Goal: Transaction & Acquisition: Purchase product/service

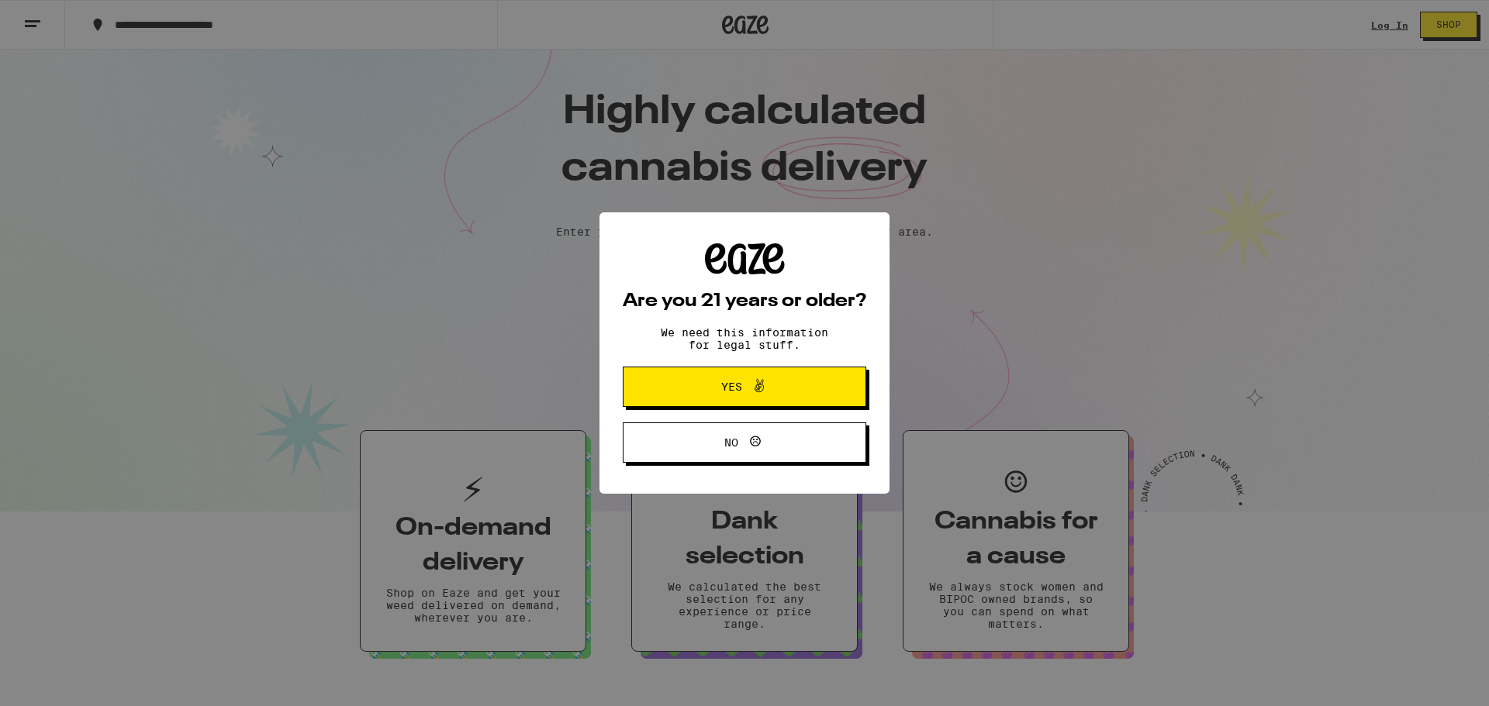
click at [740, 361] on div "Are you 21 years or older? We need this information for legal stuff. Yes No" at bounding box center [744, 352] width 243 height 219
click at [704, 389] on span "Yes" at bounding box center [744, 387] width 118 height 20
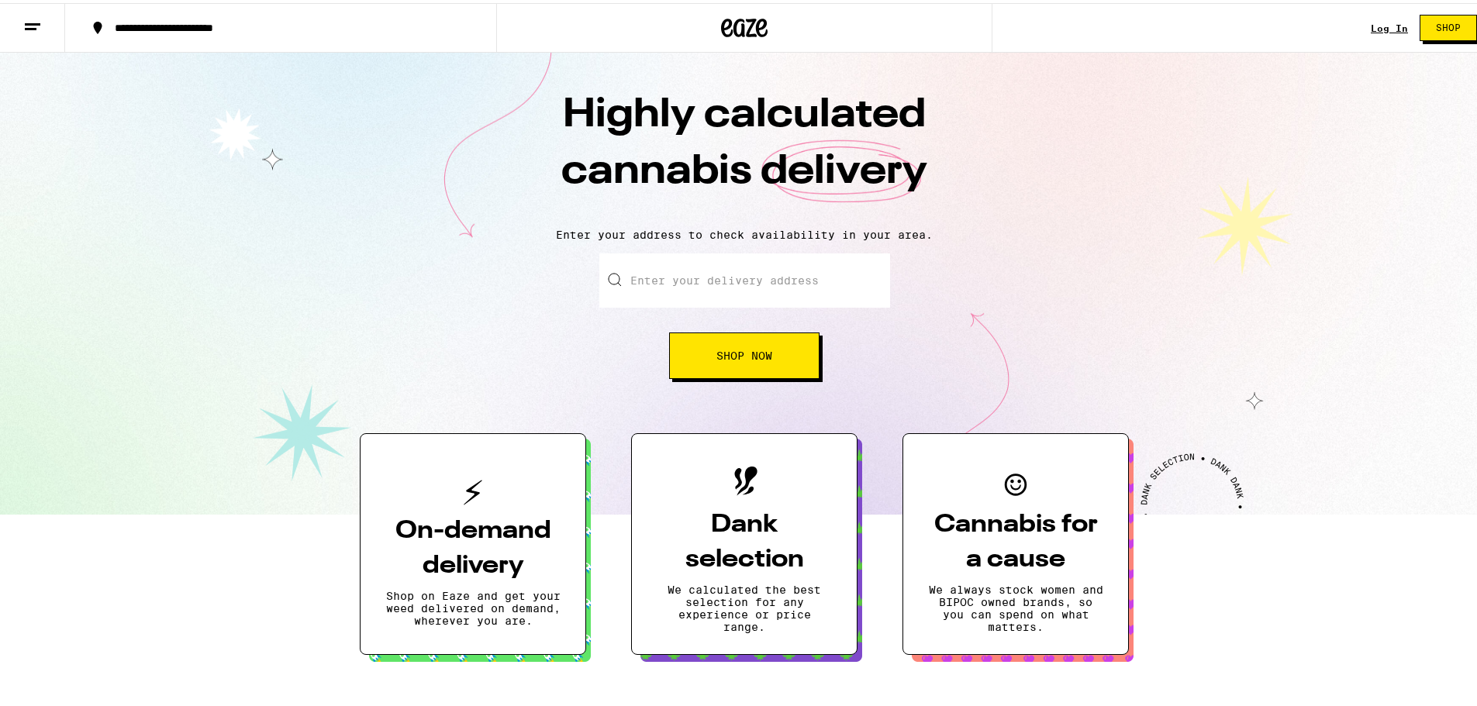
click at [712, 290] on input "Enter your delivery address" at bounding box center [744, 277] width 291 height 54
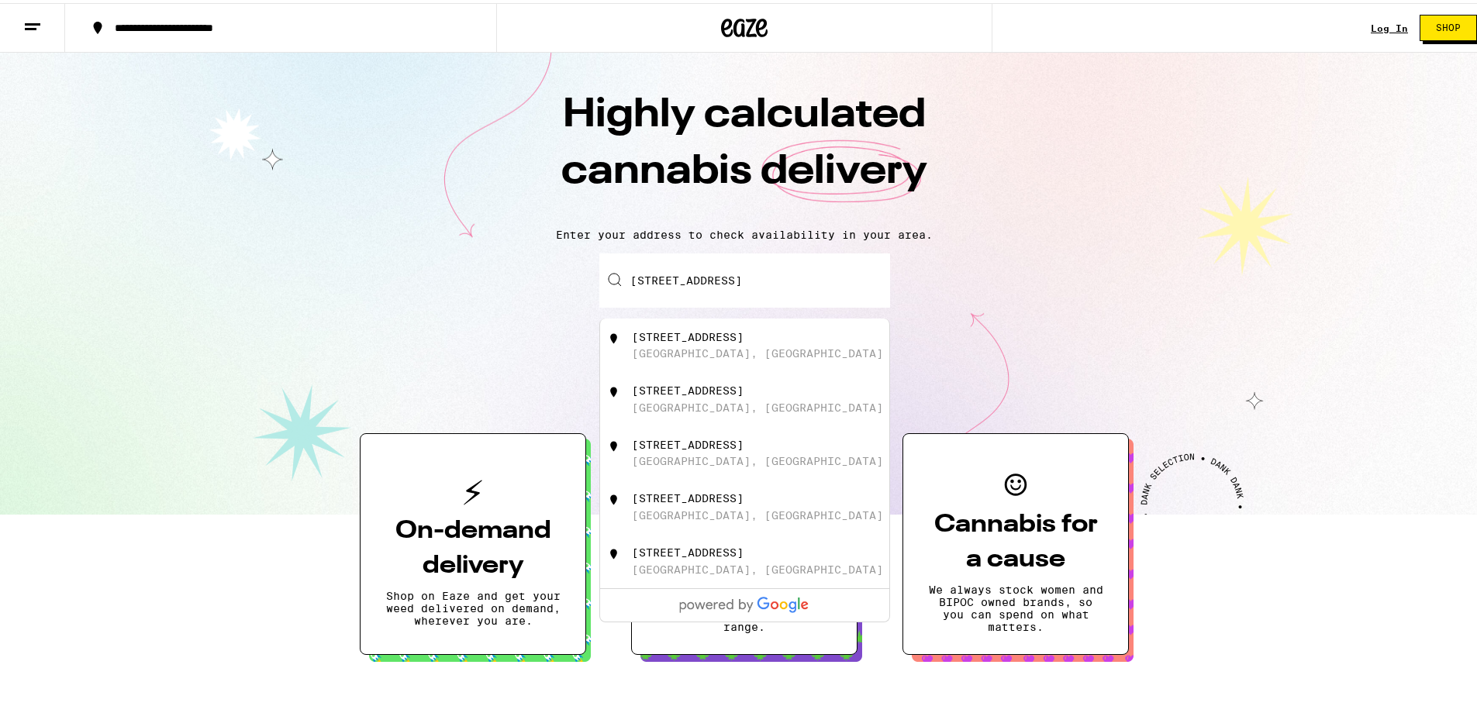
click at [737, 356] on div "[STREET_ADDRESS]" at bounding box center [770, 342] width 277 height 29
type input "[STREET_ADDRESS]"
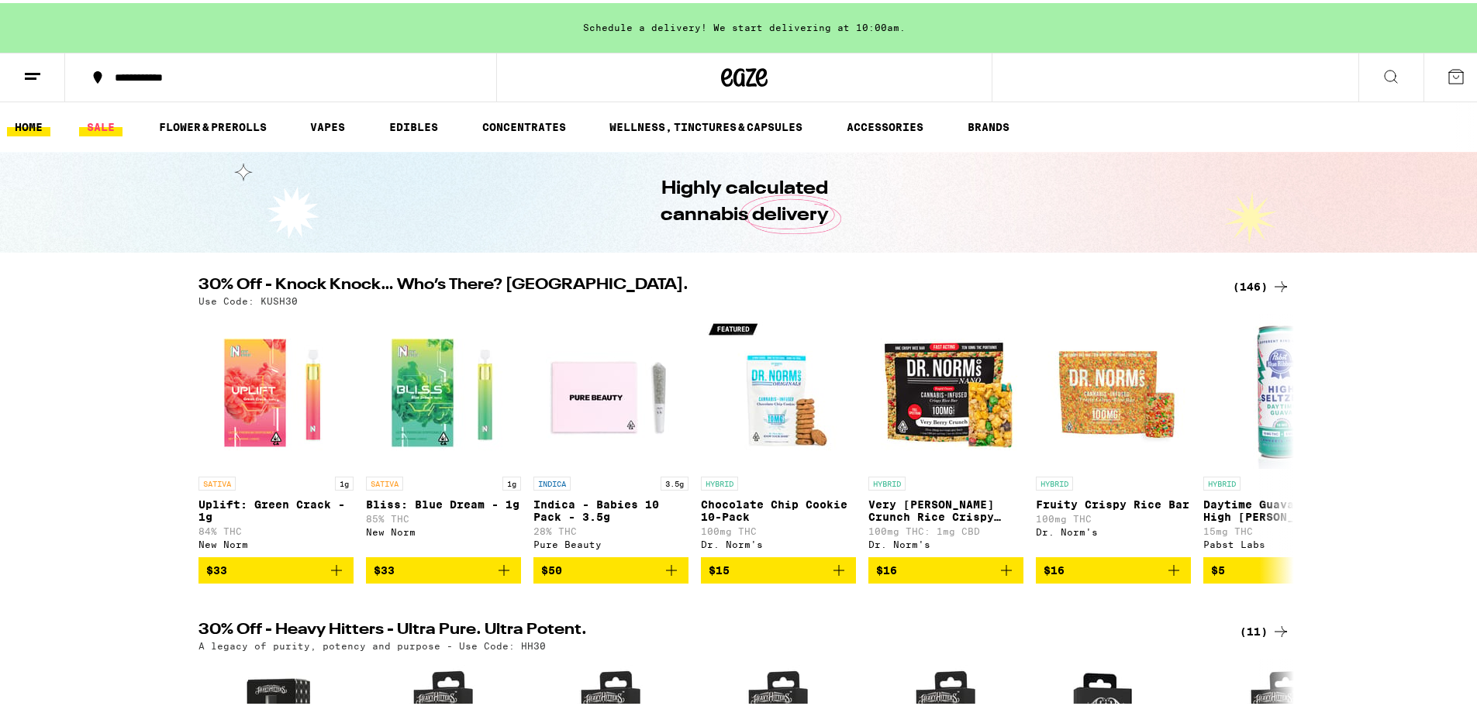
click at [95, 122] on link "SALE" at bounding box center [100, 124] width 43 height 19
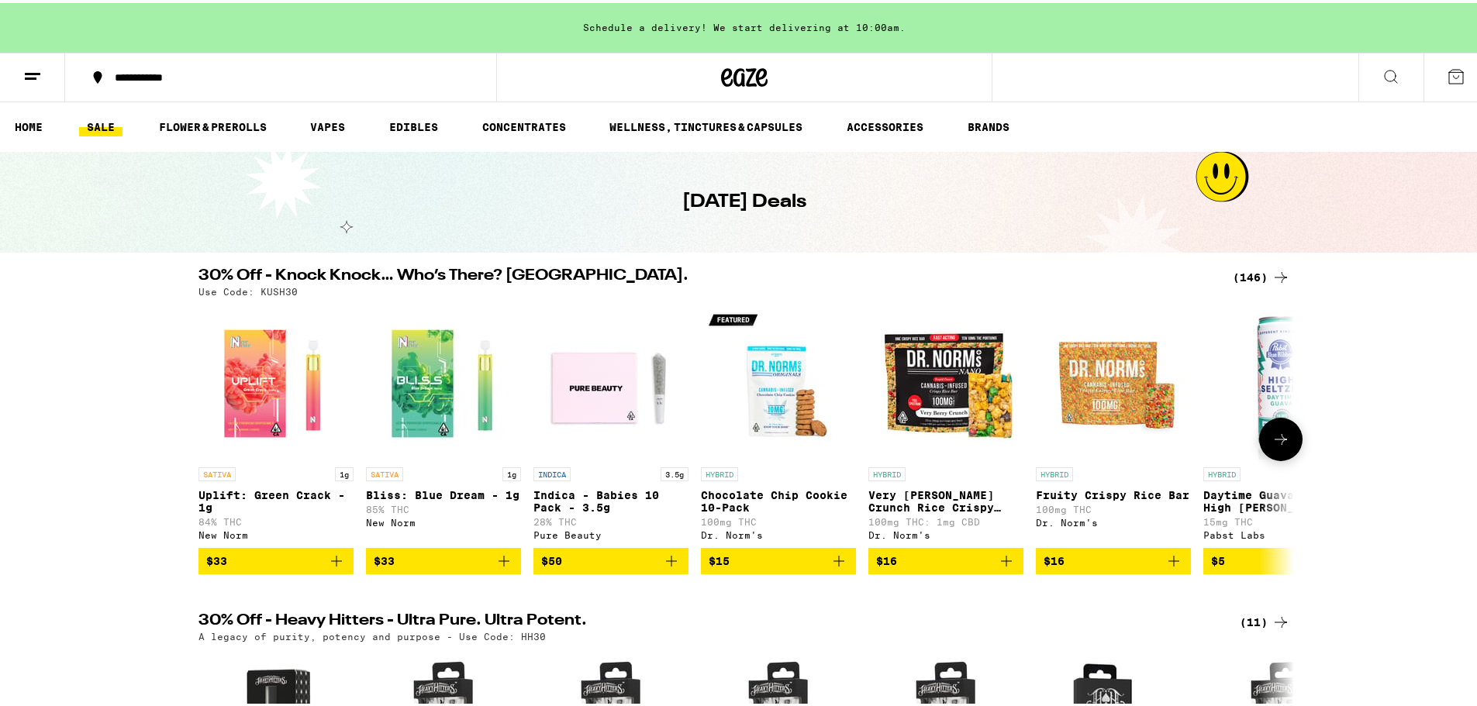
click at [694, 374] on div "SATIVA 1g Uplift: Green Crack - 1g 84% THC New Norm $33 SATIVA 1g Bliss: Blue D…" at bounding box center [744, 437] width 1116 height 270
click at [1281, 438] on icon at bounding box center [1280, 436] width 19 height 19
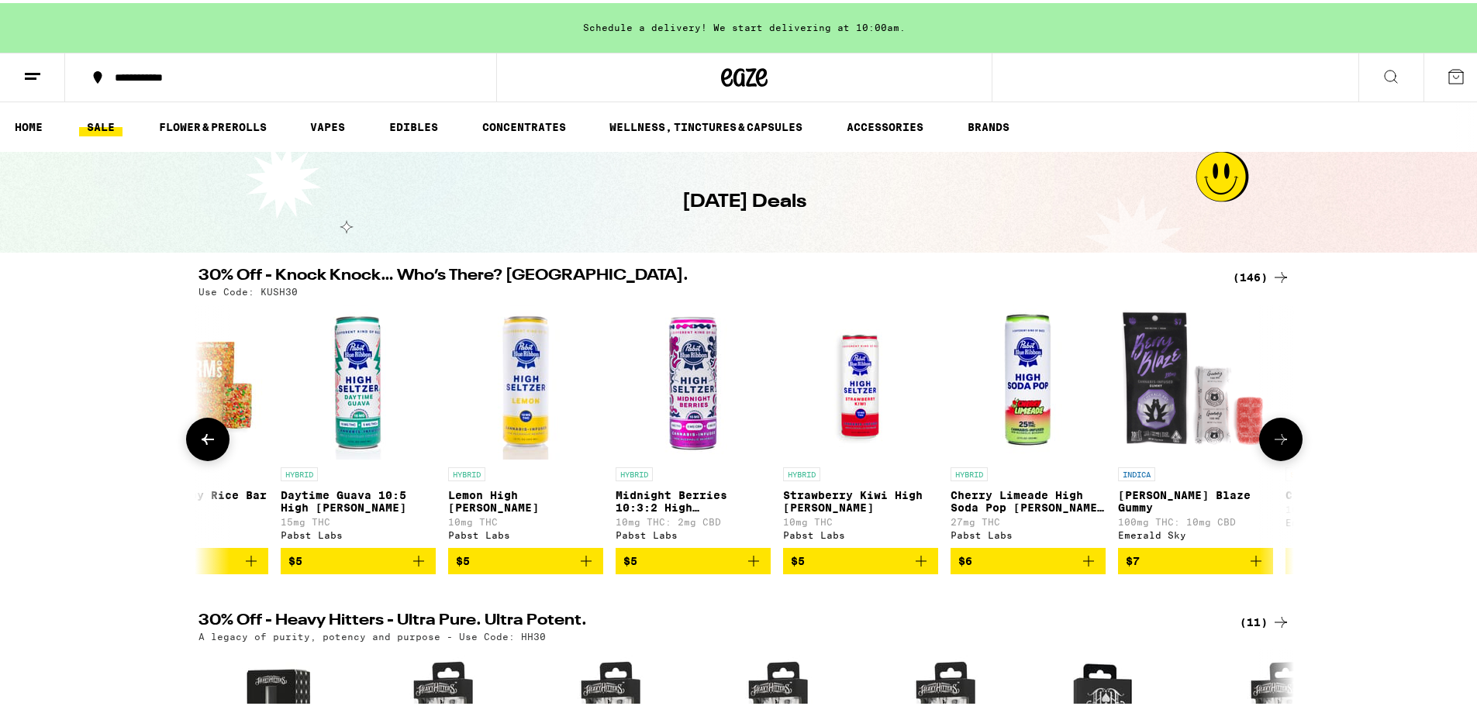
click at [1281, 438] on icon at bounding box center [1280, 436] width 19 height 19
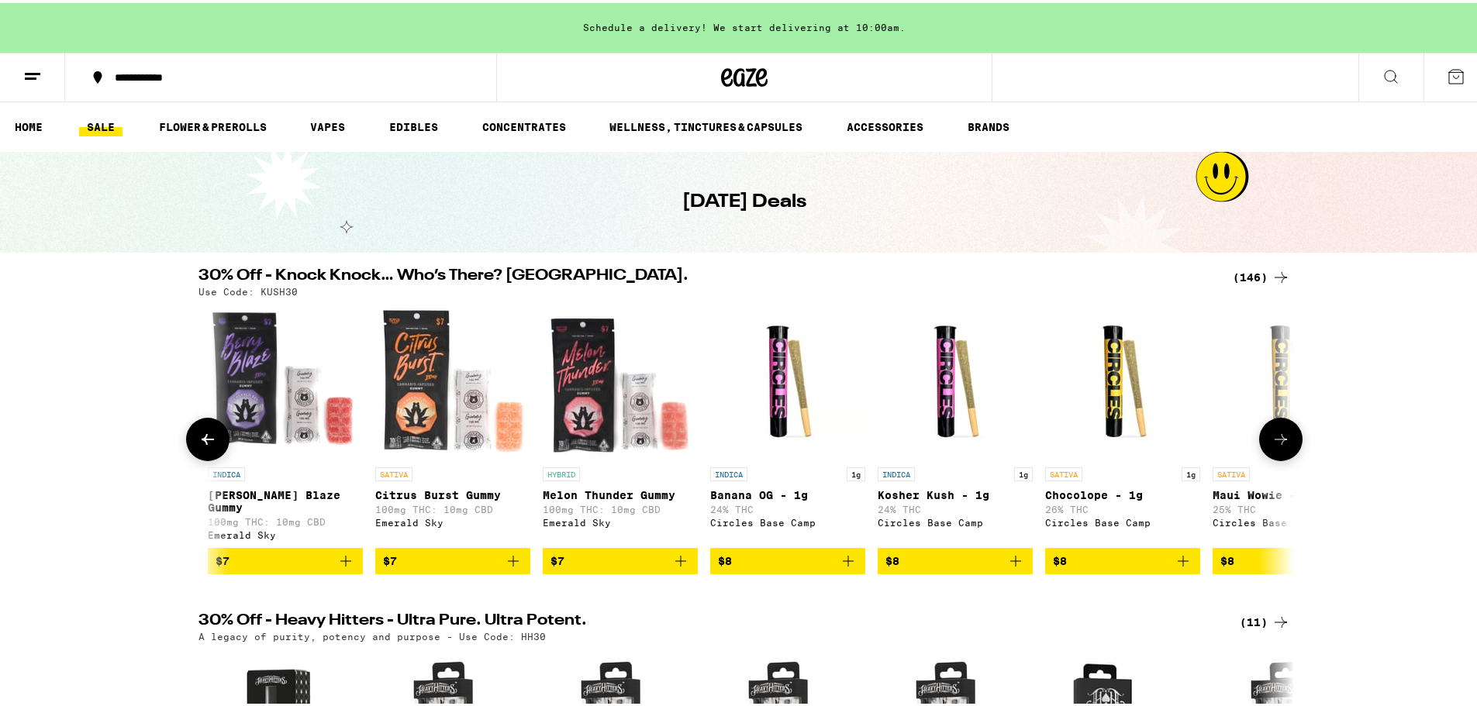
scroll to position [0, 1845]
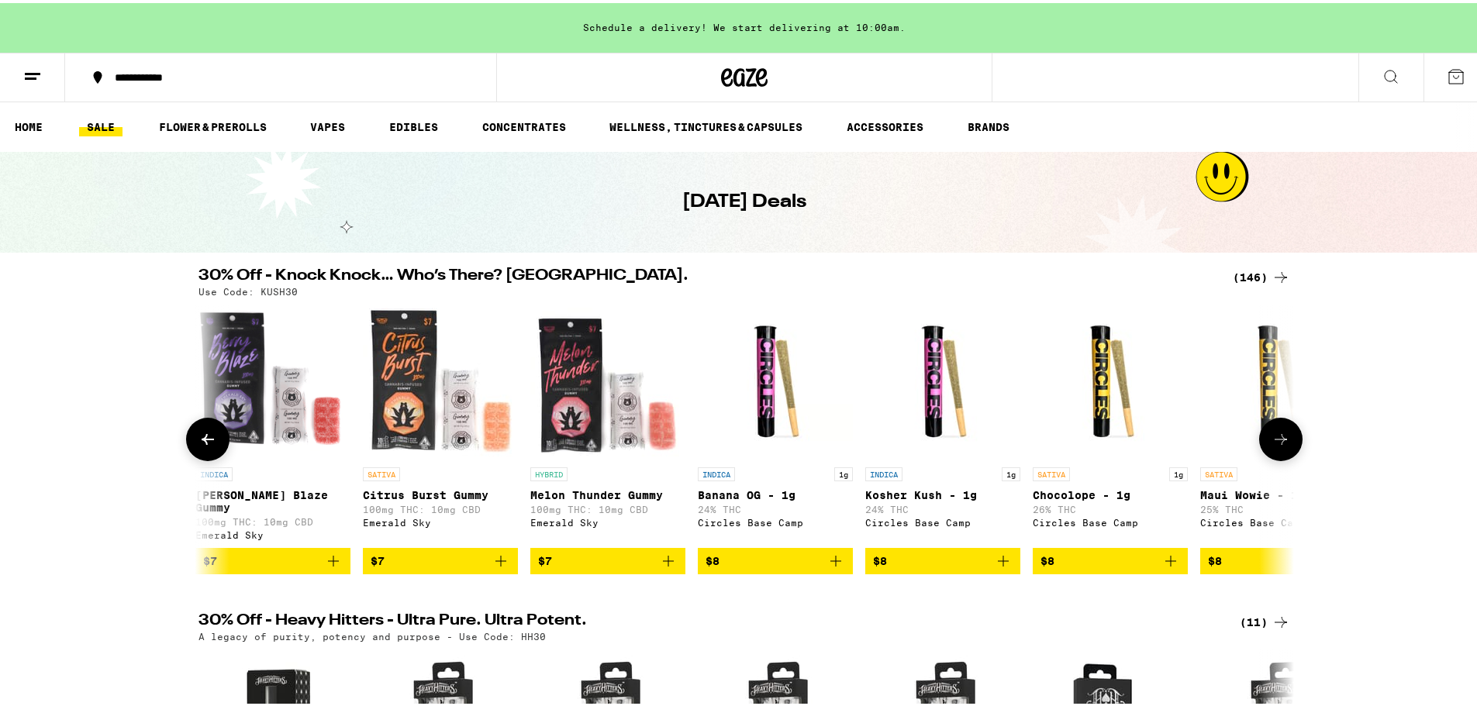
click at [1281, 438] on icon at bounding box center [1280, 436] width 19 height 19
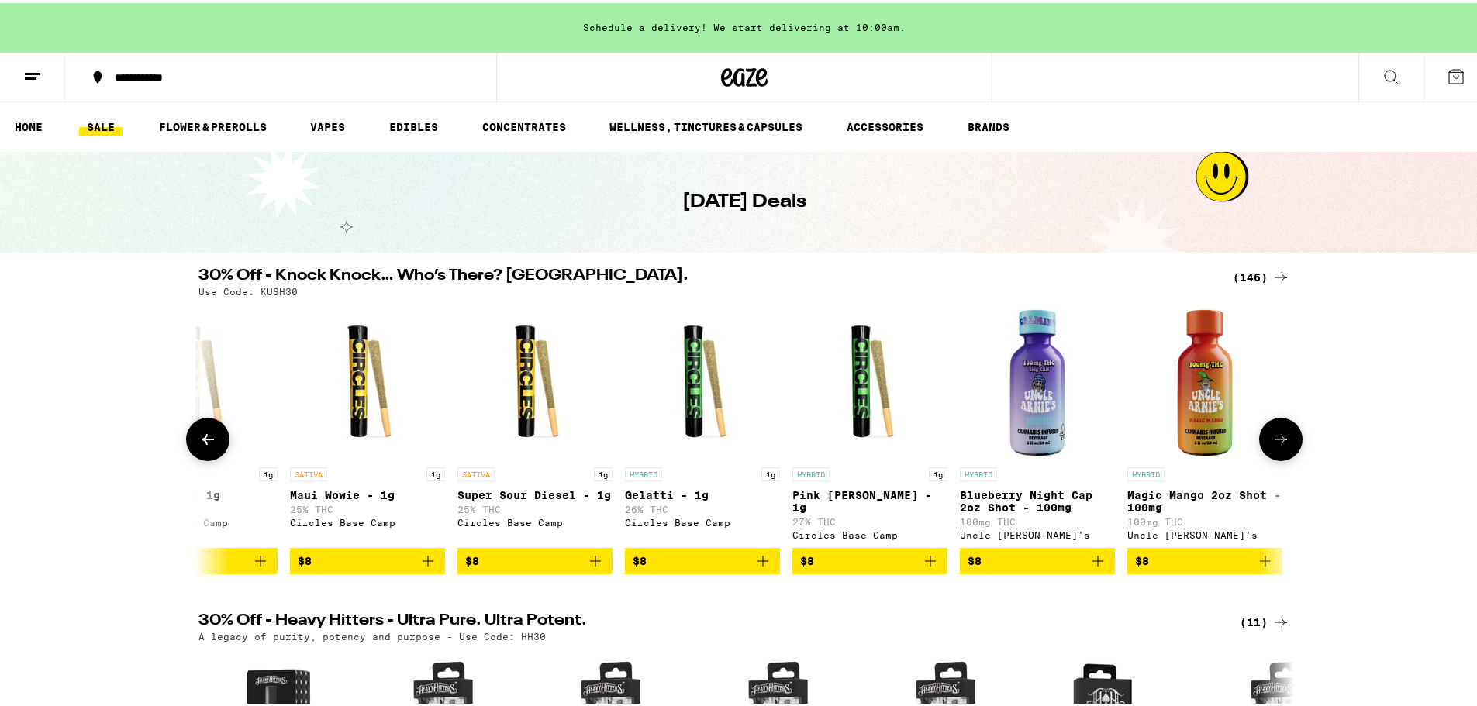
scroll to position [0, 2768]
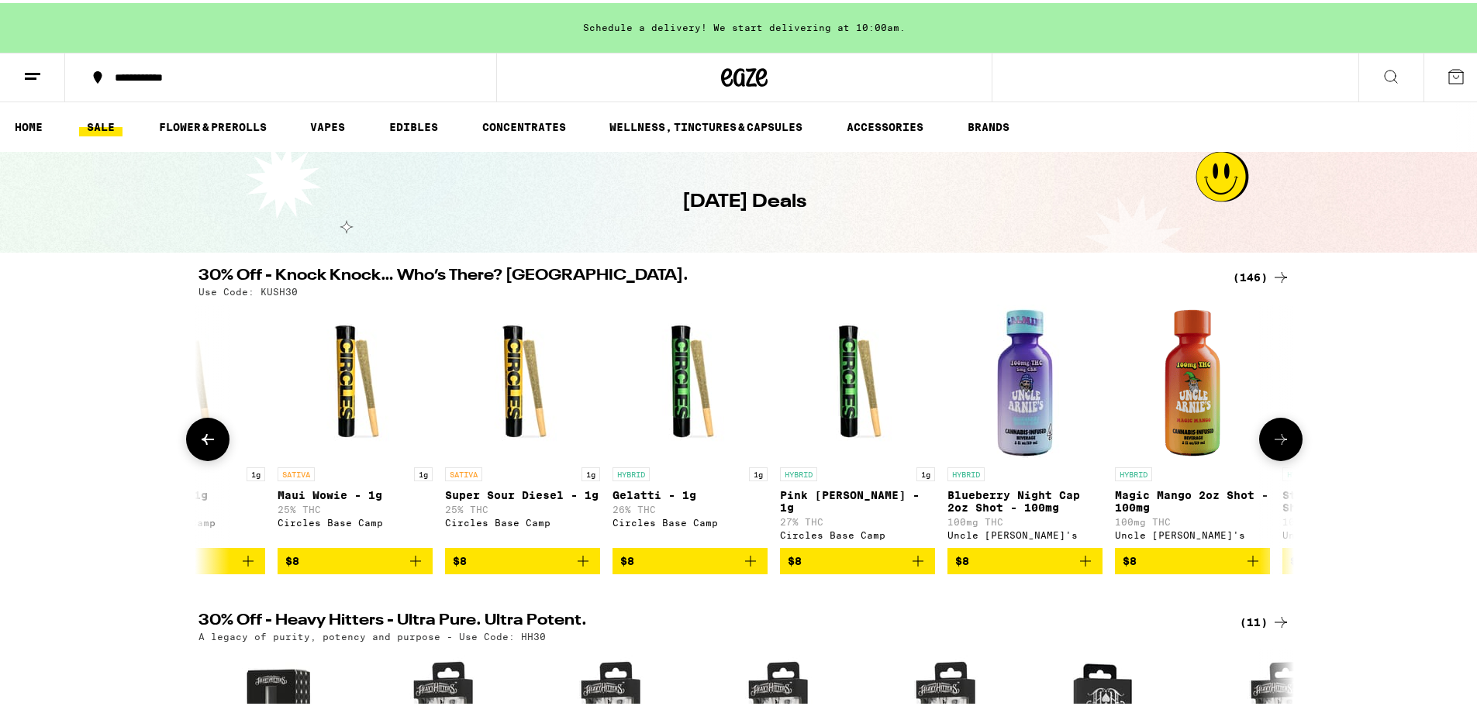
click at [1281, 438] on icon at bounding box center [1280, 436] width 19 height 19
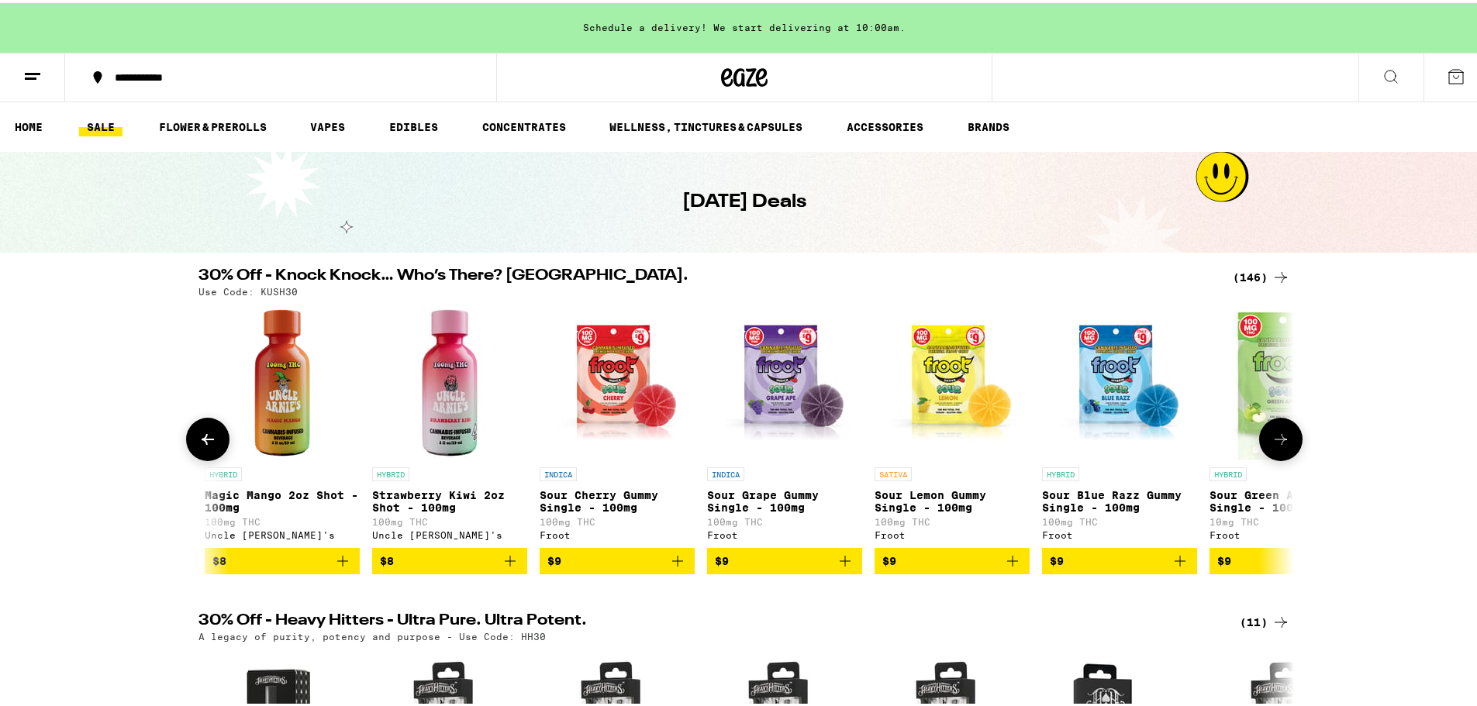
scroll to position [0, 3690]
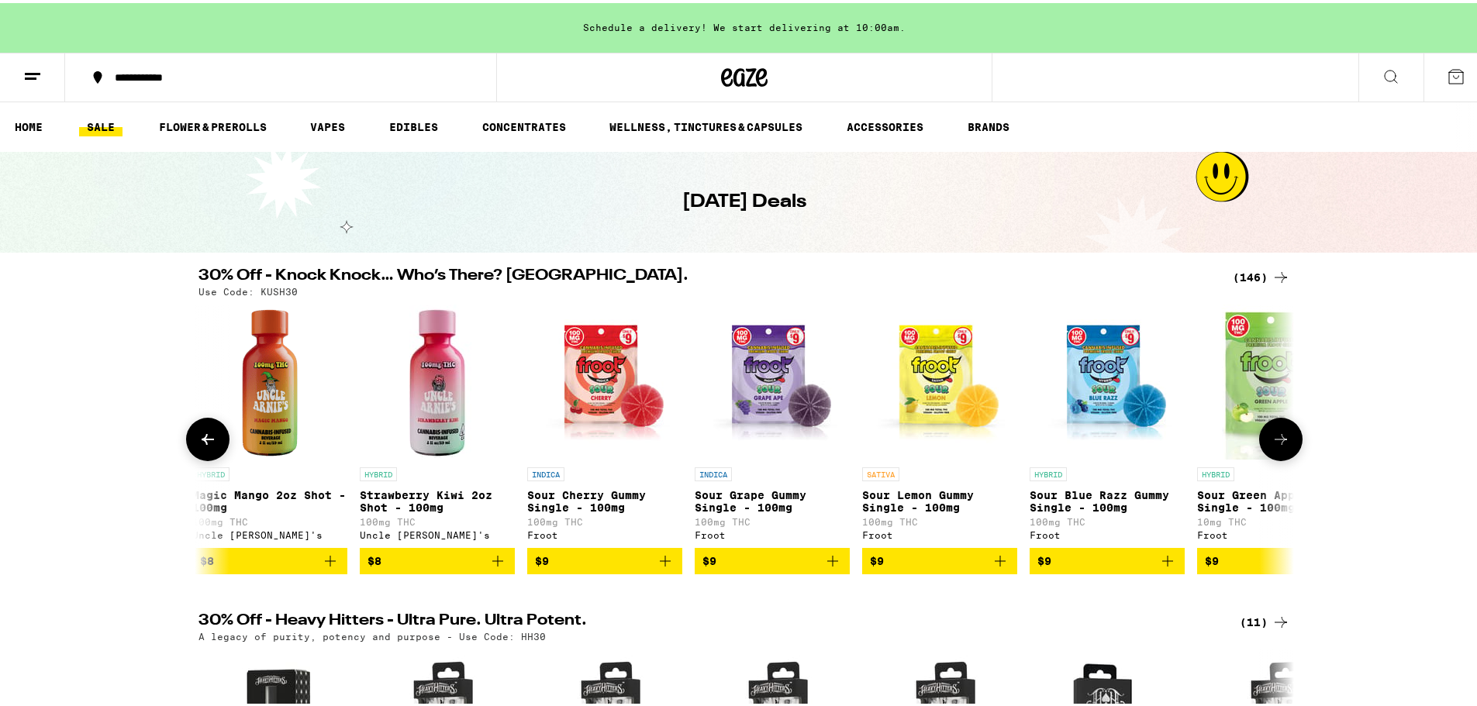
click at [1281, 438] on icon at bounding box center [1280, 436] width 19 height 19
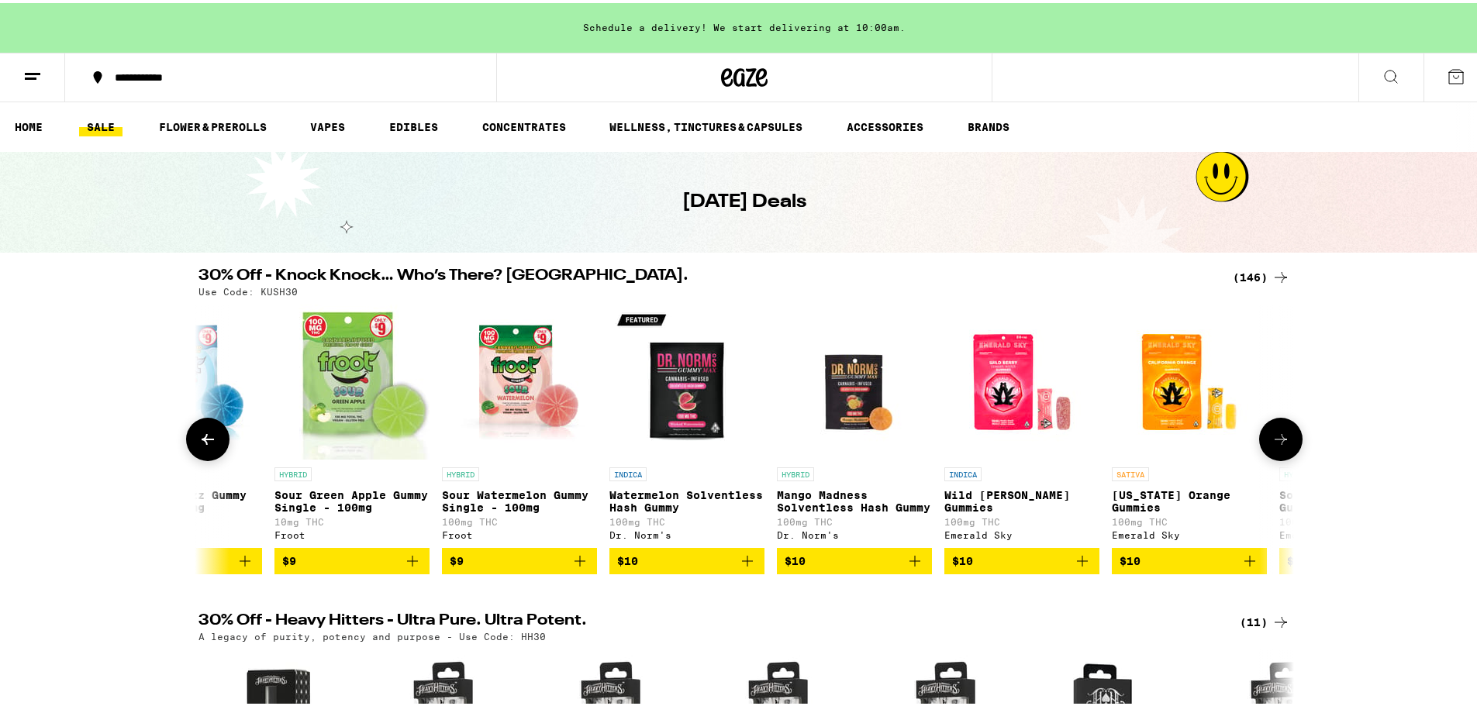
click at [1281, 438] on icon at bounding box center [1280, 436] width 19 height 19
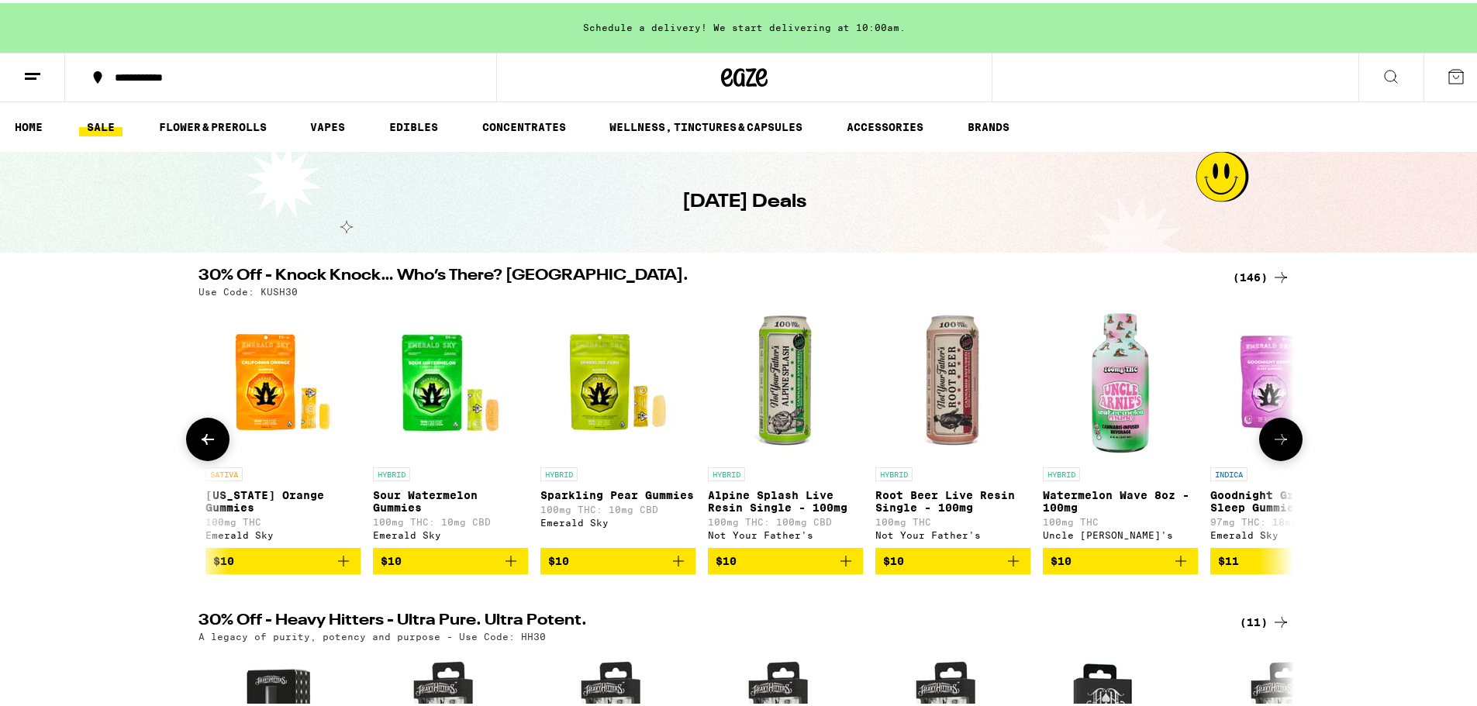
scroll to position [0, 5536]
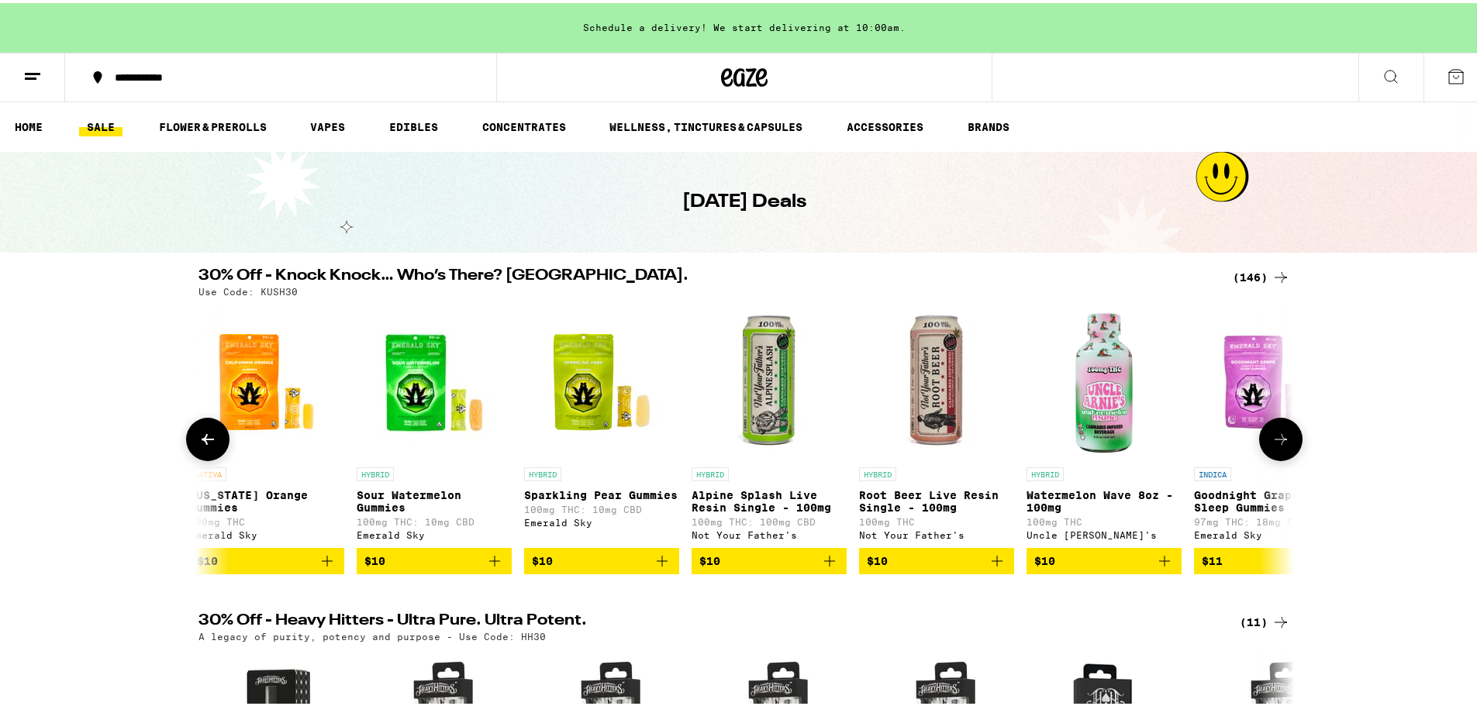
click at [1281, 438] on icon at bounding box center [1280, 436] width 19 height 19
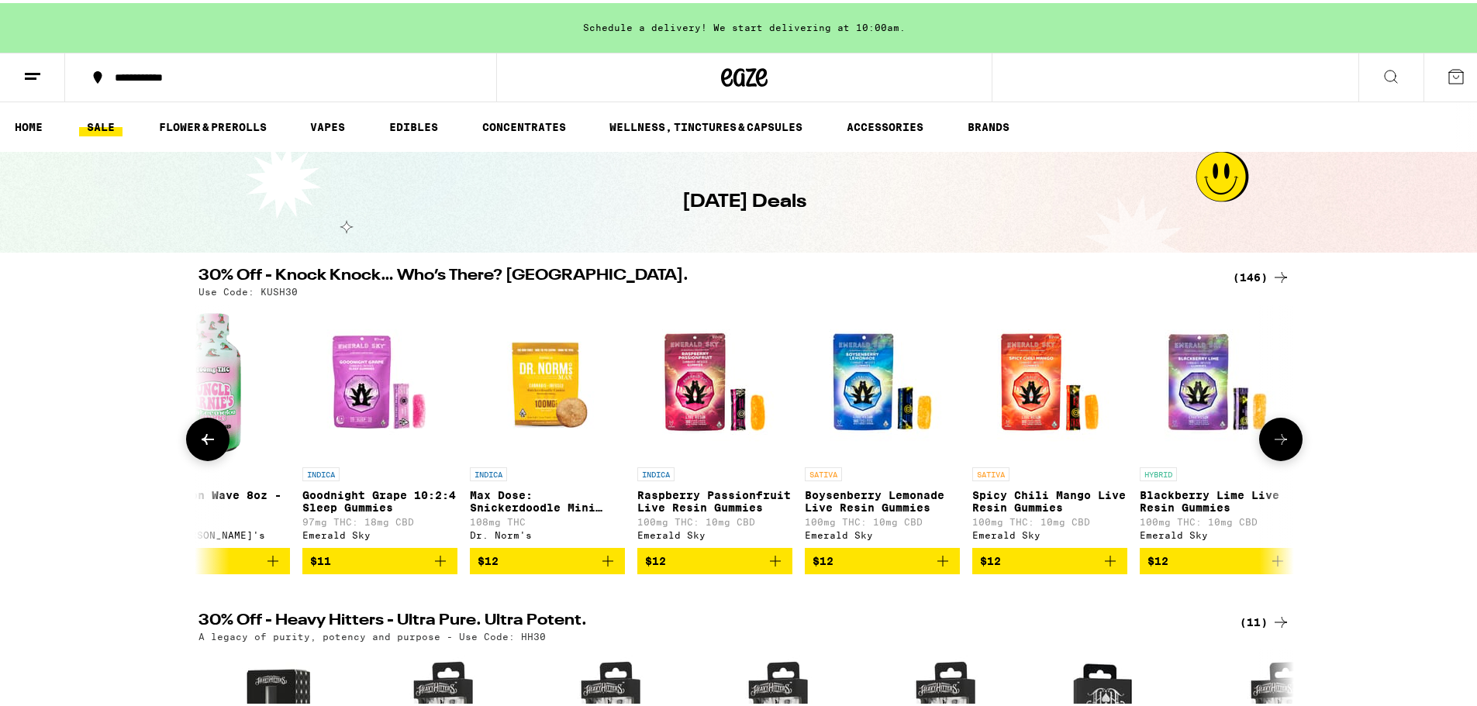
scroll to position [0, 6458]
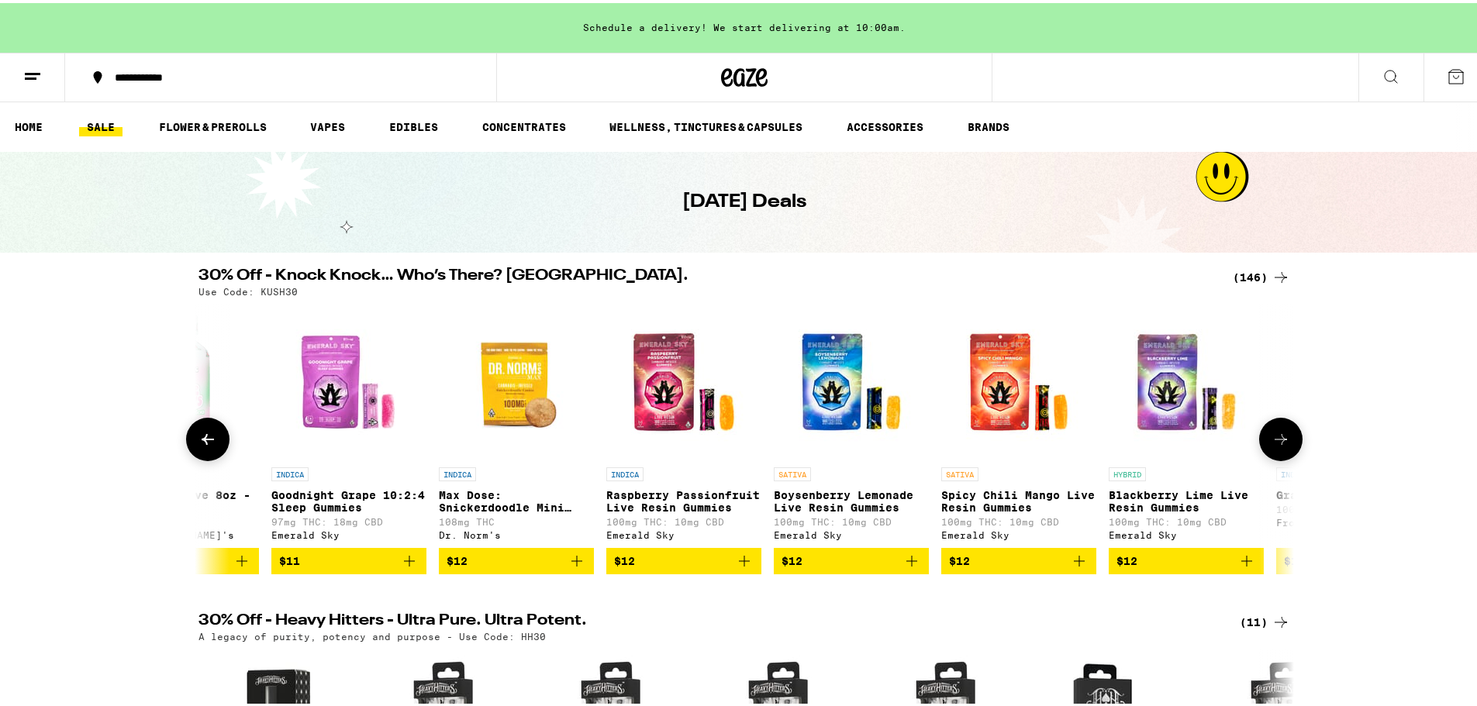
click at [1281, 438] on icon at bounding box center [1280, 436] width 19 height 19
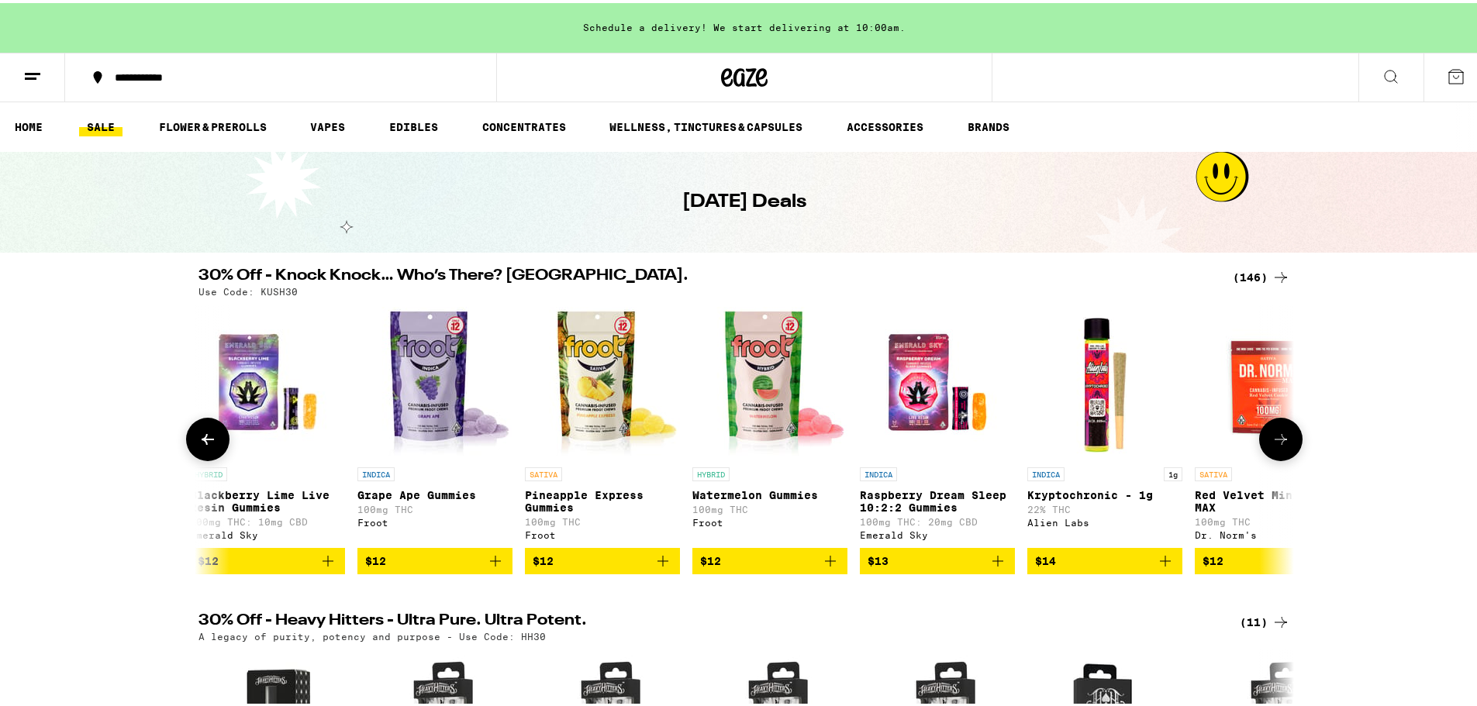
scroll to position [0, 7381]
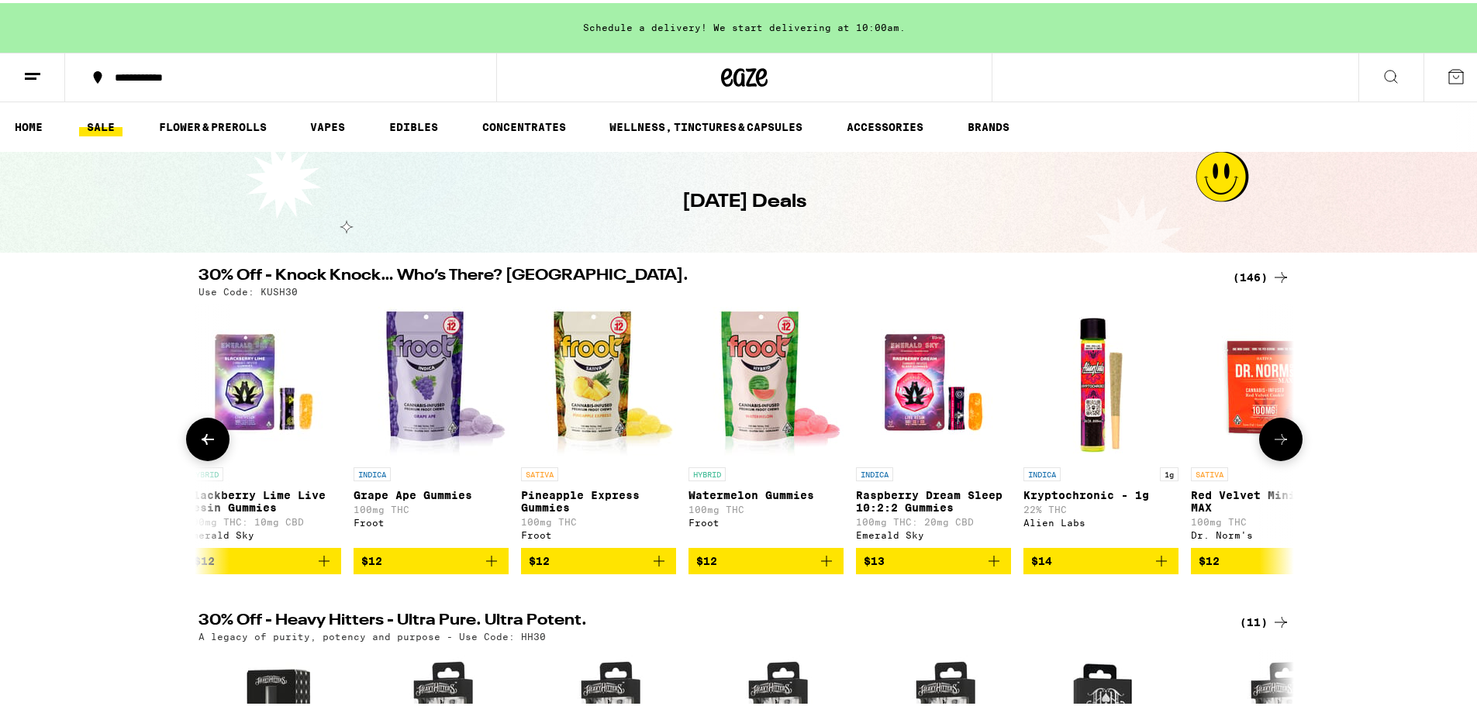
click at [1281, 438] on icon at bounding box center [1280, 436] width 19 height 19
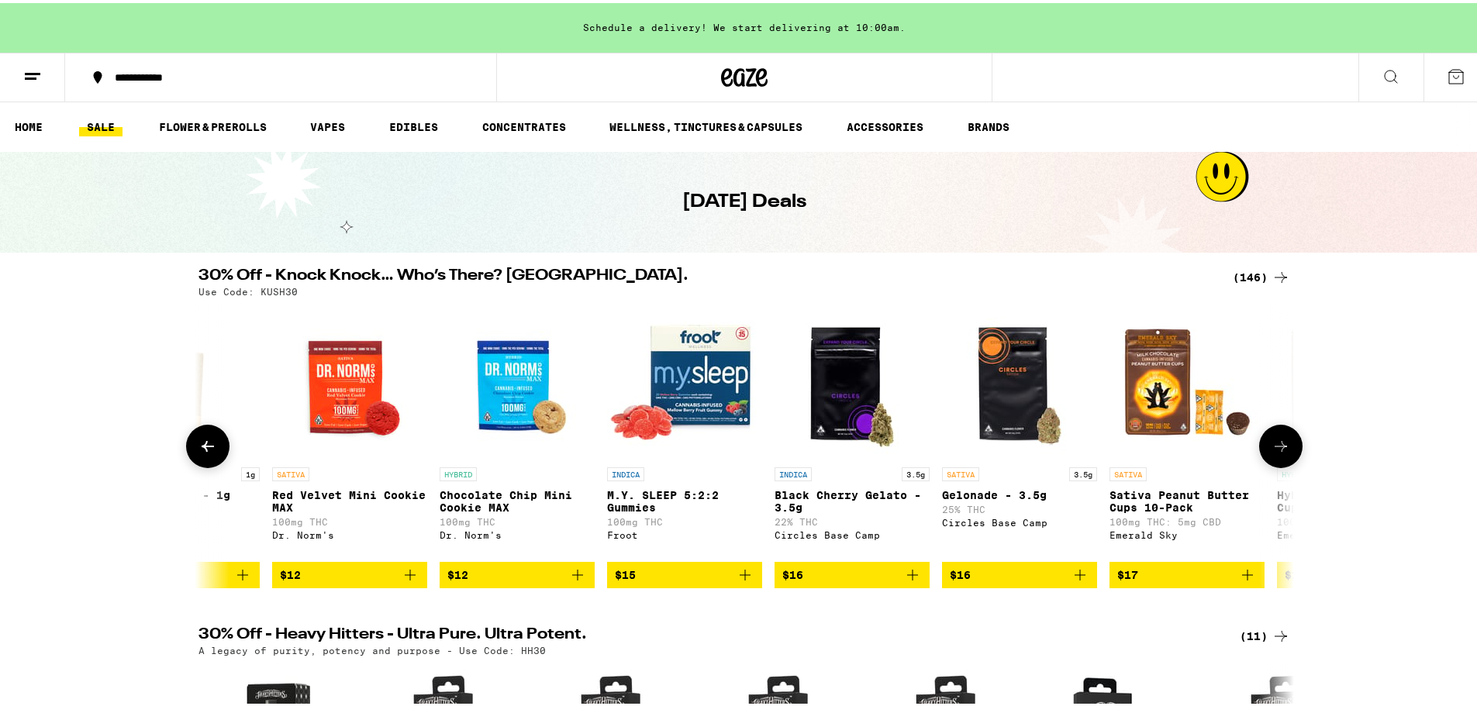
scroll to position [0, 8303]
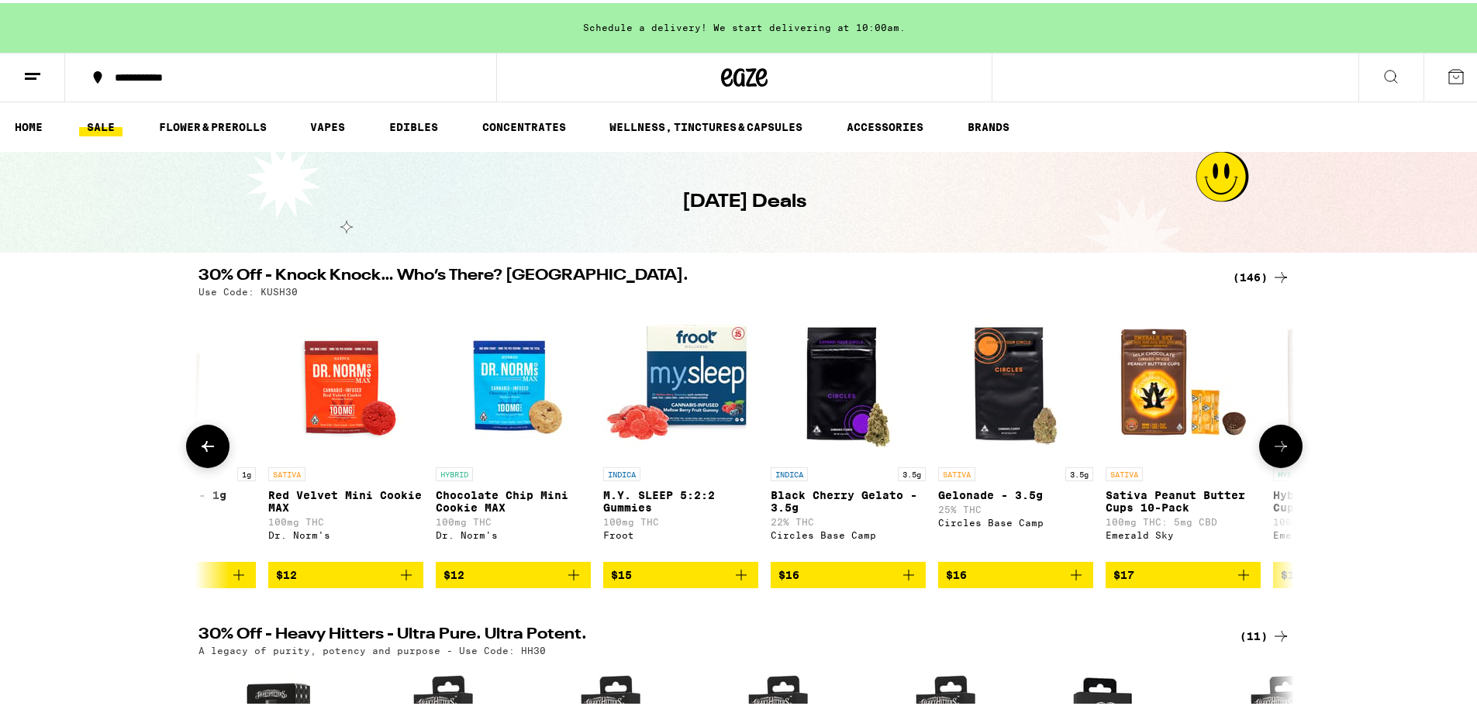
click at [1281, 438] on button at bounding box center [1280, 443] width 43 height 43
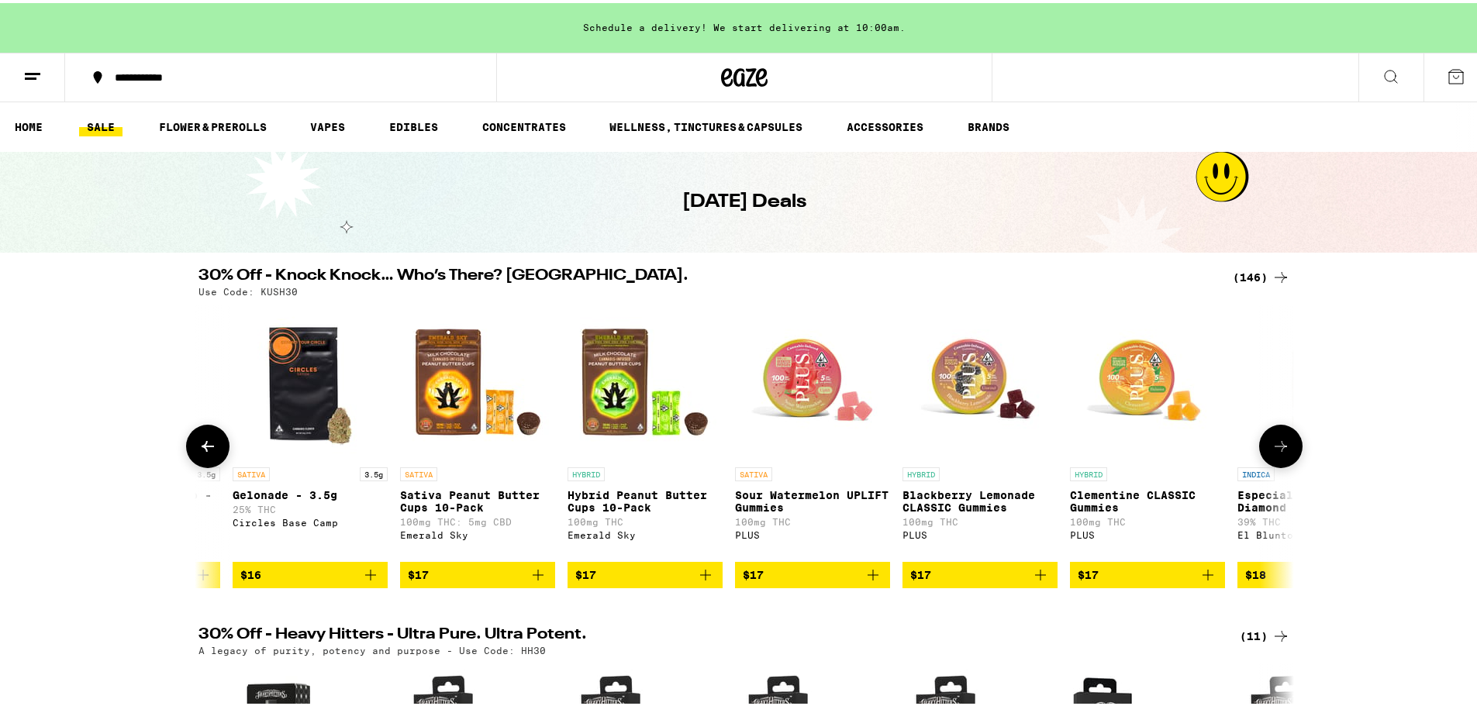
scroll to position [0, 9226]
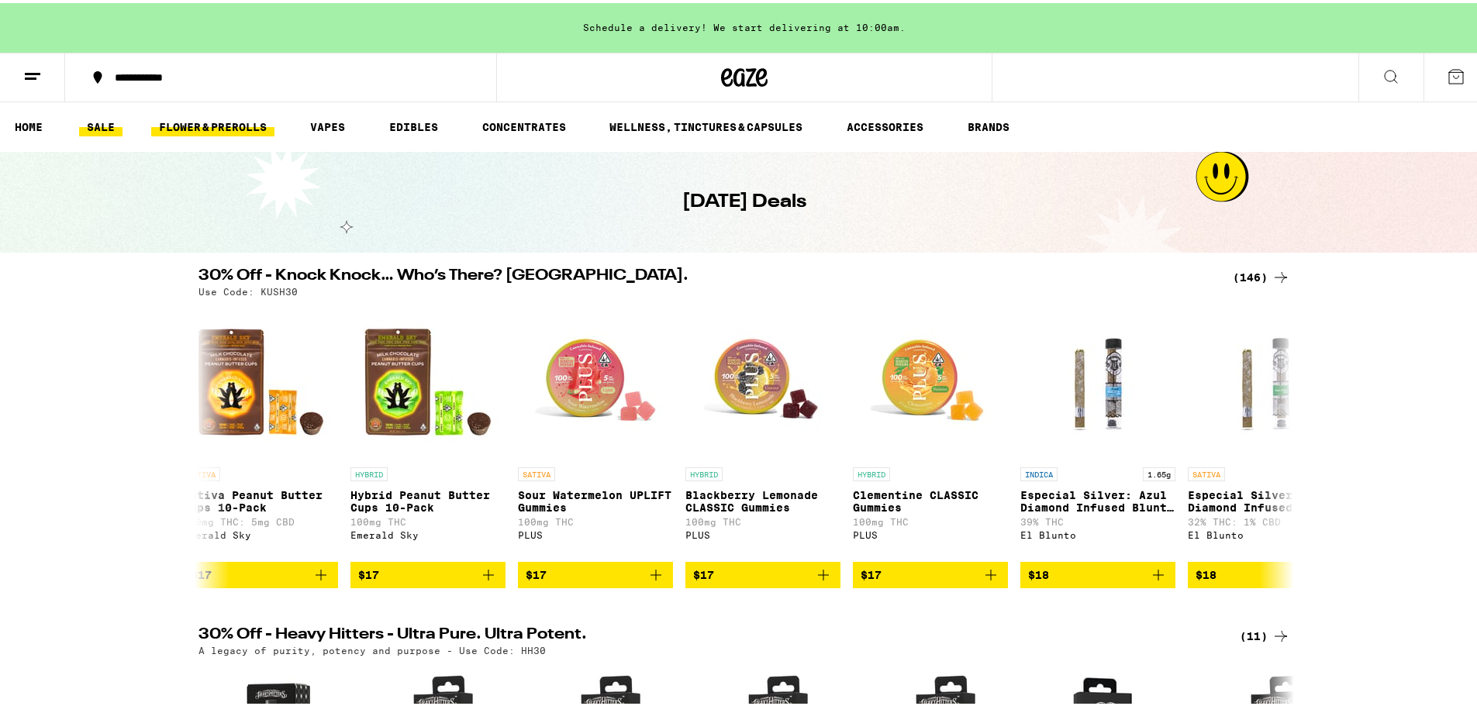
click at [224, 125] on link "FLOWER & PREROLLS" at bounding box center [212, 124] width 123 height 19
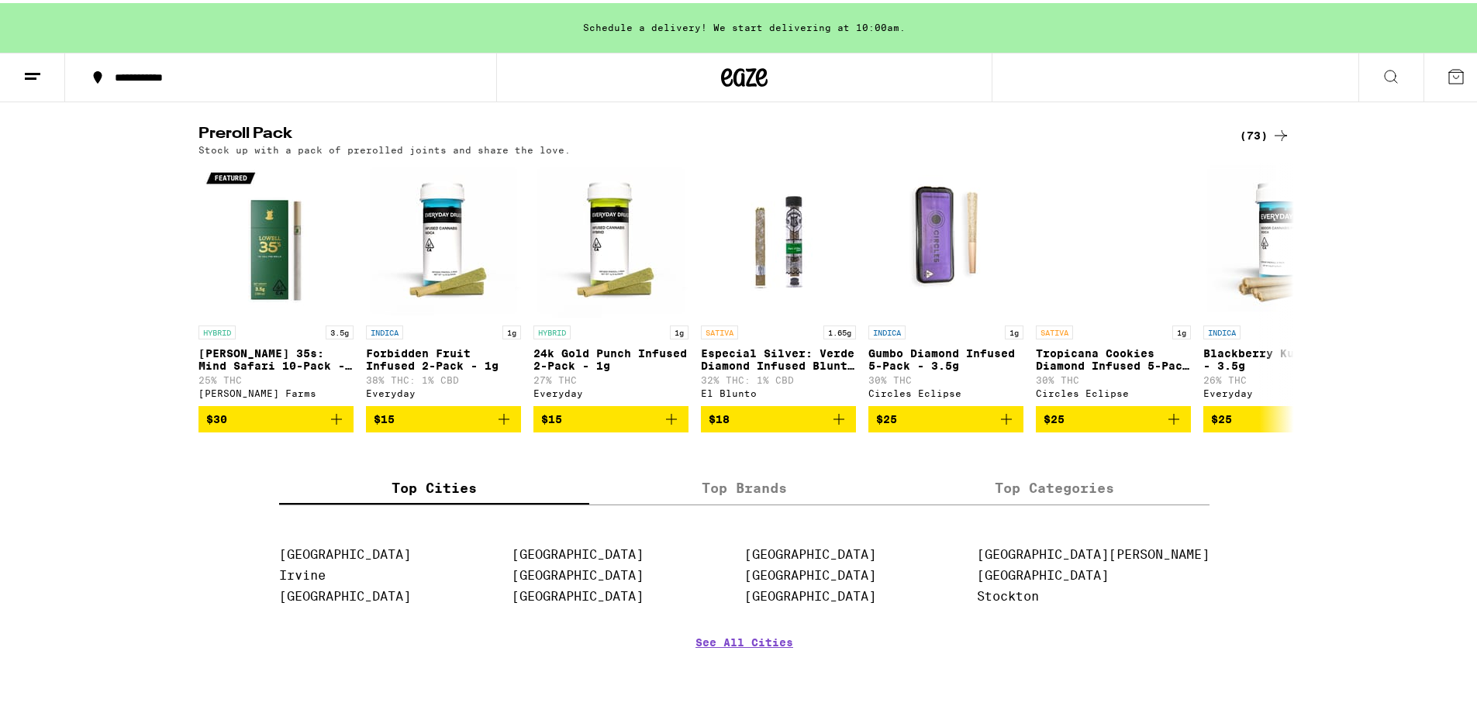
scroll to position [1178, 0]
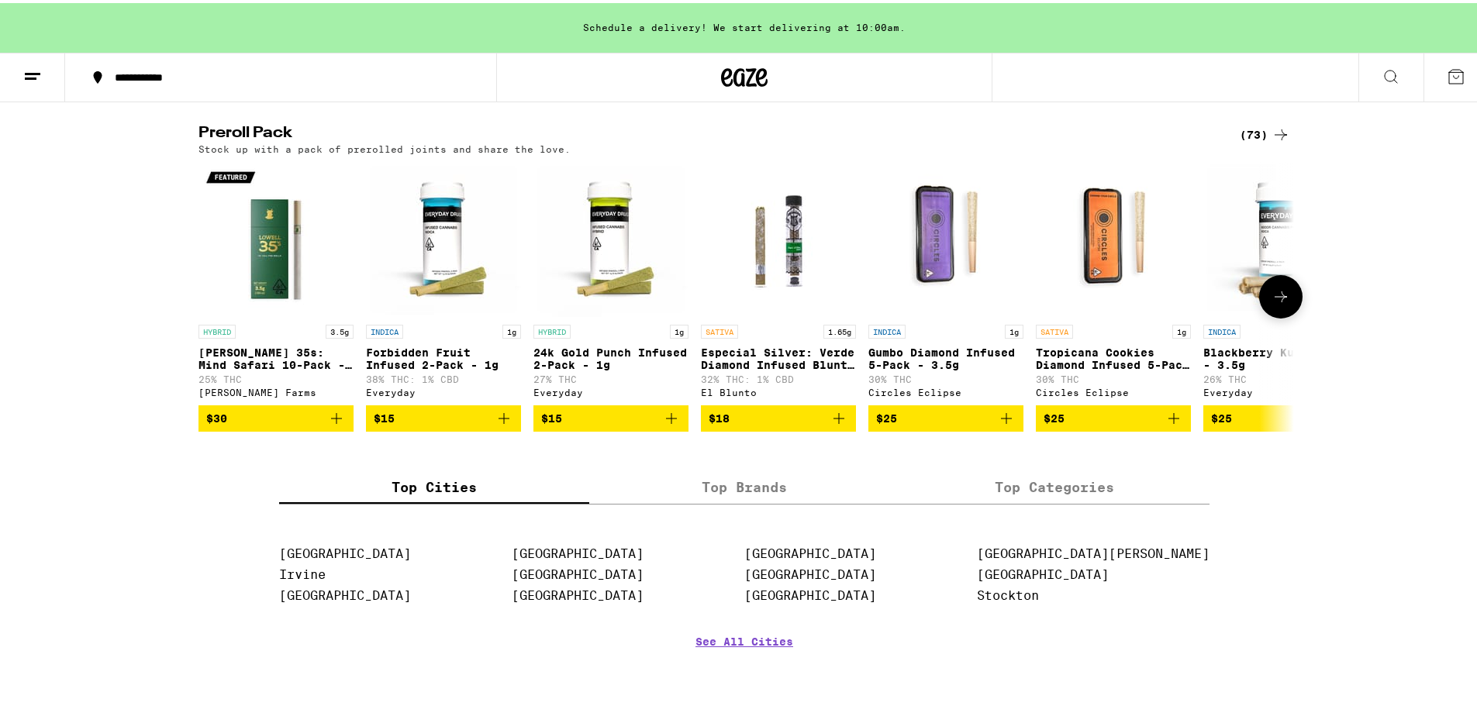
click at [256, 290] on img "Open page for Lowell 35s: Mind Safari 10-Pack - 3.5g from Lowell Farms" at bounding box center [275, 236] width 155 height 155
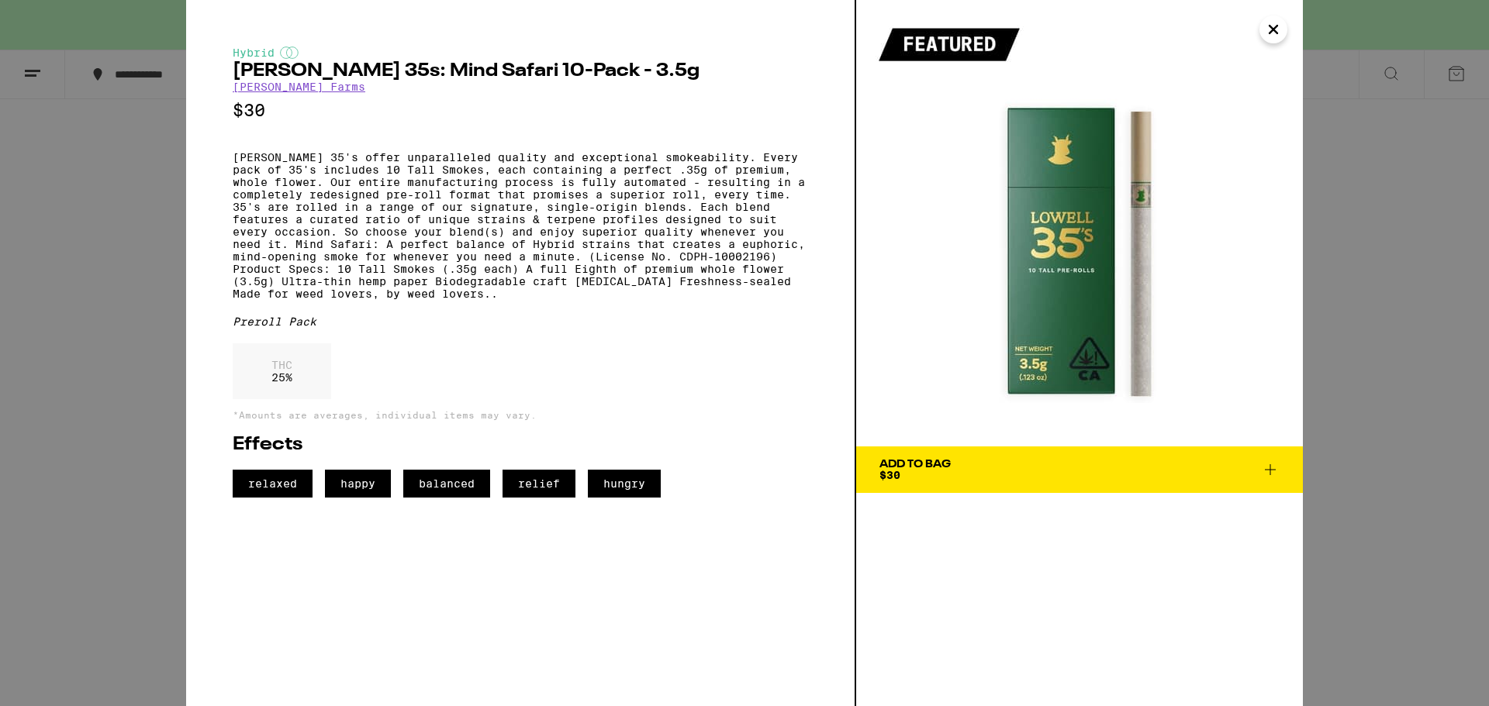
click at [1267, 15] on img at bounding box center [1079, 223] width 447 height 447
click at [1268, 22] on icon "Close" at bounding box center [1273, 29] width 19 height 23
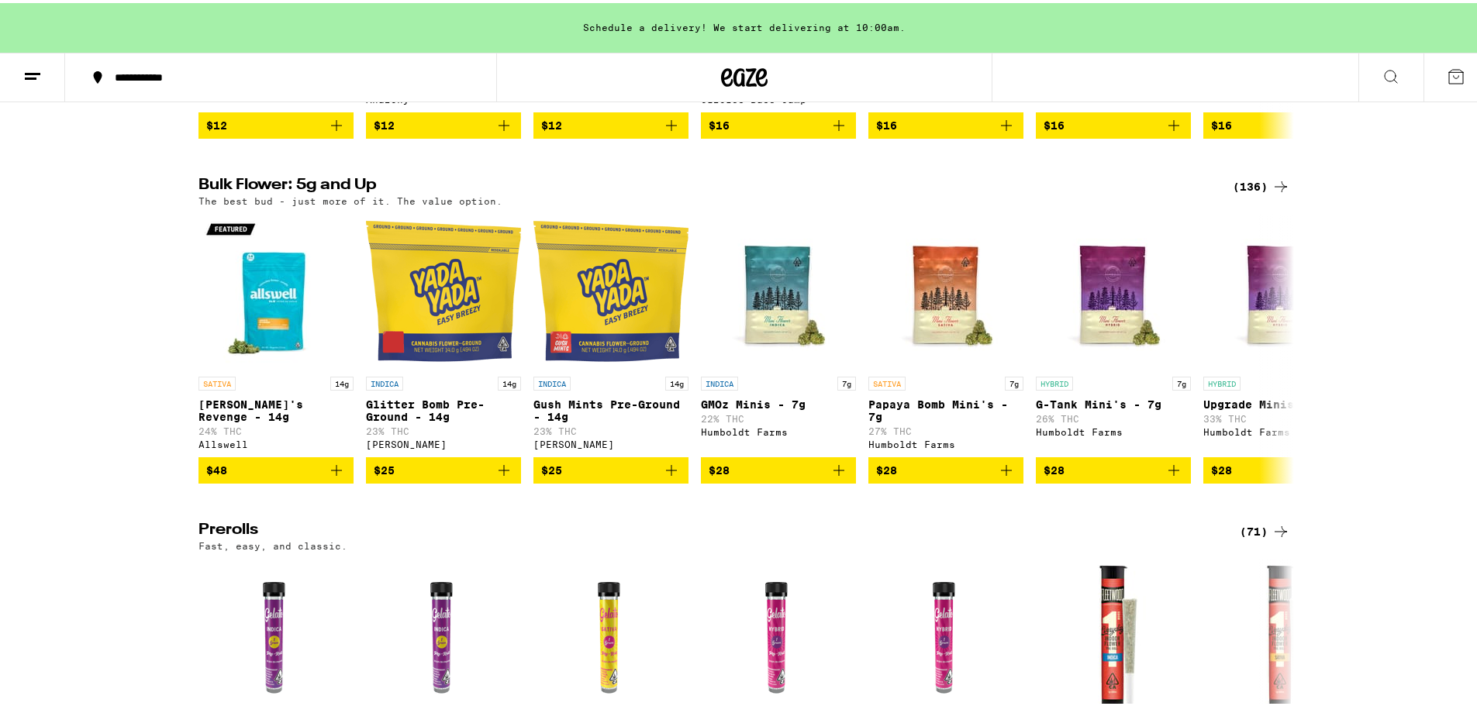
scroll to position [435, 0]
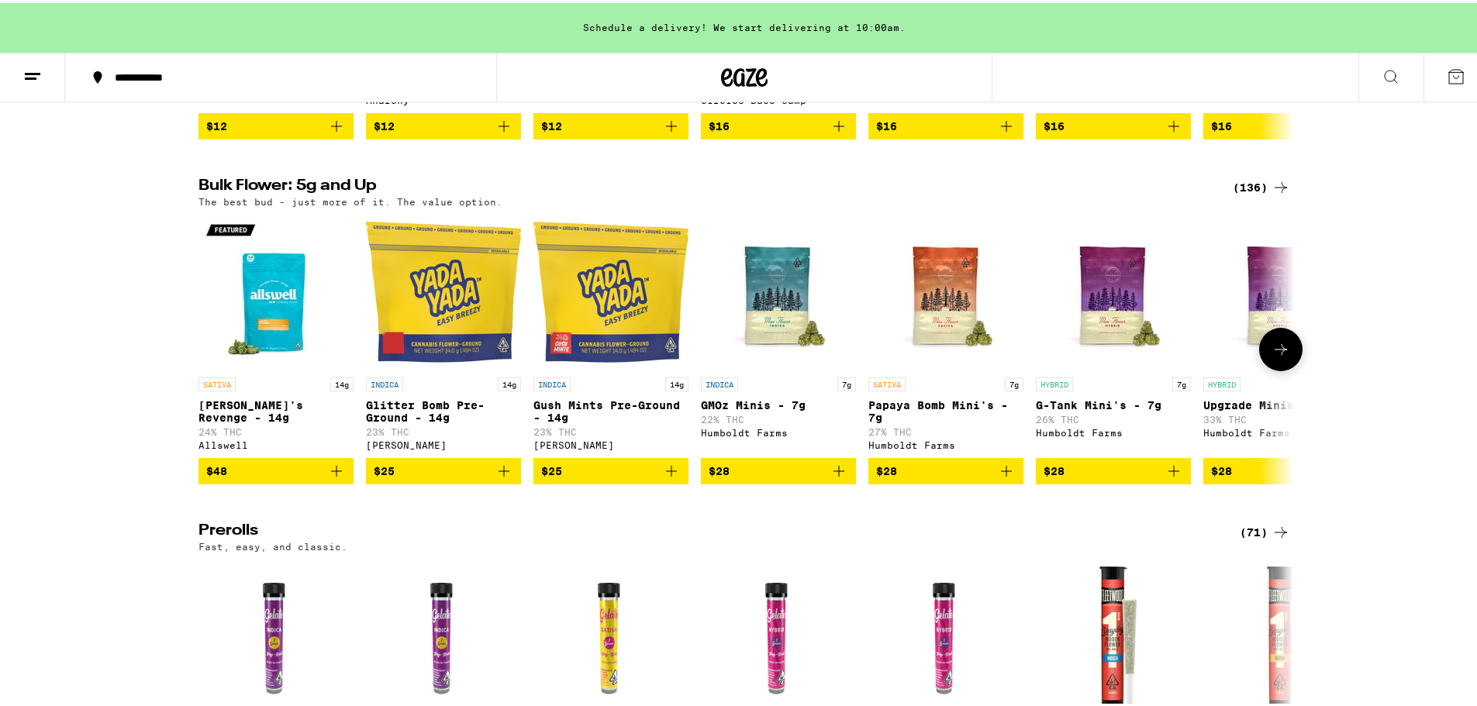
click at [1279, 352] on icon at bounding box center [1281, 346] width 12 height 11
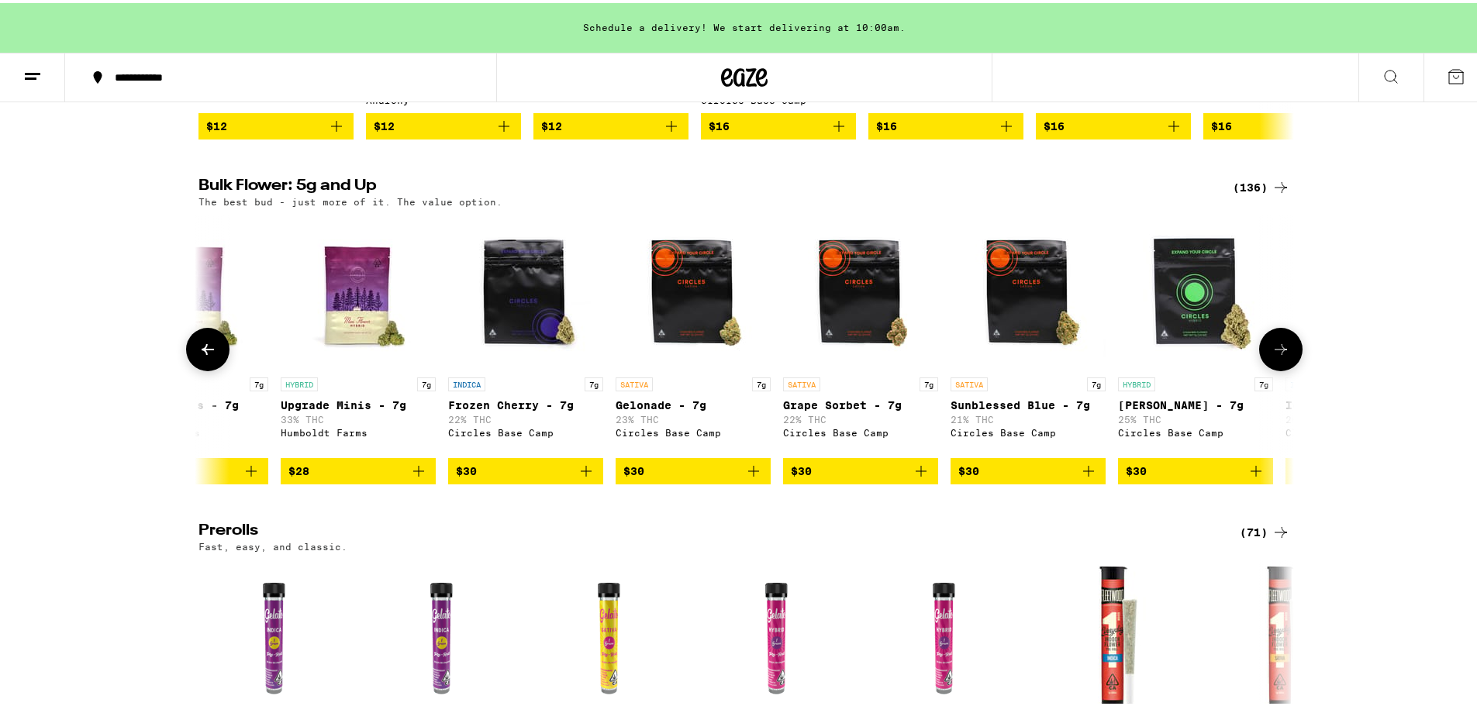
click at [1279, 352] on icon at bounding box center [1281, 346] width 12 height 11
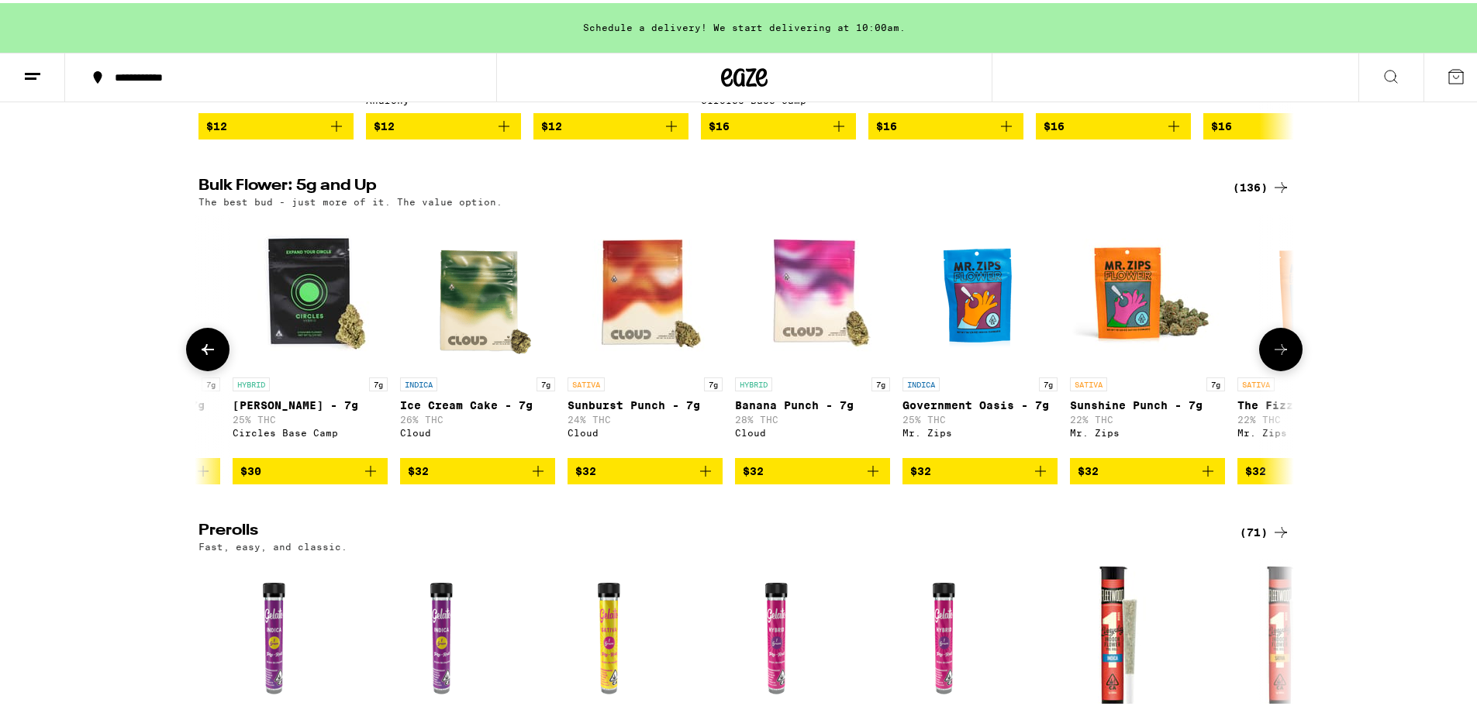
scroll to position [0, 1845]
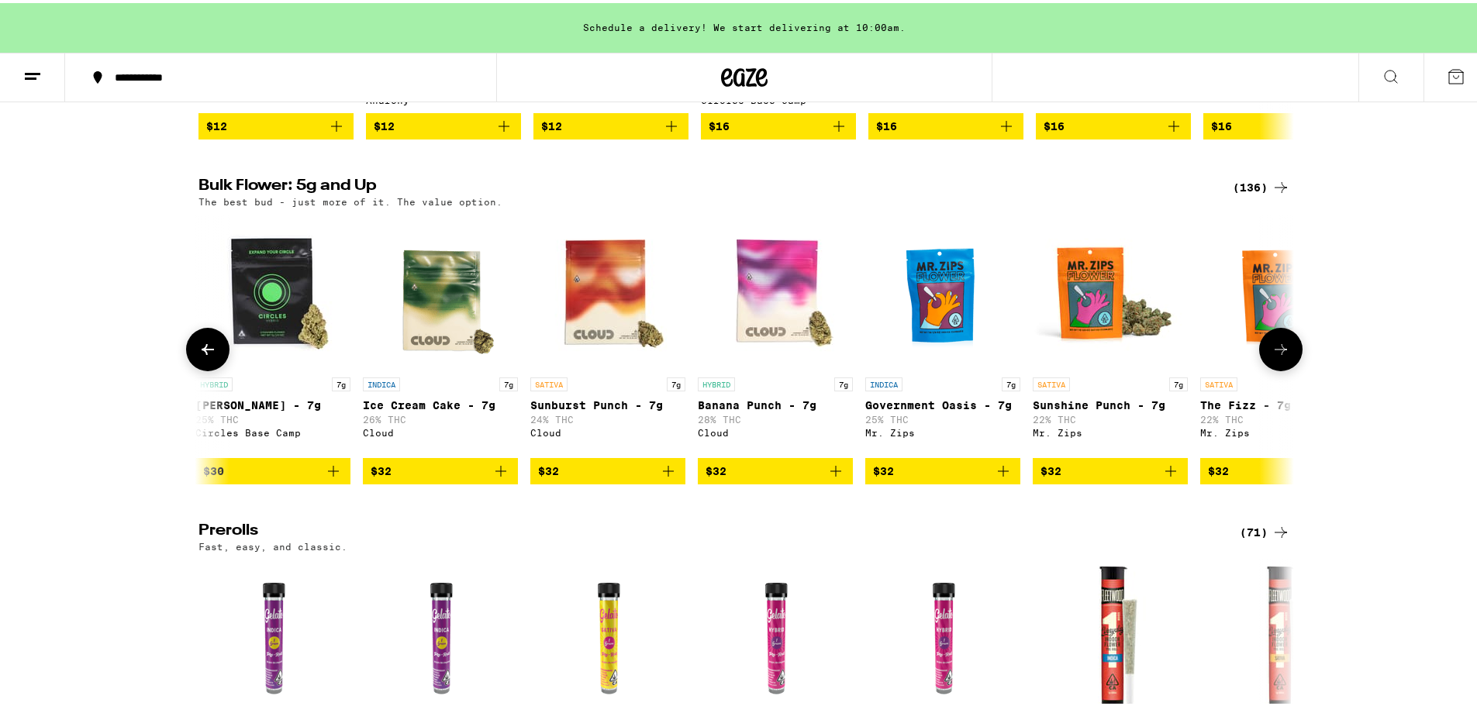
click at [1279, 352] on icon at bounding box center [1281, 346] width 12 height 11
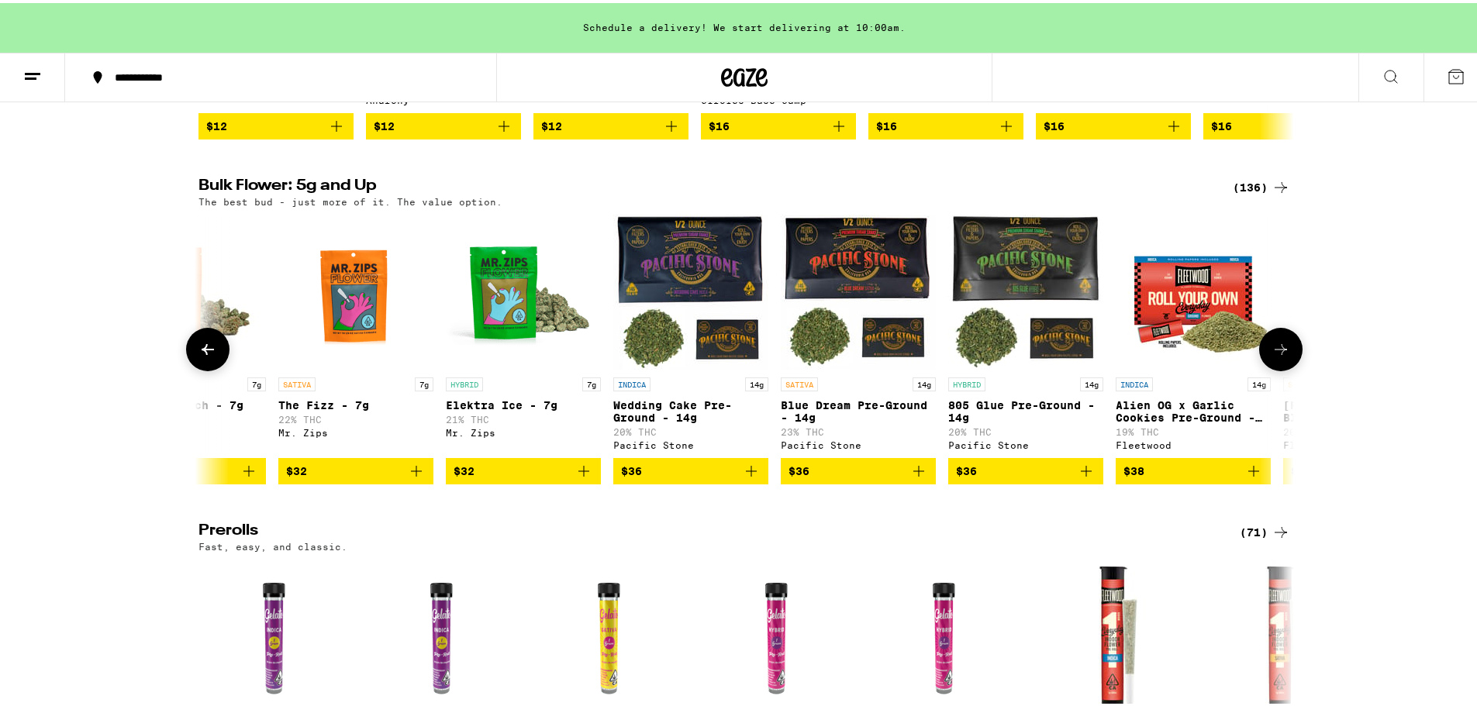
scroll to position [0, 2768]
click at [1279, 352] on icon at bounding box center [1281, 346] width 12 height 11
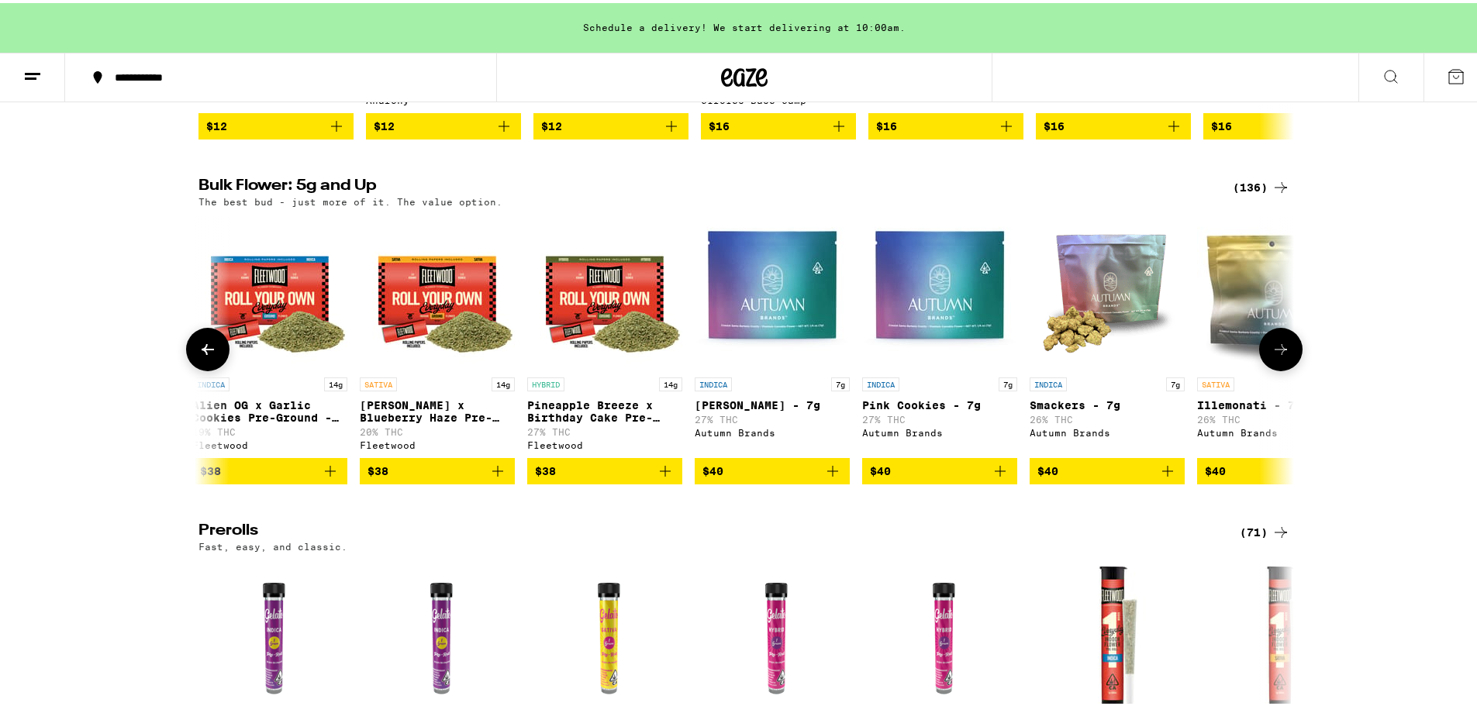
click at [1279, 352] on icon at bounding box center [1281, 346] width 12 height 11
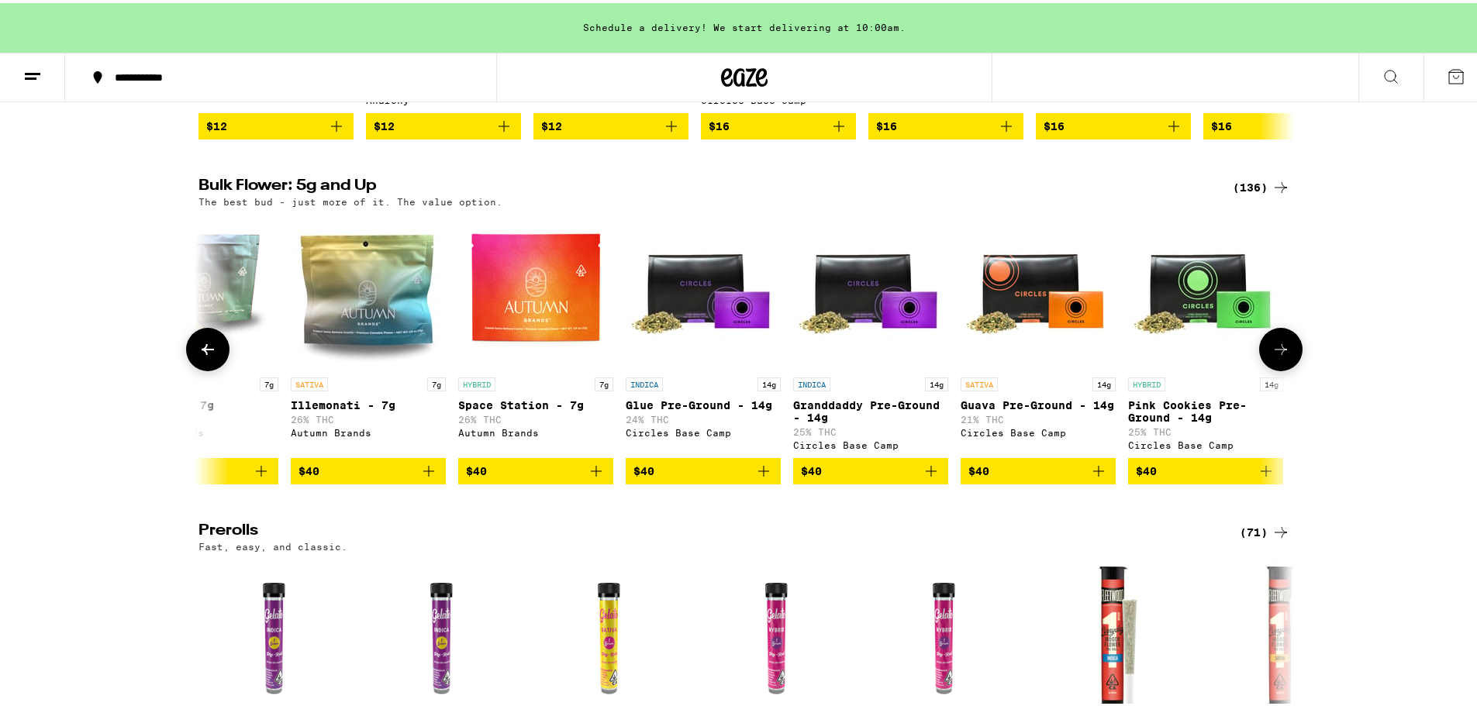
scroll to position [0, 4613]
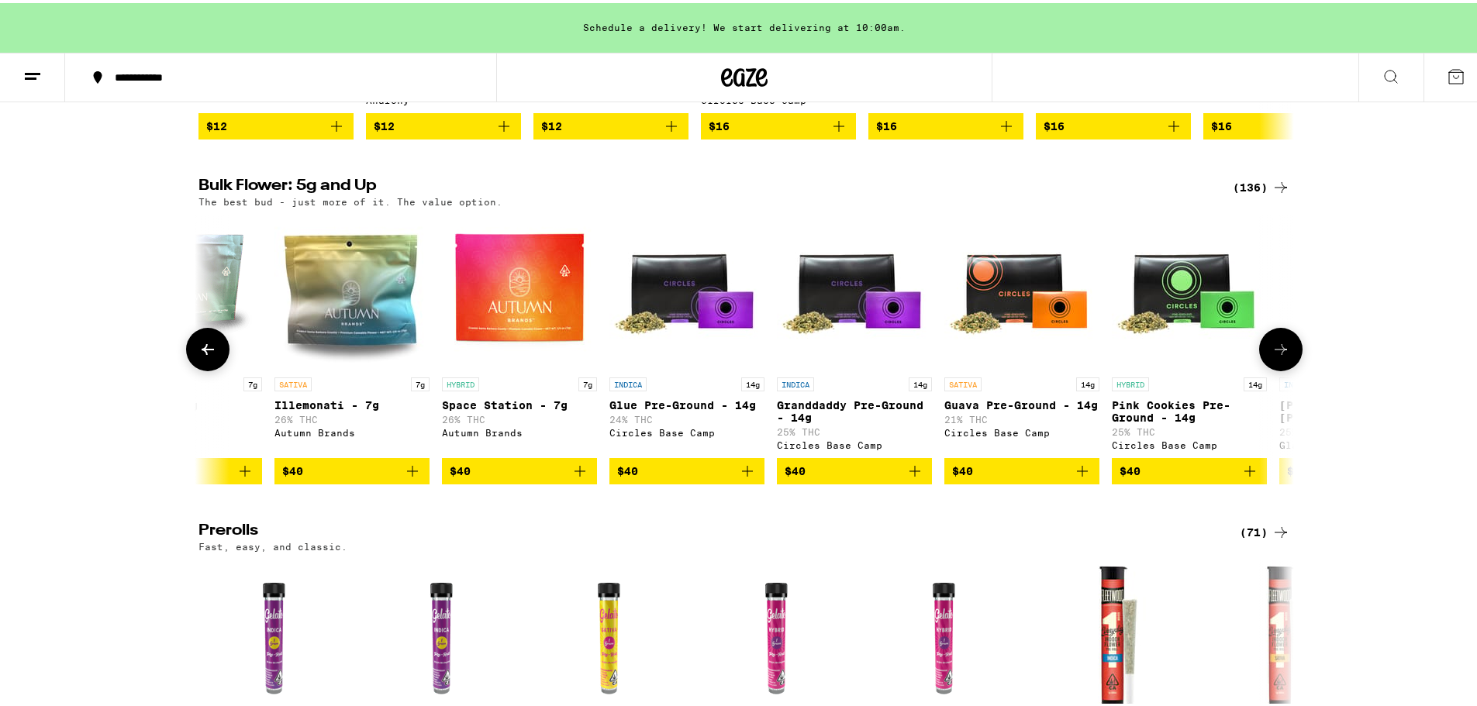
click at [196, 354] on button at bounding box center [207, 346] width 43 height 43
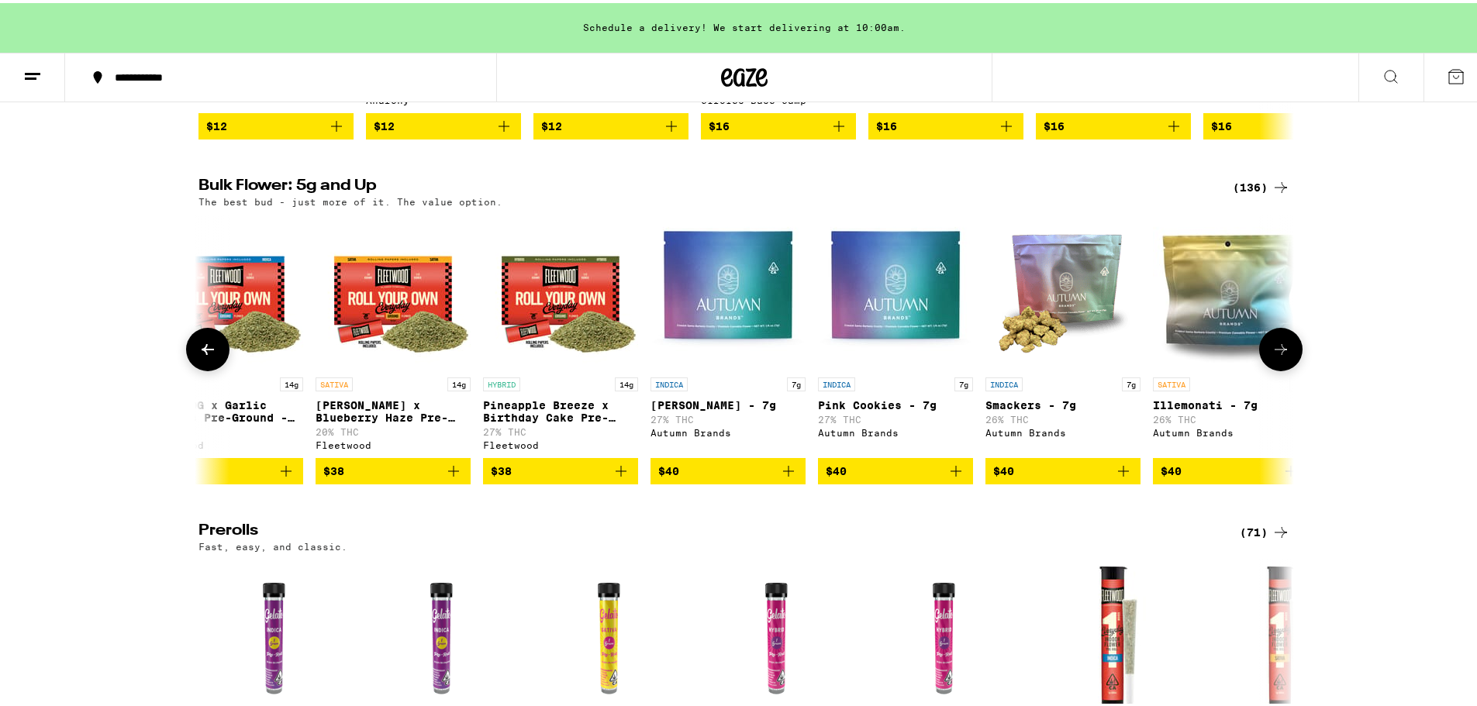
scroll to position [0, 3690]
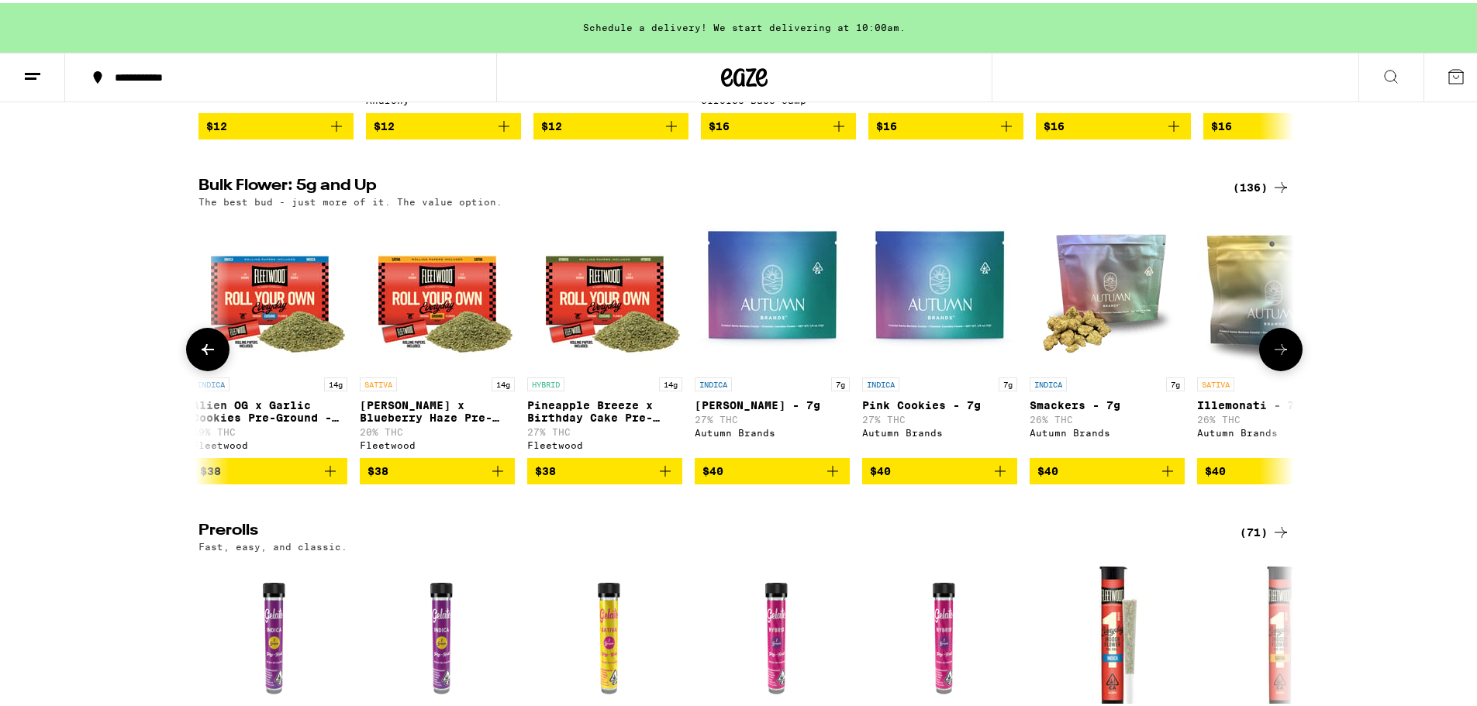
click at [1285, 366] on button at bounding box center [1280, 346] width 43 height 43
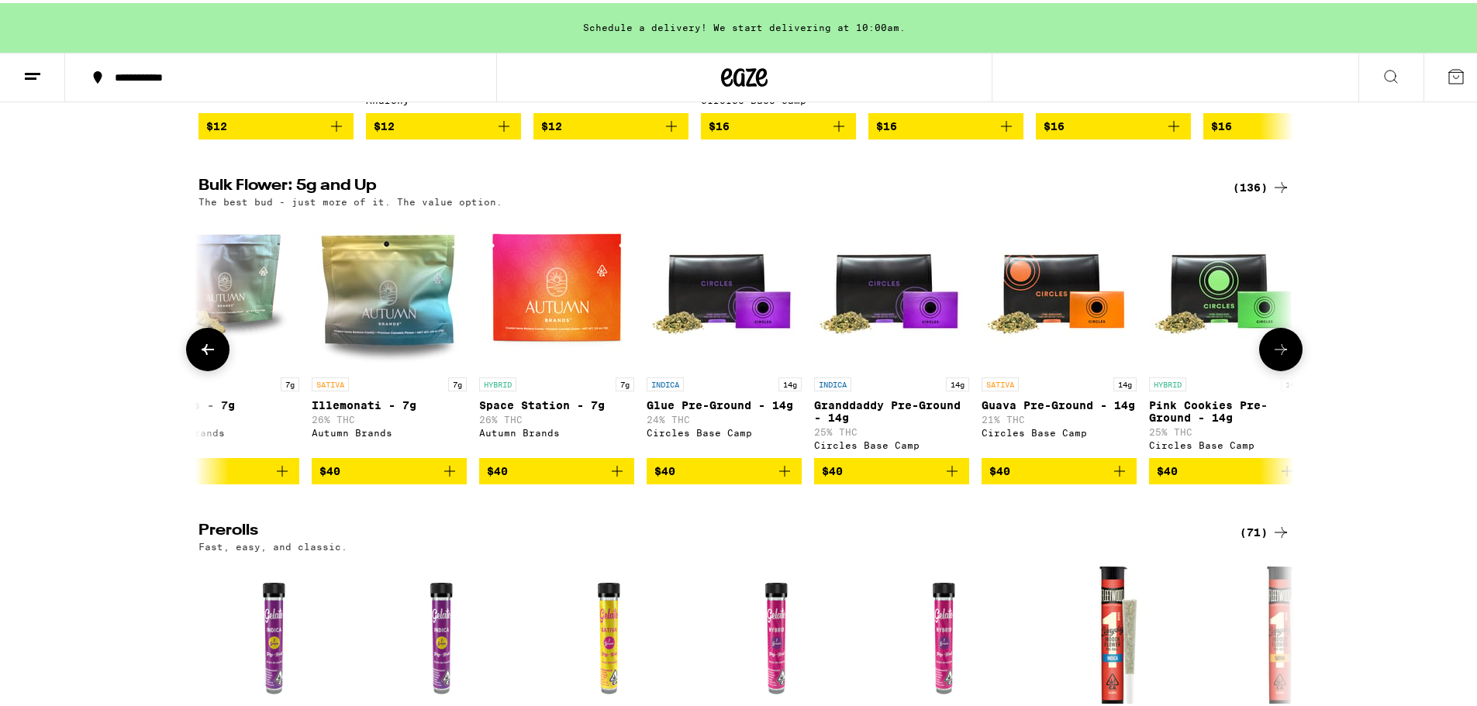
scroll to position [0, 4613]
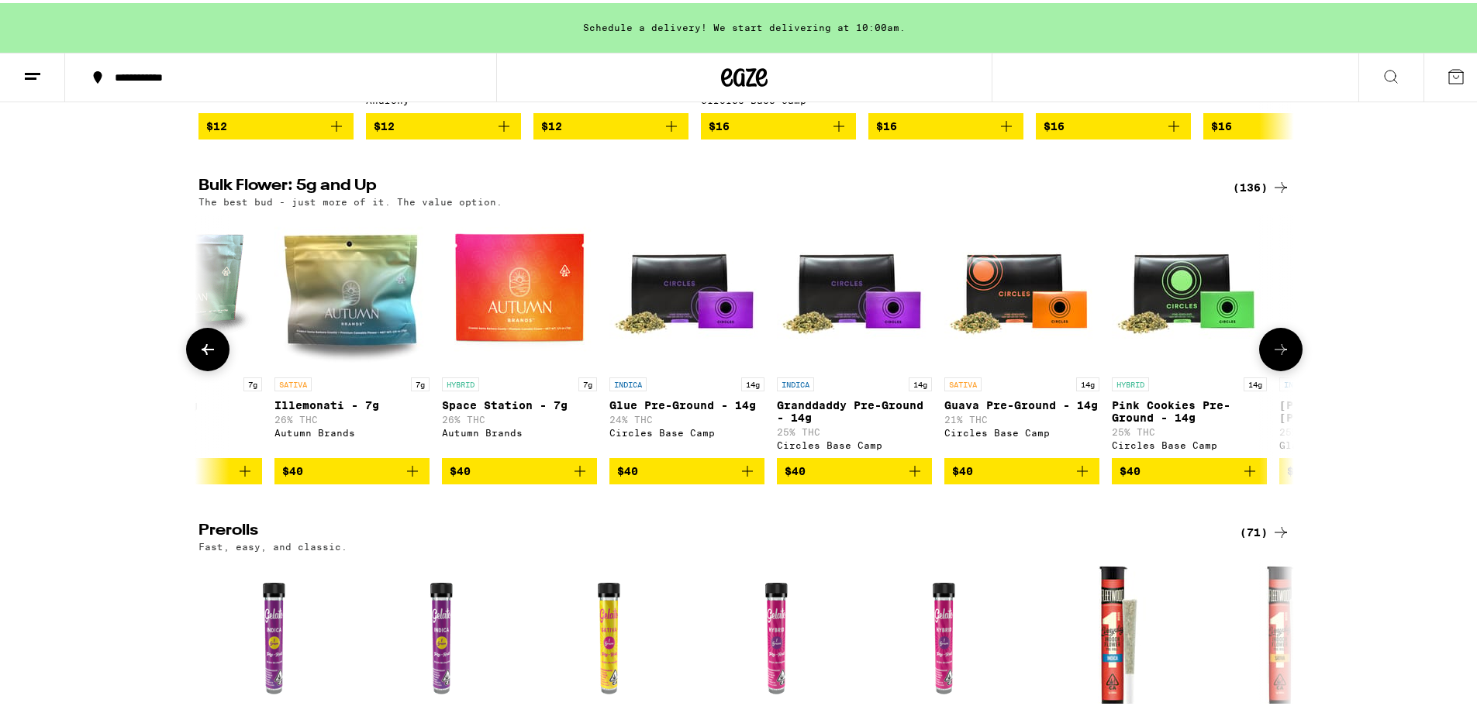
click at [1285, 366] on button at bounding box center [1280, 346] width 43 height 43
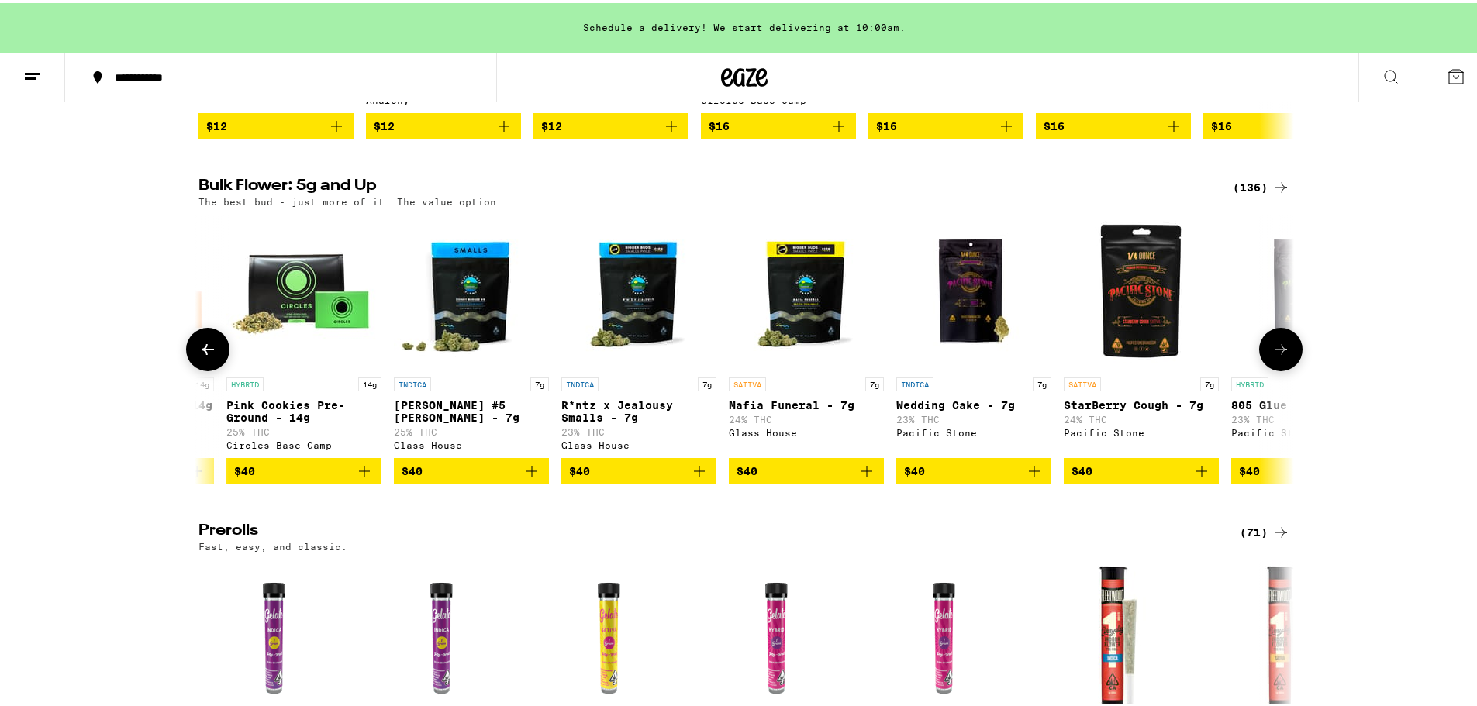
scroll to position [0, 5536]
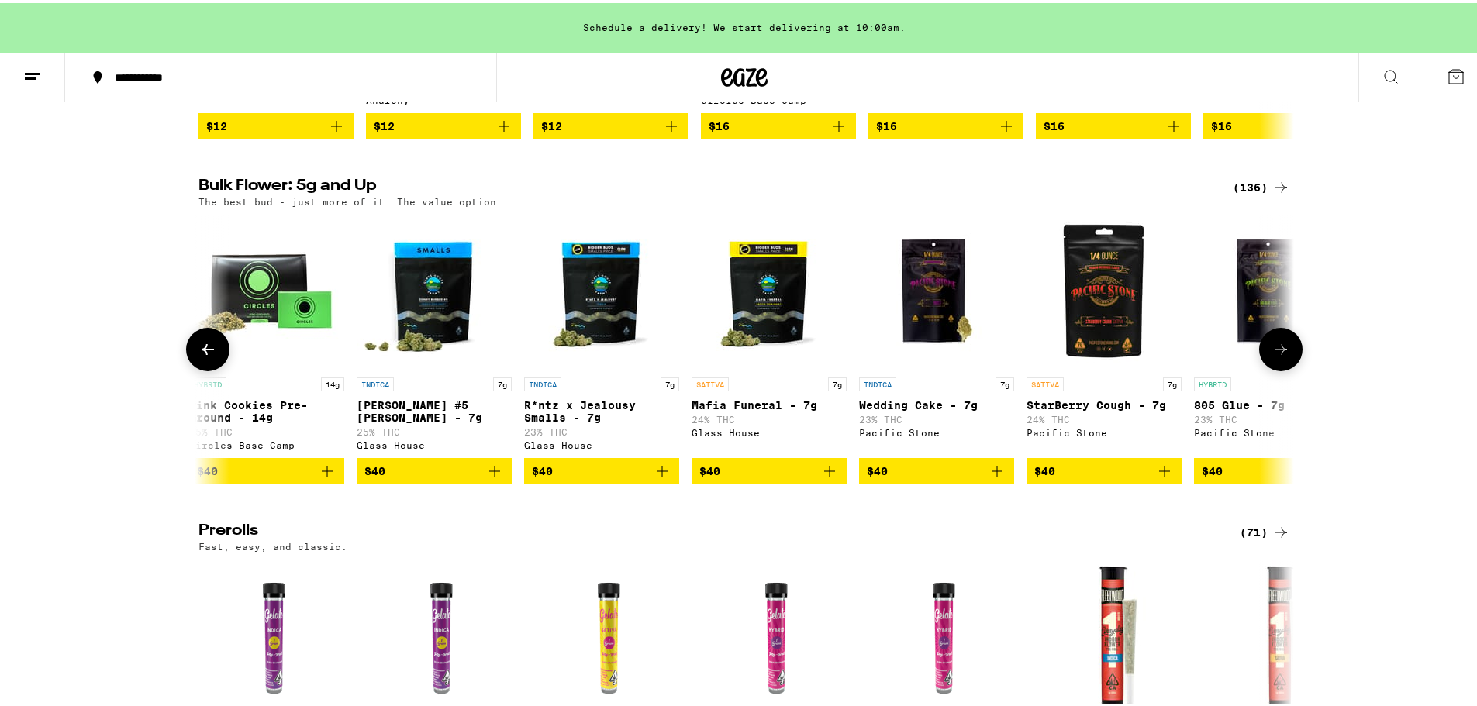
click at [1285, 366] on button at bounding box center [1280, 346] width 43 height 43
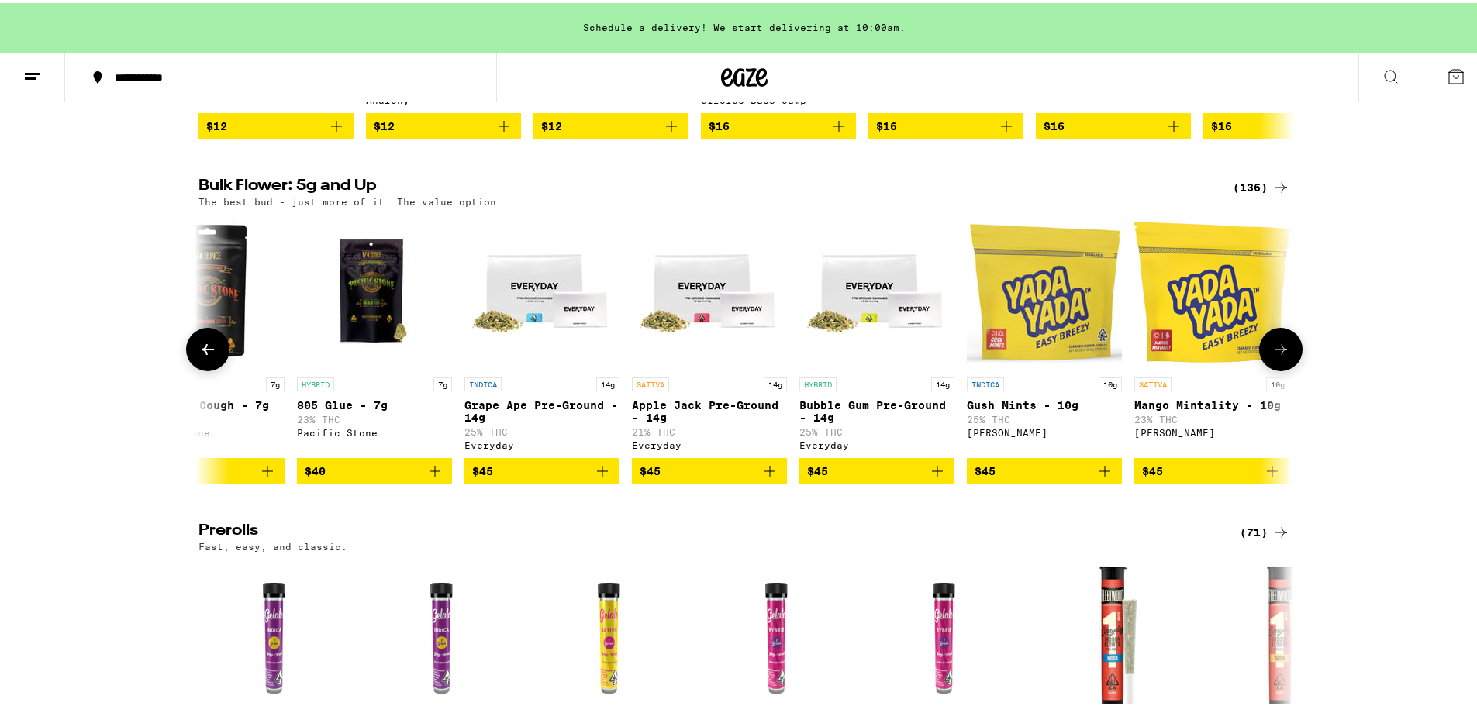
scroll to position [0, 6458]
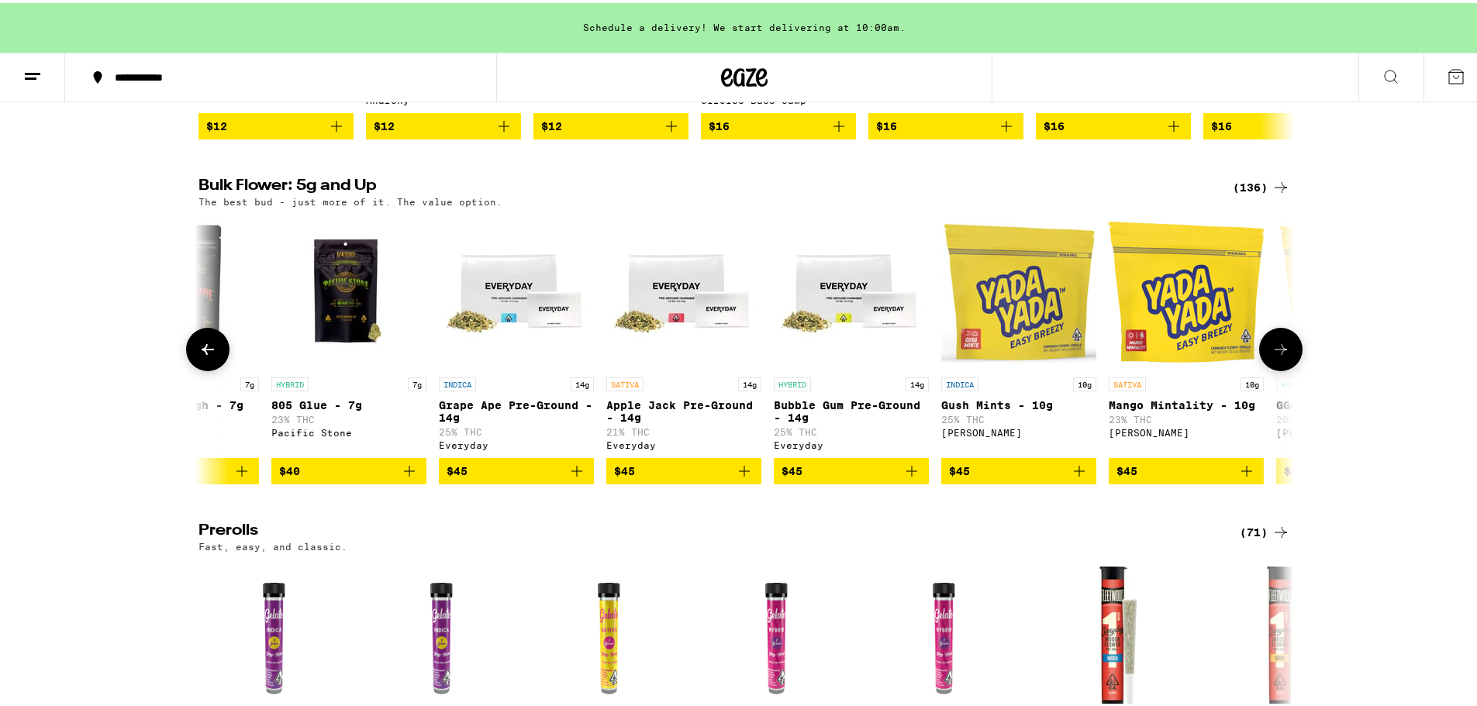
click at [1285, 366] on button at bounding box center [1280, 346] width 43 height 43
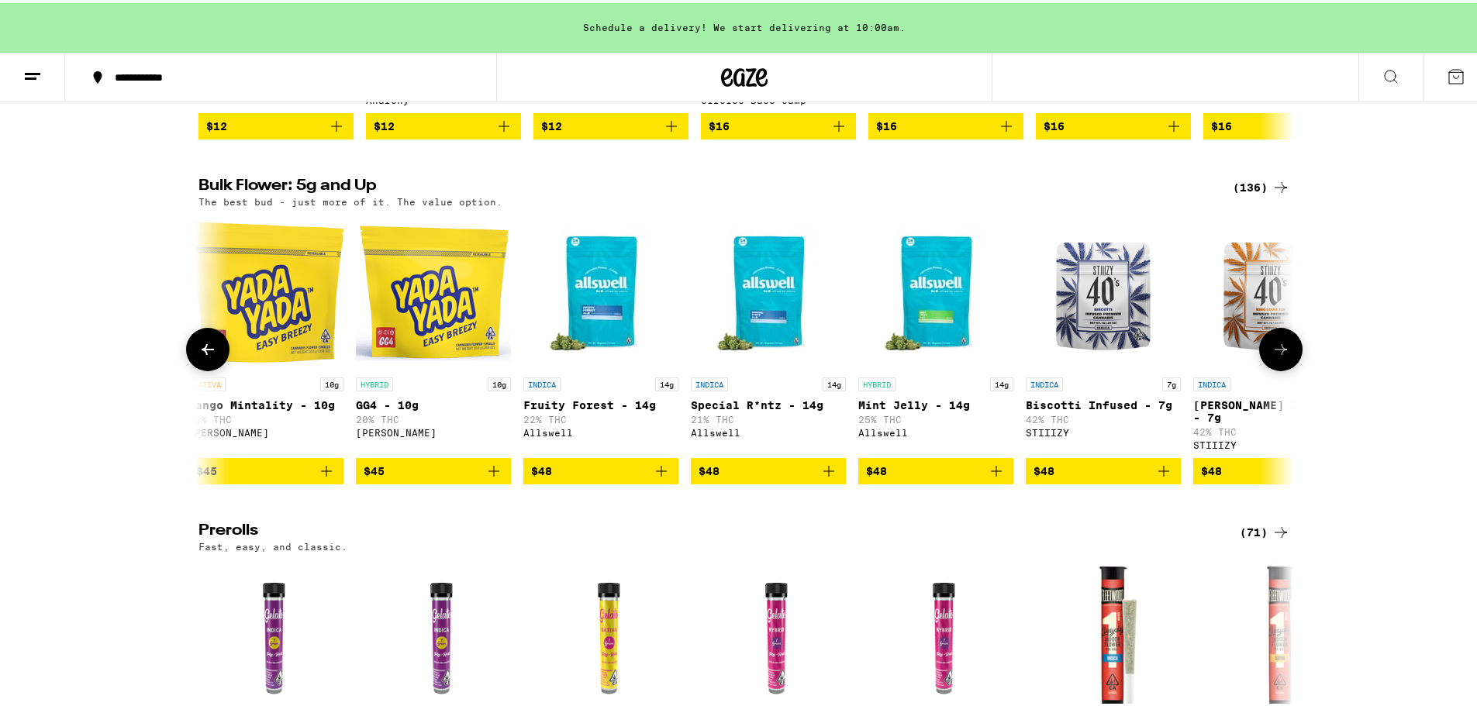
scroll to position [0, 7381]
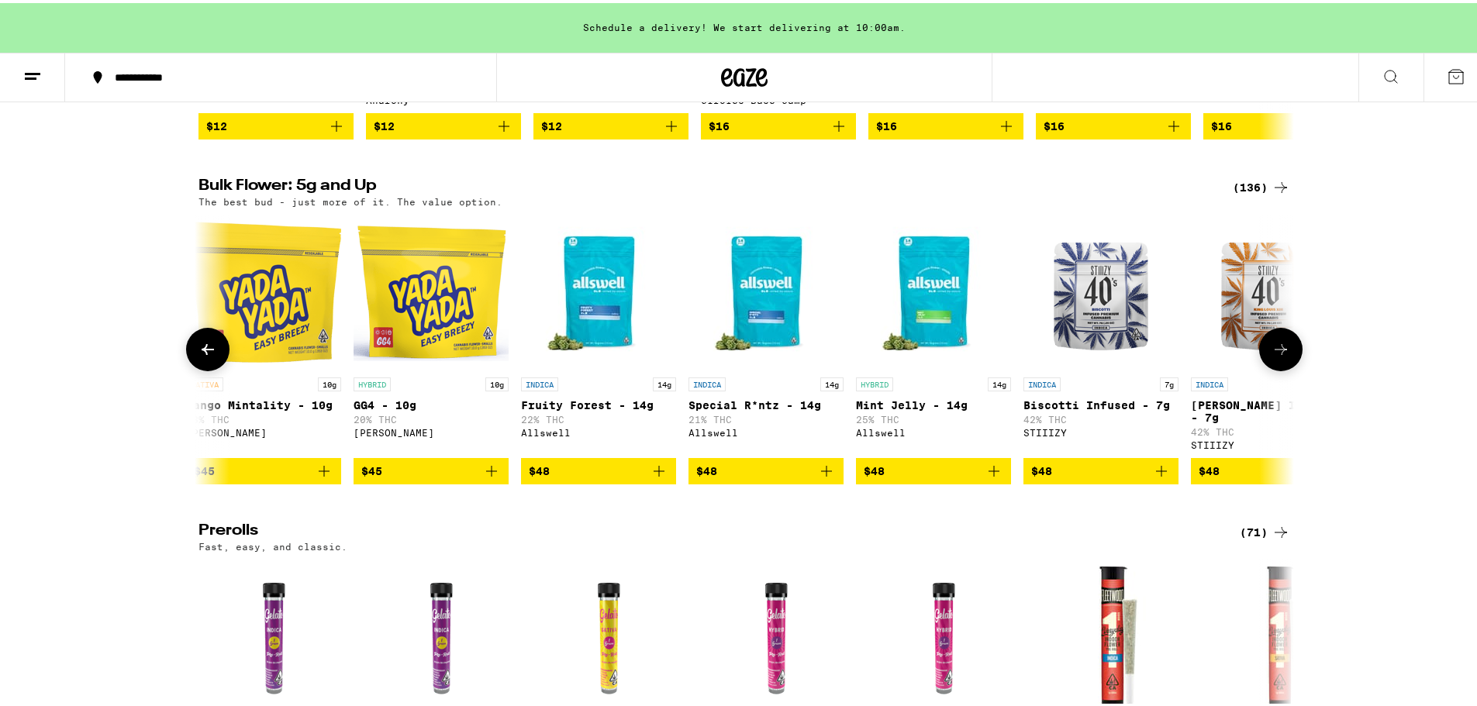
click at [1285, 366] on button at bounding box center [1280, 346] width 43 height 43
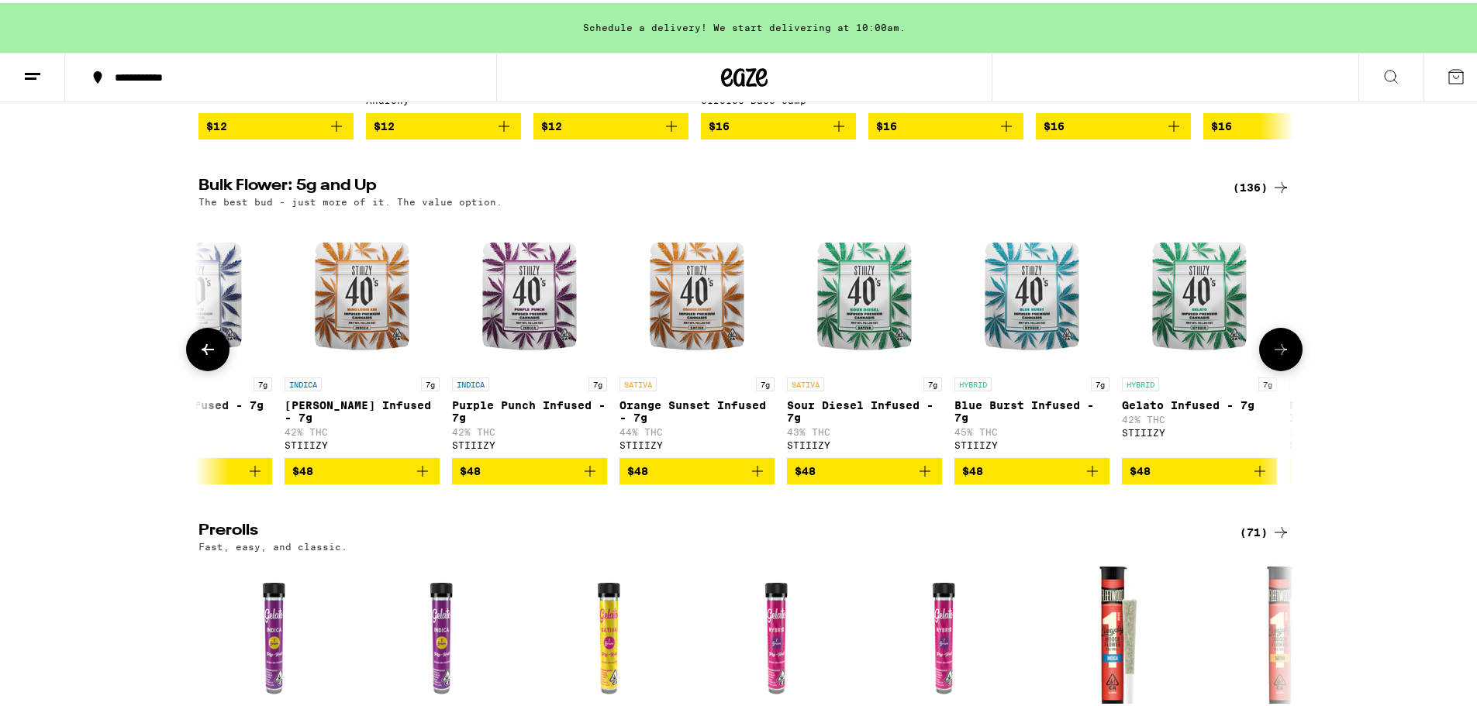
scroll to position [0, 8303]
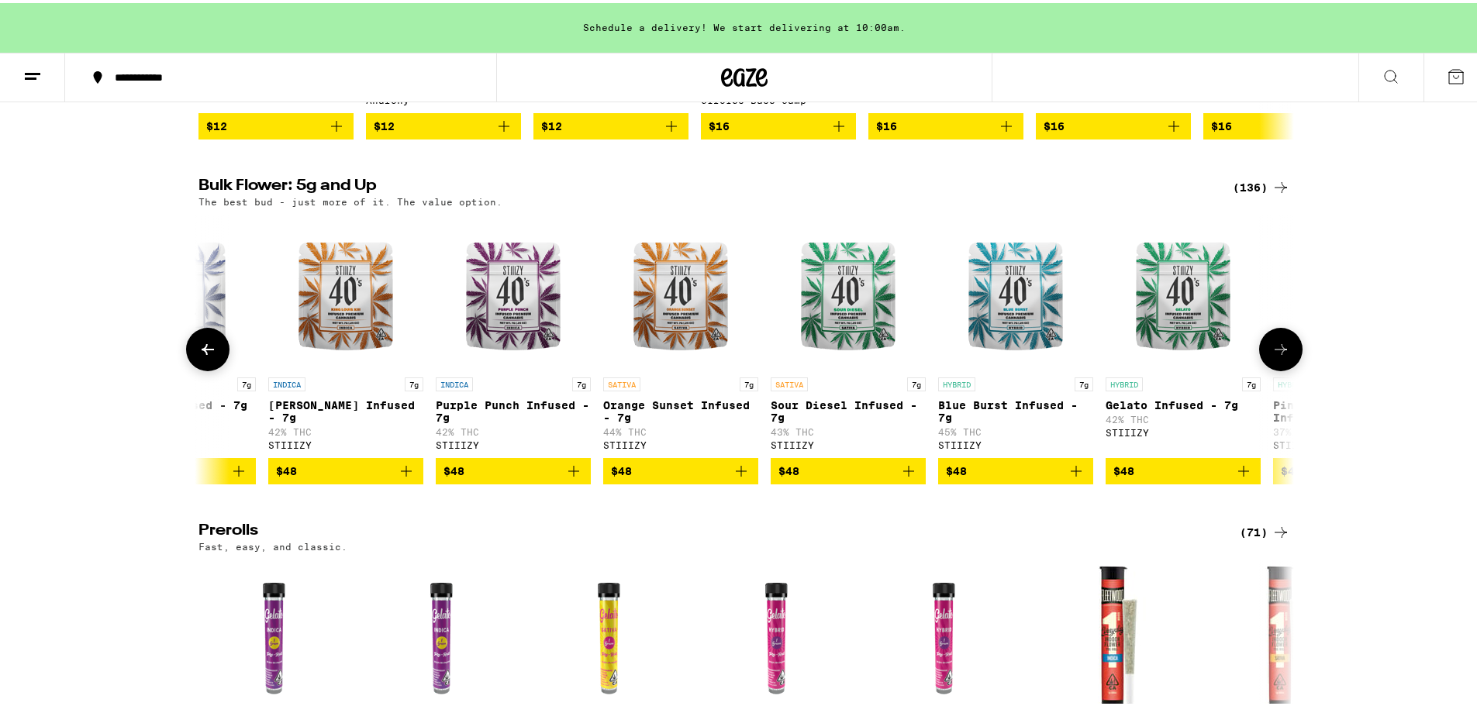
click at [1285, 366] on button at bounding box center [1280, 346] width 43 height 43
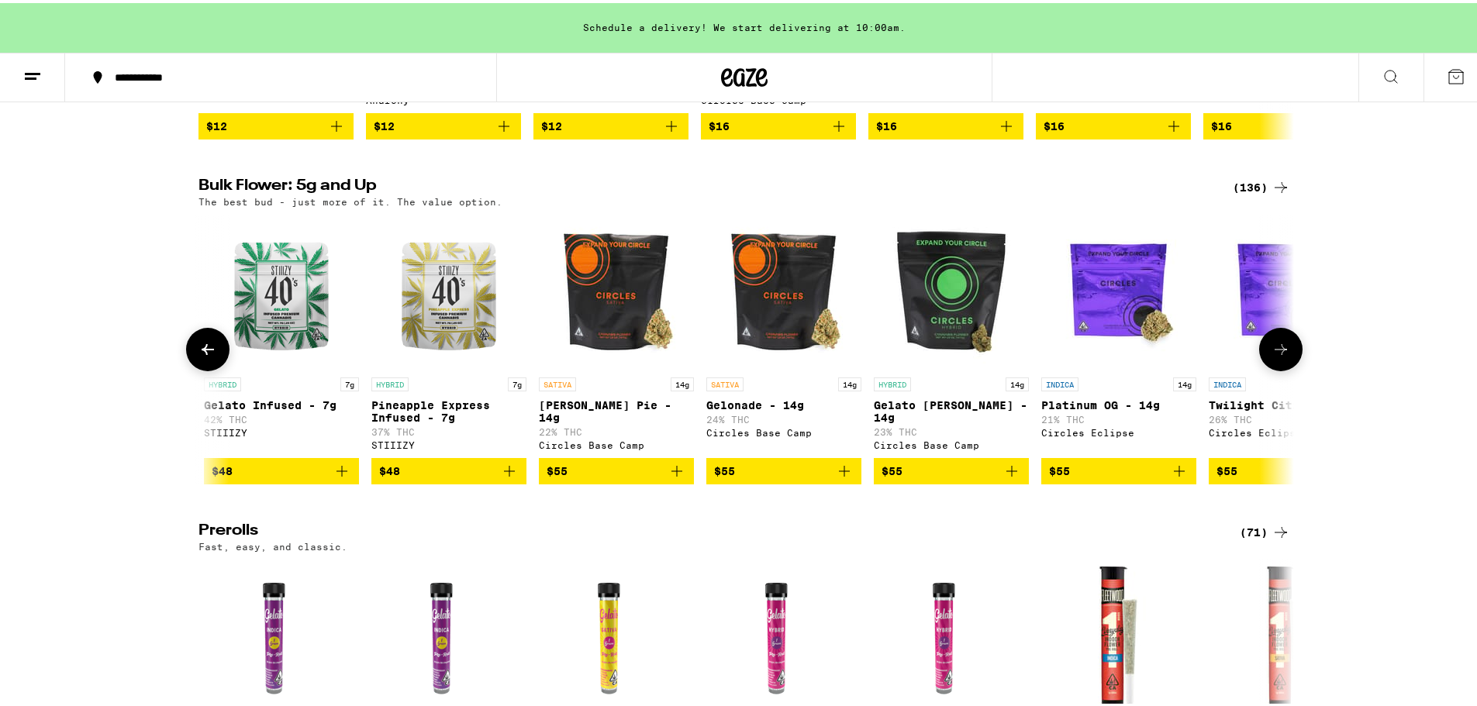
scroll to position [0, 9226]
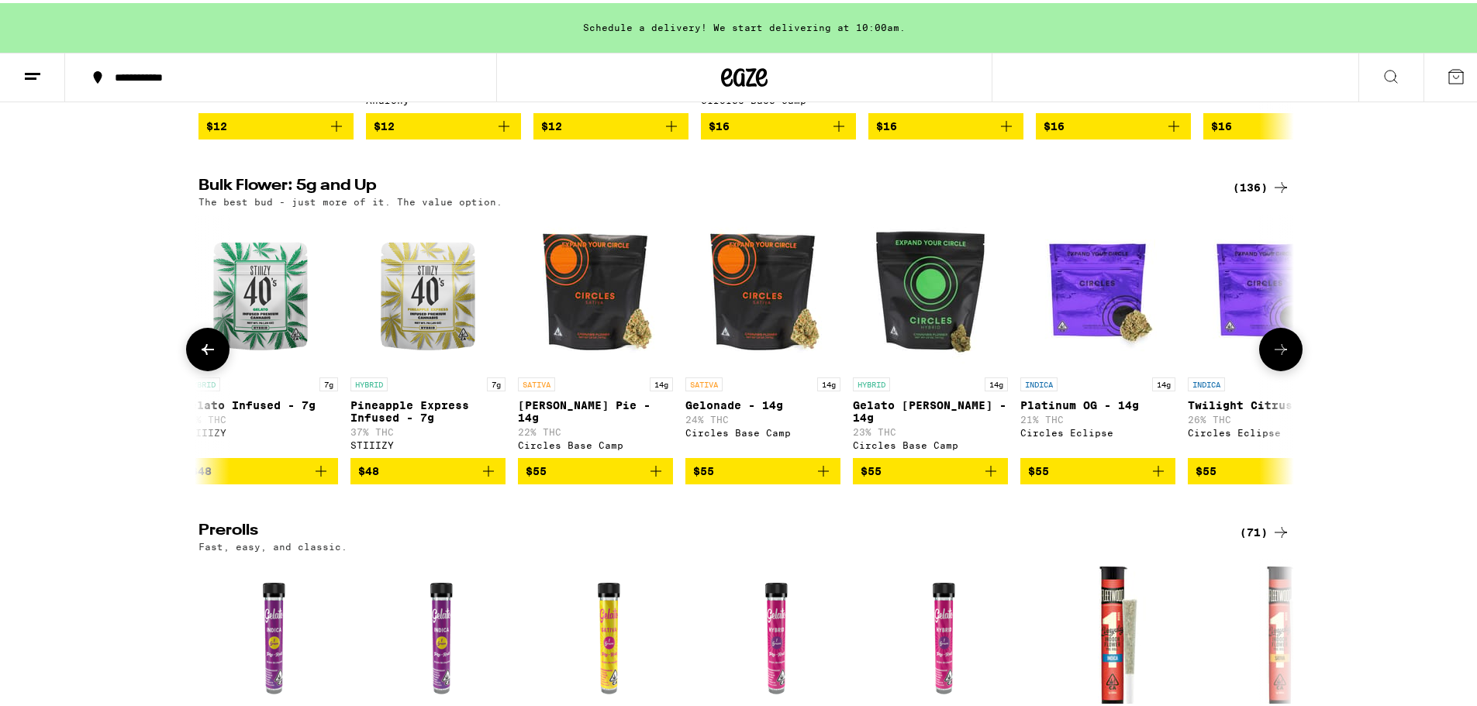
click at [1285, 366] on button at bounding box center [1280, 346] width 43 height 43
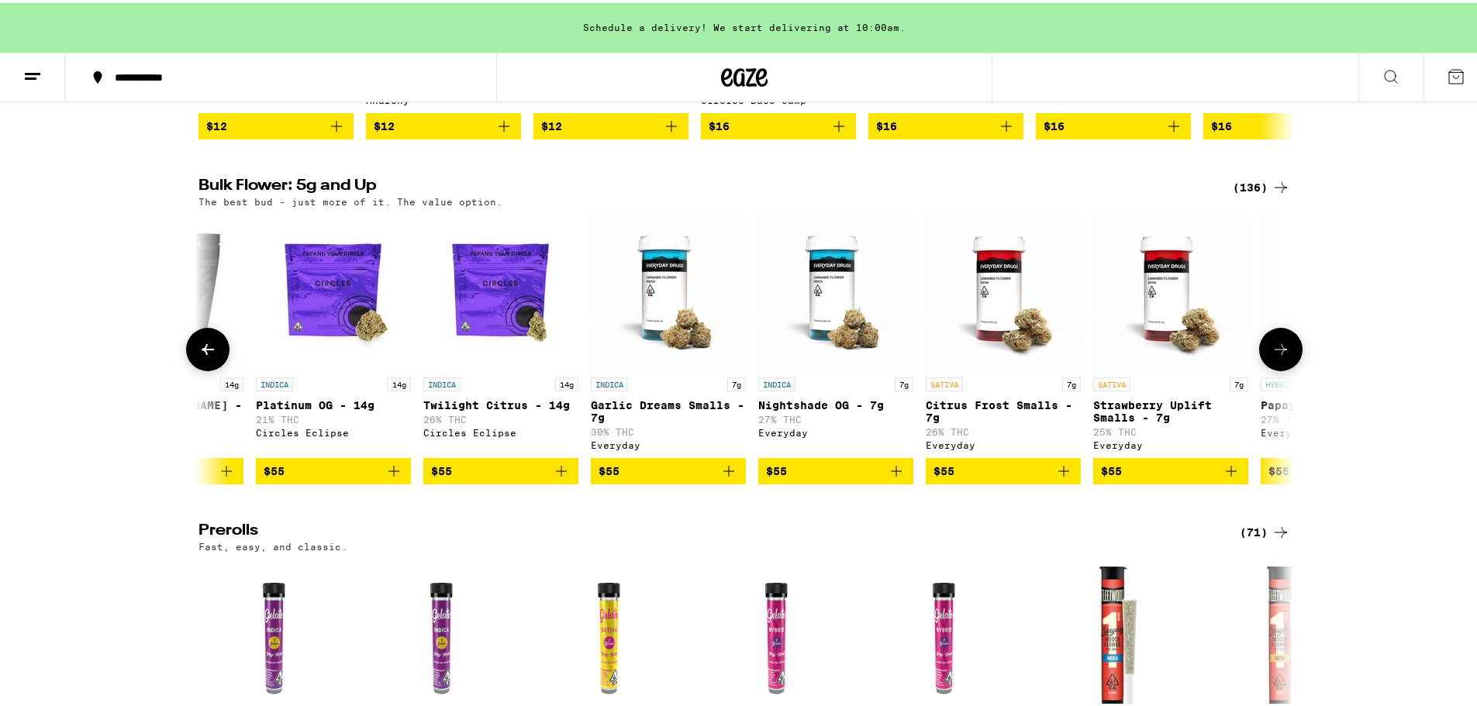
scroll to position [0, 10149]
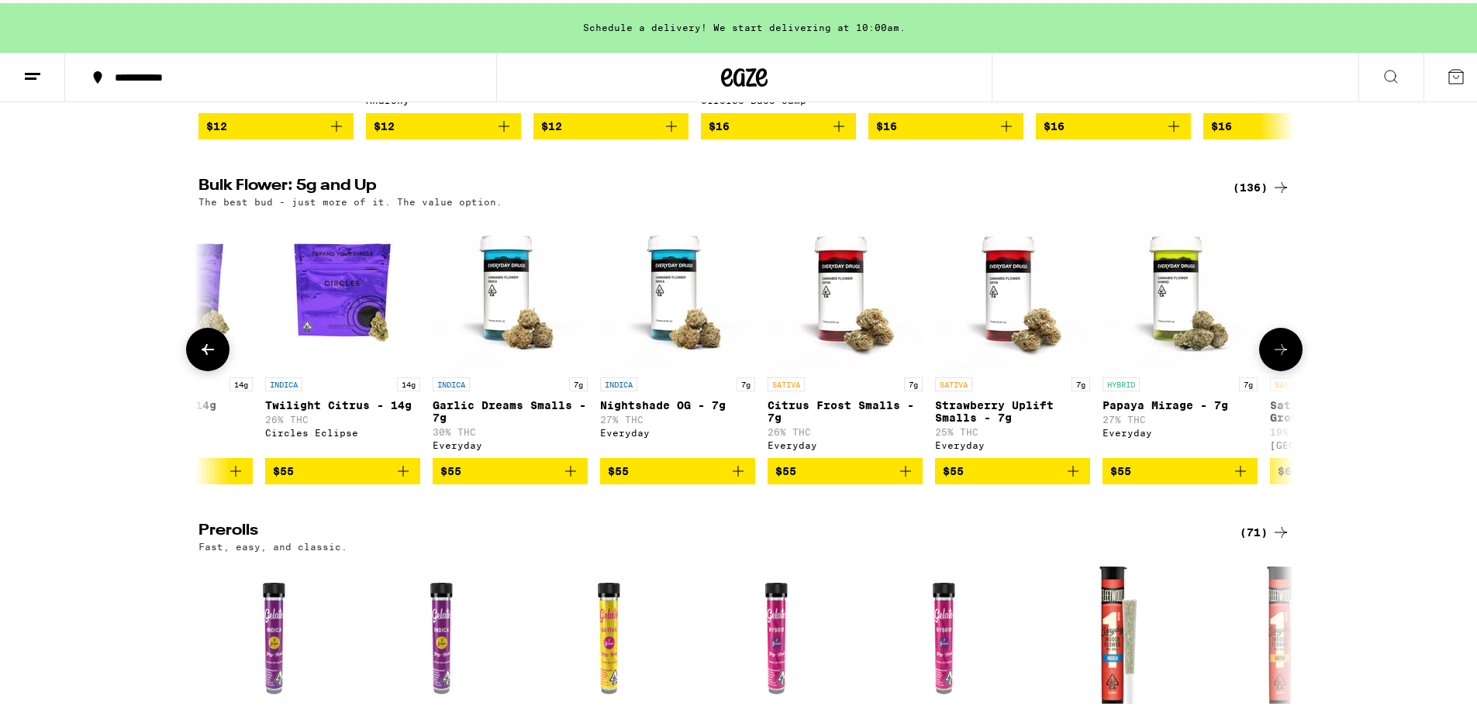
click at [202, 356] on icon at bounding box center [207, 346] width 19 height 19
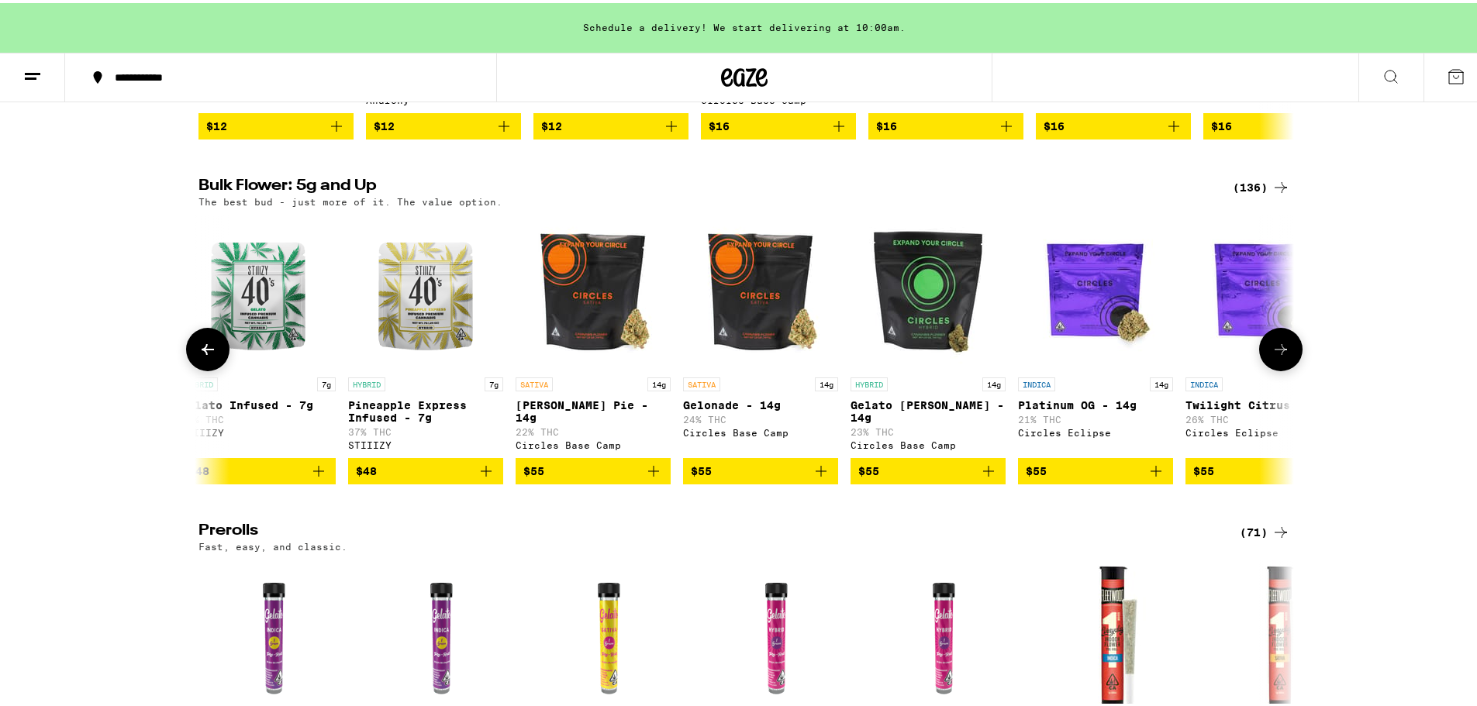
scroll to position [0, 9226]
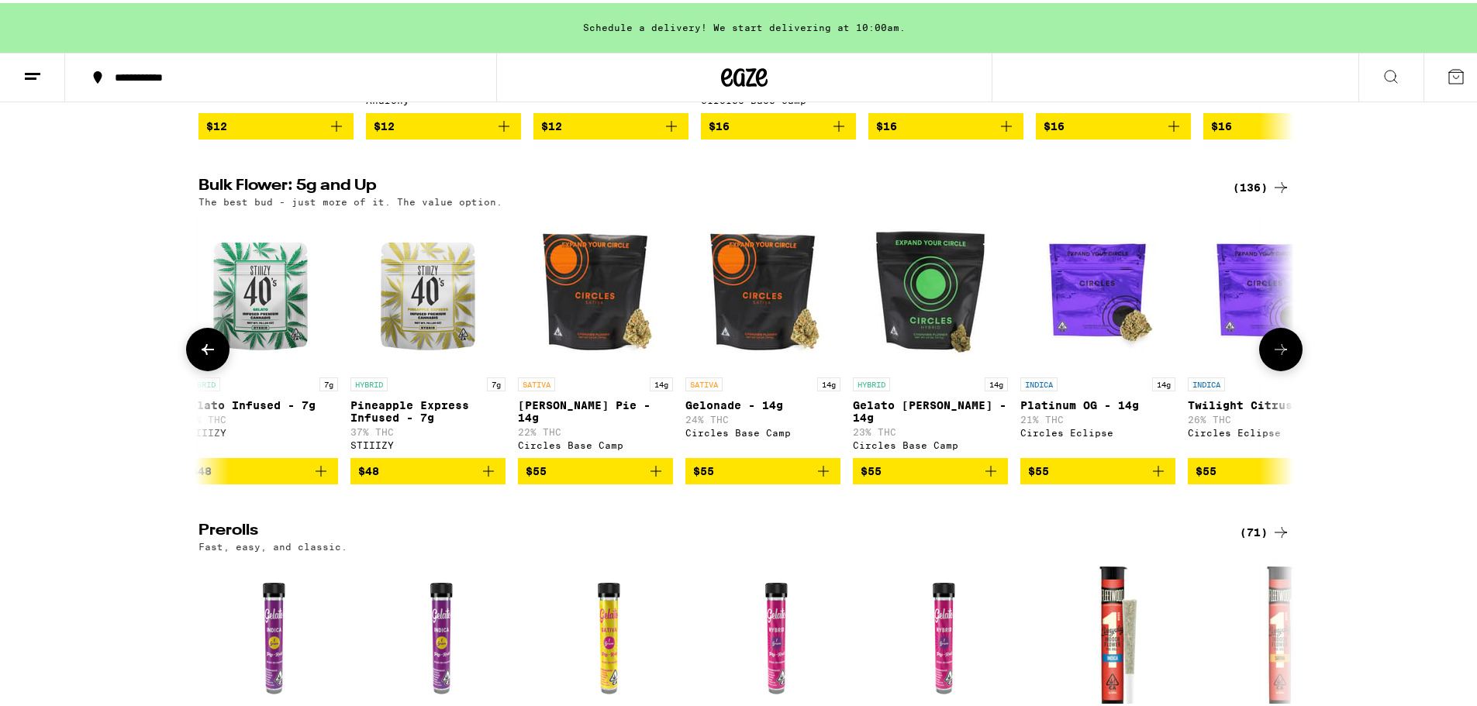
click at [1098, 278] on img "Open page for Platinum OG - 14g from Circles Eclipse" at bounding box center [1097, 289] width 155 height 155
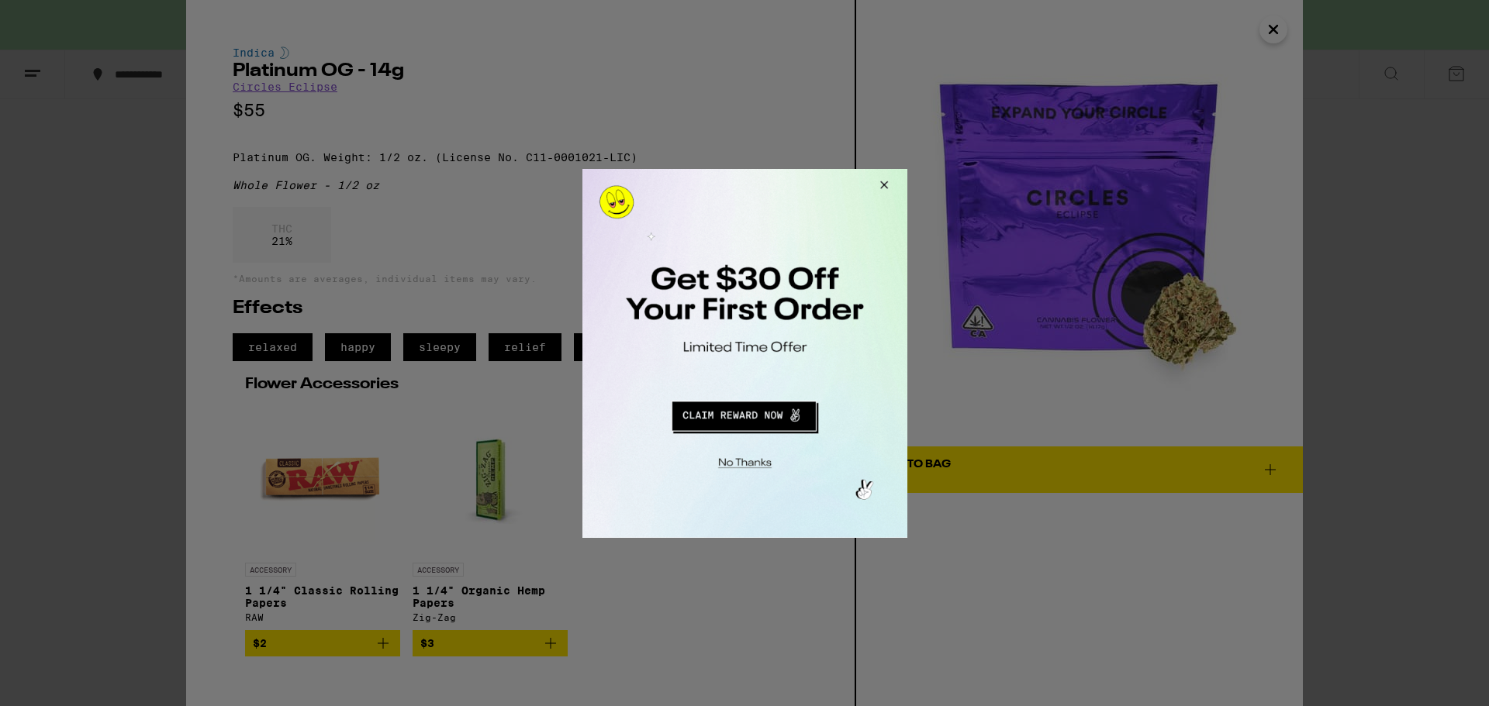
click at [877, 184] on button "Close Modal" at bounding box center [881, 186] width 42 height 37
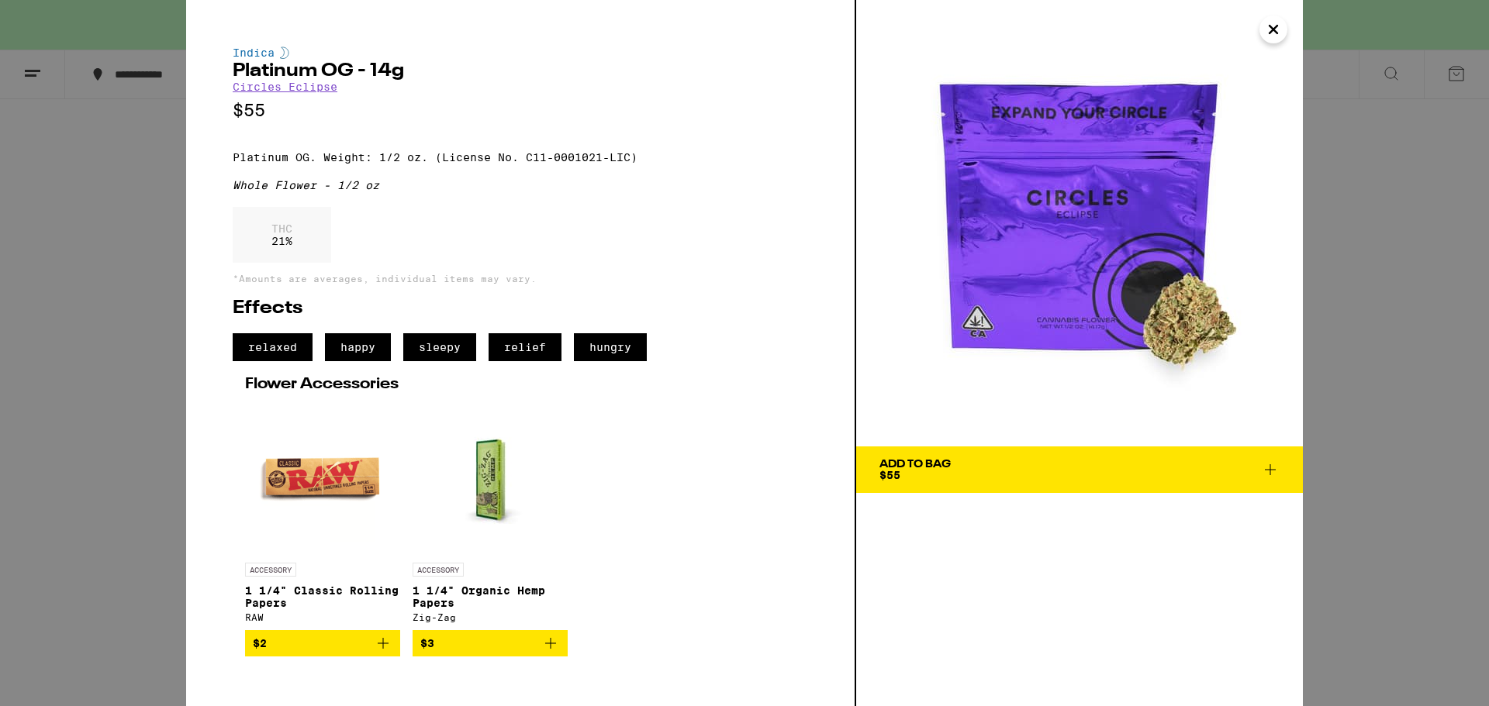
click at [1280, 27] on icon "Close" at bounding box center [1273, 29] width 19 height 23
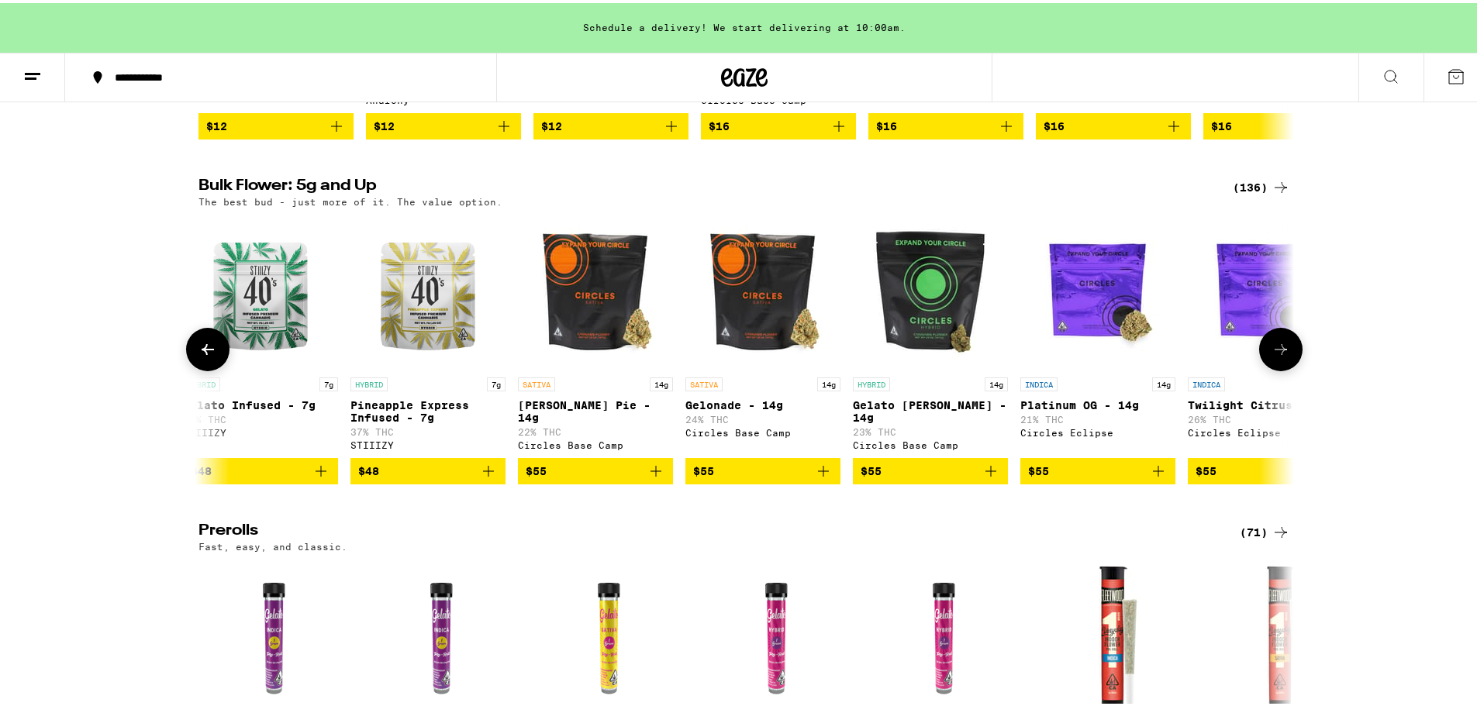
click at [1280, 356] on icon at bounding box center [1280, 346] width 19 height 19
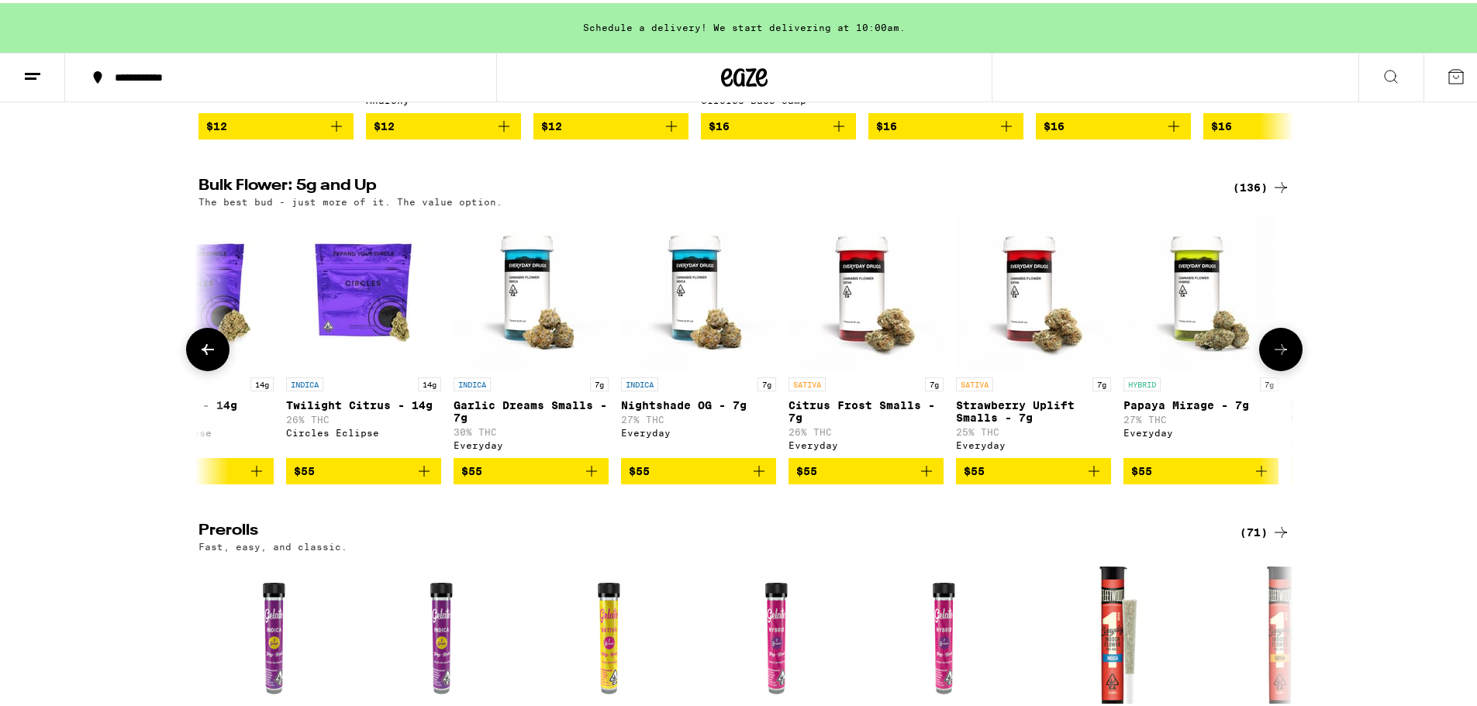
scroll to position [0, 10149]
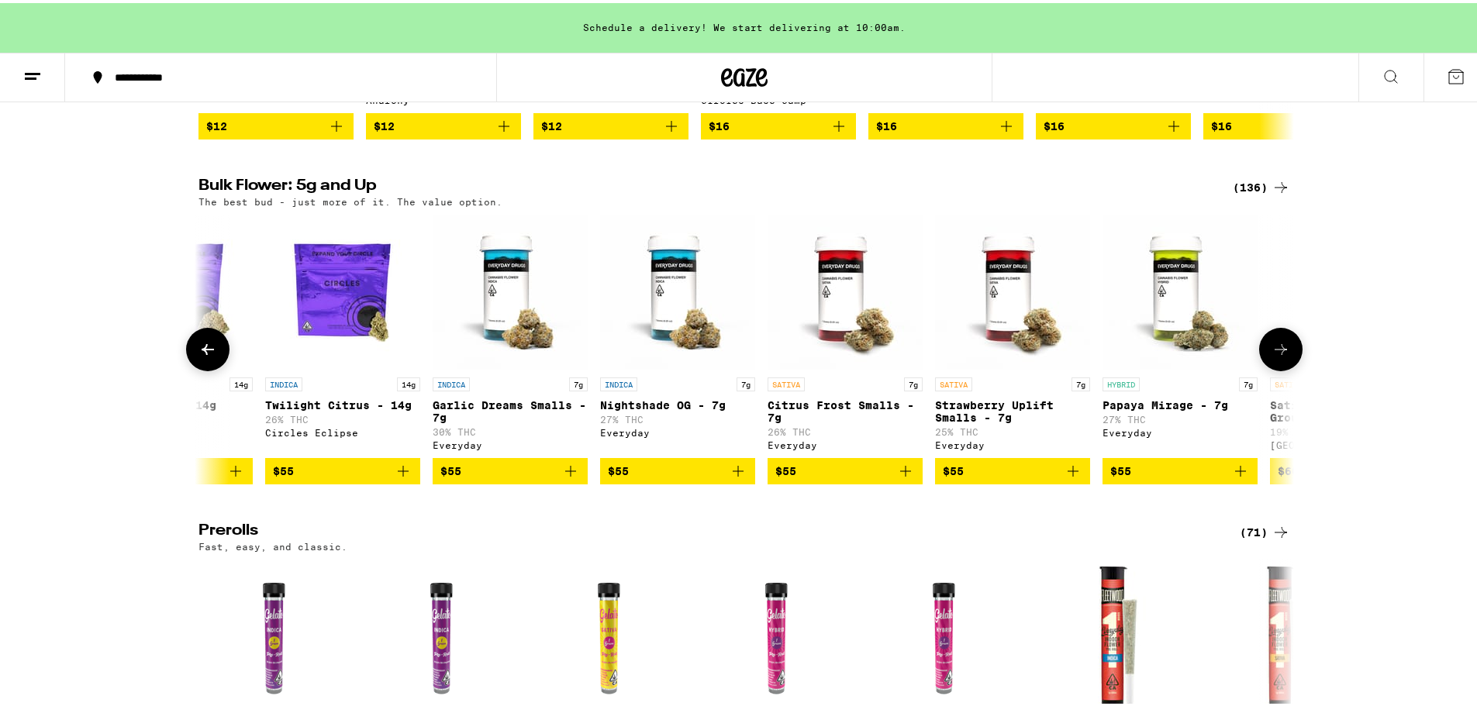
click at [1280, 356] on icon at bounding box center [1280, 346] width 19 height 19
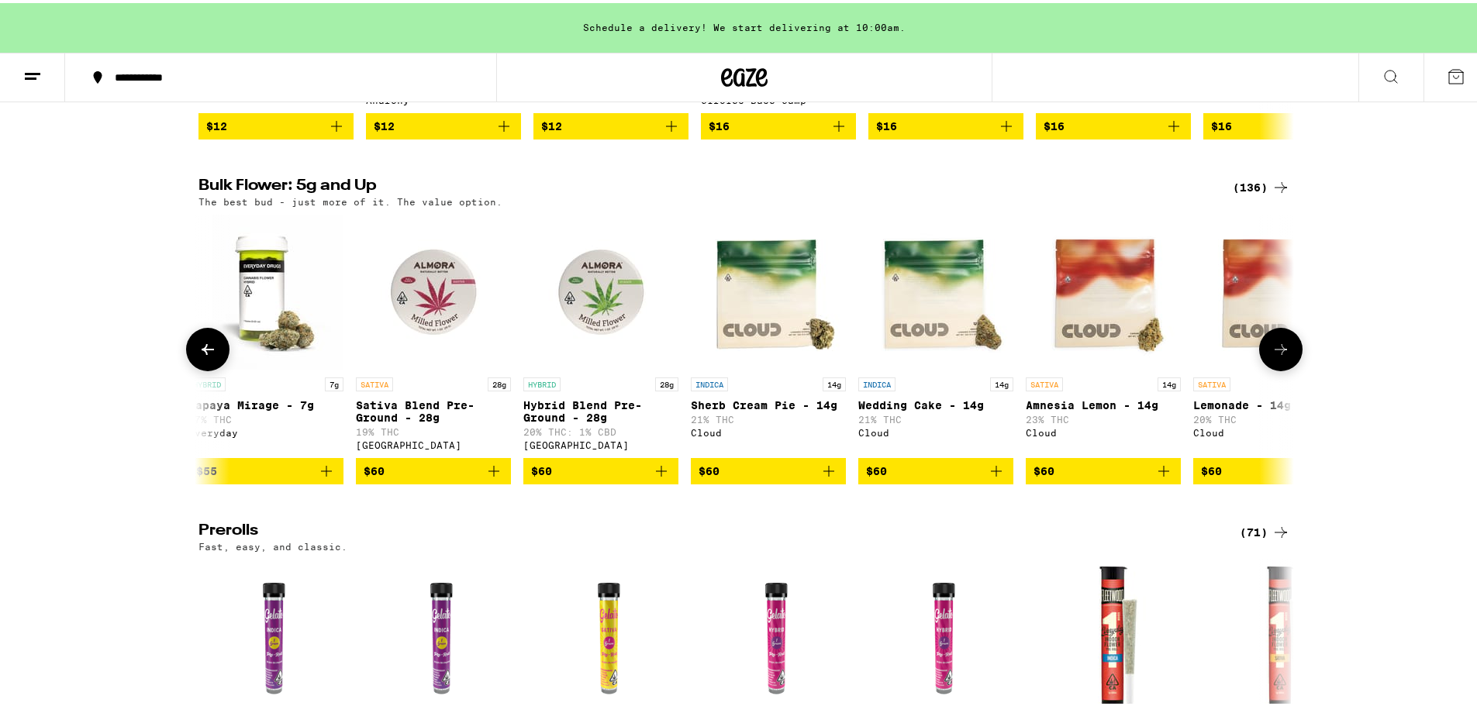
scroll to position [0, 11071]
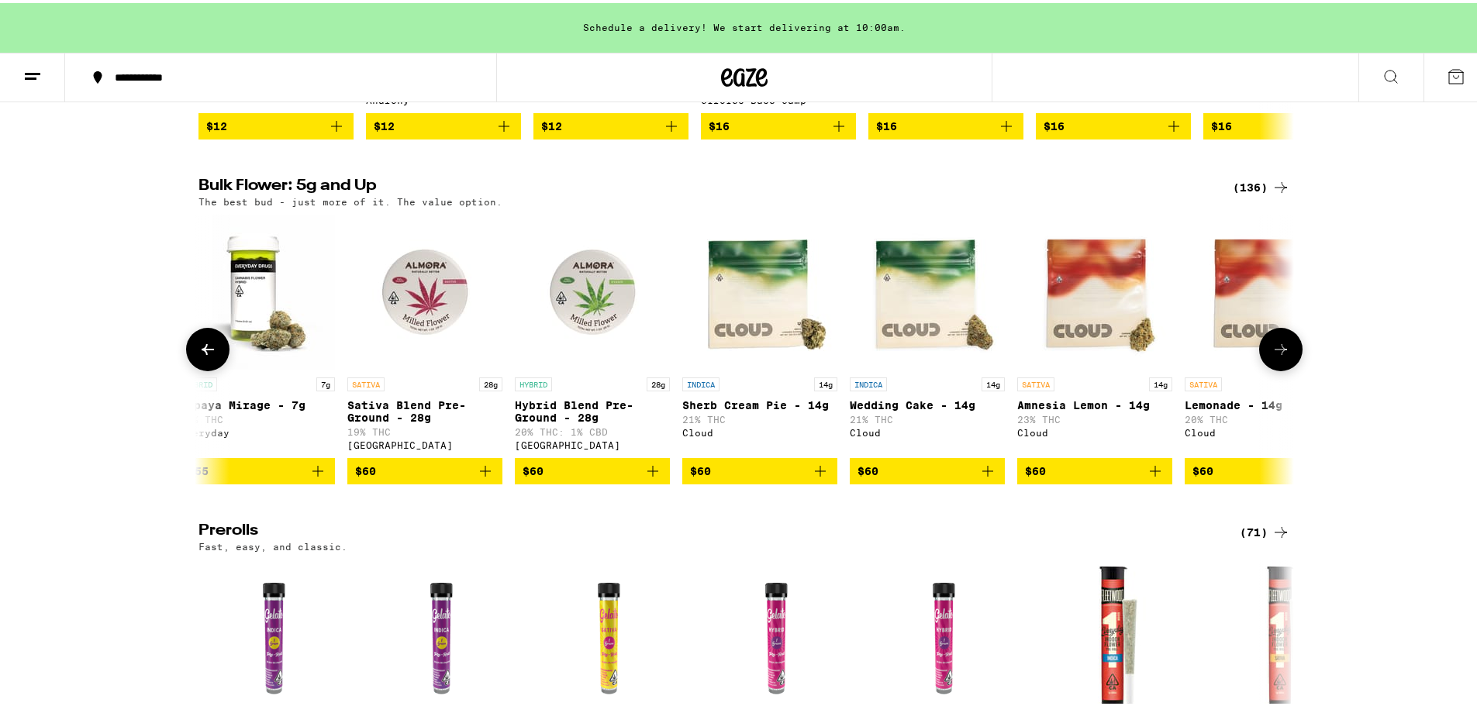
click at [1280, 356] on icon at bounding box center [1280, 346] width 19 height 19
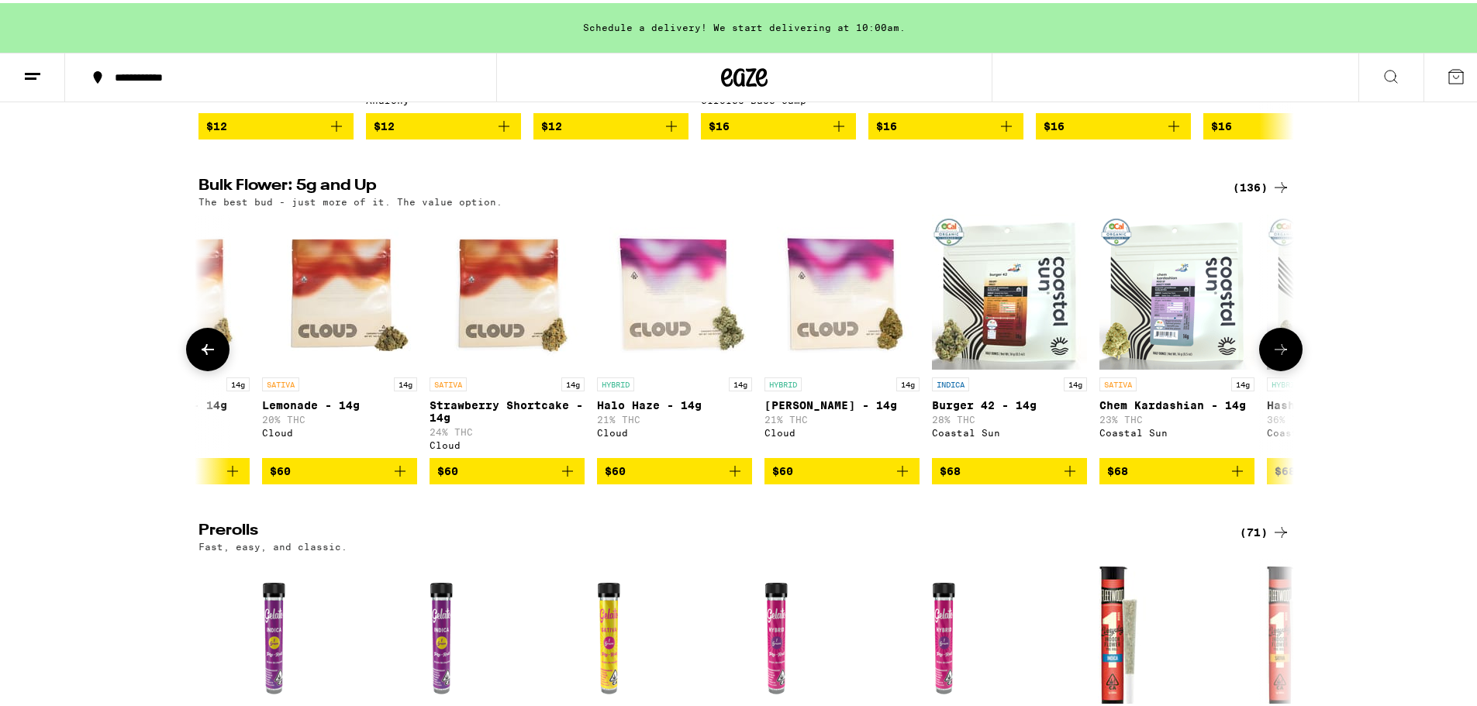
click at [1280, 356] on icon at bounding box center [1280, 346] width 19 height 19
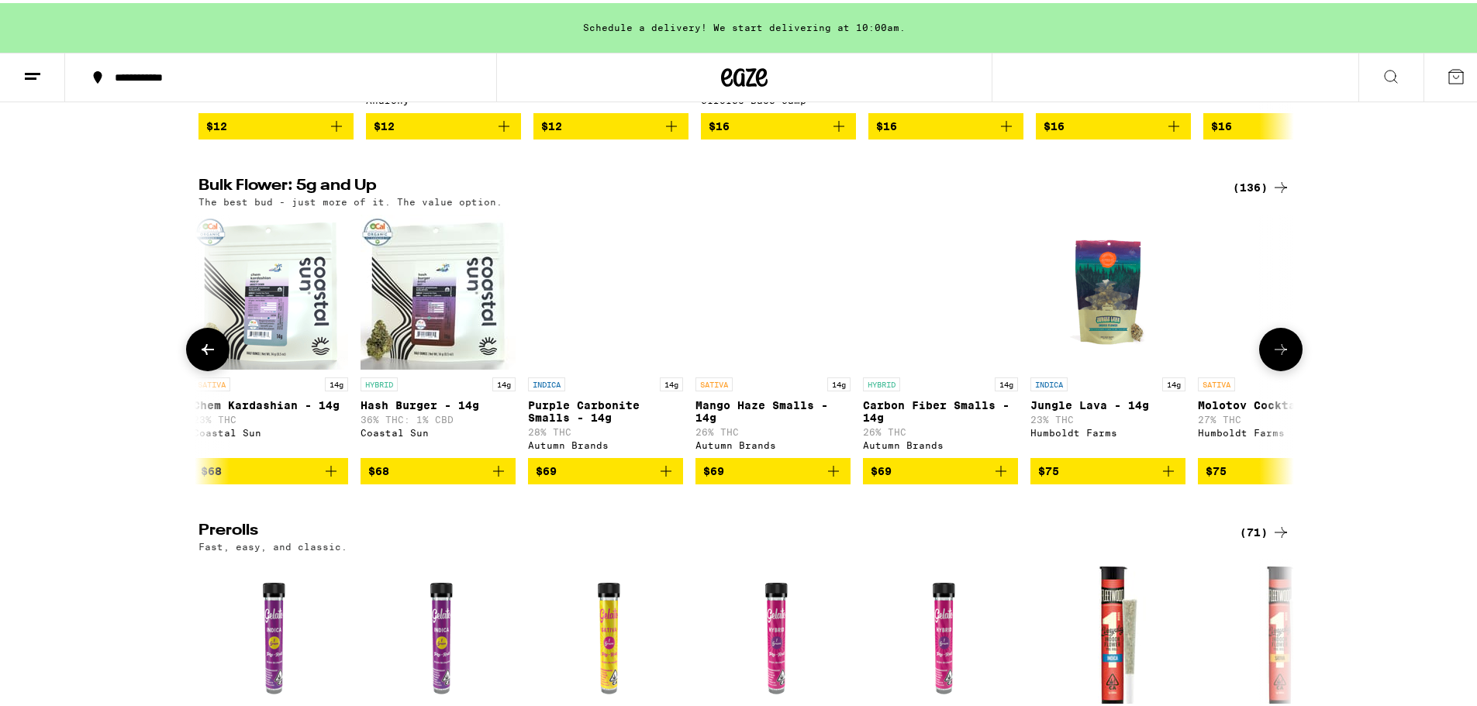
scroll to position [0, 12916]
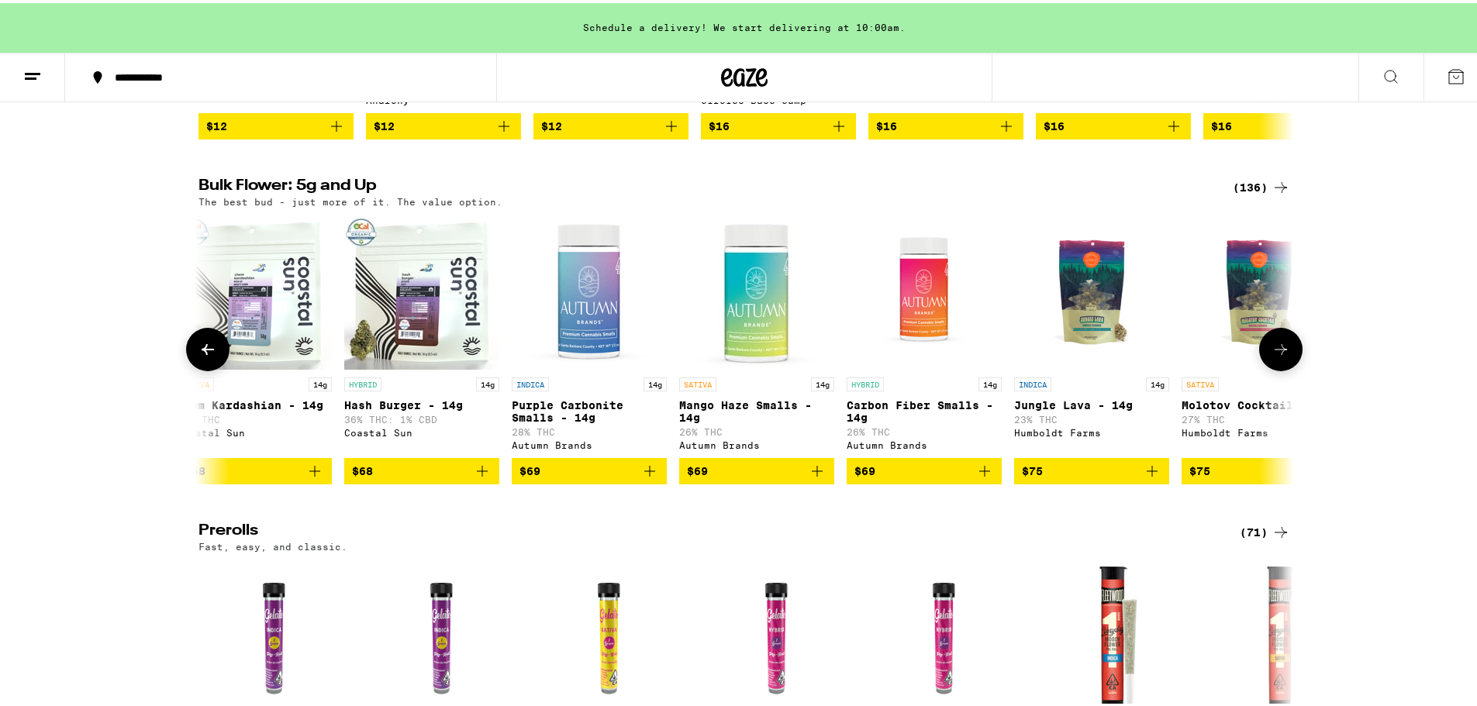
click at [599, 323] on img "Open page for Purple Carbonite Smalls - 14g from Autumn Brands" at bounding box center [589, 289] width 155 height 155
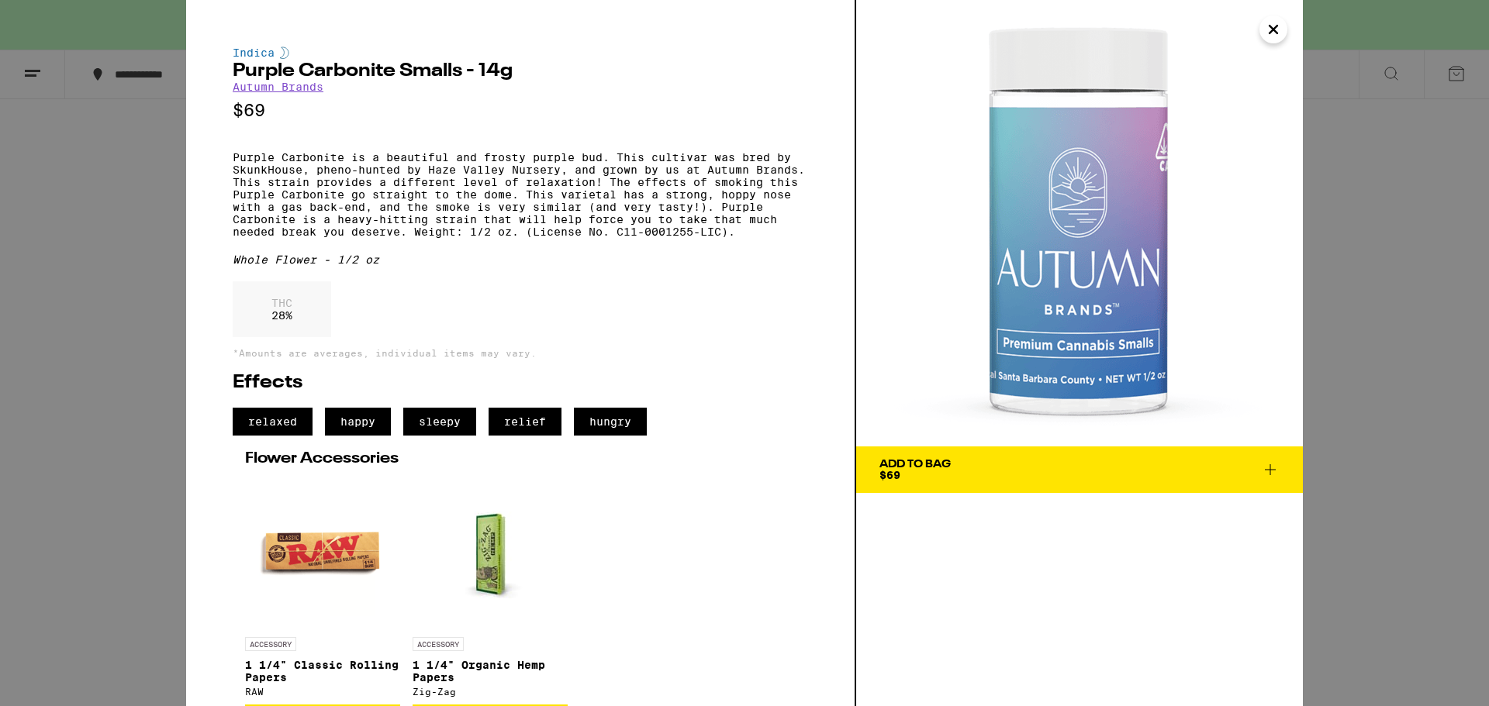
click at [1103, 483] on button "Add To Bag $69" at bounding box center [1079, 470] width 447 height 47
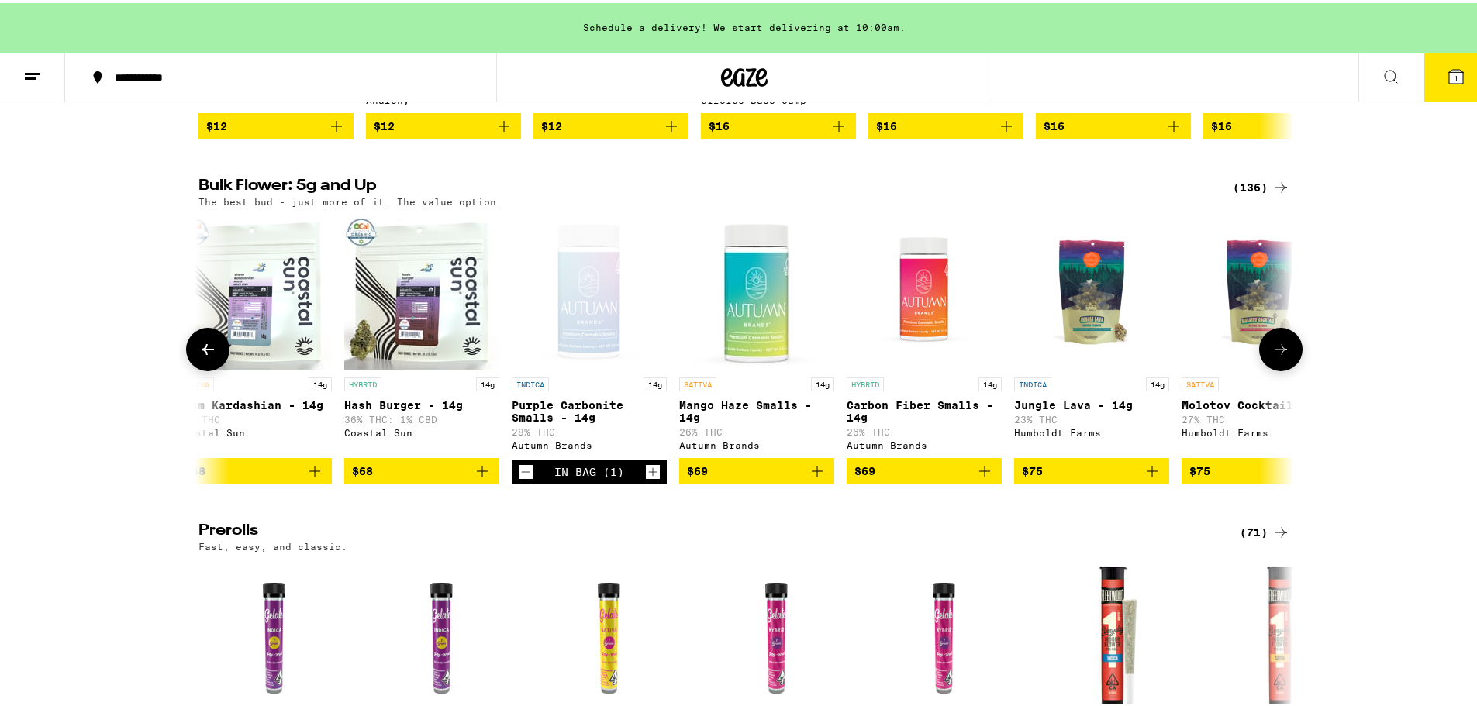
click at [1281, 352] on icon at bounding box center [1281, 346] width 12 height 11
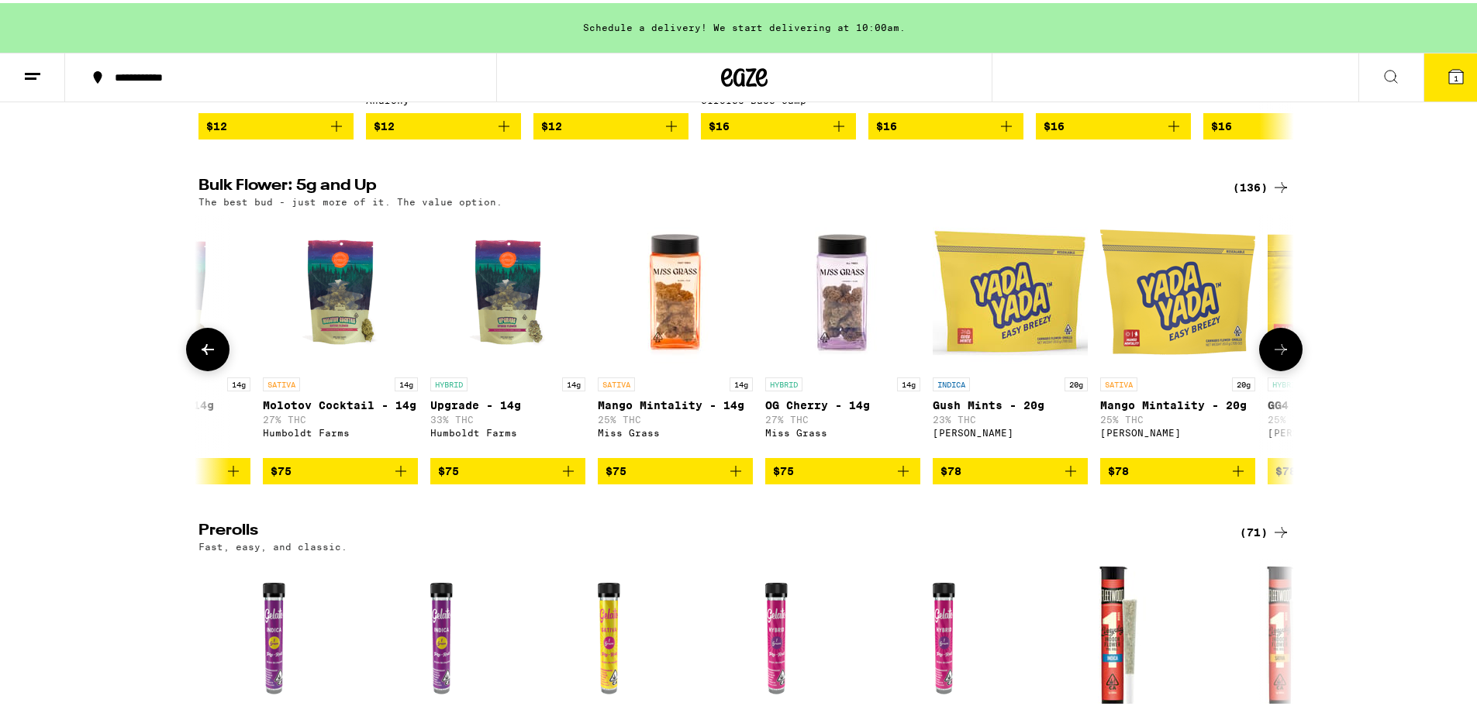
scroll to position [0, 13839]
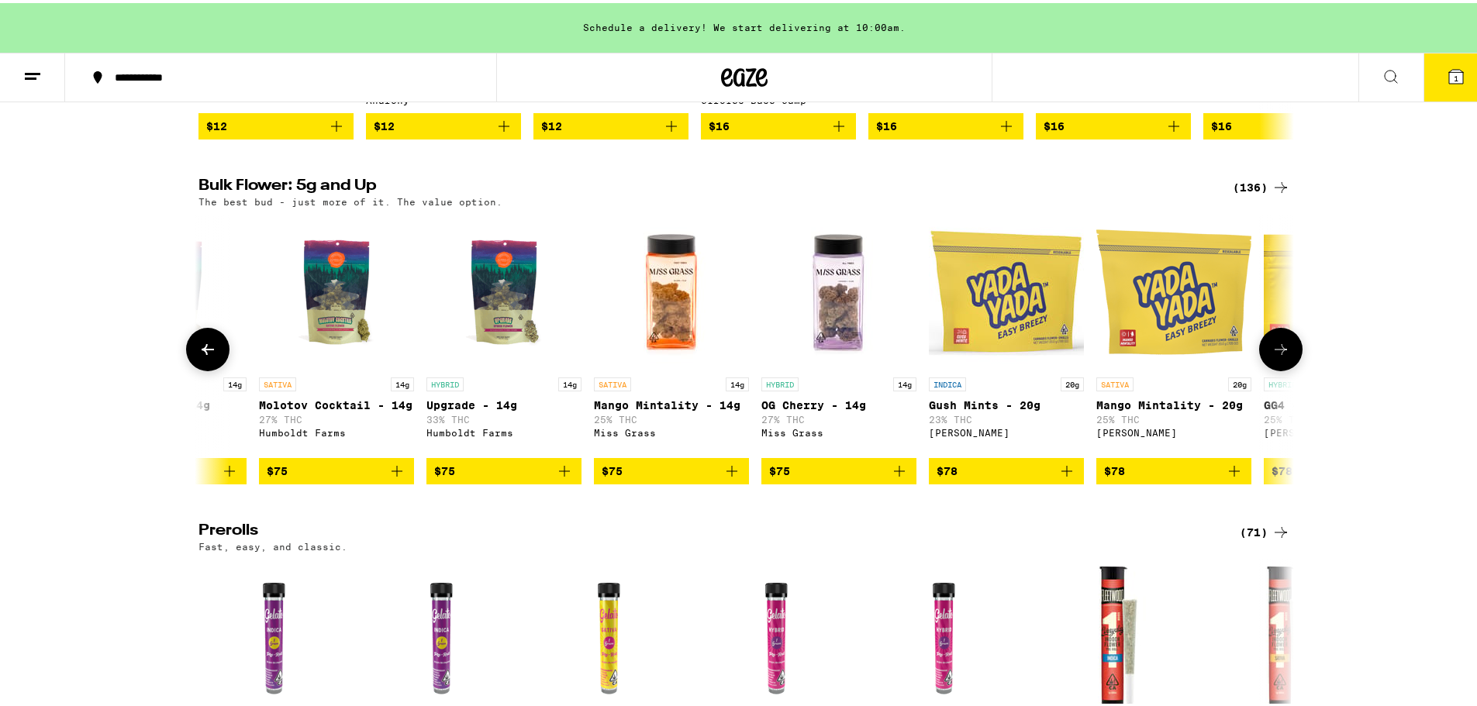
click at [1281, 356] on icon at bounding box center [1280, 346] width 19 height 19
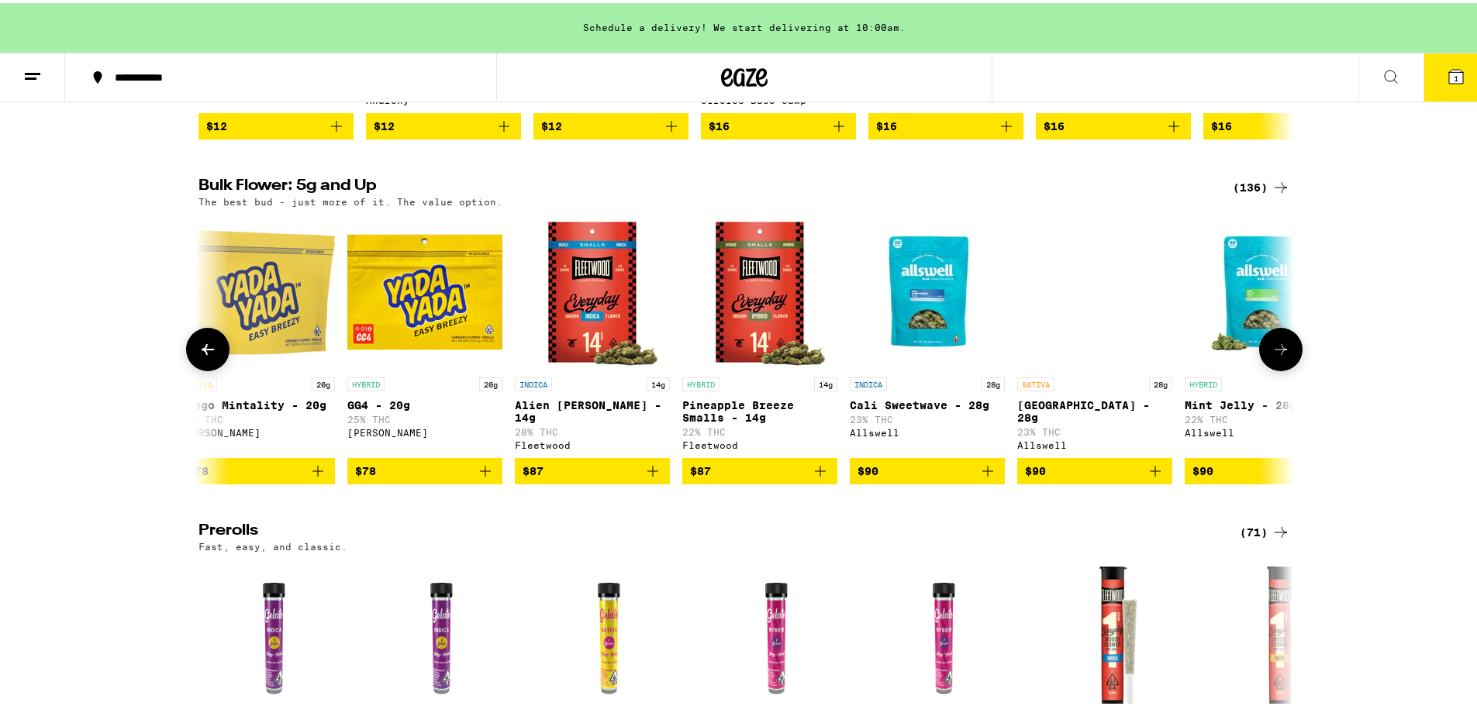
scroll to position [0, 14762]
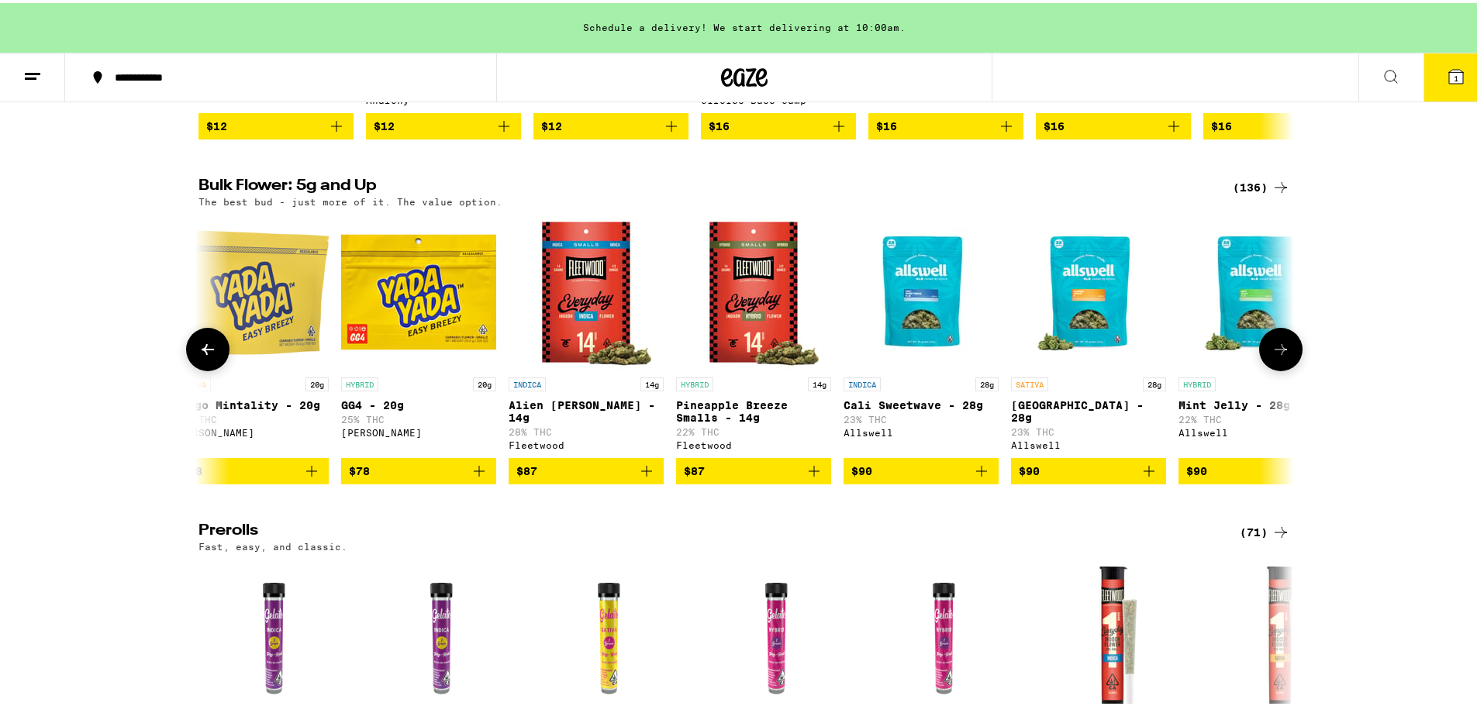
click at [1281, 356] on icon at bounding box center [1280, 346] width 19 height 19
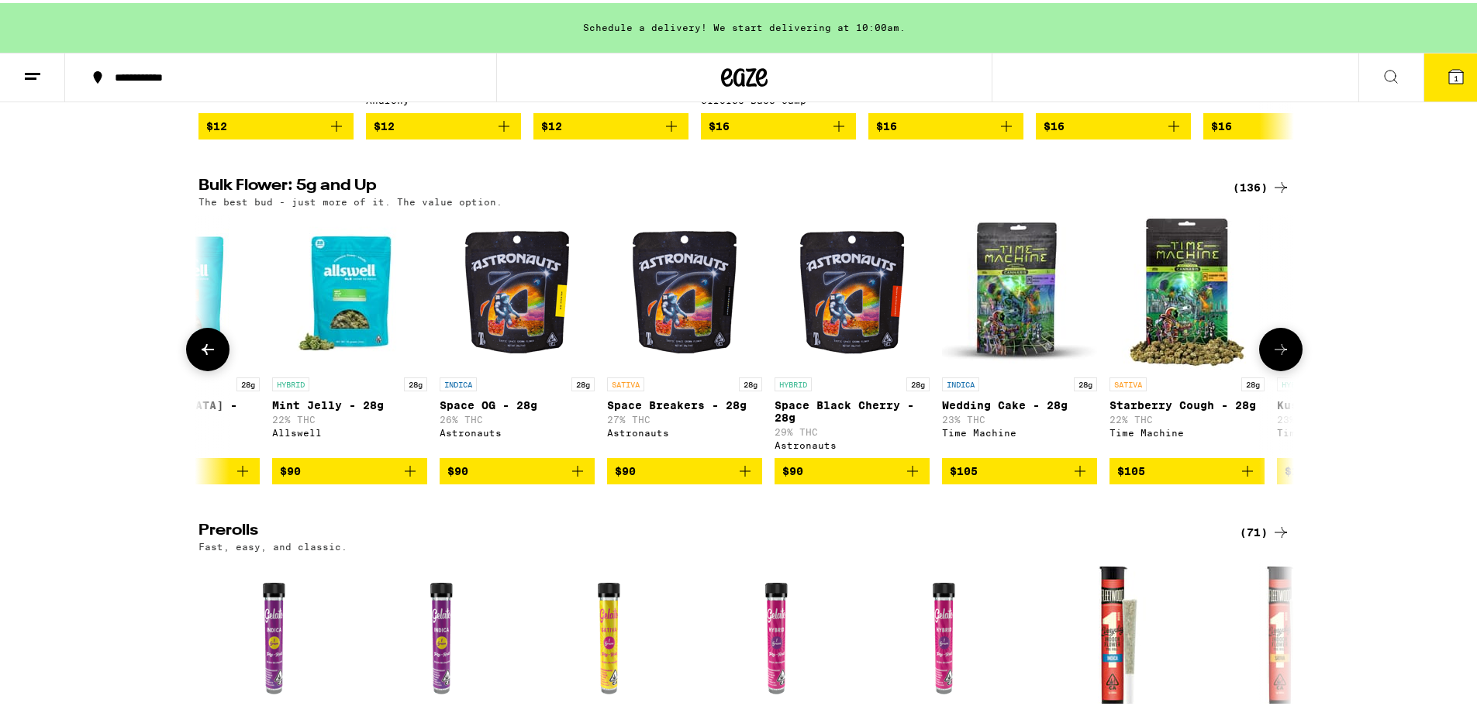
scroll to position [0, 15684]
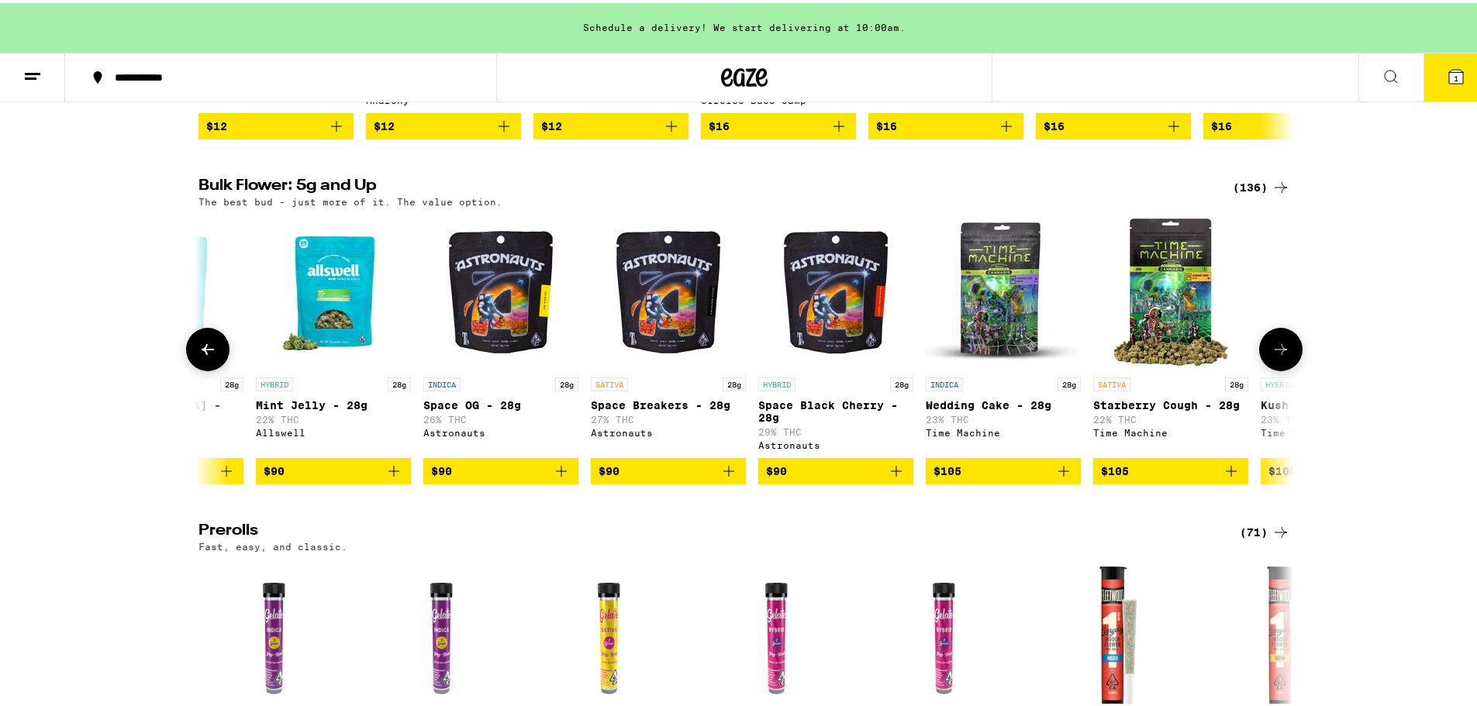
click at [202, 356] on icon at bounding box center [207, 346] width 19 height 19
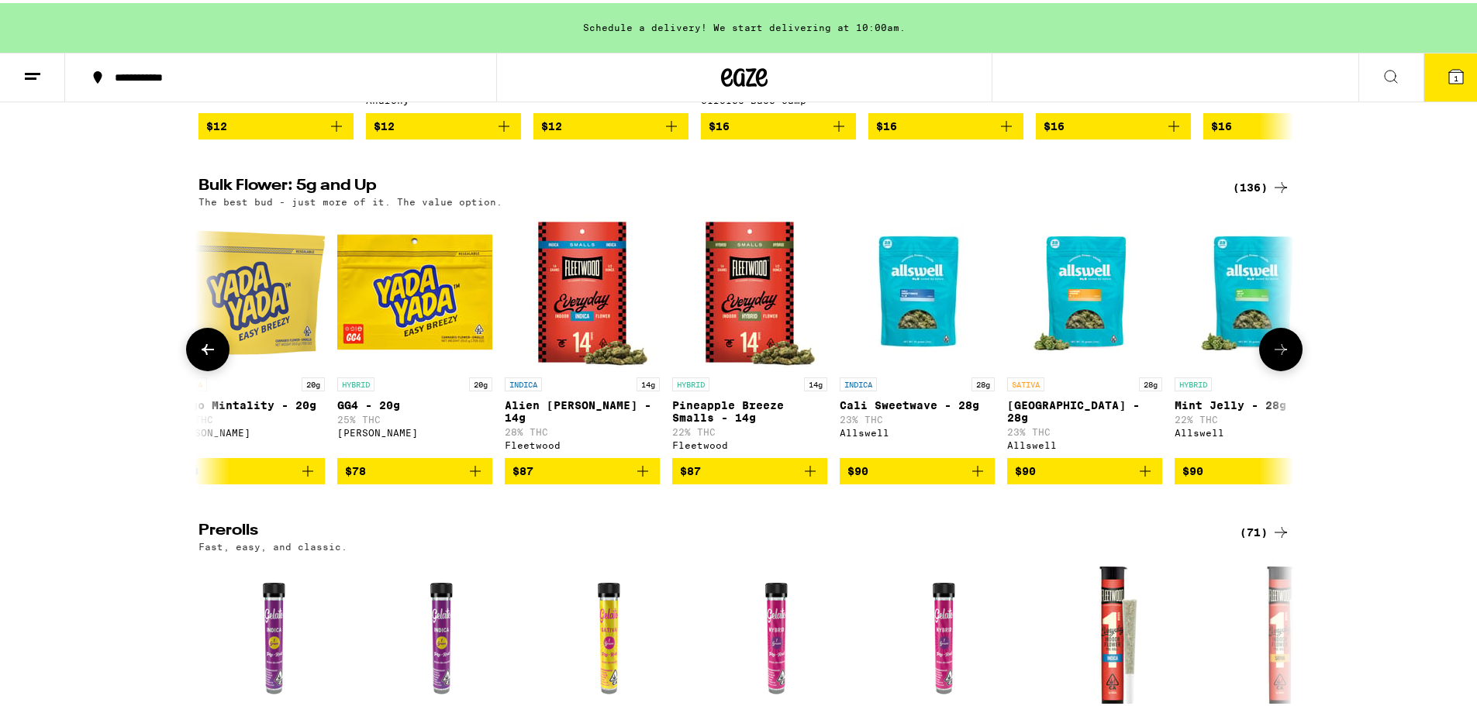
scroll to position [0, 14762]
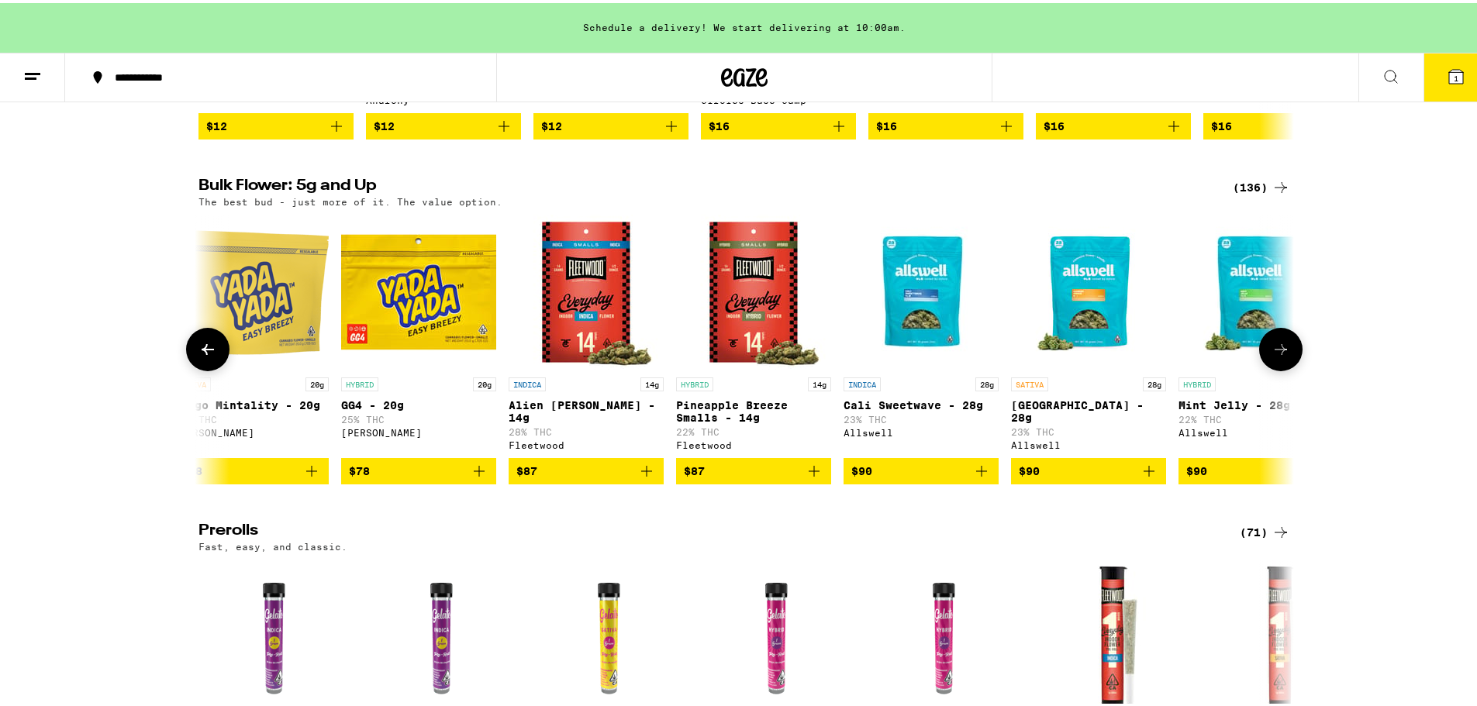
click at [559, 478] on span "$87" at bounding box center [586, 468] width 140 height 19
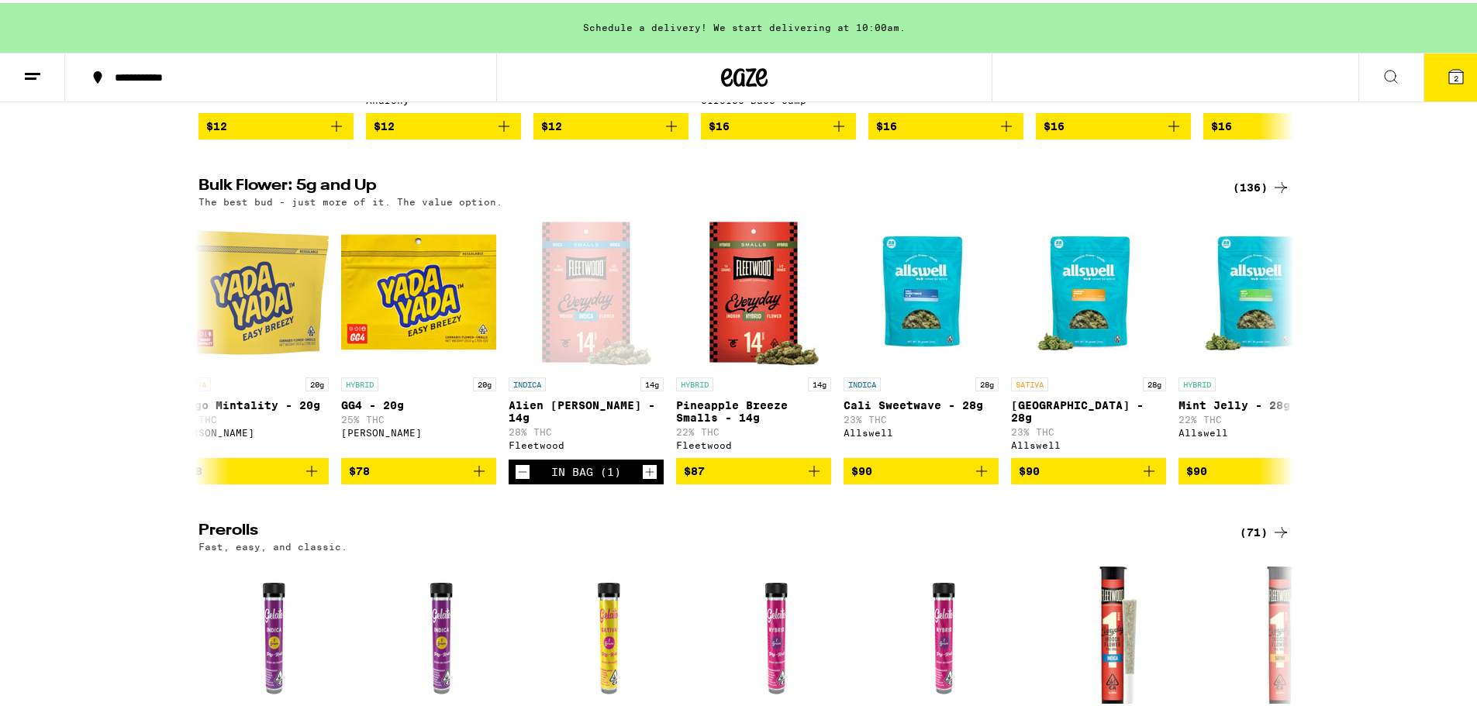
click at [1462, 62] on button "2" at bounding box center [1455, 74] width 65 height 48
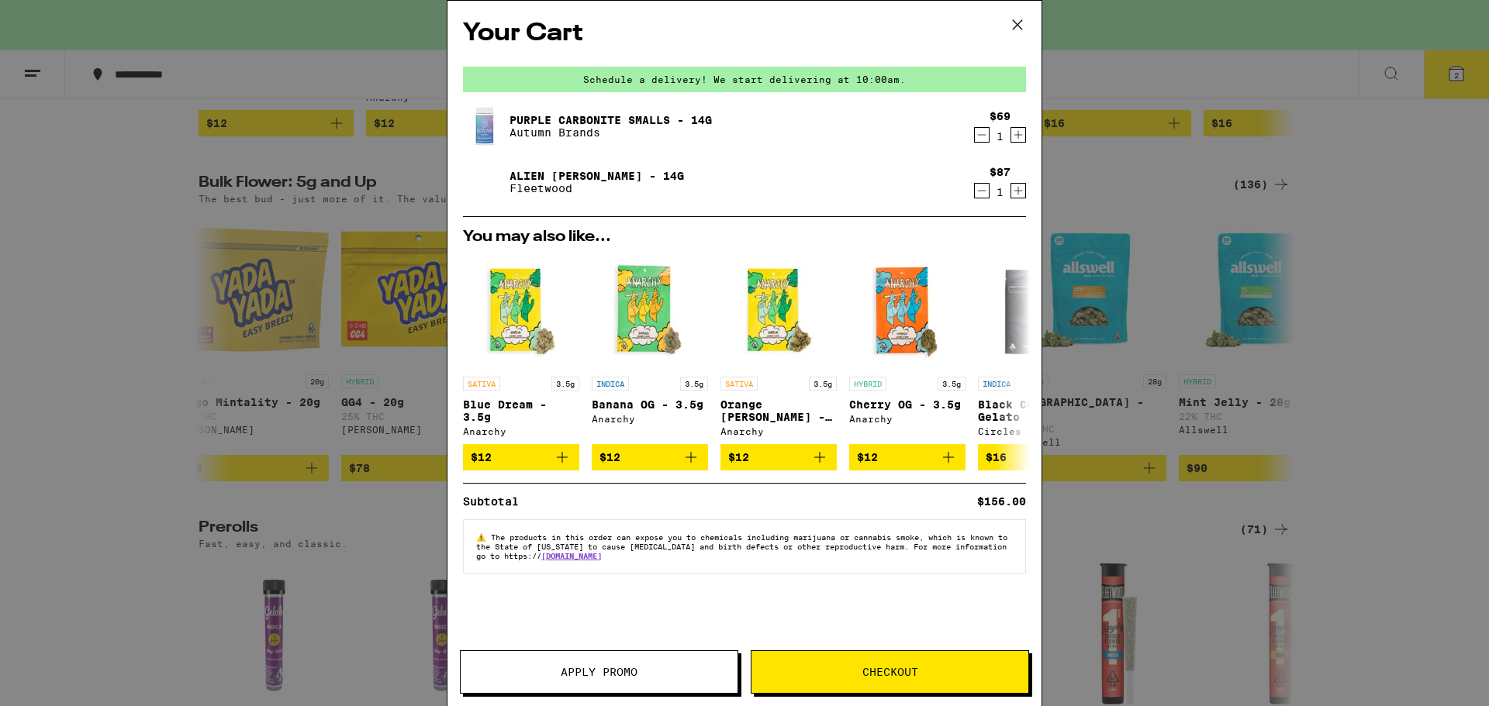
click at [1021, 28] on icon at bounding box center [1017, 24] width 23 height 23
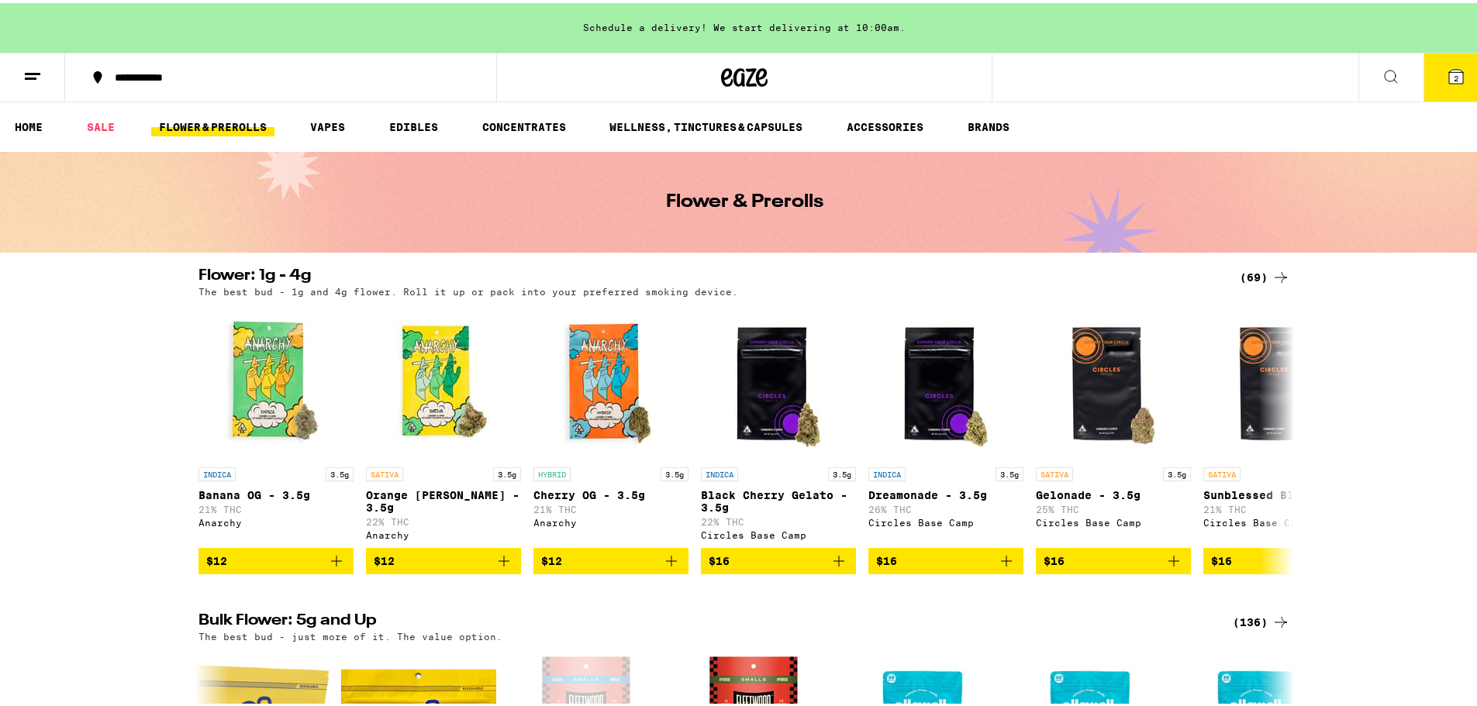
click at [102, 112] on ul "HOME SALE FLOWER & PREROLLS VAPES EDIBLES CONCENTRATES WELLNESS, TINCTURES & CA…" at bounding box center [744, 124] width 1489 height 50
click at [99, 133] on link "SALE" at bounding box center [100, 124] width 43 height 19
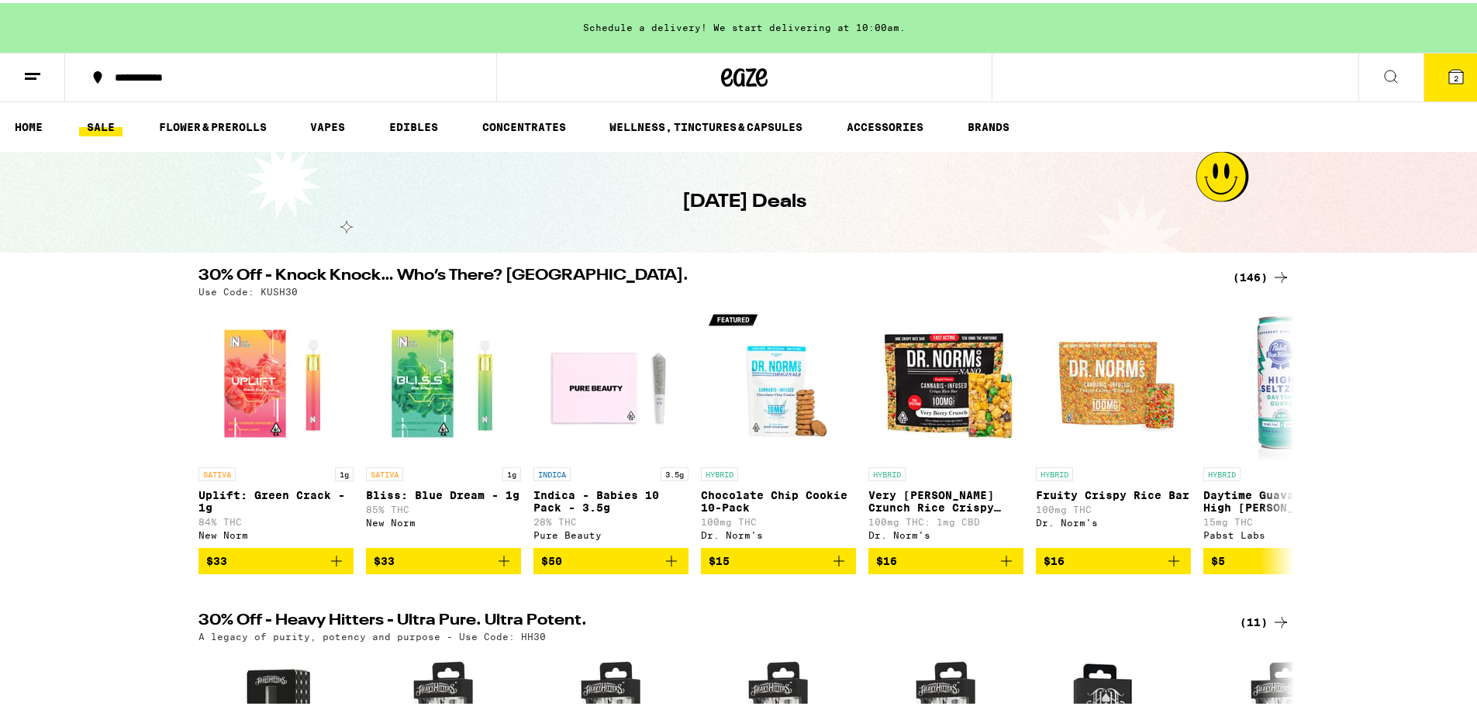
click at [1264, 273] on div "(146)" at bounding box center [1261, 274] width 57 height 19
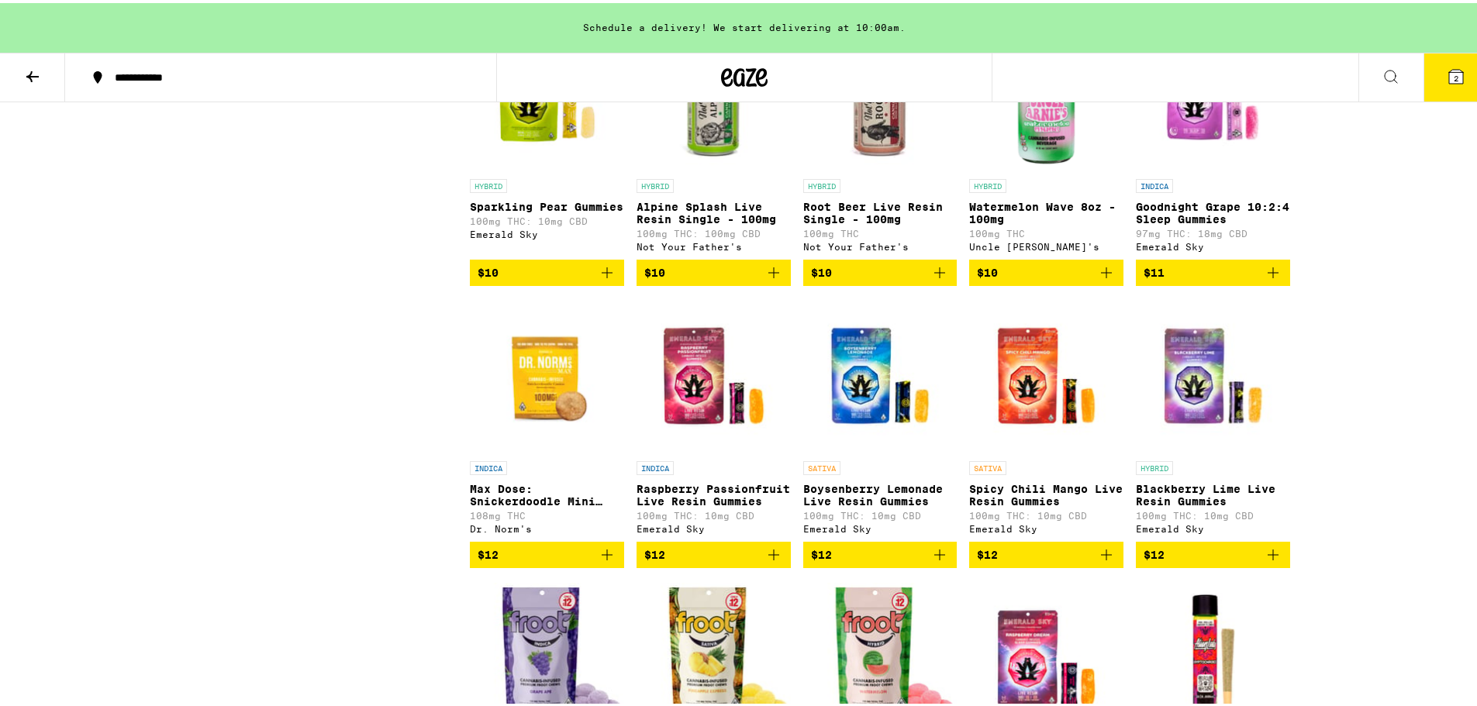
scroll to position [2224, 0]
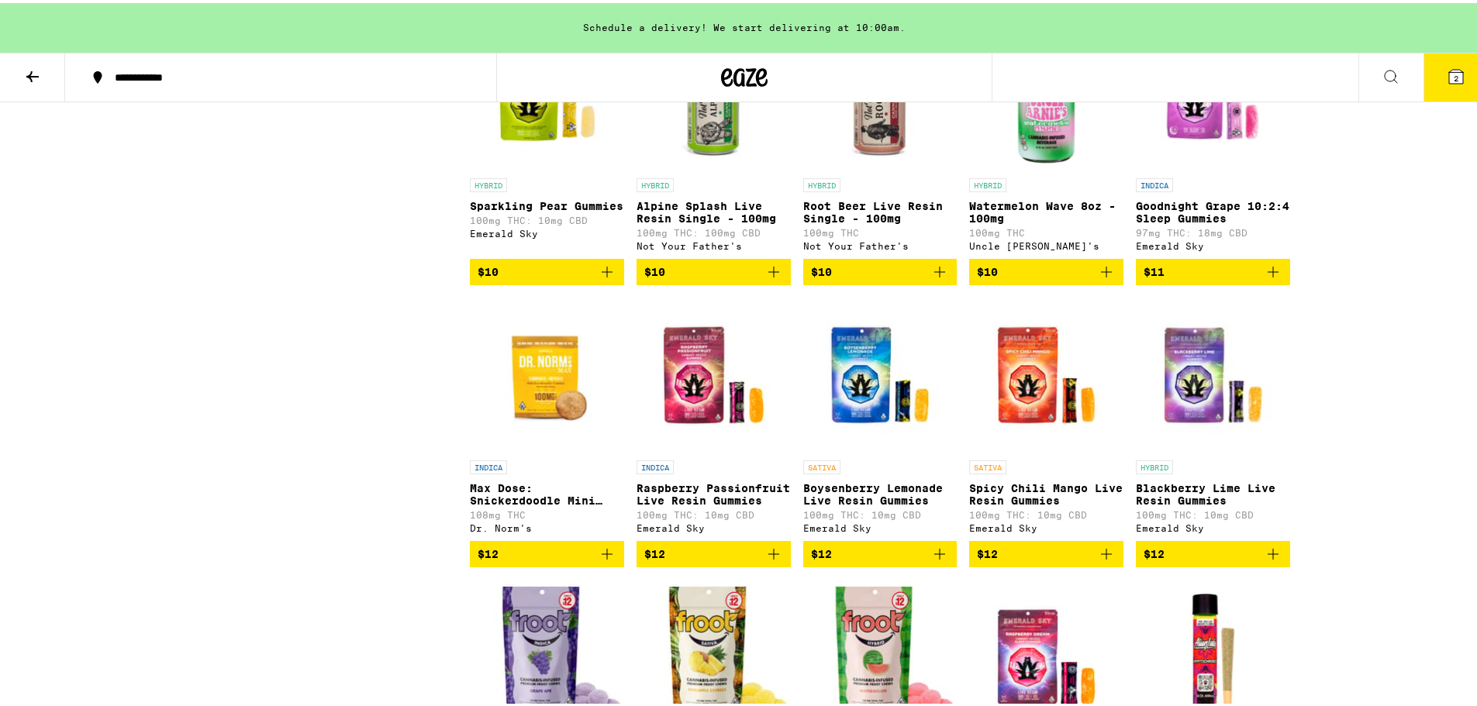
click at [1147, 504] on p "Blackberry Lime Live Resin Gummies" at bounding box center [1213, 491] width 154 height 25
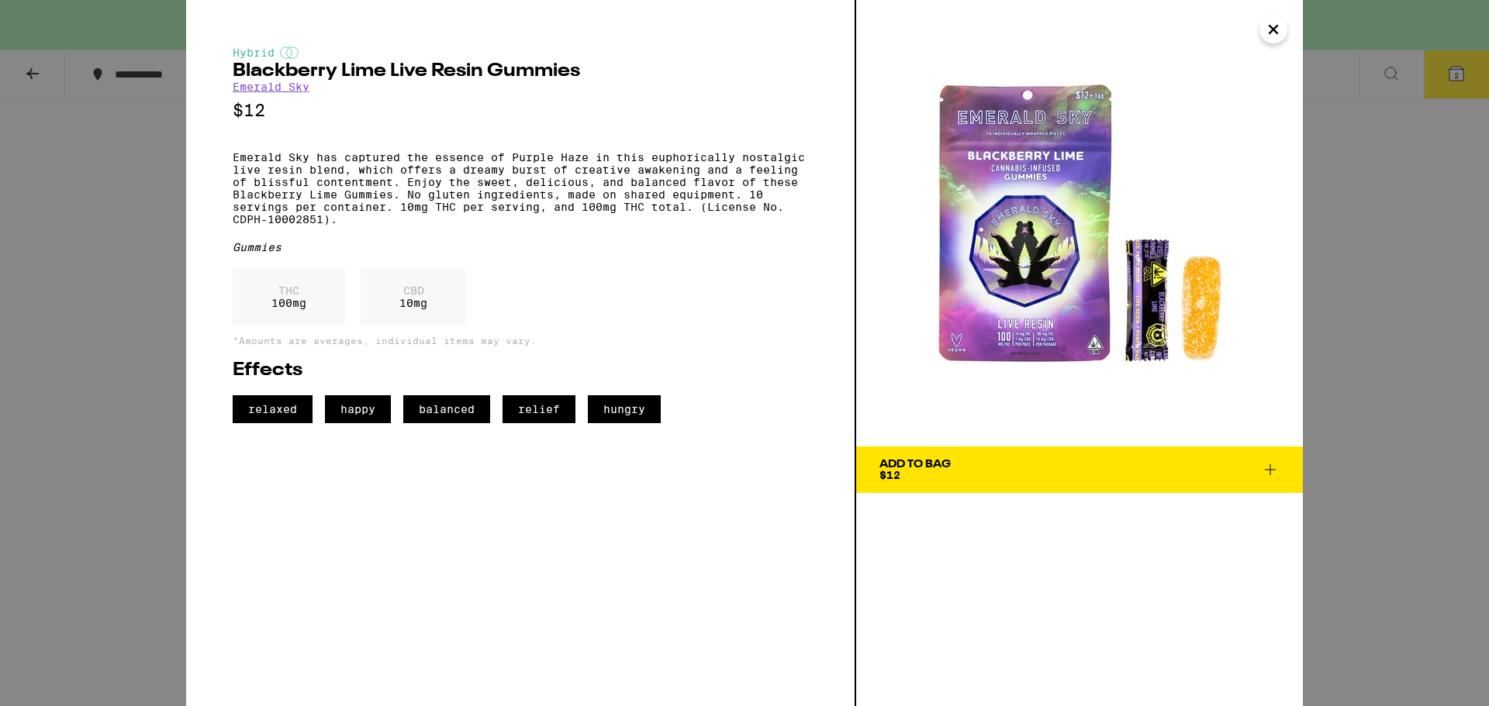
click at [1274, 22] on icon "Close" at bounding box center [1273, 29] width 19 height 23
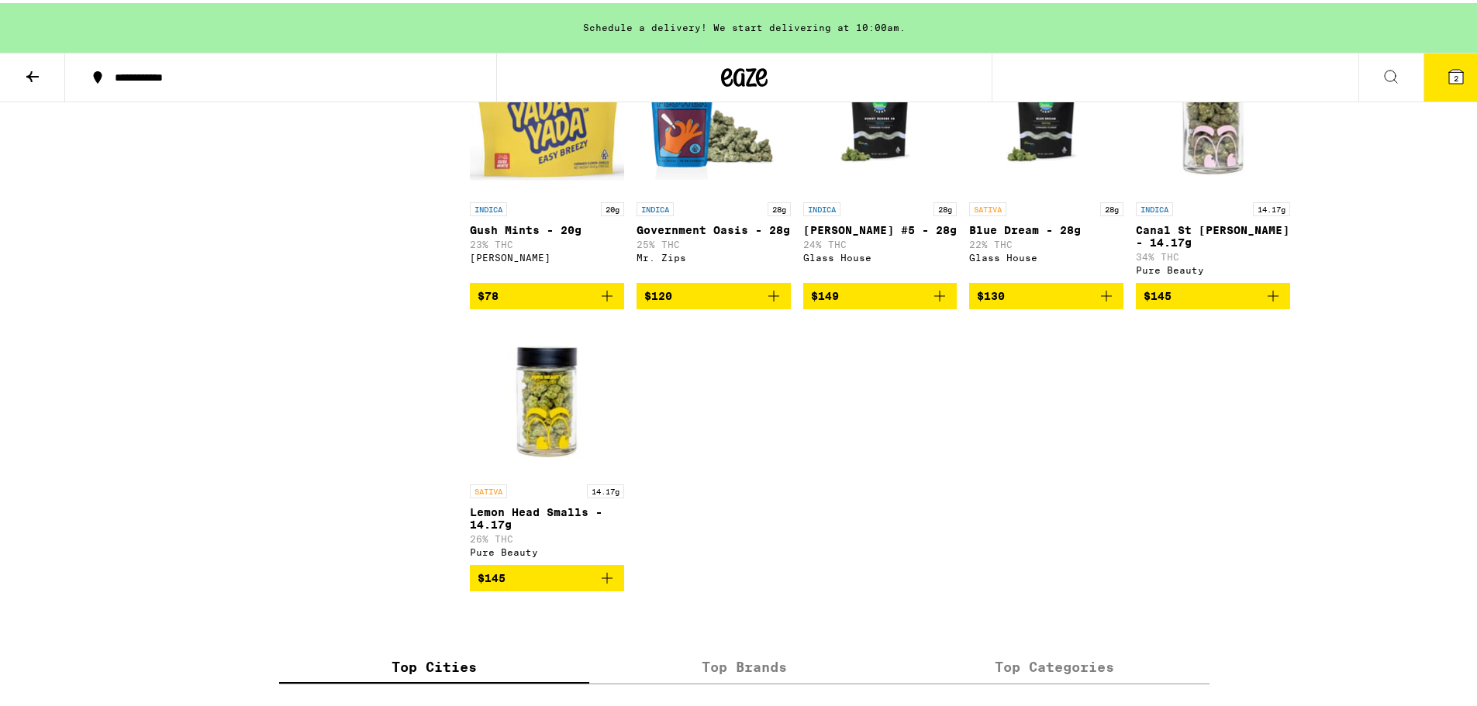
scroll to position [8139, 0]
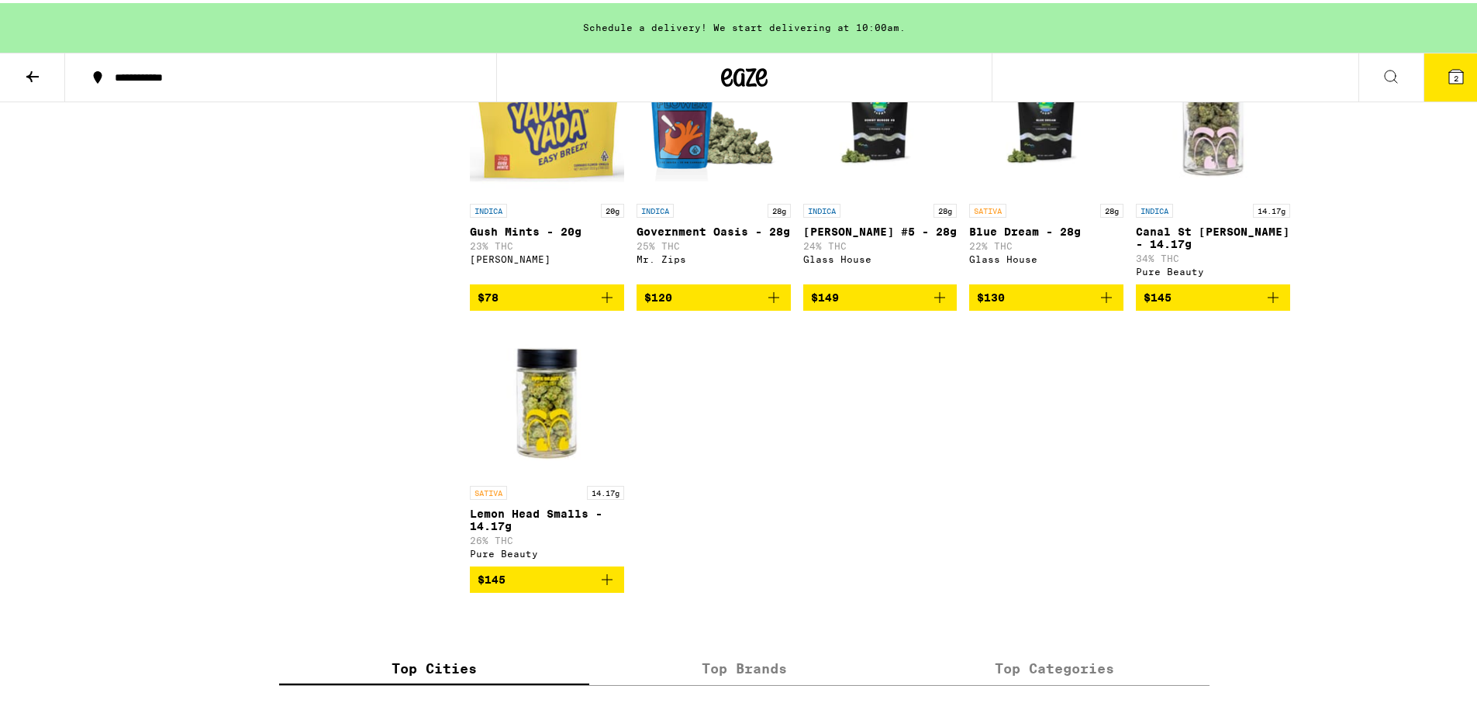
click at [930, 304] on icon "Add to bag" at bounding box center [939, 294] width 19 height 19
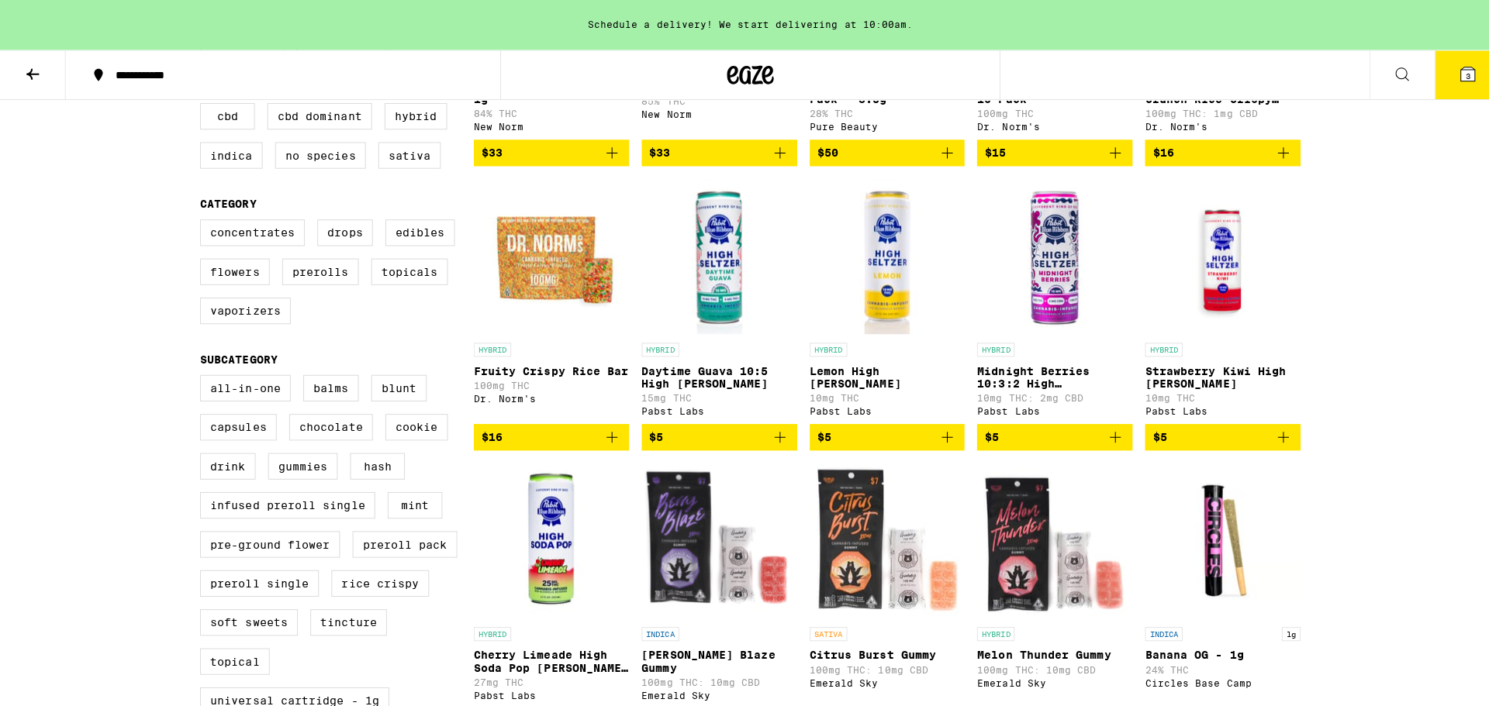
scroll to position [0, 0]
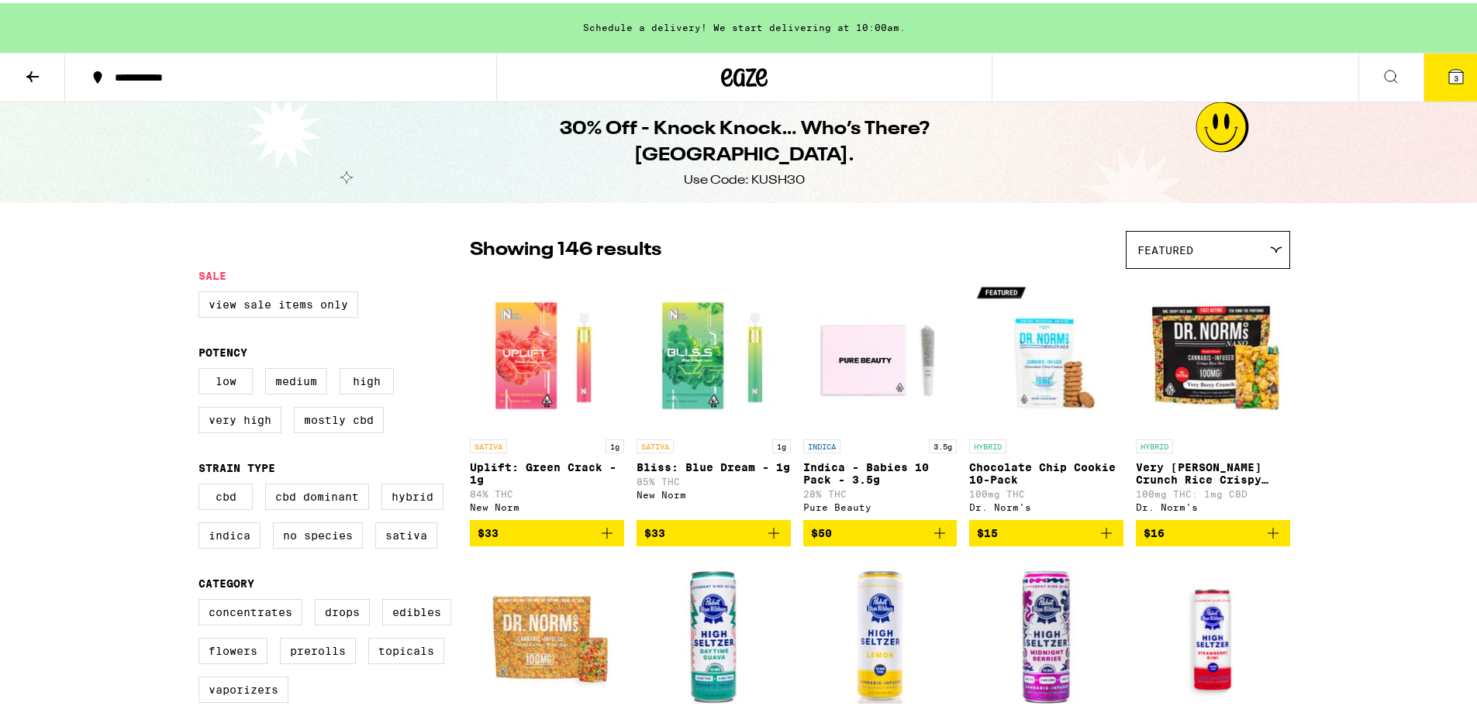
click at [1449, 68] on icon at bounding box center [1456, 74] width 14 height 14
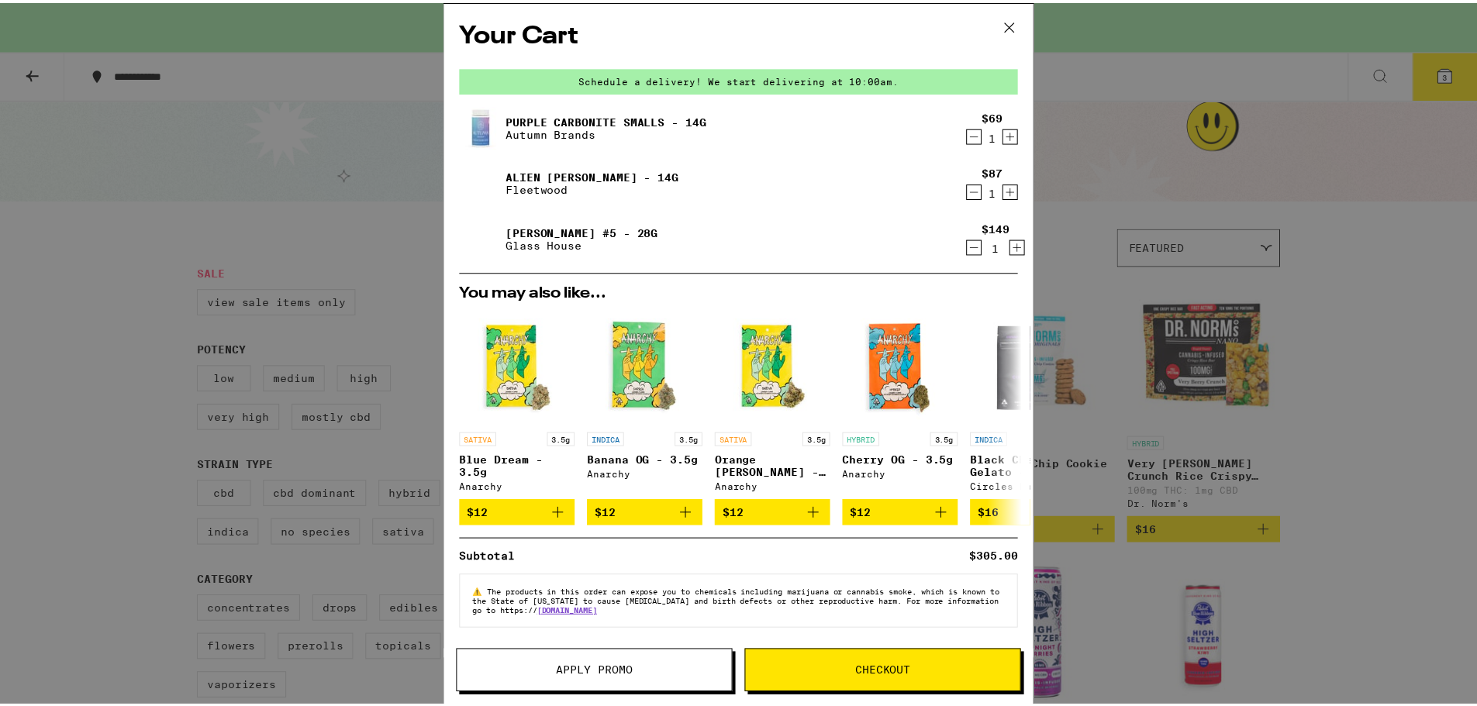
scroll to position [7, 0]
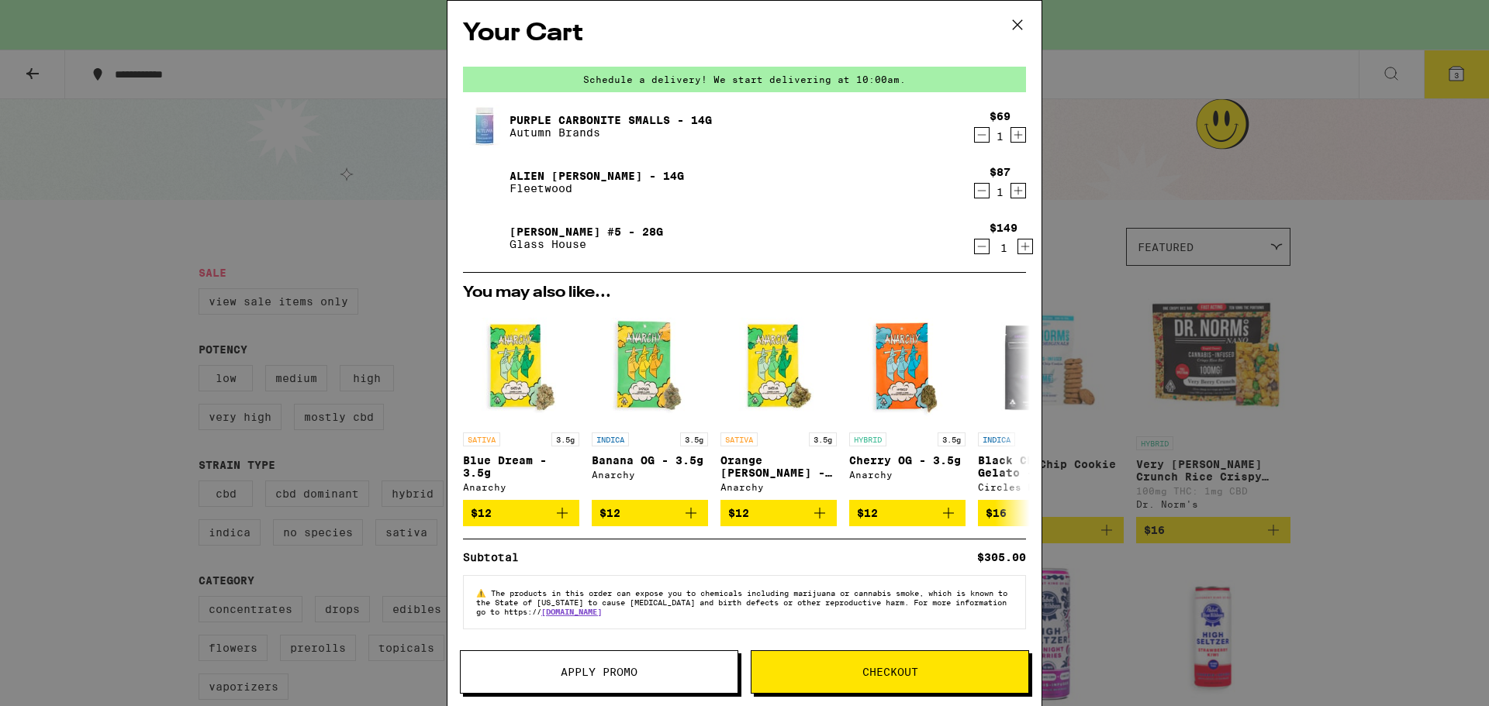
click at [580, 676] on span "Apply Promo" at bounding box center [599, 672] width 77 height 11
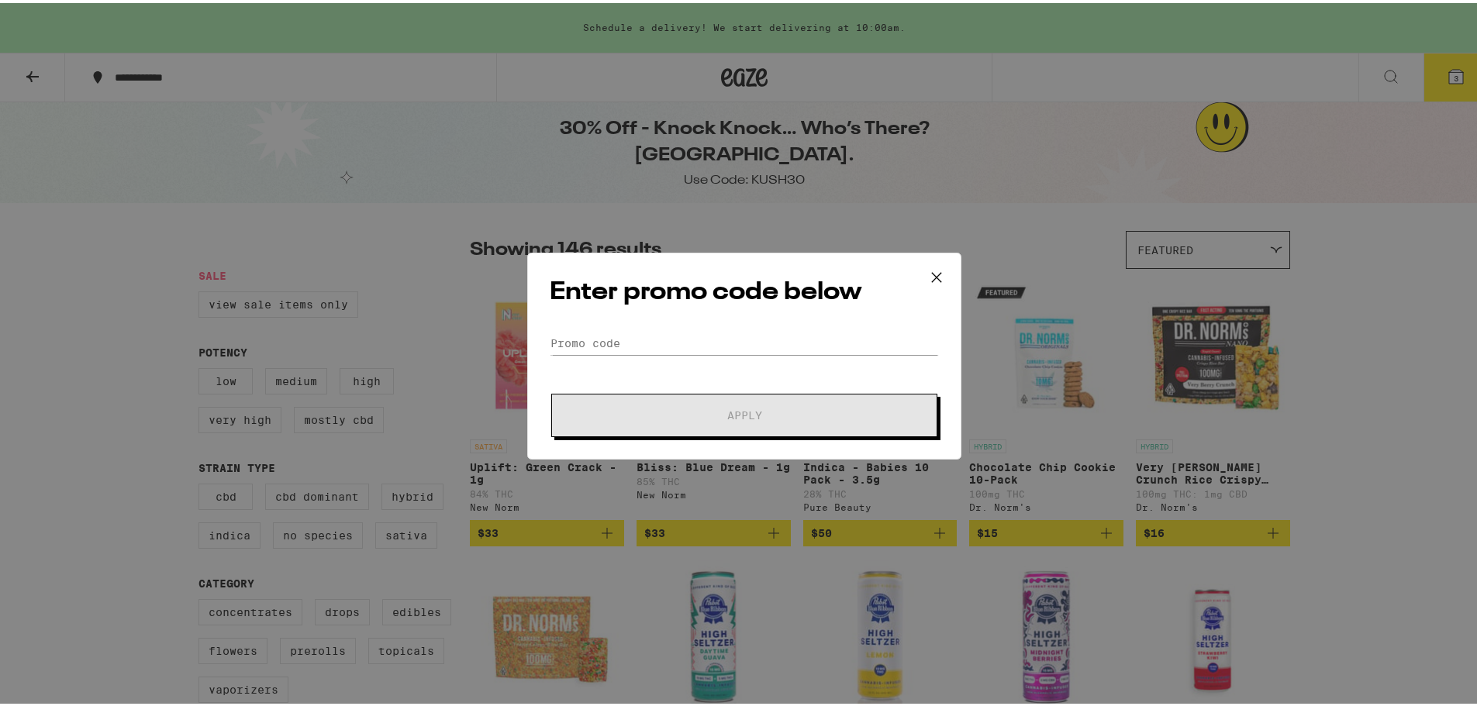
click at [678, 323] on div "Enter promo code below Promo Code Apply" at bounding box center [744, 353] width 434 height 207
click at [681, 336] on input "Promo Code" at bounding box center [744, 340] width 389 height 23
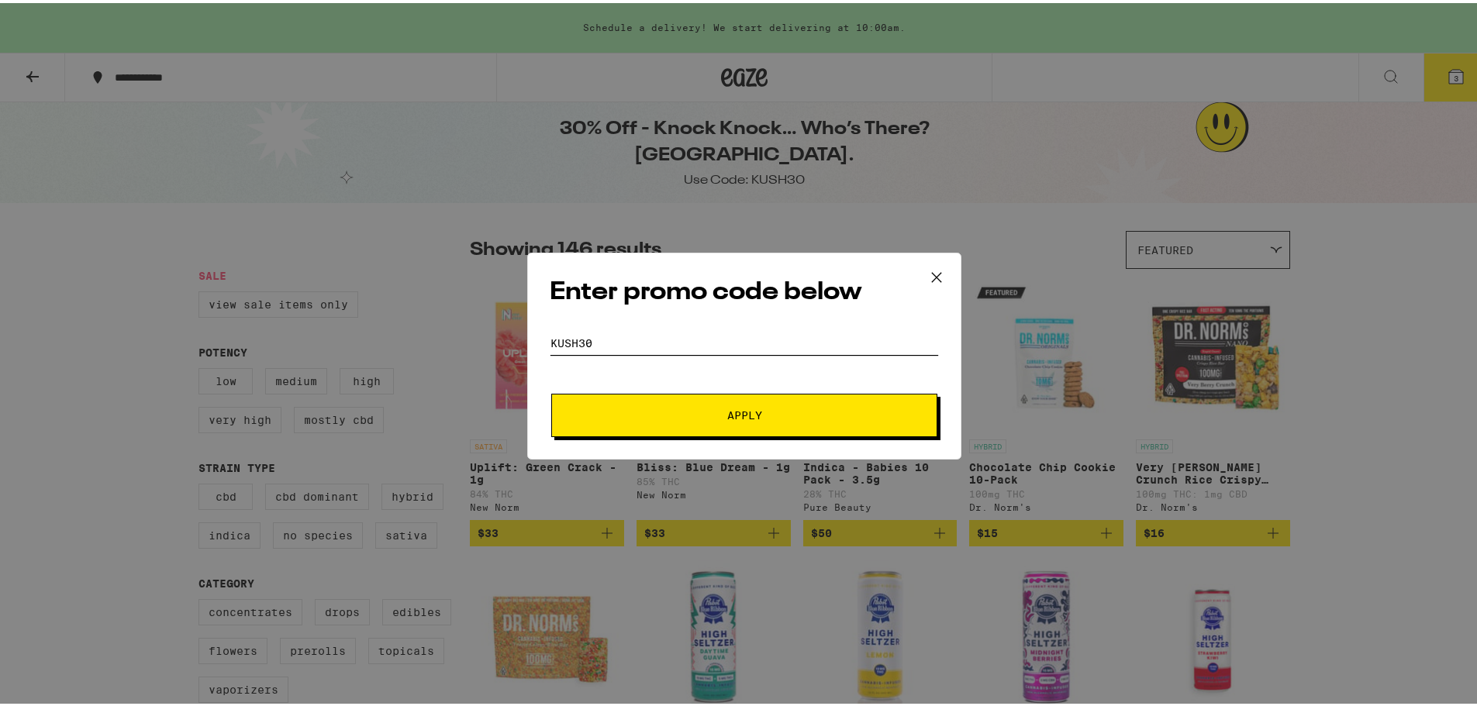
type input "kush30"
click at [551, 391] on button "Apply" at bounding box center [744, 412] width 386 height 43
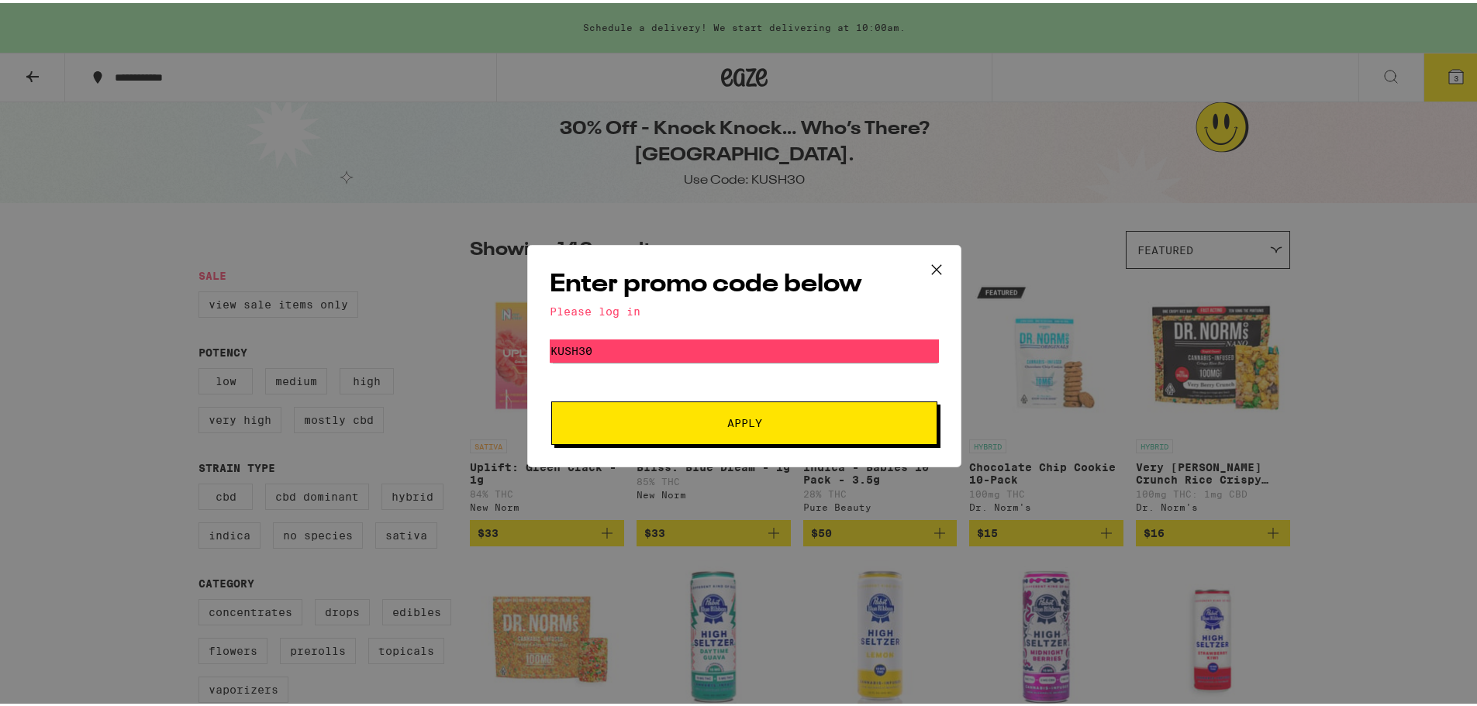
click at [683, 416] on span "Apply" at bounding box center [744, 420] width 279 height 11
click at [737, 426] on span "Apply" at bounding box center [744, 420] width 35 height 11
click at [923, 278] on button at bounding box center [937, 268] width 48 height 50
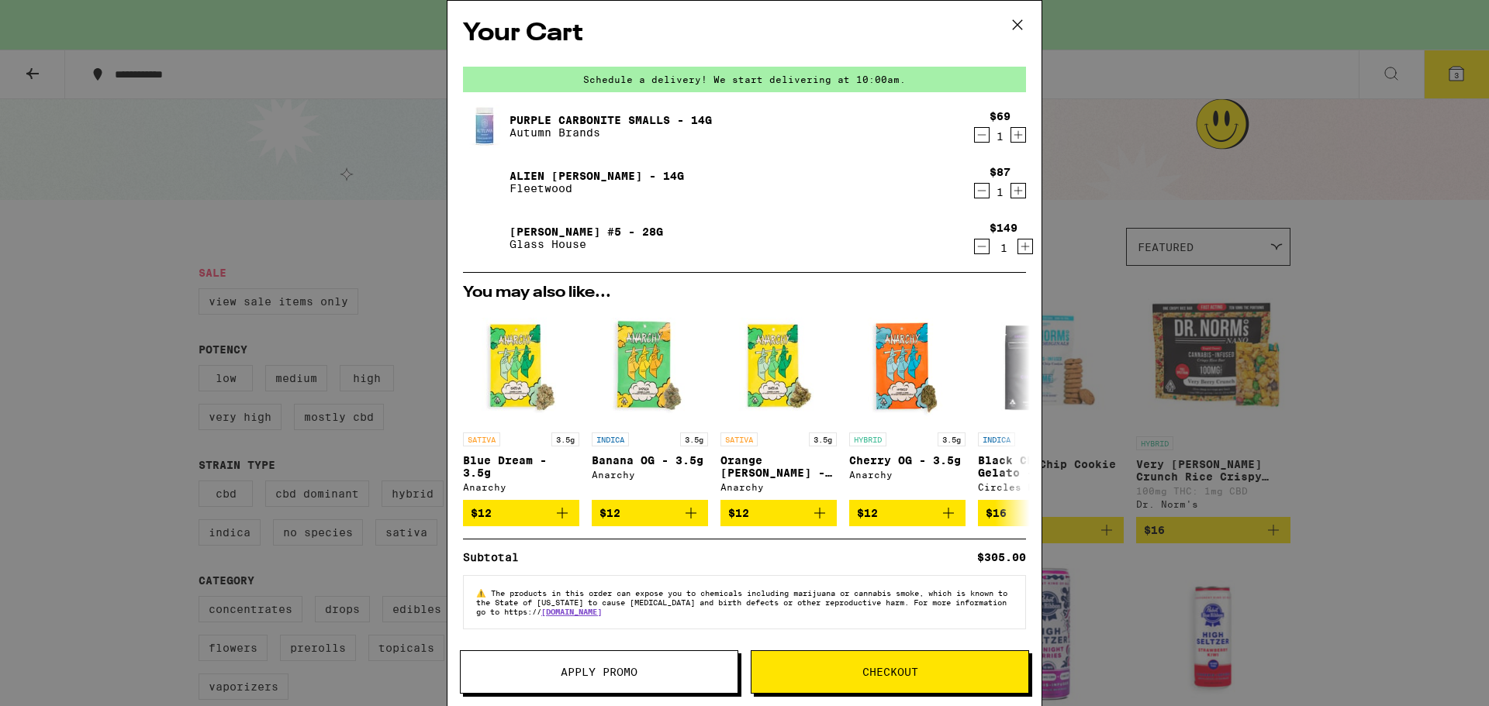
click at [861, 668] on span "Checkout" at bounding box center [889, 672] width 277 height 11
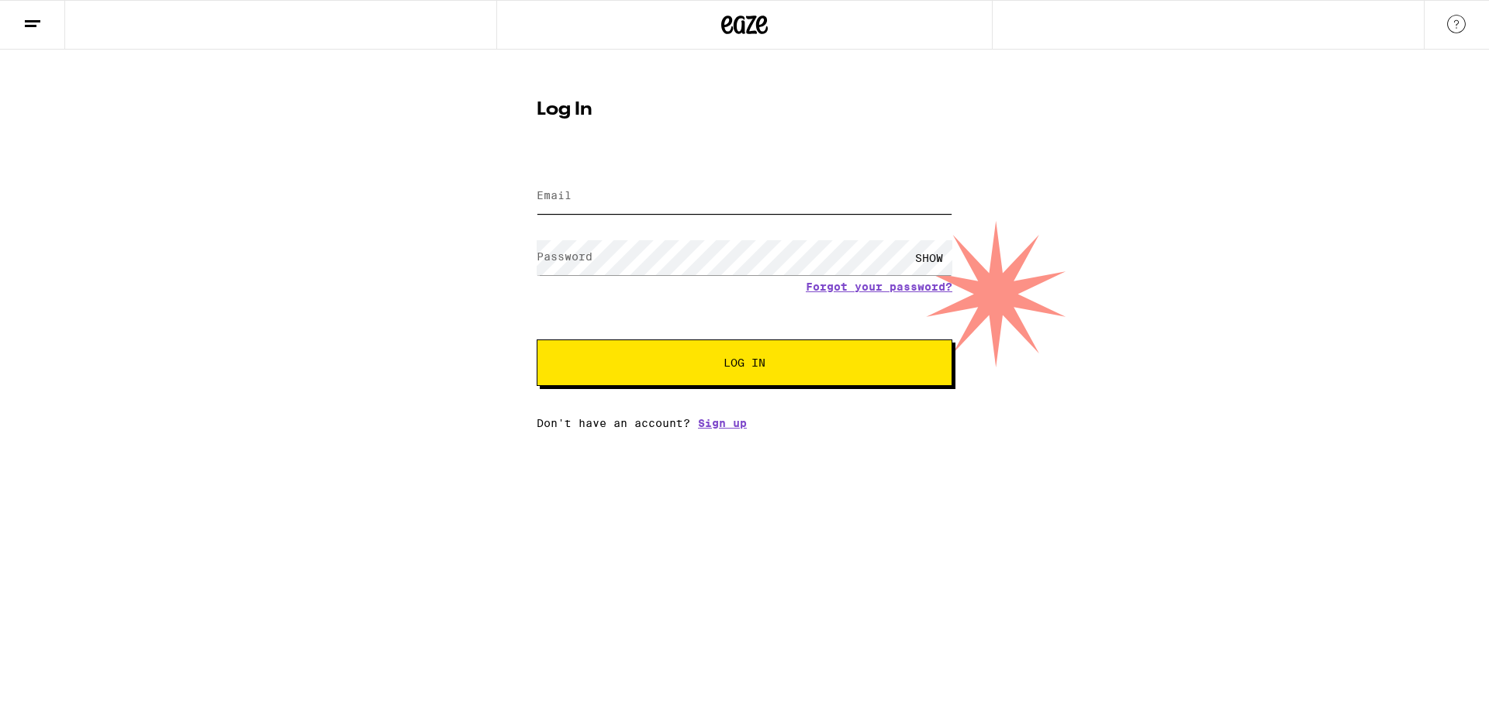
type input "[EMAIL_ADDRESS][DOMAIN_NAME]"
click at [717, 386] on button "Log In" at bounding box center [745, 363] width 416 height 47
type input "[EMAIL_ADDRESS][DOMAIN_NAME]"
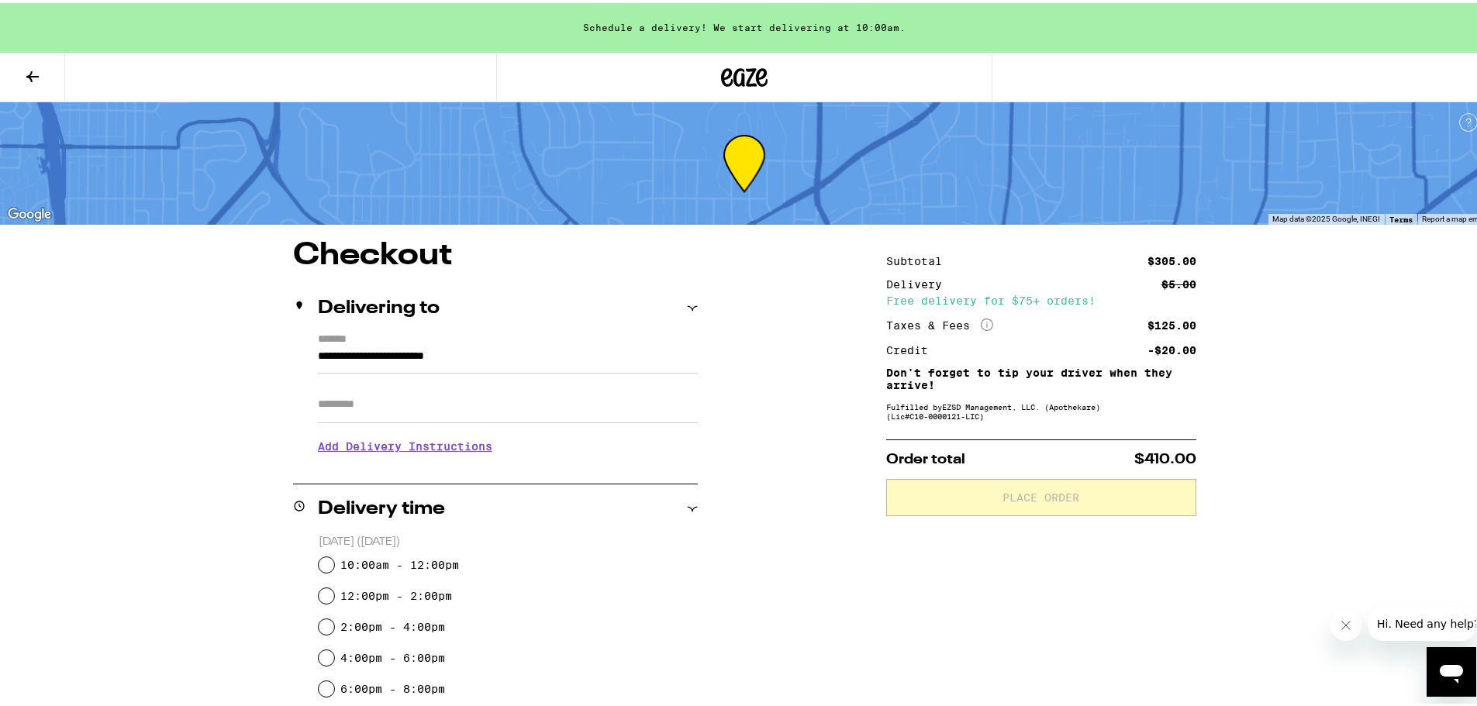
click at [27, 82] on button at bounding box center [32, 74] width 65 height 49
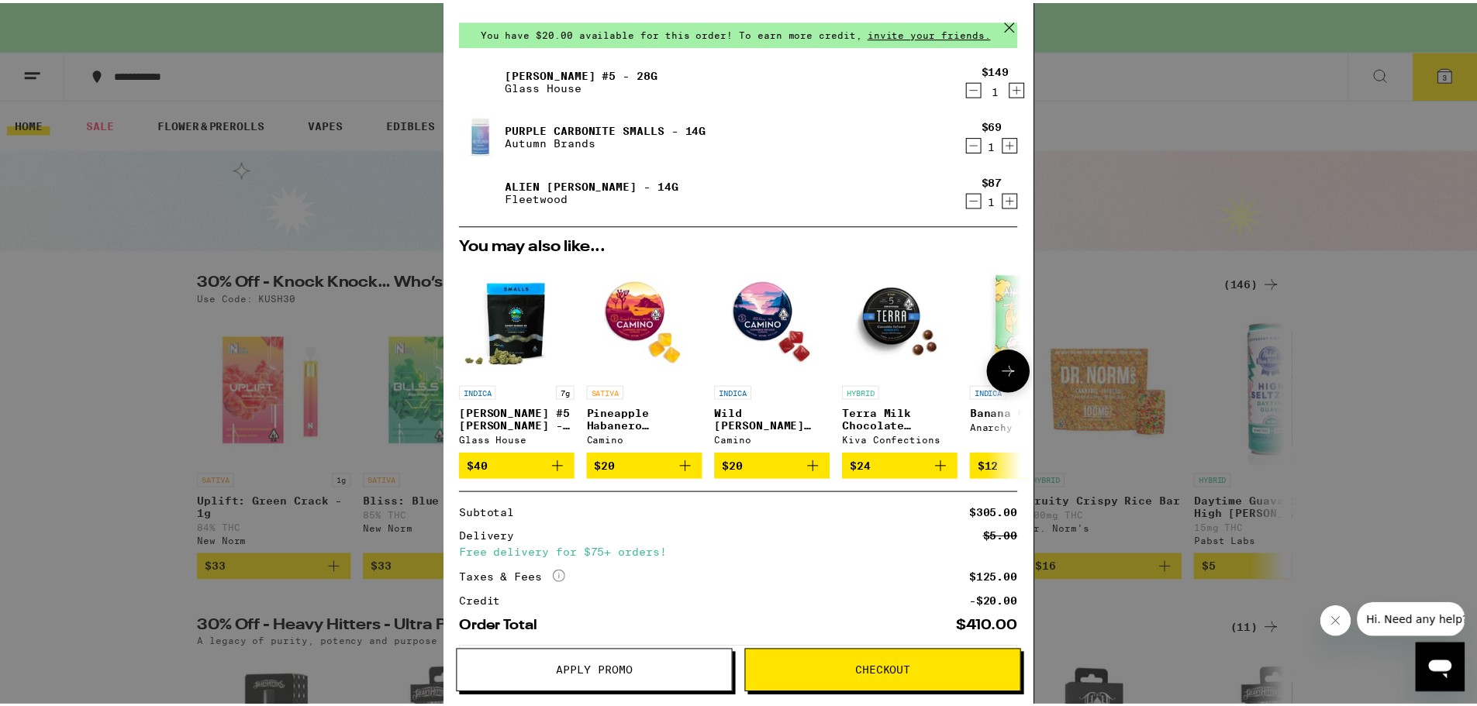
scroll to position [126, 0]
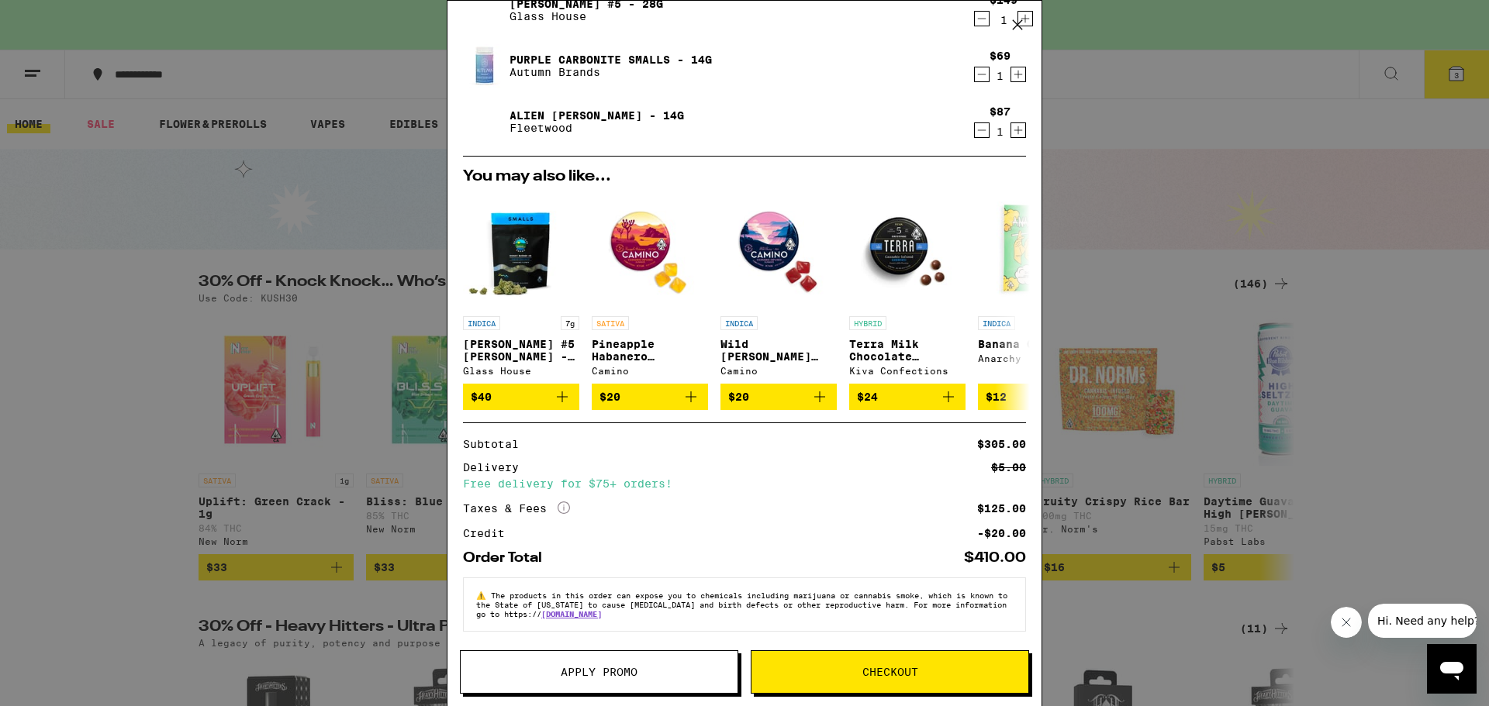
click at [658, 675] on span "Apply Promo" at bounding box center [599, 672] width 277 height 11
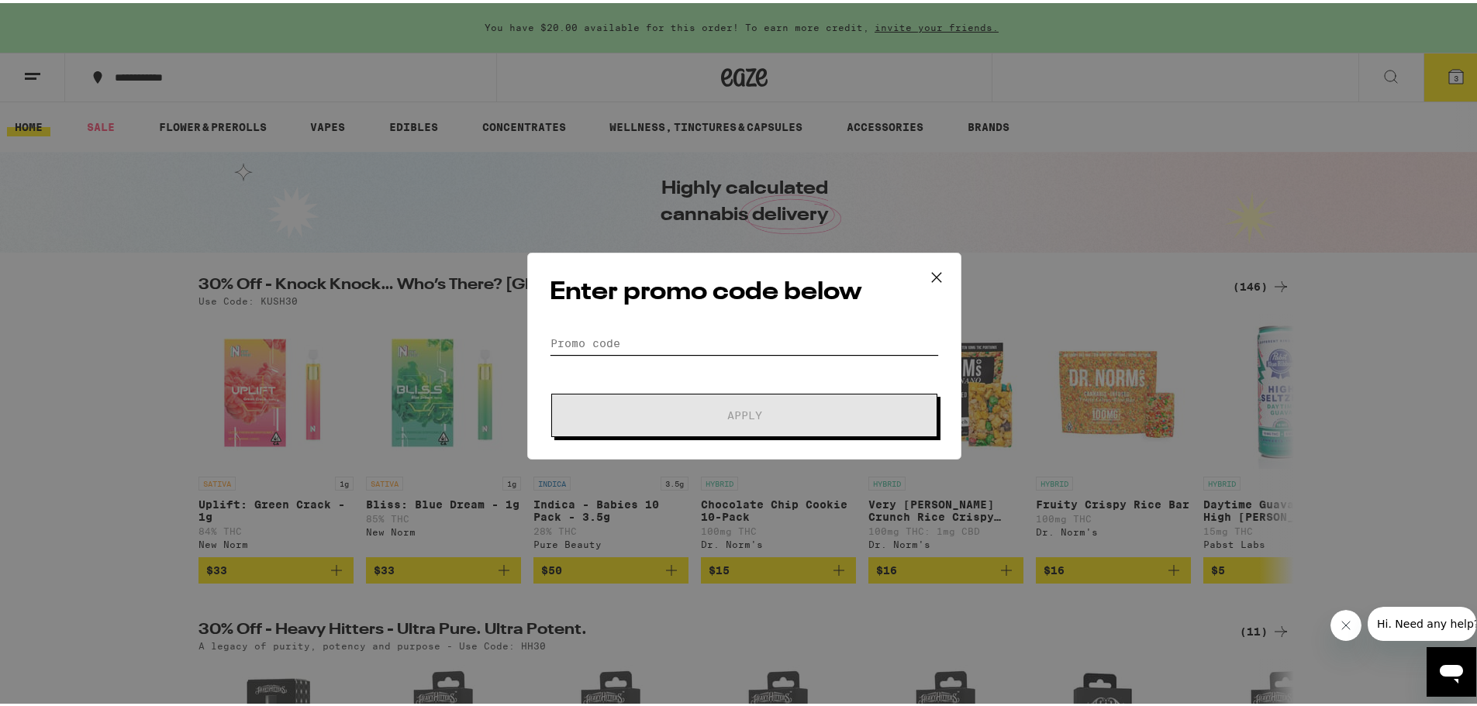
click at [671, 339] on input "Promo Code" at bounding box center [744, 340] width 389 height 23
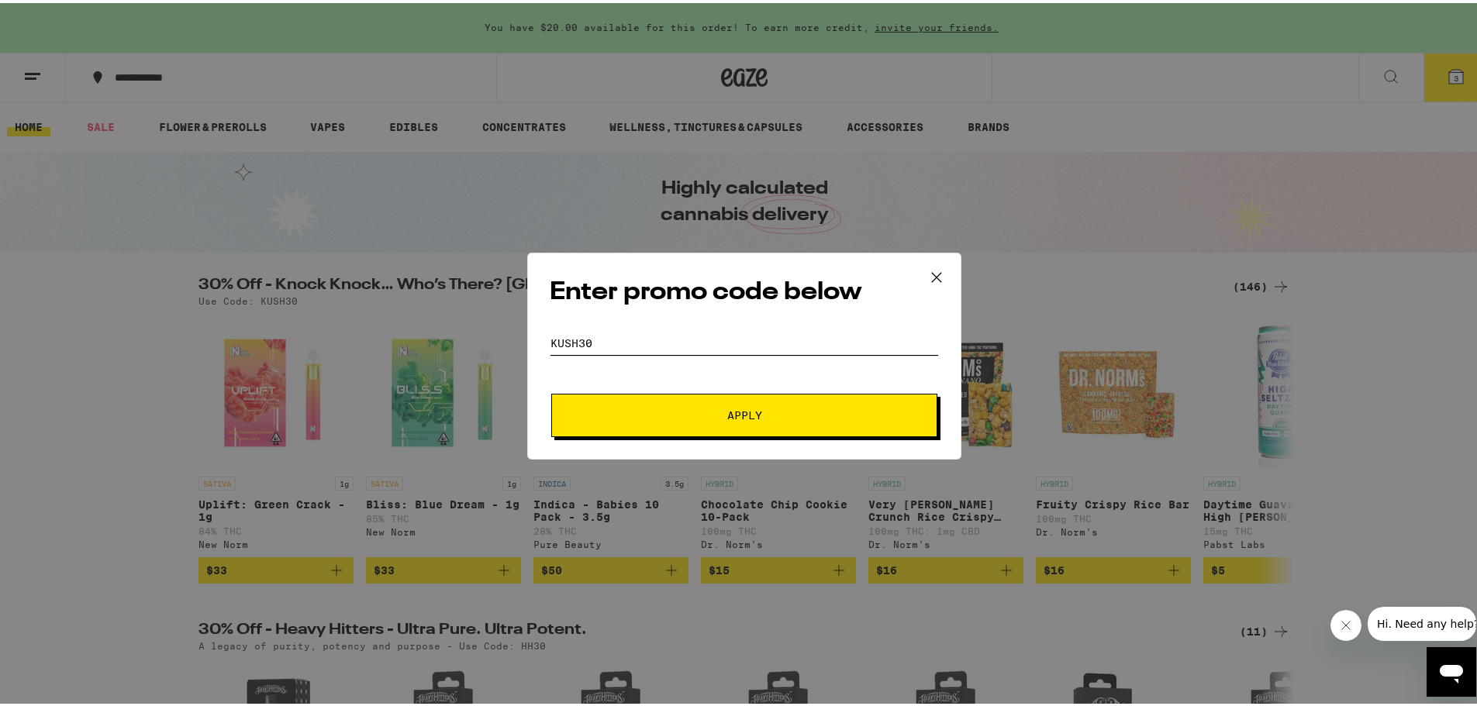
type input "kush30"
click at [687, 405] on button "Apply" at bounding box center [744, 412] width 386 height 43
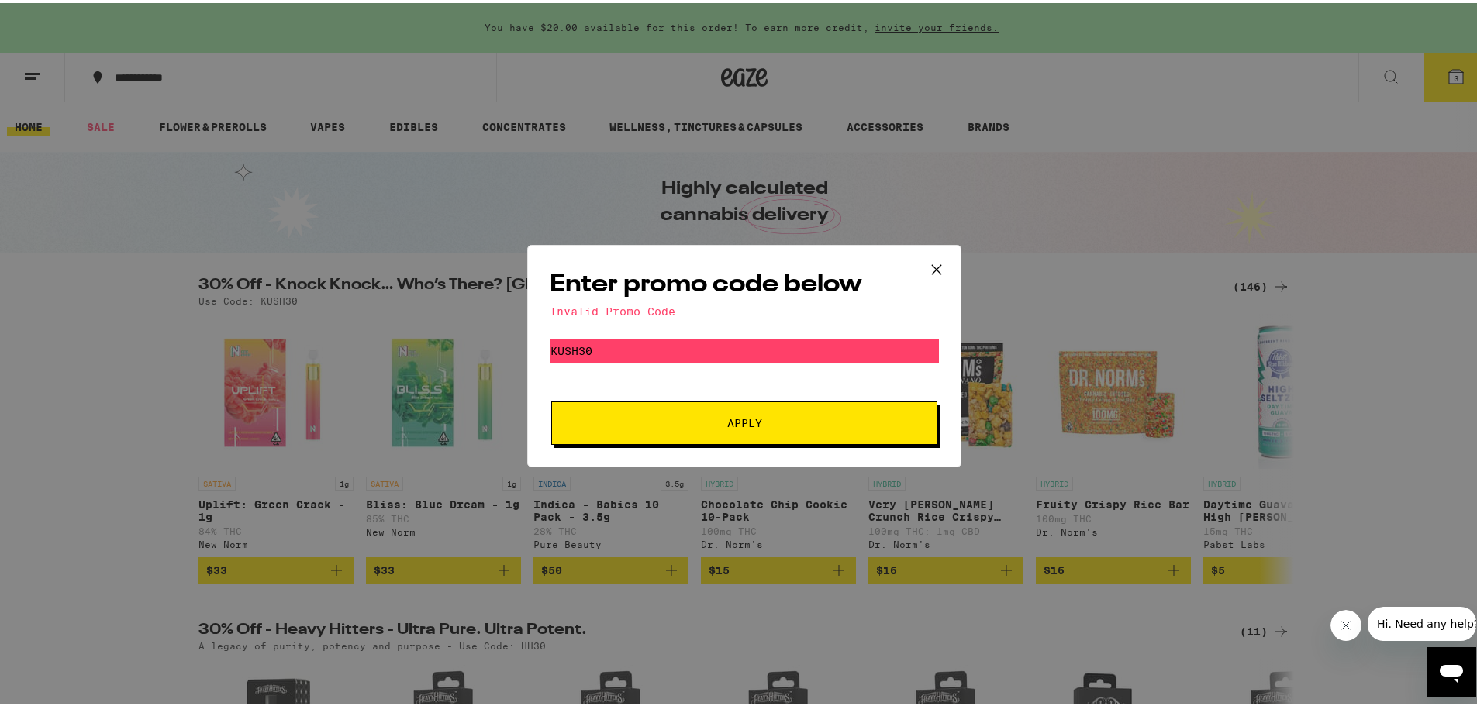
click at [940, 261] on icon at bounding box center [936, 266] width 23 height 23
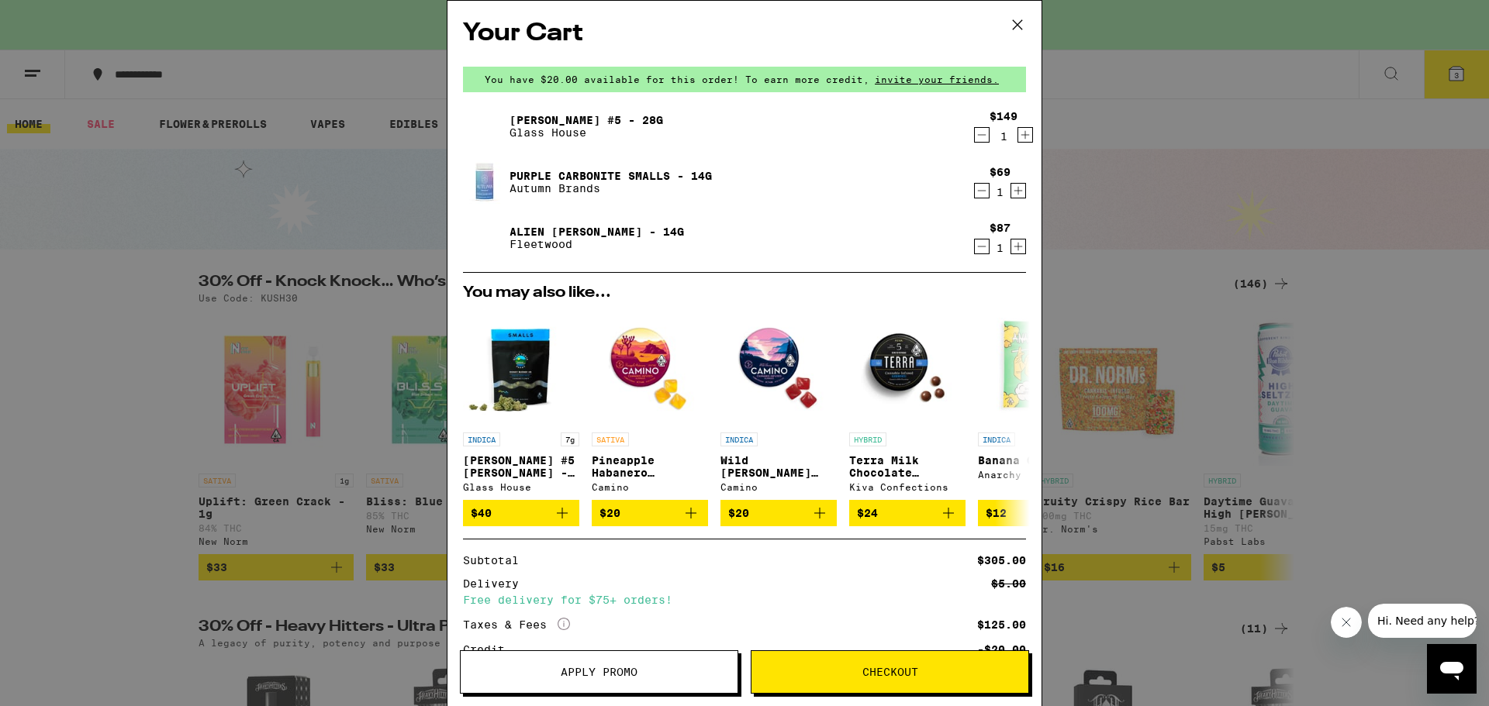
click at [975, 194] on icon "Decrement" at bounding box center [982, 190] width 14 height 19
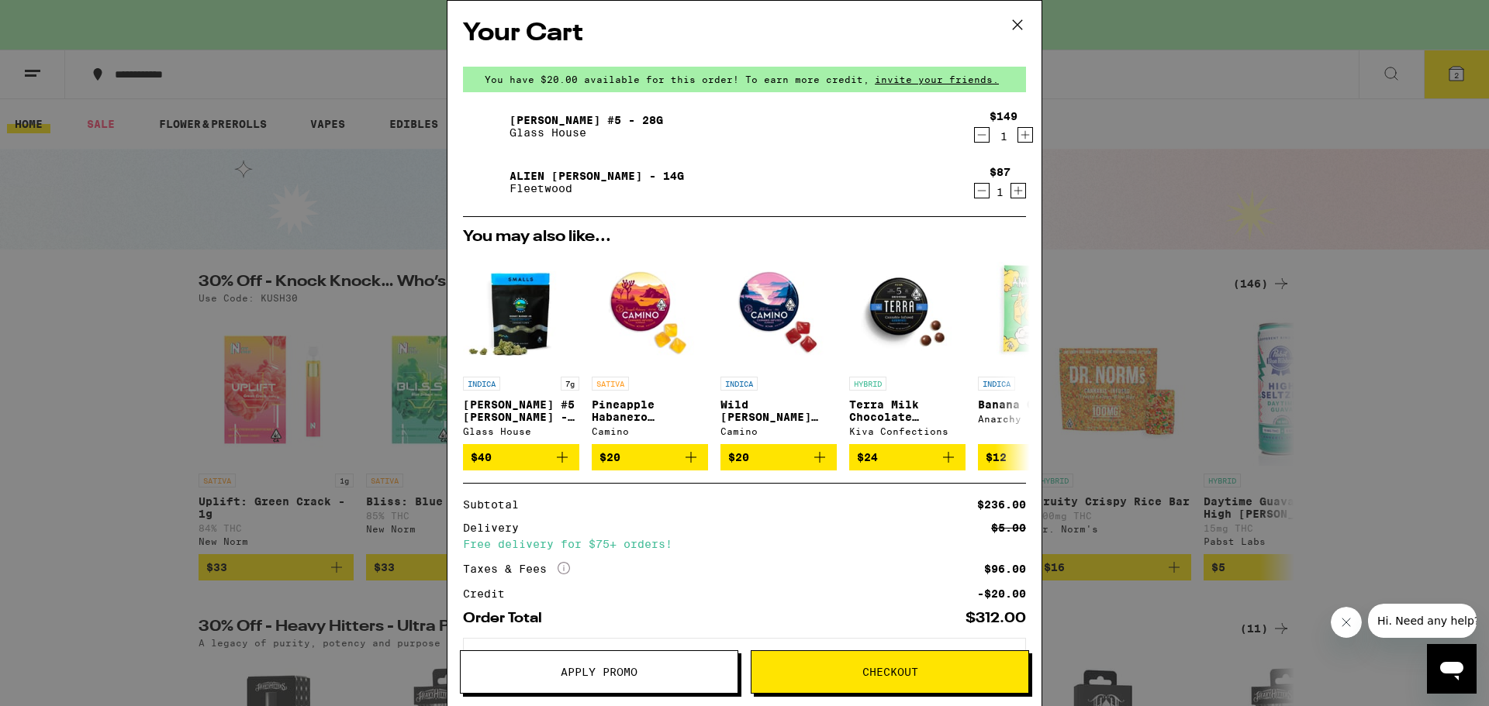
click at [975, 194] on icon "Decrement" at bounding box center [982, 190] width 14 height 19
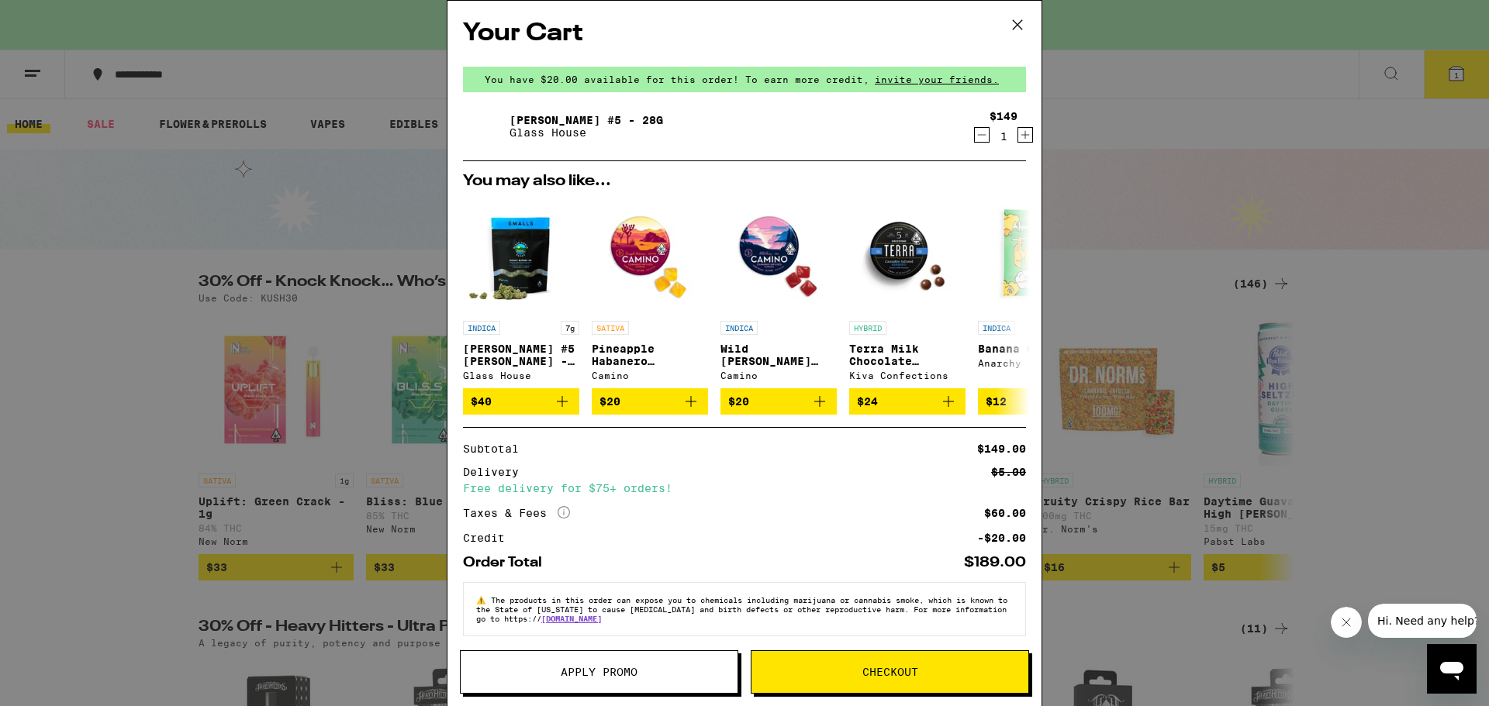
click at [569, 667] on span "Apply Promo" at bounding box center [599, 672] width 77 height 11
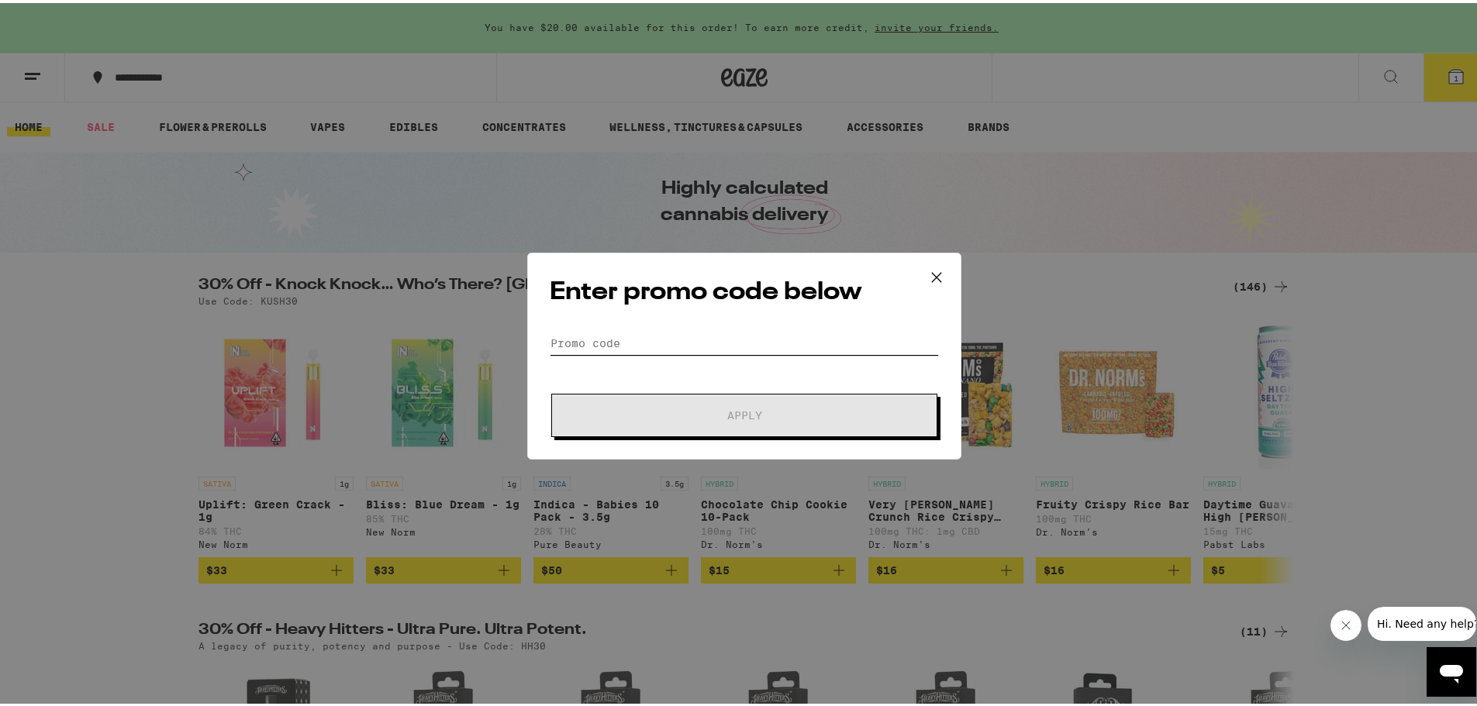
click at [588, 344] on input "Promo Code" at bounding box center [744, 340] width 389 height 23
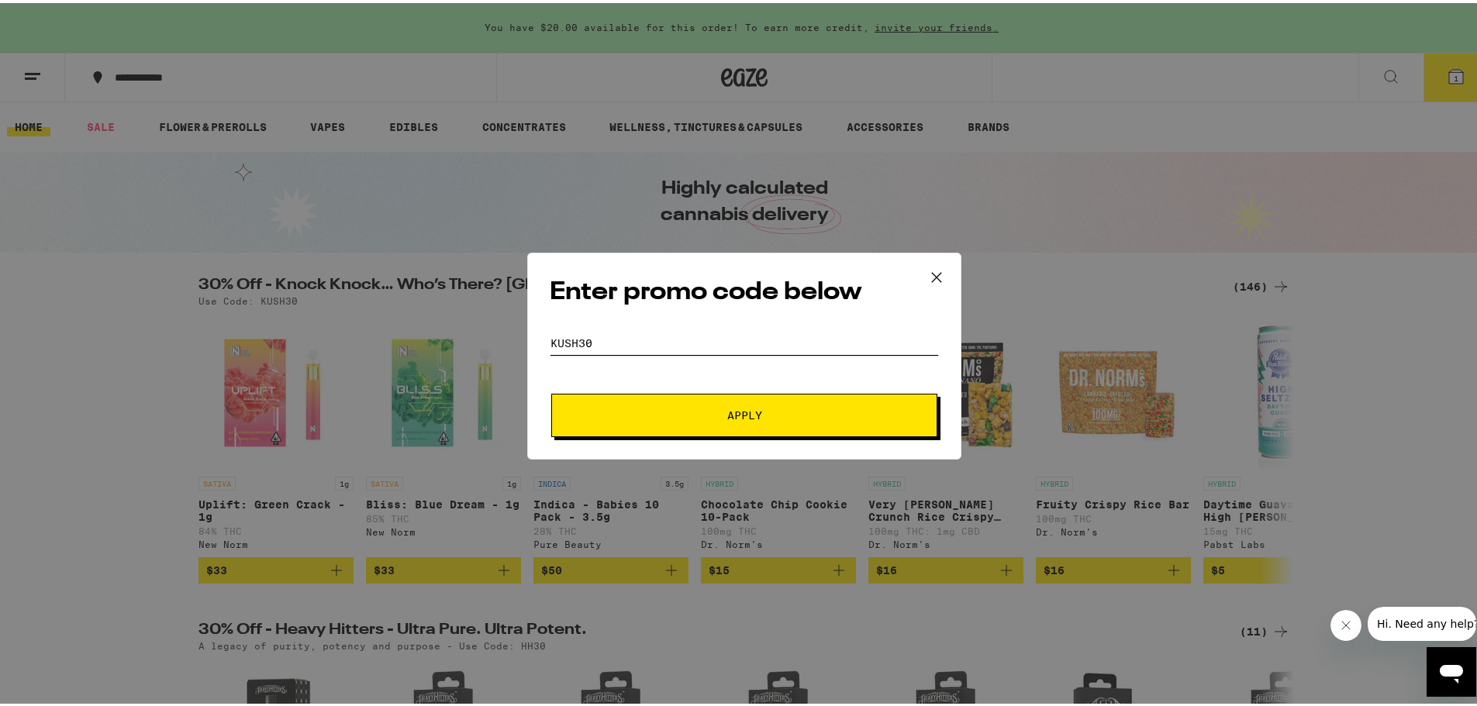
click at [551, 391] on button "Apply" at bounding box center [744, 412] width 386 height 43
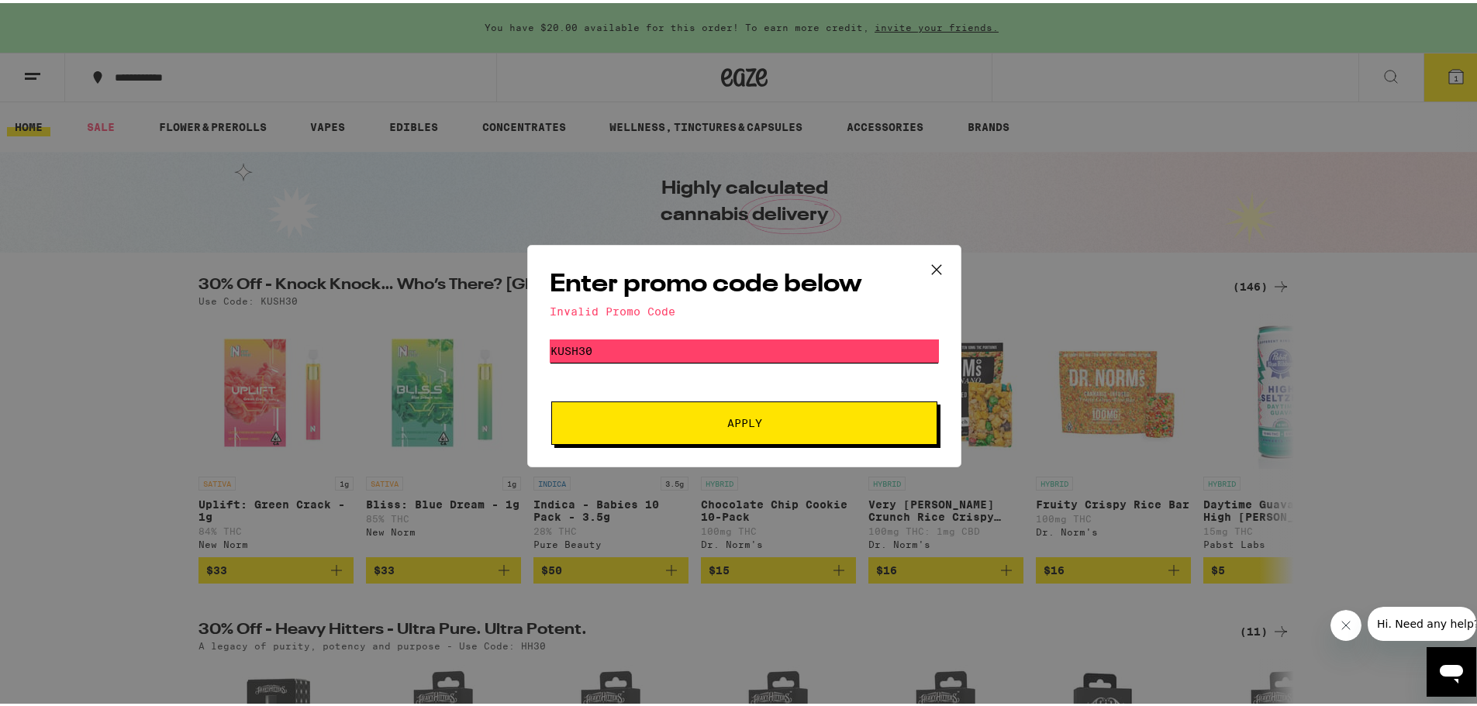
click at [551, 399] on button "Apply" at bounding box center [744, 420] width 386 height 43
type input "kush30"
click at [935, 265] on icon at bounding box center [936, 266] width 23 height 23
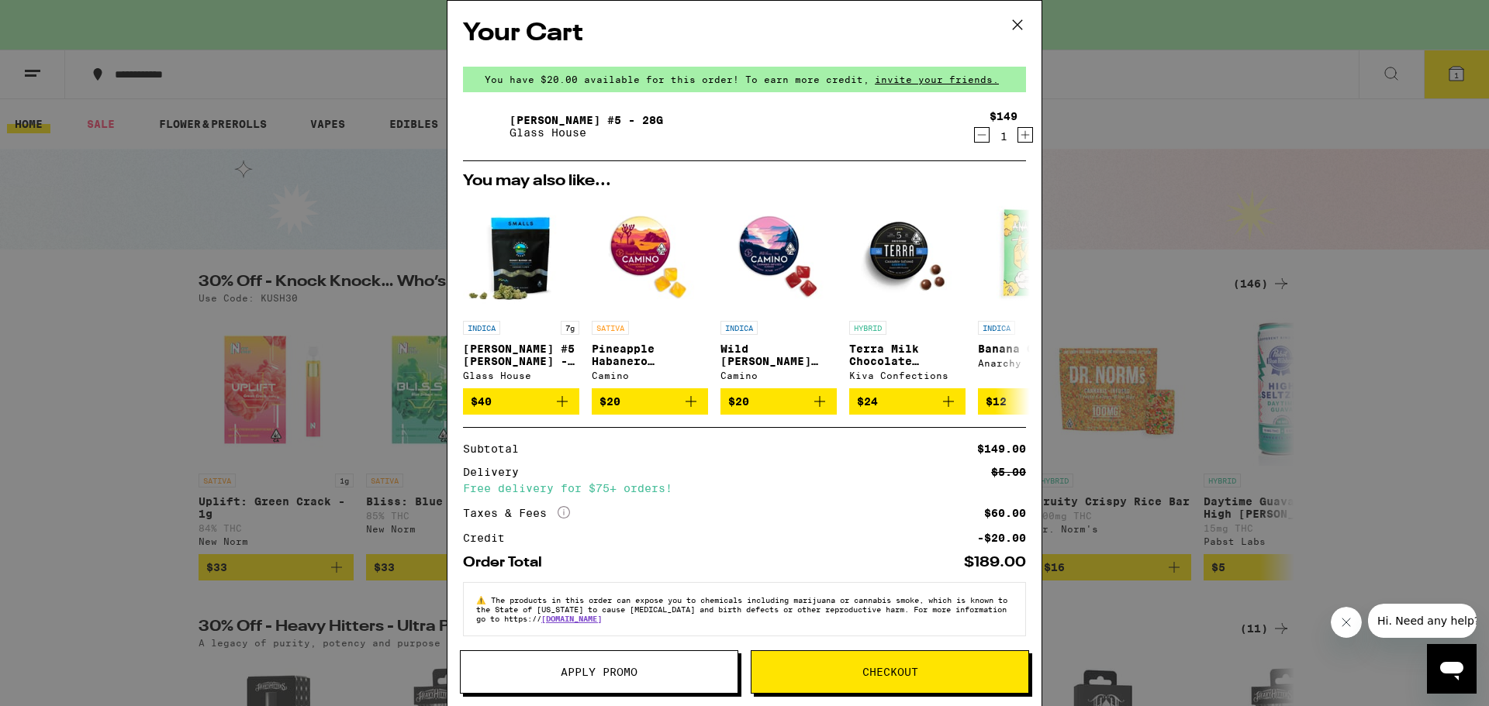
click at [975, 132] on icon "Decrement" at bounding box center [982, 135] width 14 height 19
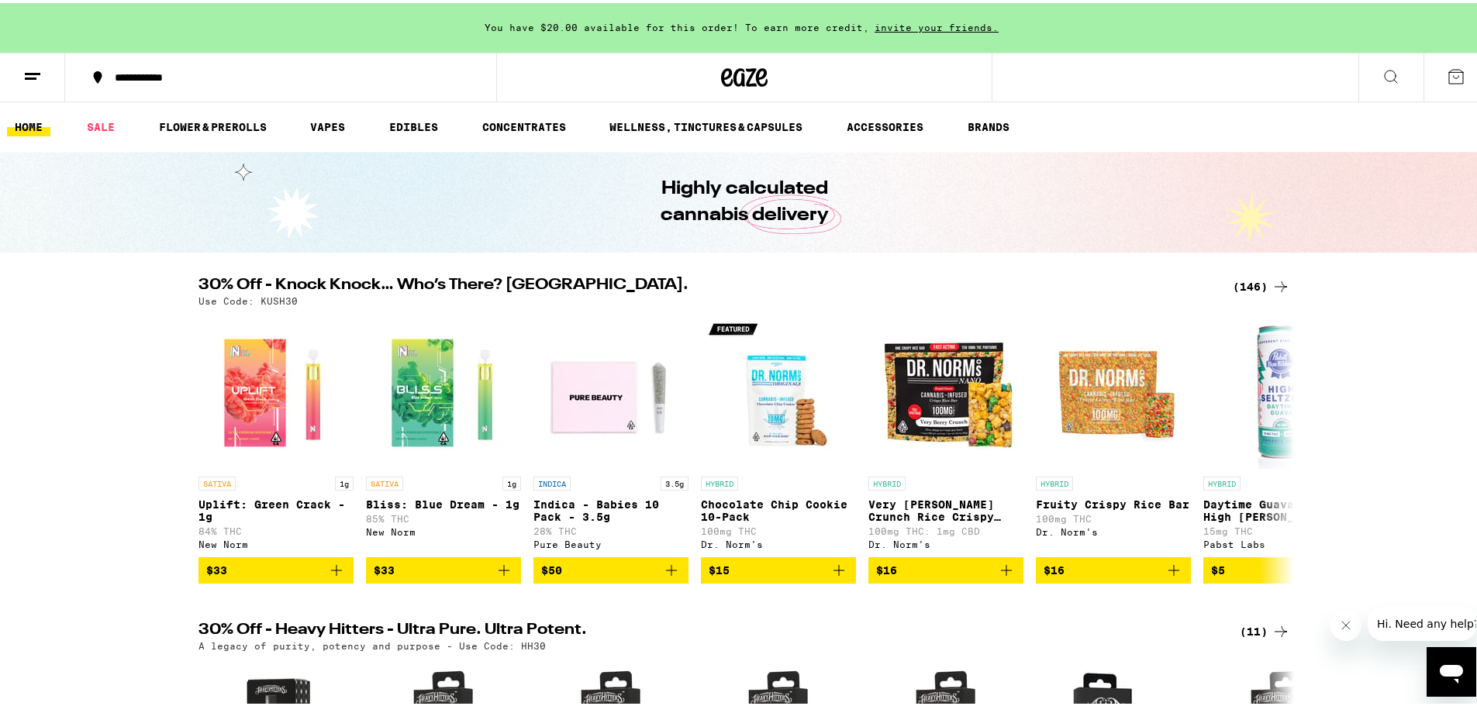
click at [1045, 295] on div "Use Code: KUSH30" at bounding box center [744, 298] width 1092 height 10
click at [1275, 443] on icon at bounding box center [1280, 445] width 19 height 19
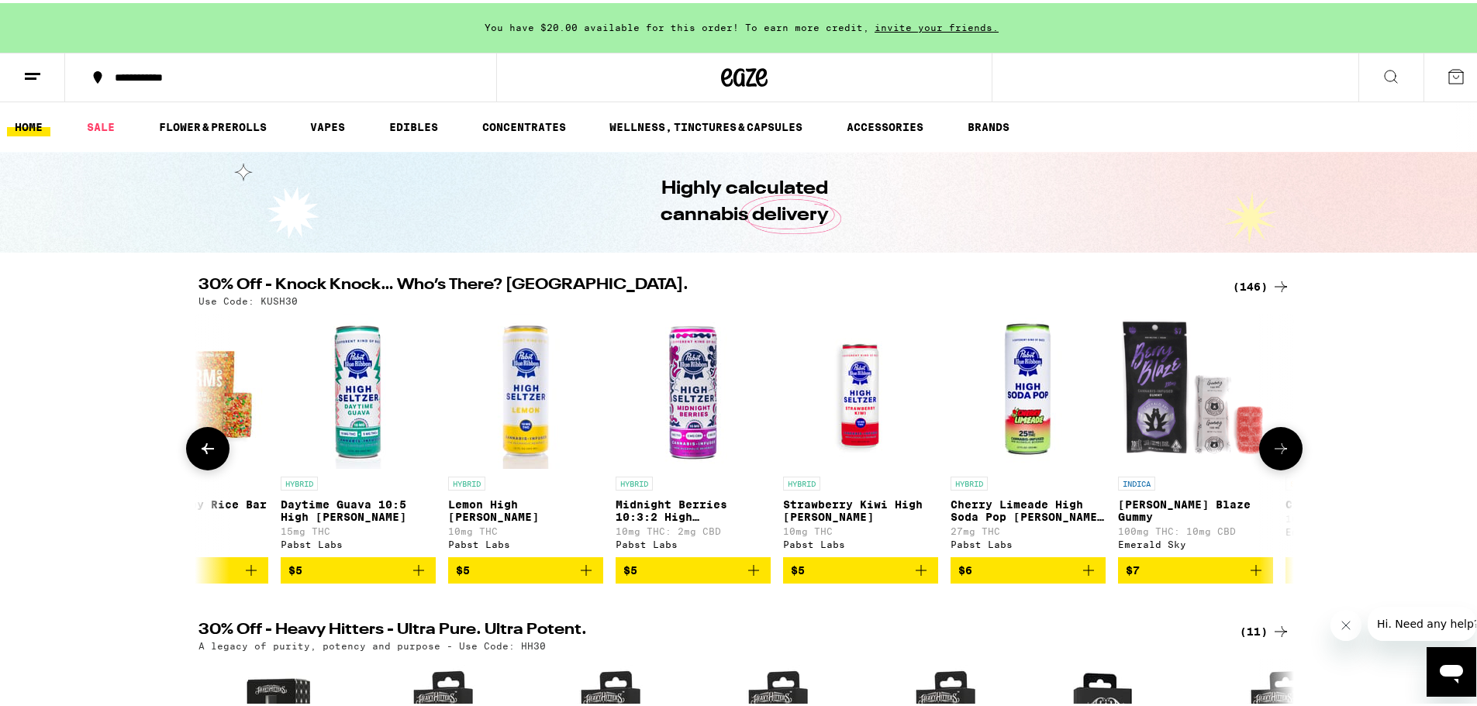
click at [1275, 443] on icon at bounding box center [1280, 445] width 19 height 19
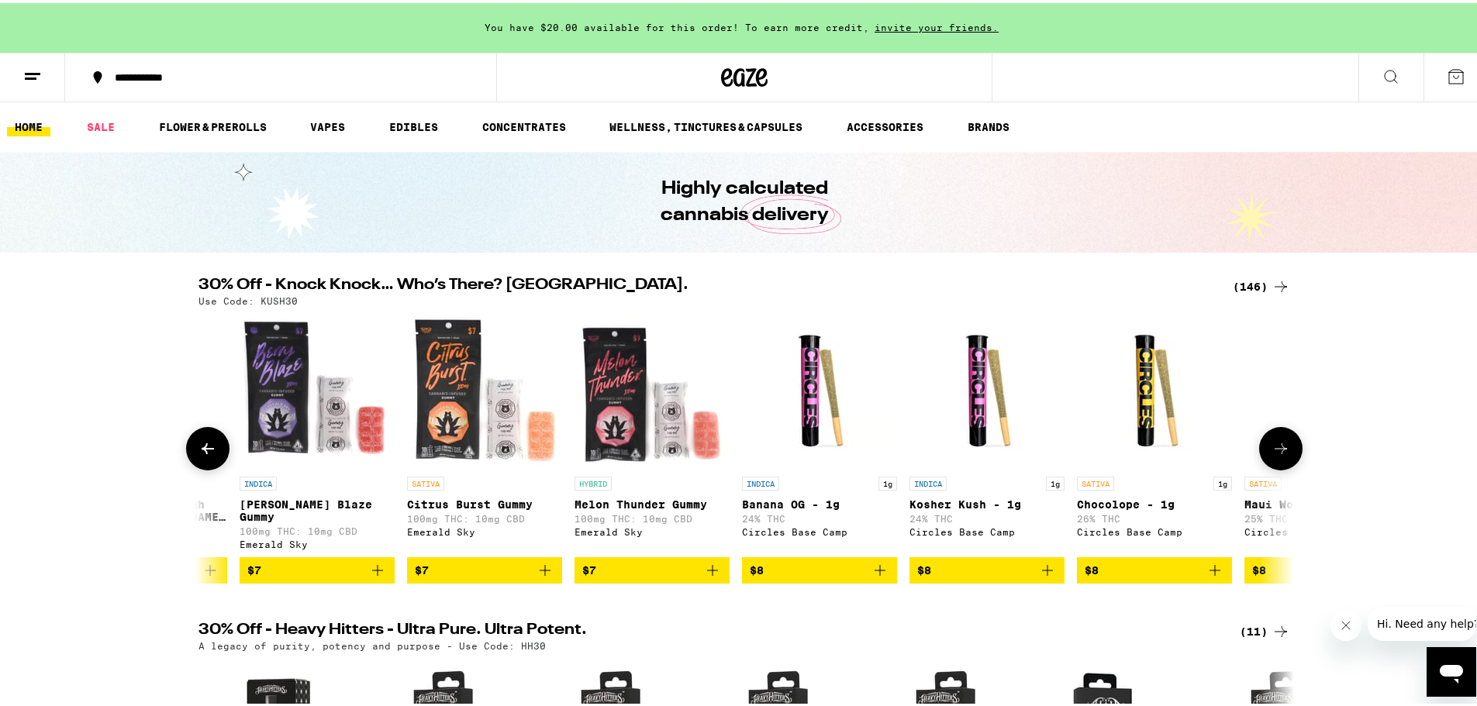
scroll to position [0, 1845]
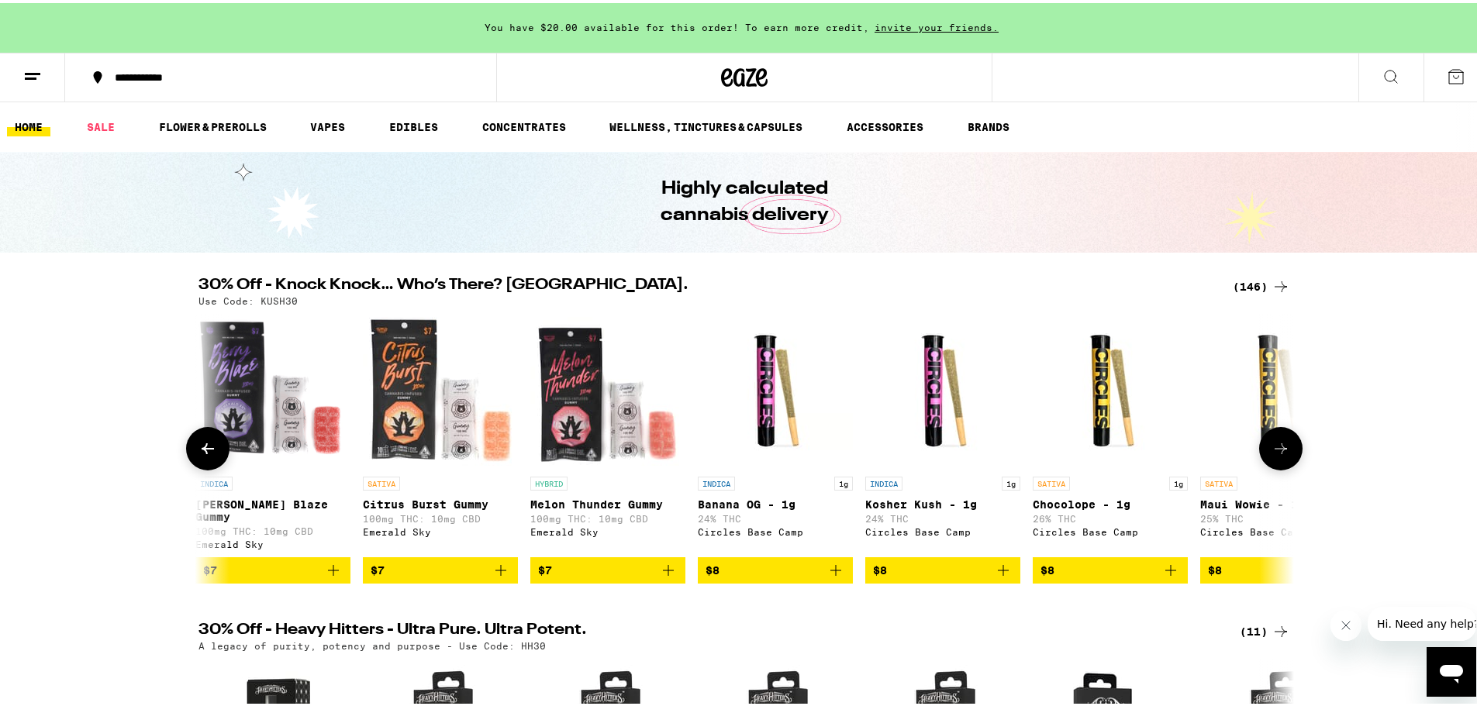
click at [1275, 443] on icon at bounding box center [1280, 445] width 19 height 19
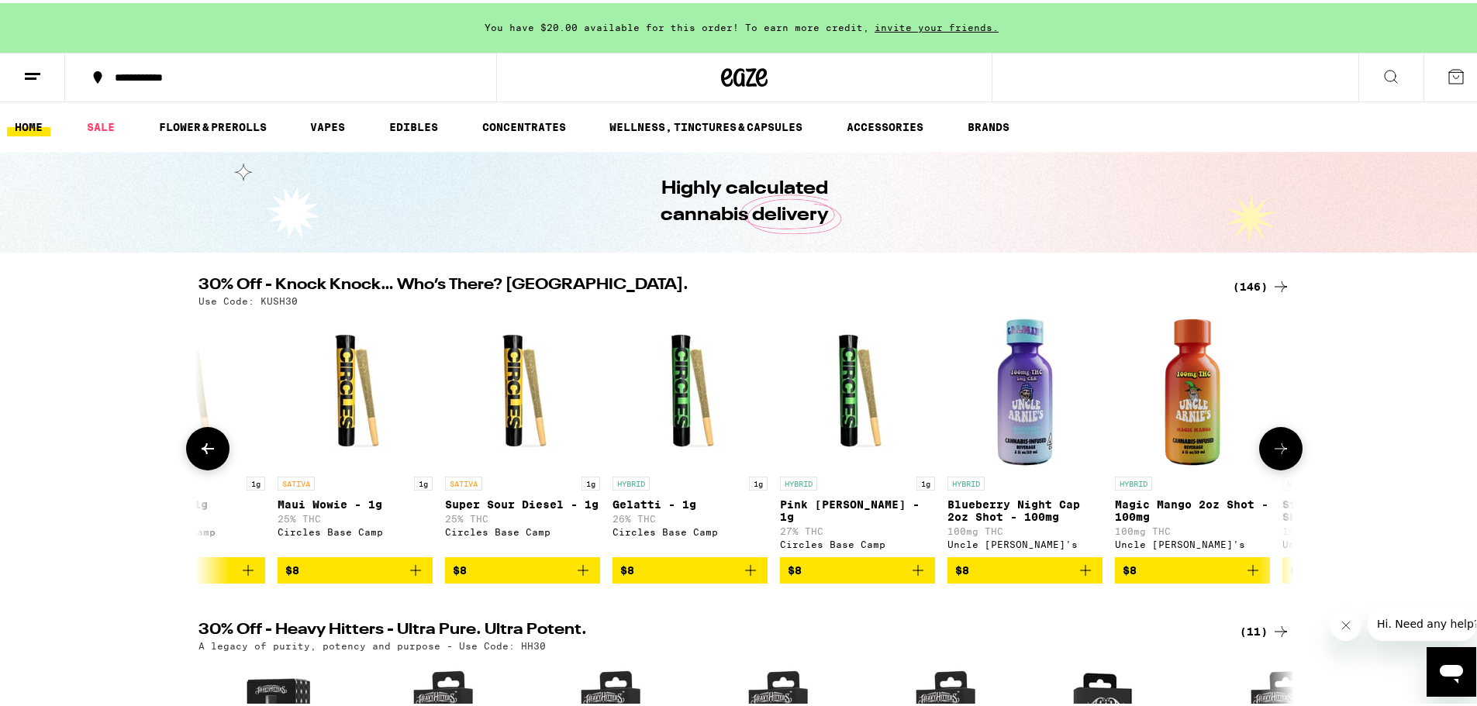
click at [1275, 443] on icon at bounding box center [1280, 445] width 19 height 19
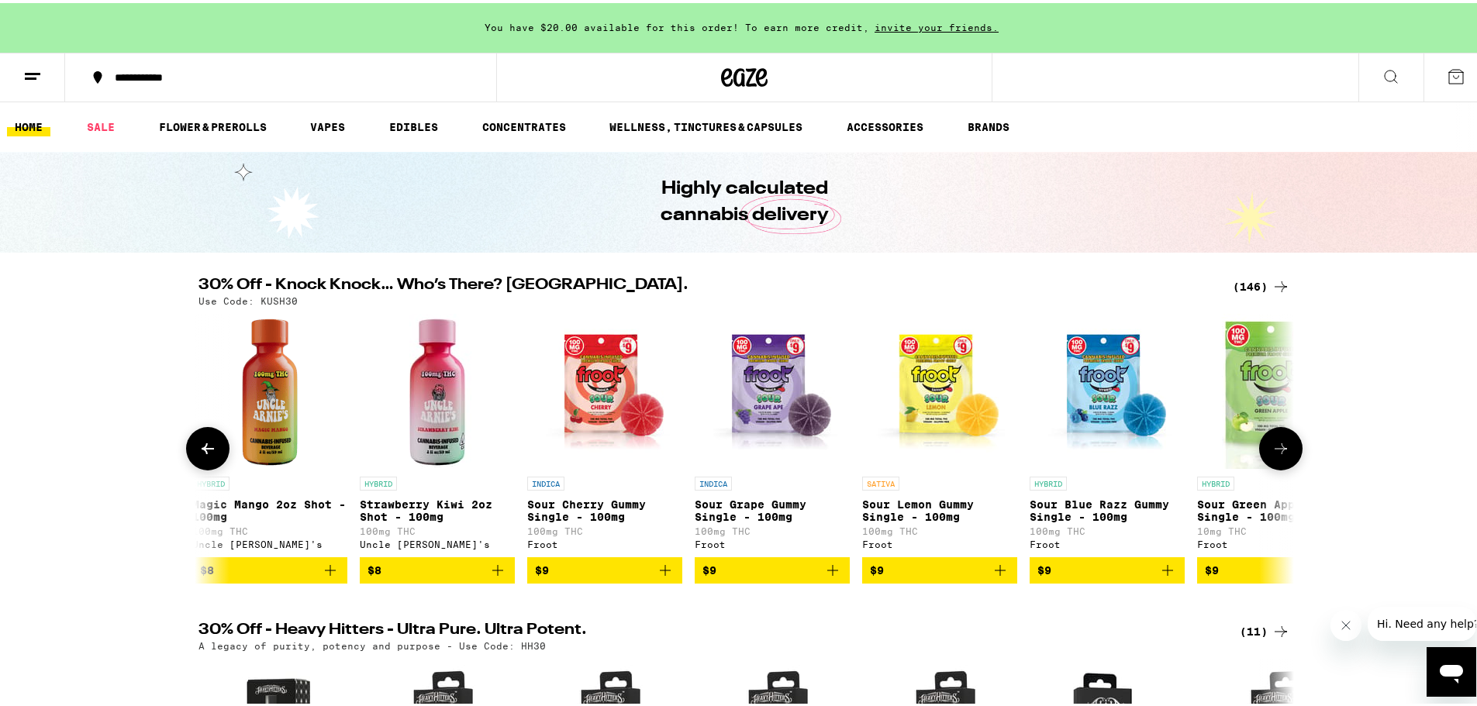
click at [1275, 443] on icon at bounding box center [1280, 445] width 19 height 19
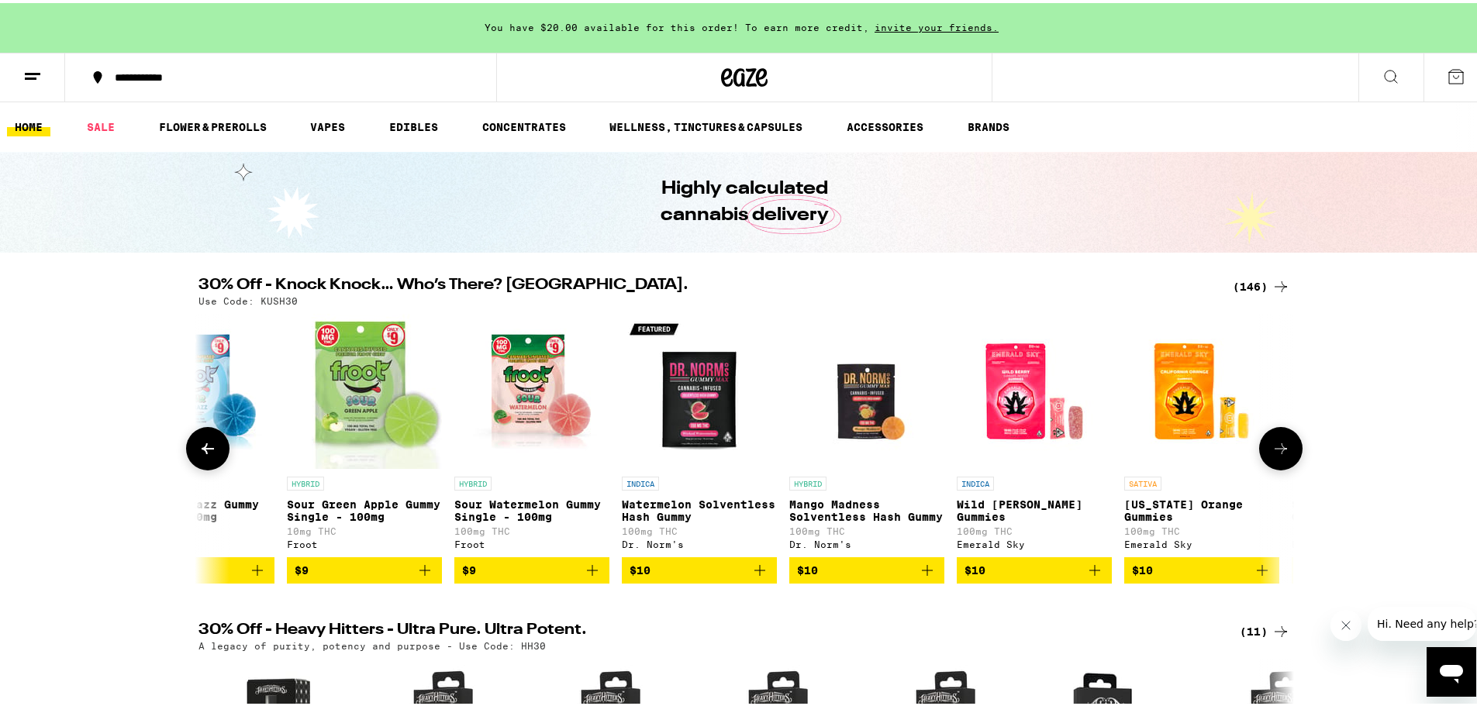
scroll to position [0, 4613]
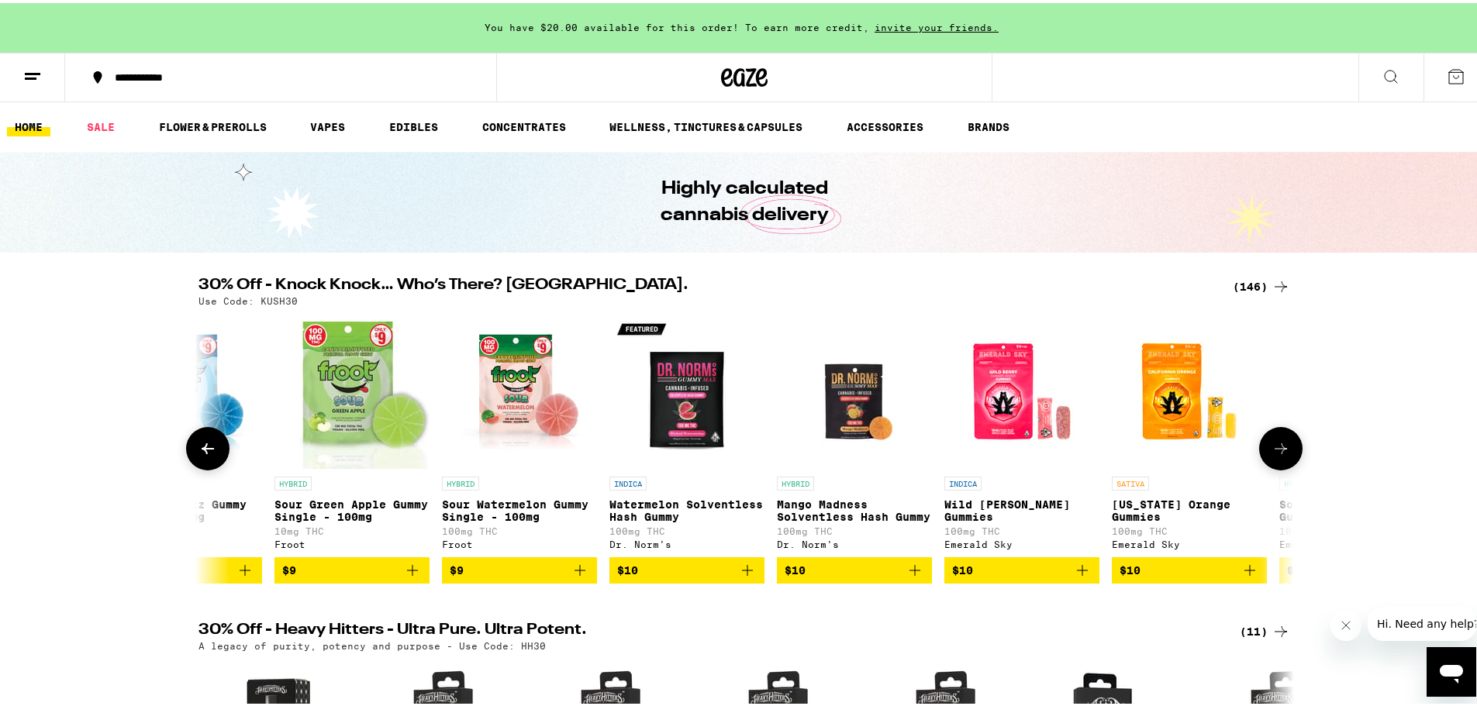
click at [1275, 443] on icon at bounding box center [1280, 445] width 19 height 19
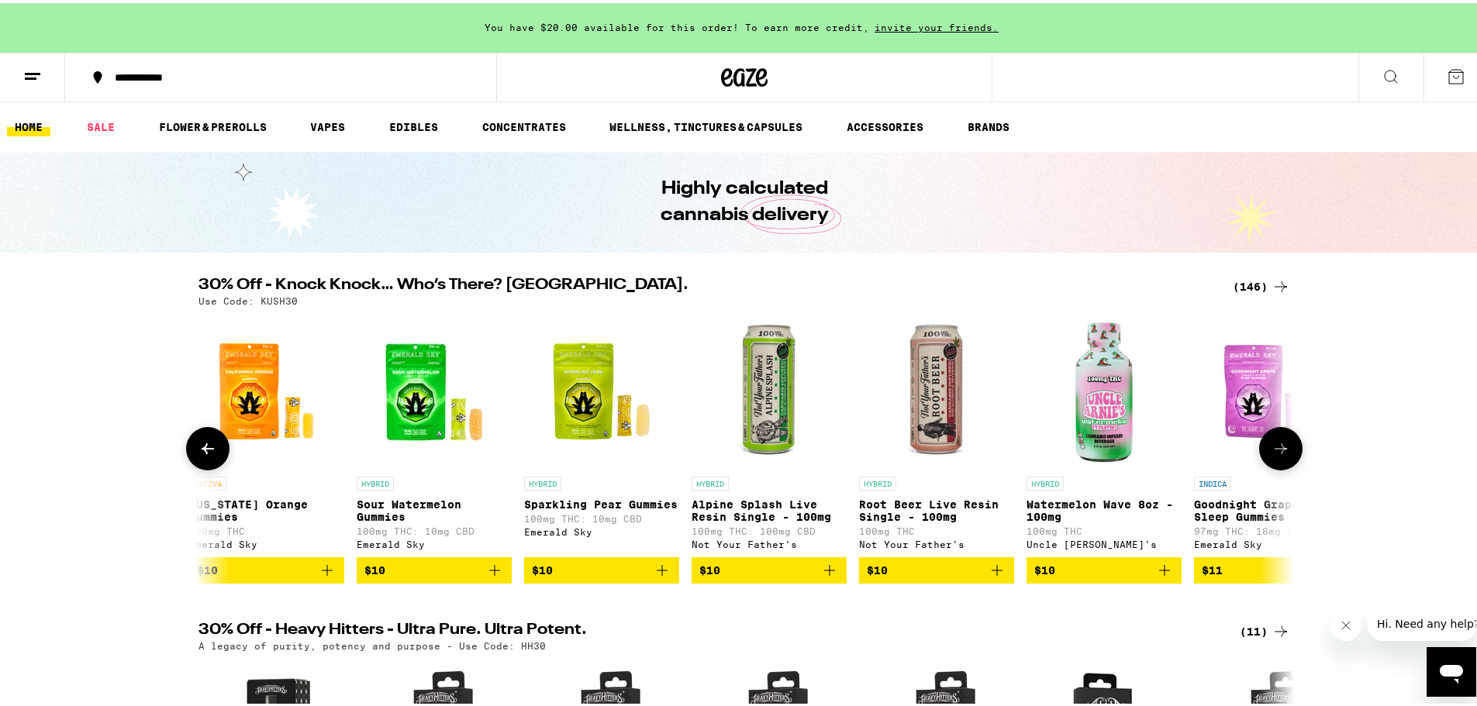
click at [1275, 443] on icon at bounding box center [1280, 445] width 19 height 19
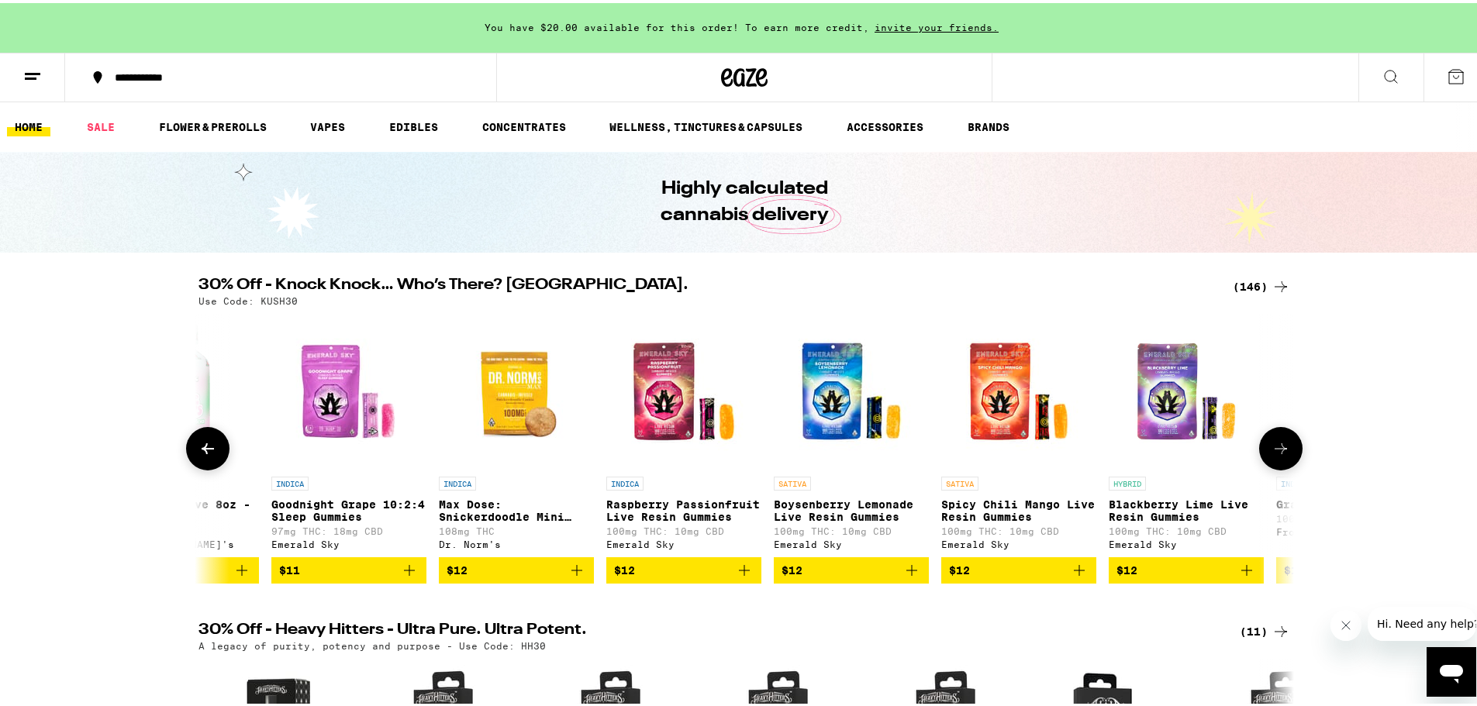
click at [1275, 443] on icon at bounding box center [1280, 445] width 19 height 19
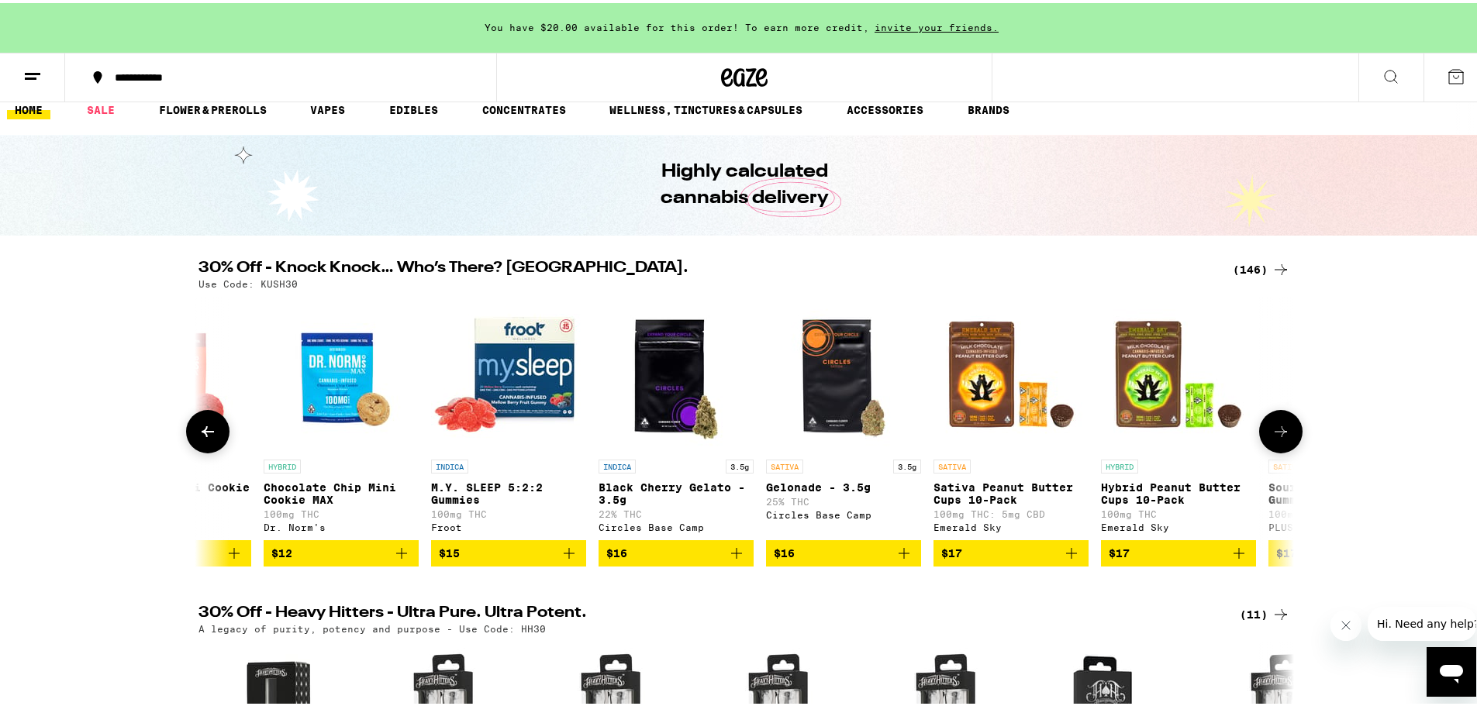
scroll to position [0, 8476]
click at [568, 560] on icon "Add to bag" at bounding box center [569, 550] width 19 height 19
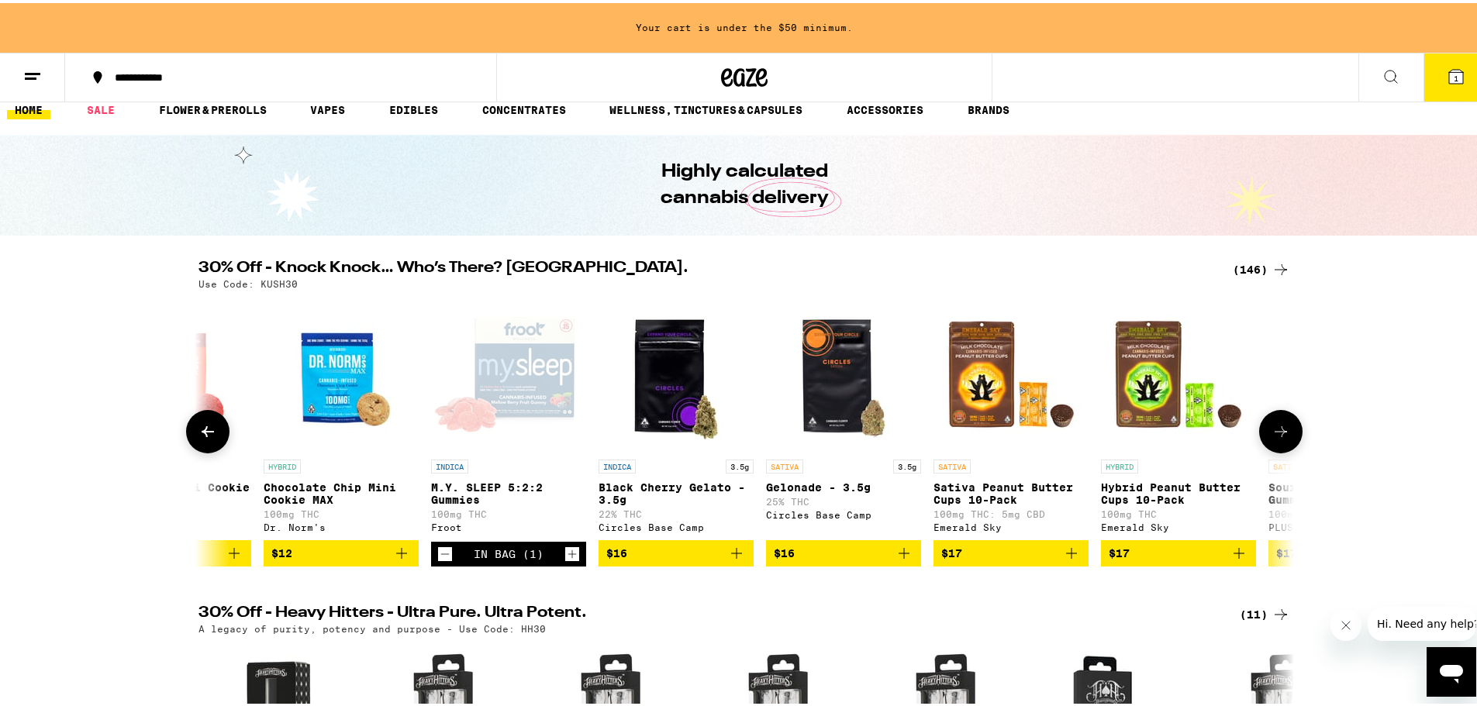
click at [399, 560] on icon "Add to bag" at bounding box center [401, 550] width 19 height 19
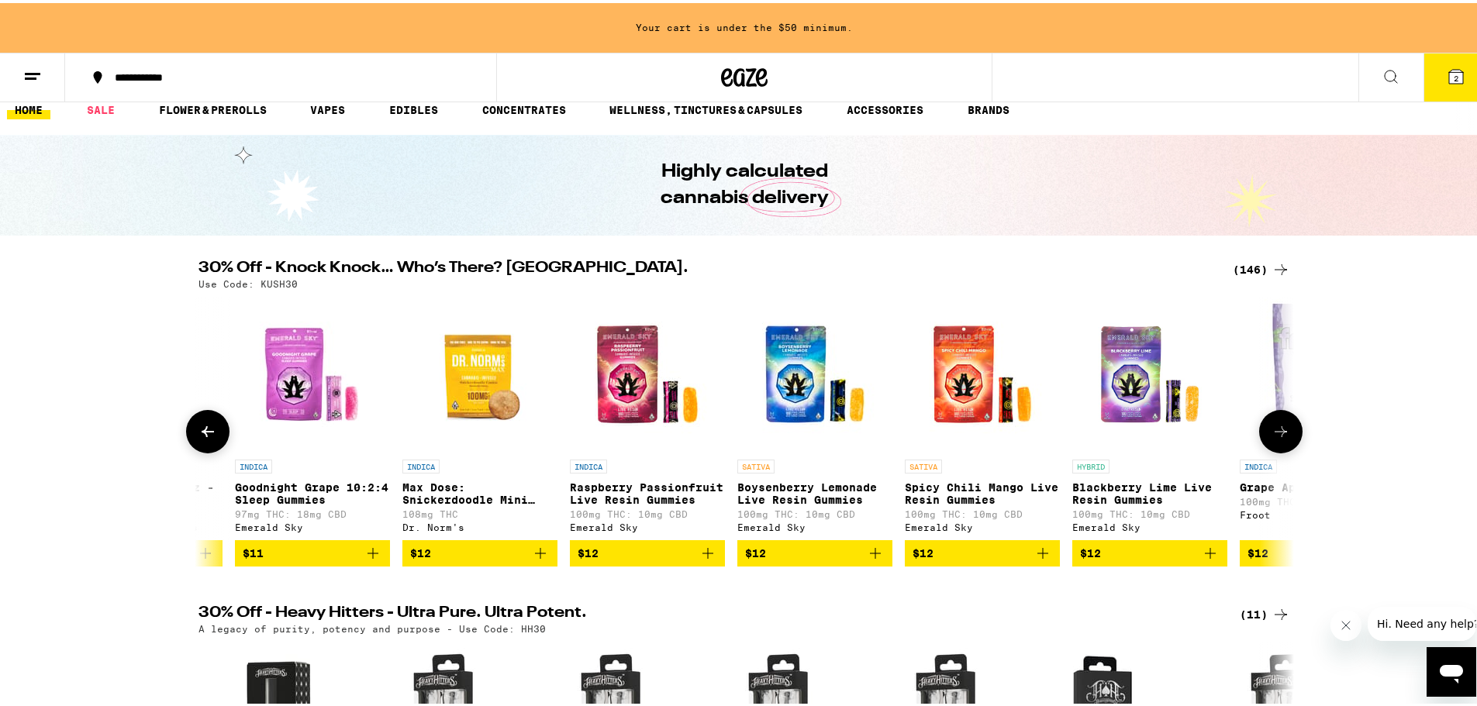
scroll to position [0, 6488]
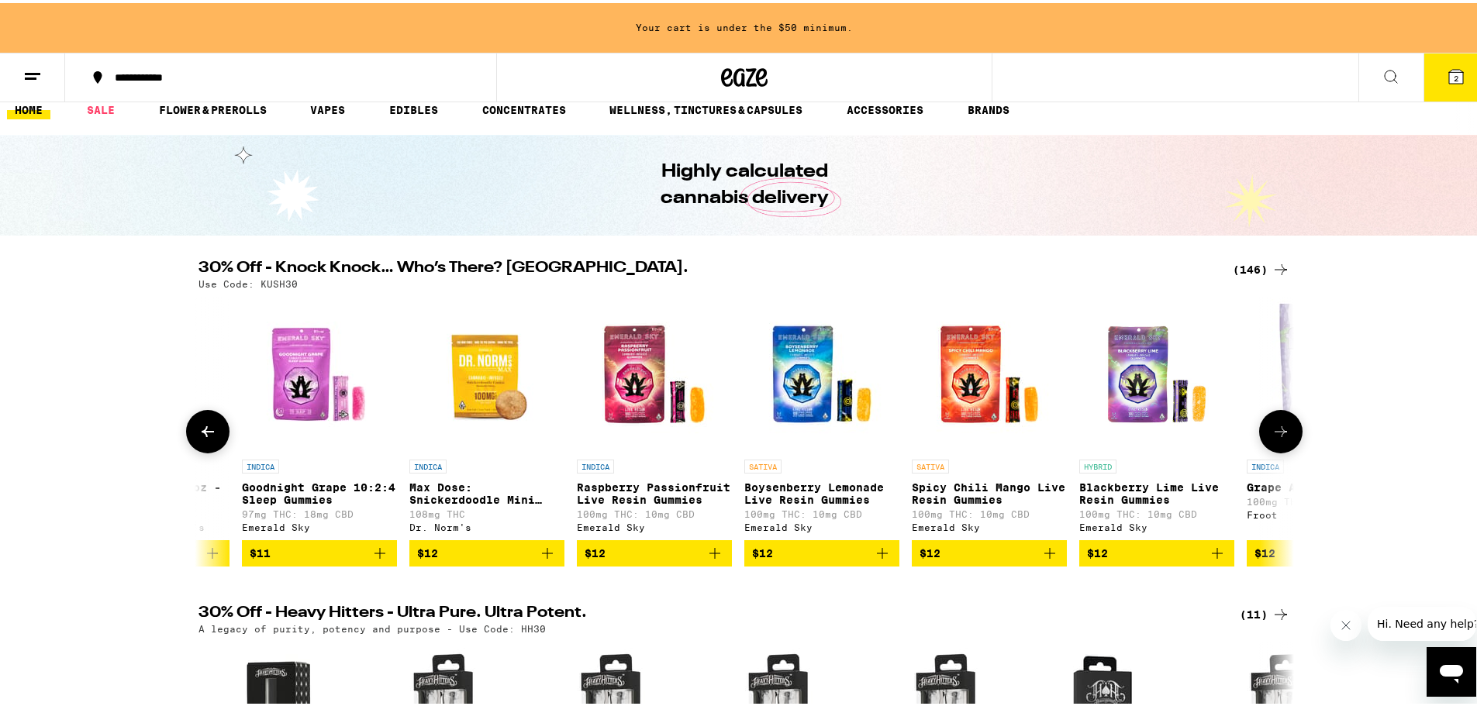
click at [545, 560] on icon "Add to bag" at bounding box center [547, 550] width 19 height 19
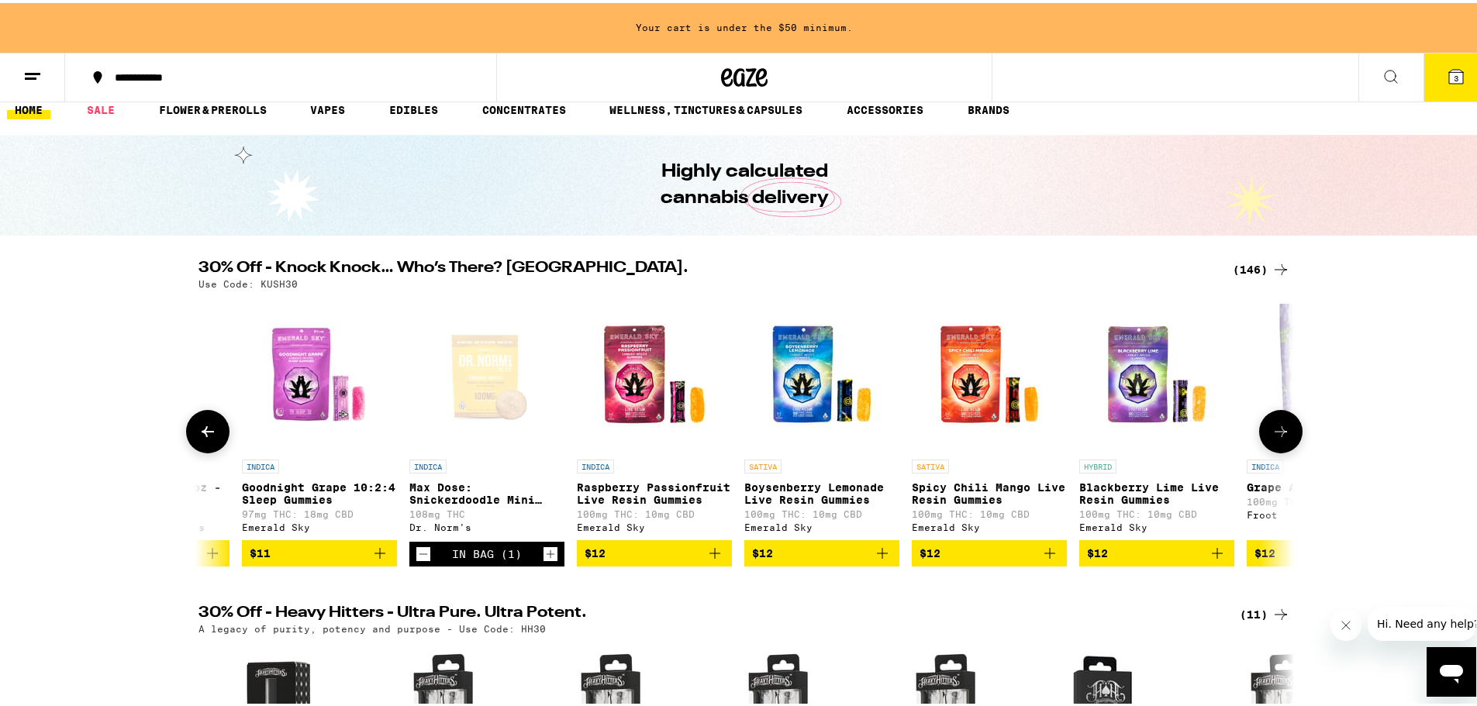
click at [371, 559] on icon "Add to bag" at bounding box center [380, 550] width 19 height 19
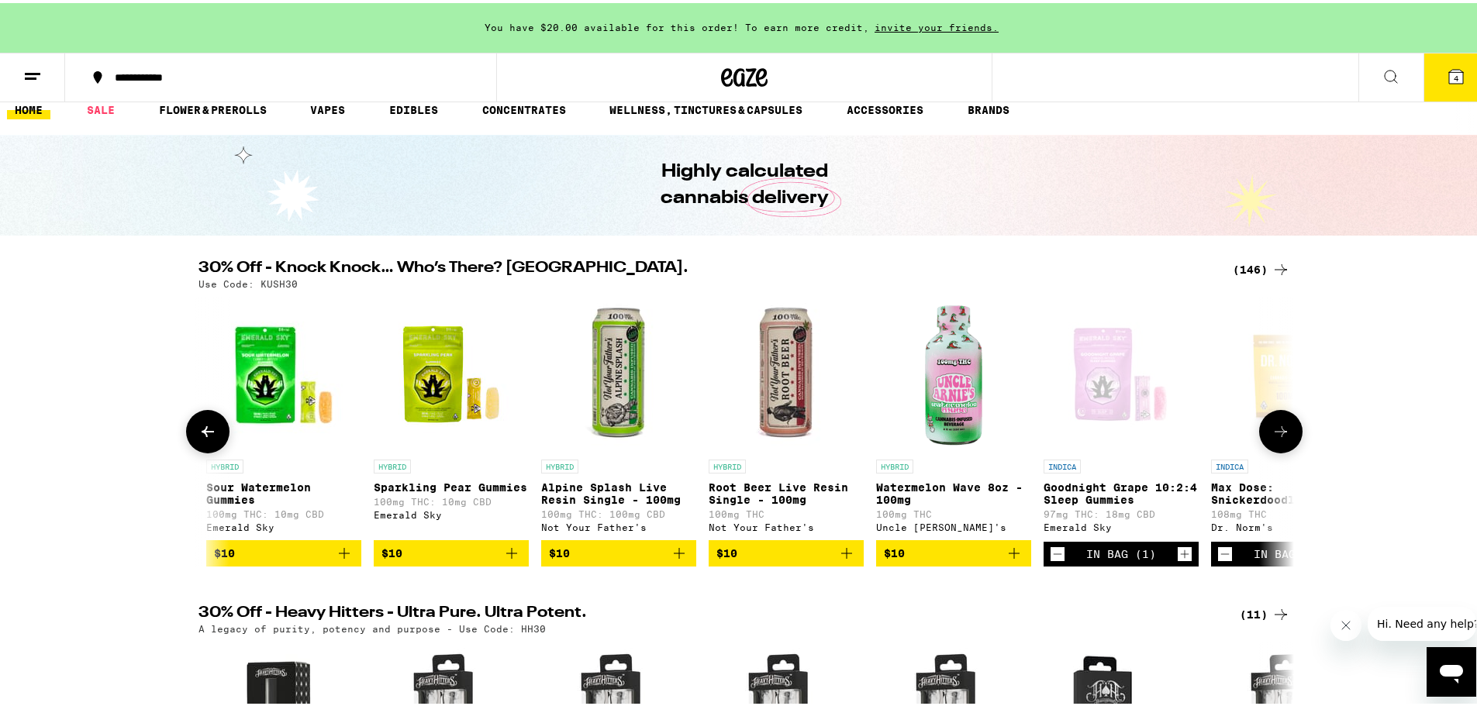
scroll to position [0, 5686]
click at [845, 556] on icon "Add to bag" at bounding box center [846, 550] width 19 height 19
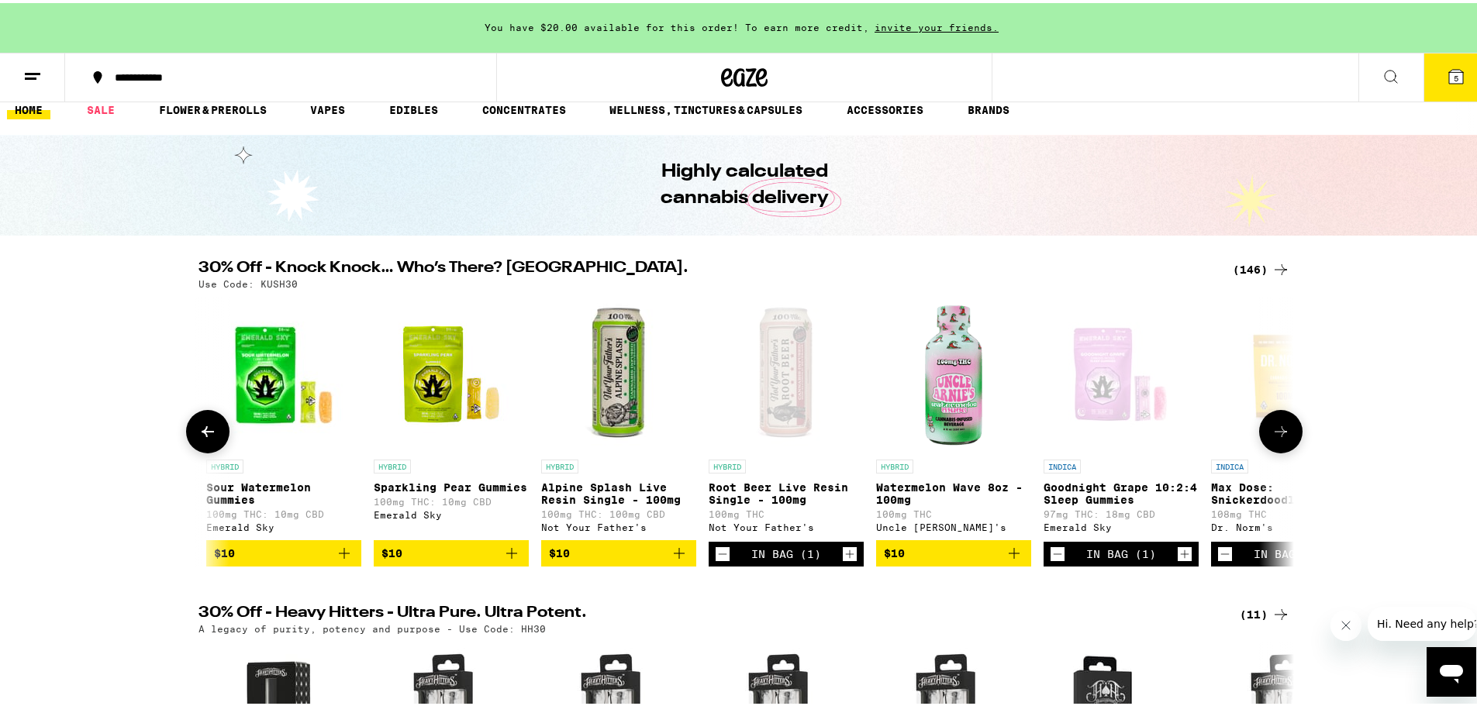
click at [508, 560] on icon "Add to bag" at bounding box center [511, 550] width 19 height 19
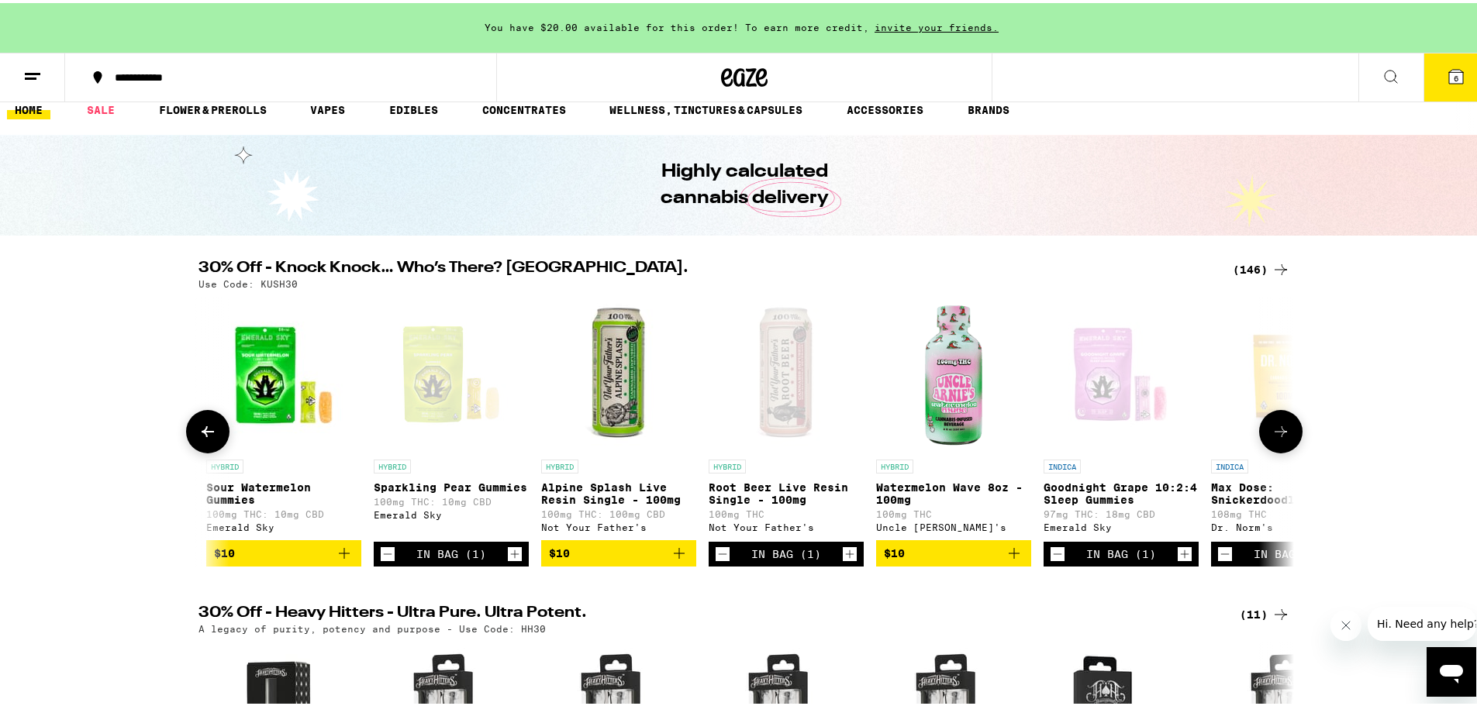
click at [335, 560] on icon "Add to bag" at bounding box center [344, 550] width 19 height 19
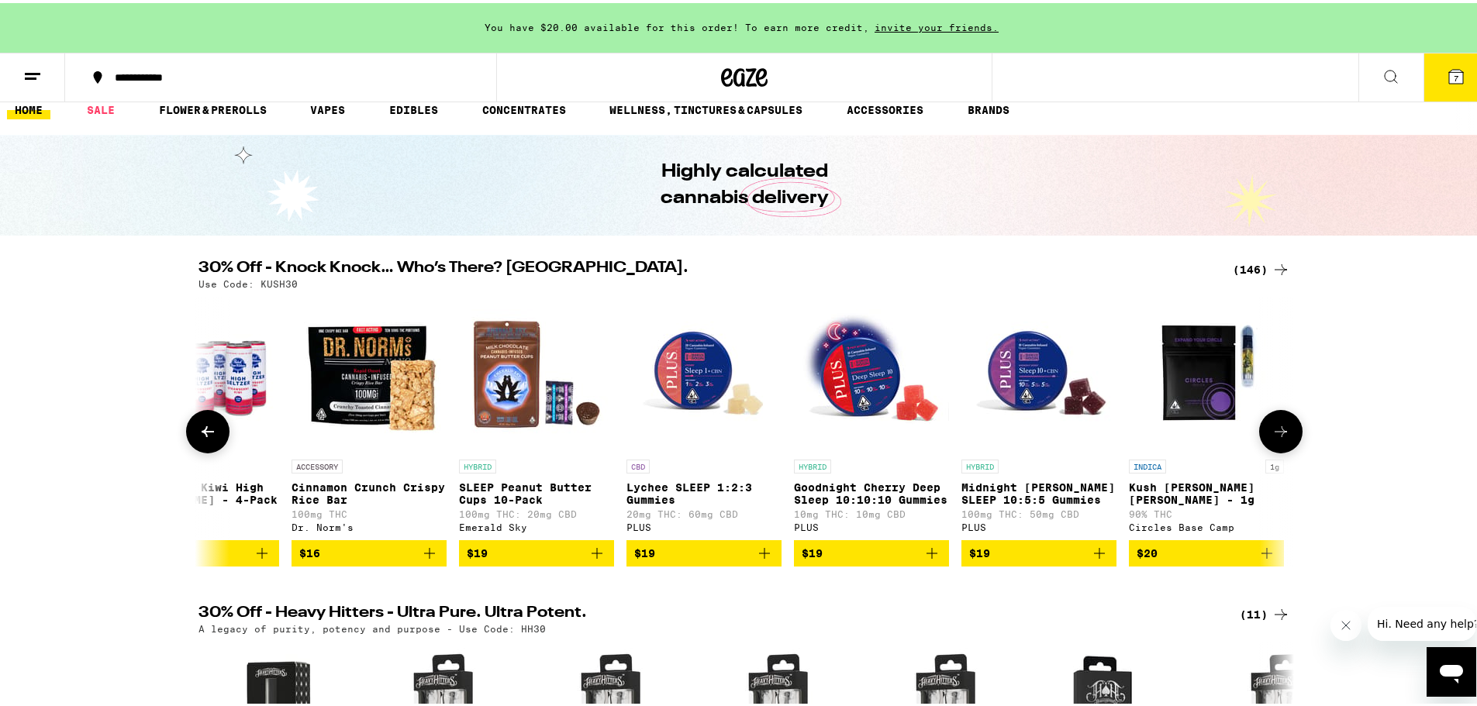
scroll to position [0, 11128]
click at [930, 560] on icon "Add to bag" at bounding box center [931, 550] width 19 height 19
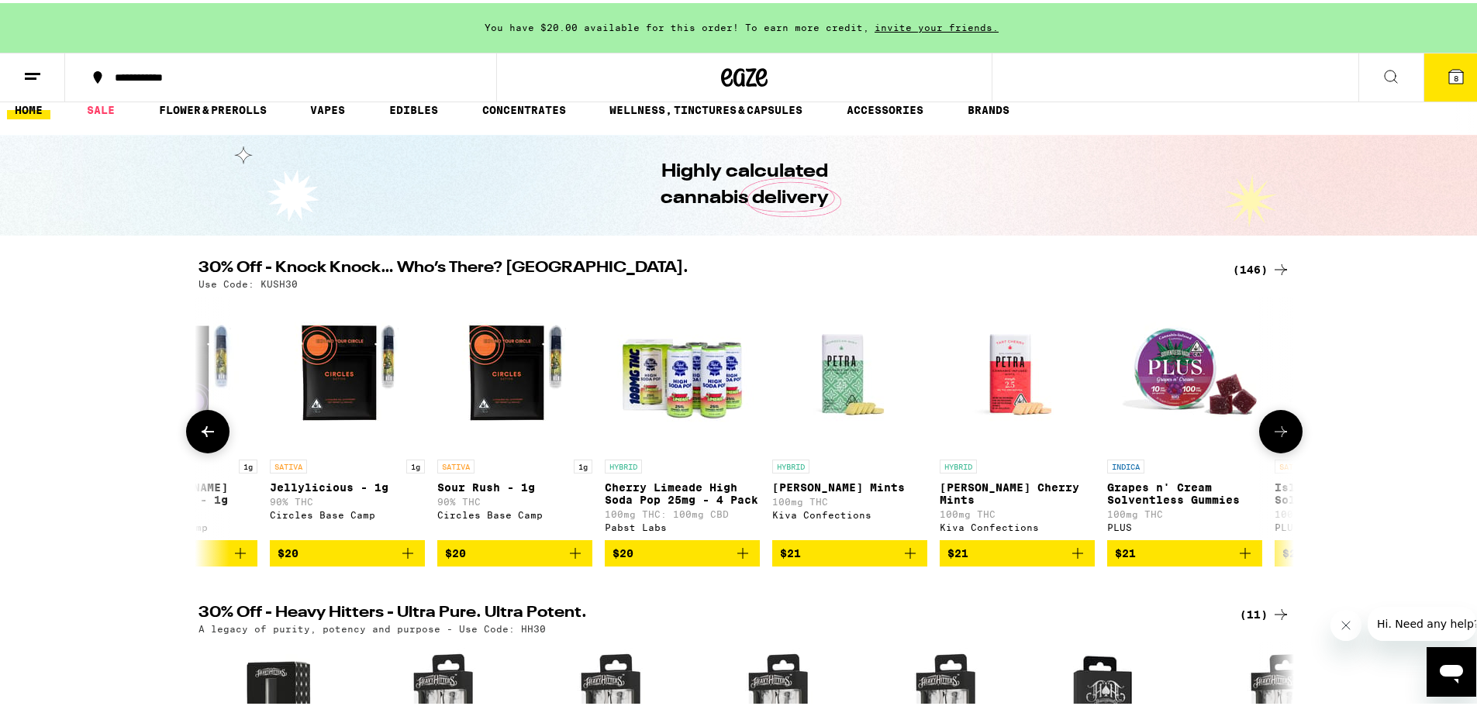
scroll to position [0, 12154]
click at [900, 554] on icon "Add to bag" at bounding box center [909, 550] width 19 height 19
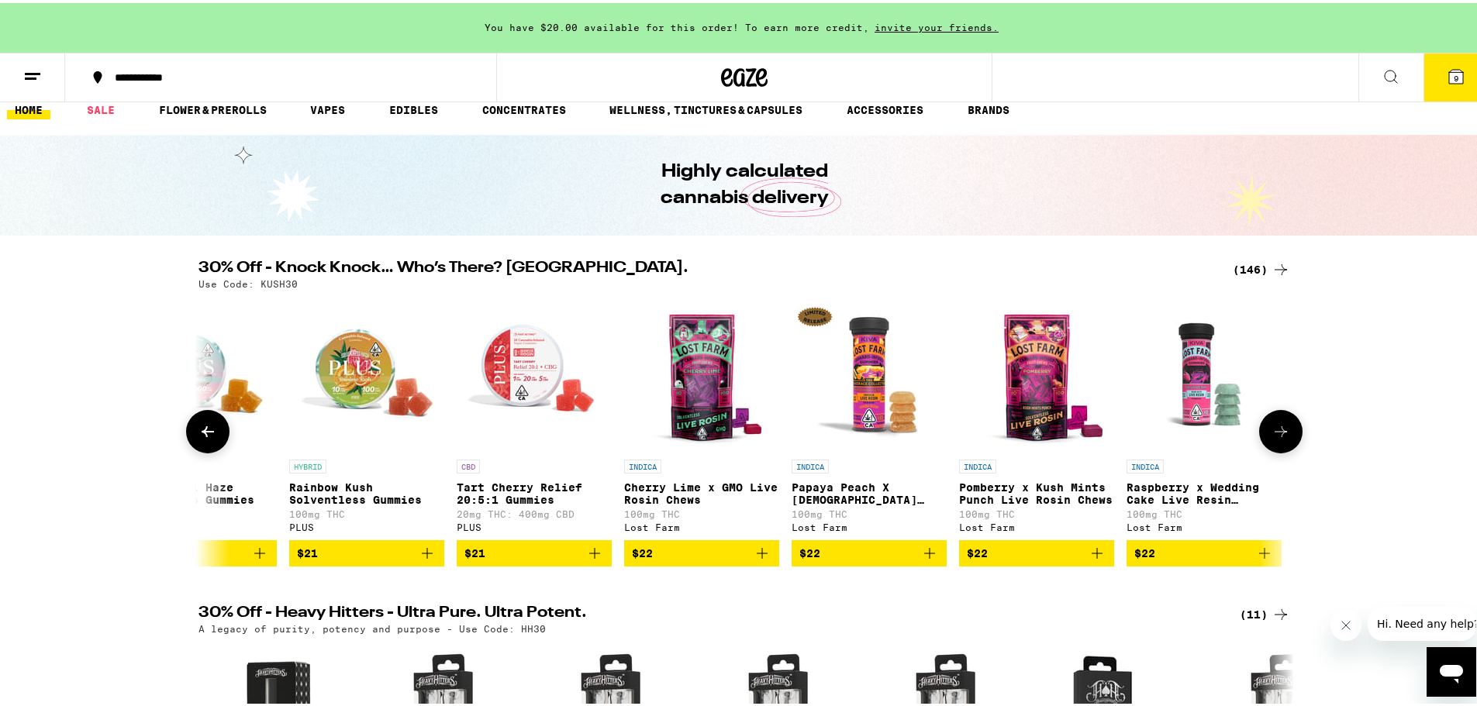
scroll to position [0, 13309]
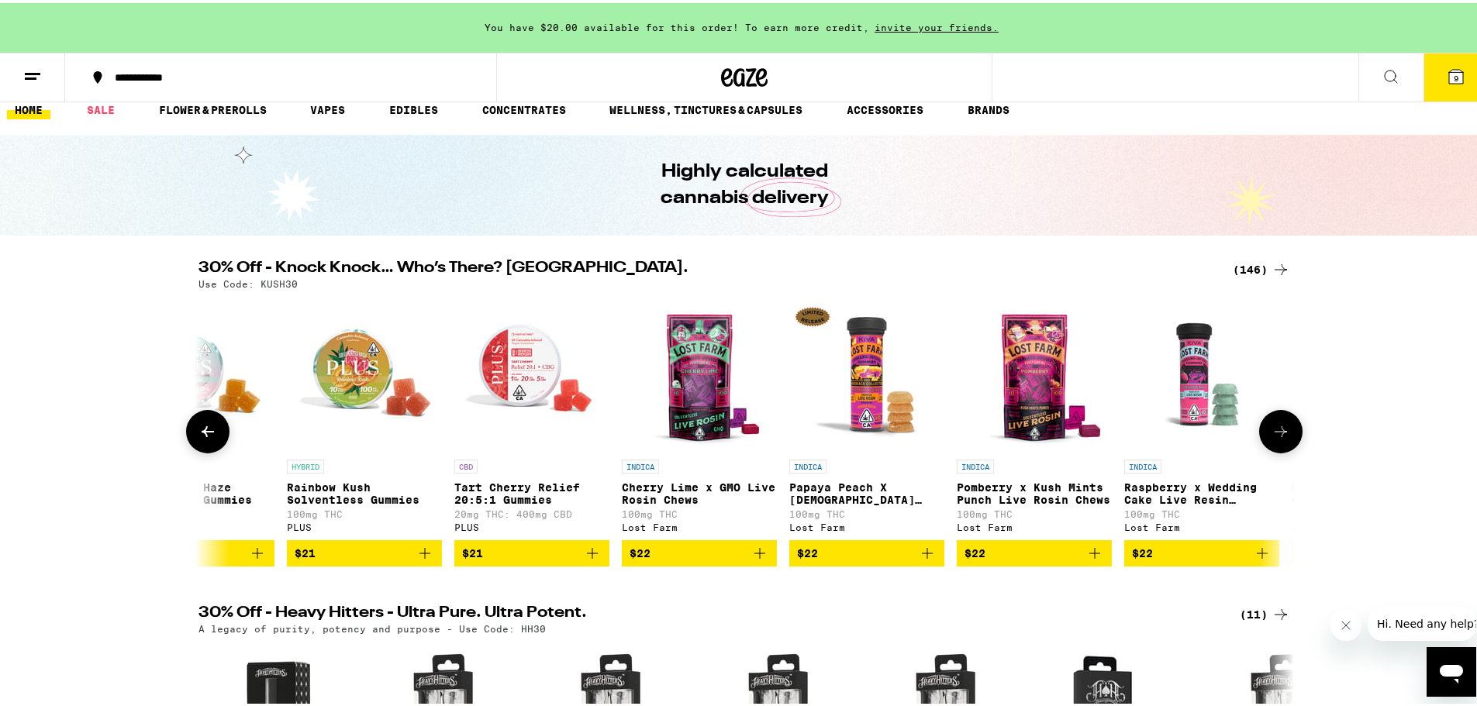
click at [761, 558] on icon "Add to bag" at bounding box center [759, 550] width 19 height 19
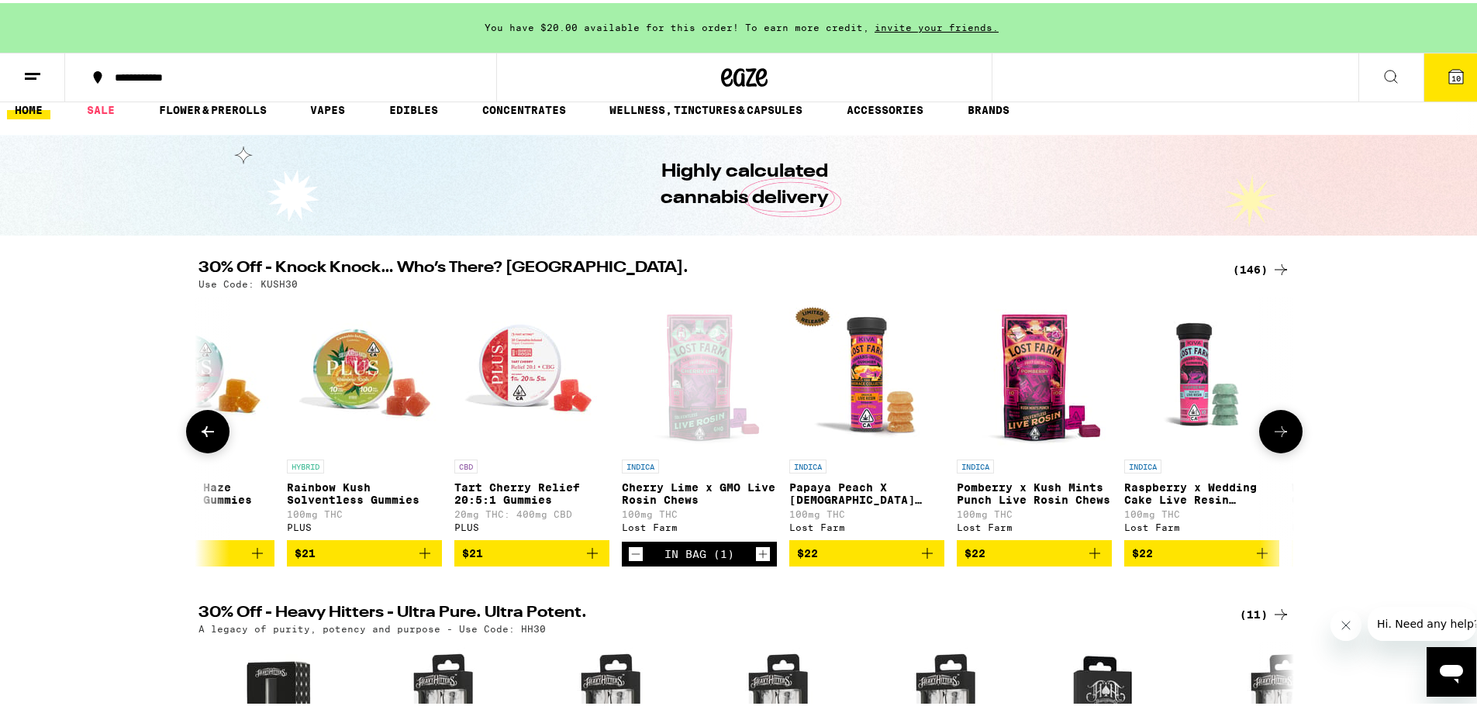
click at [929, 560] on icon "Add to bag" at bounding box center [927, 550] width 19 height 19
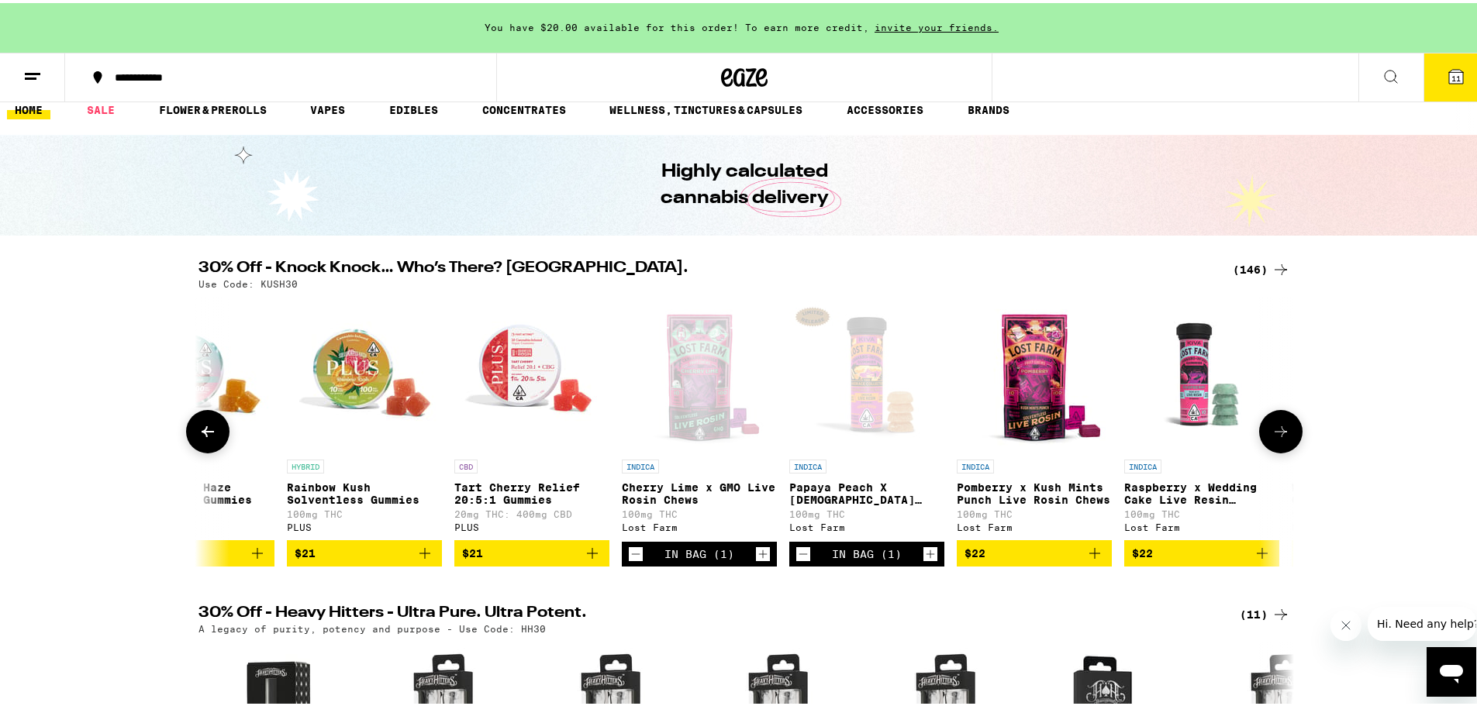
click at [1085, 560] on icon "Add to bag" at bounding box center [1094, 550] width 19 height 19
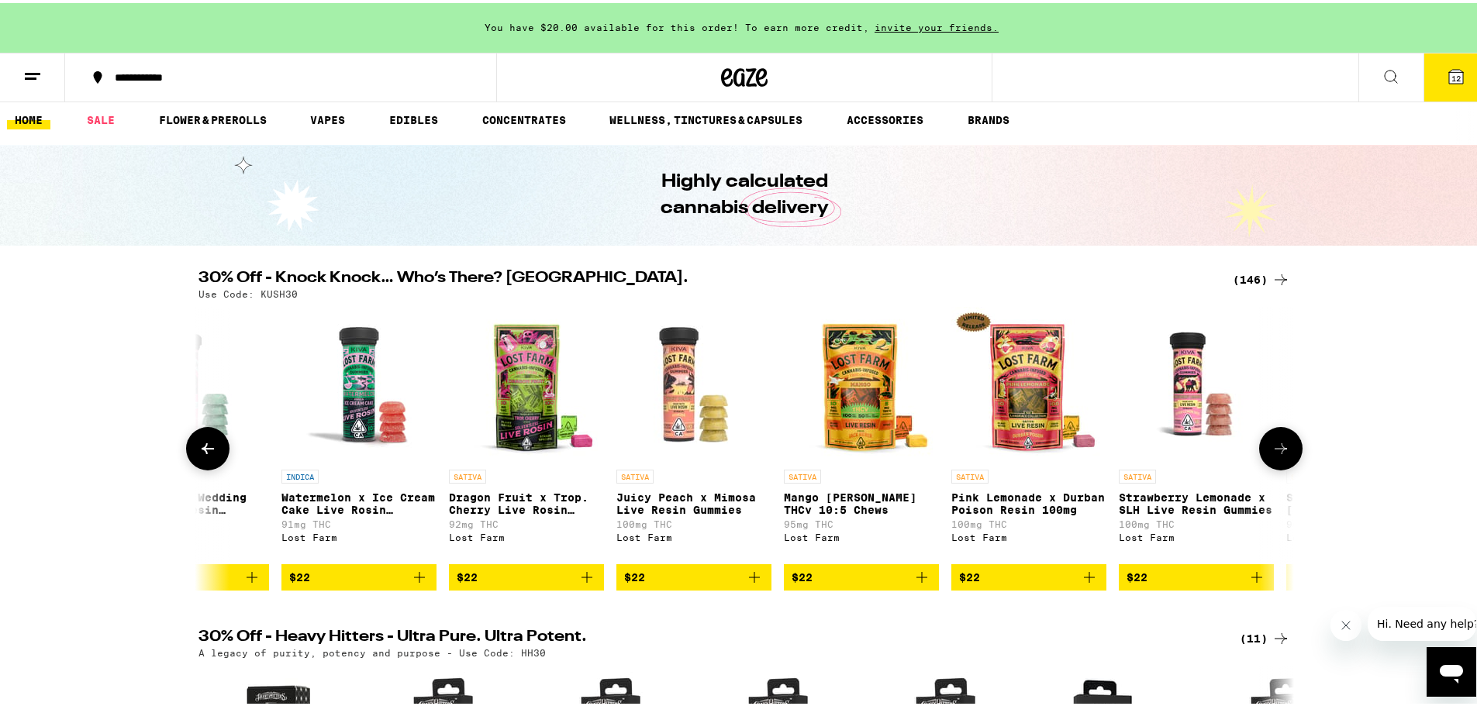
scroll to position [0, 14320]
click at [920, 584] on icon "Add to bag" at bounding box center [921, 574] width 19 height 19
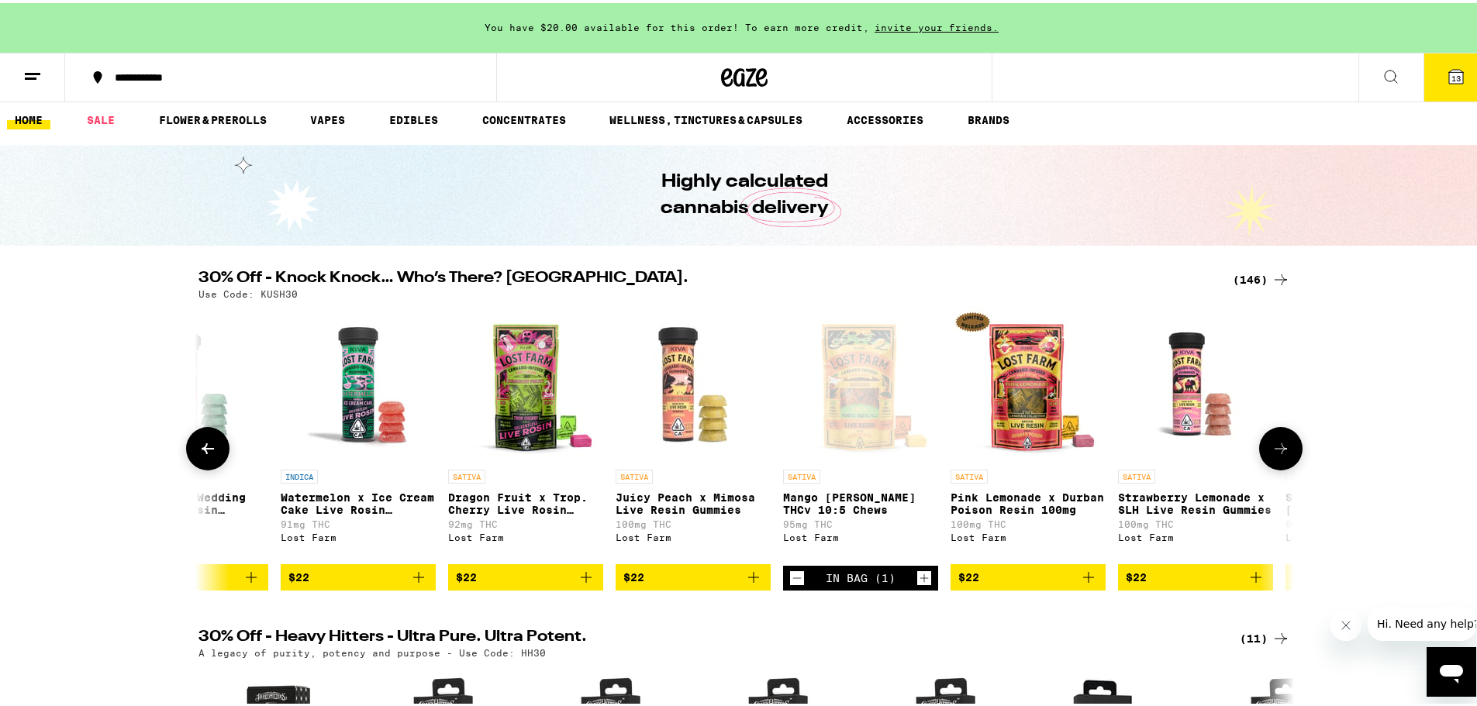
click at [1088, 584] on icon "Add to bag" at bounding box center [1088, 574] width 19 height 19
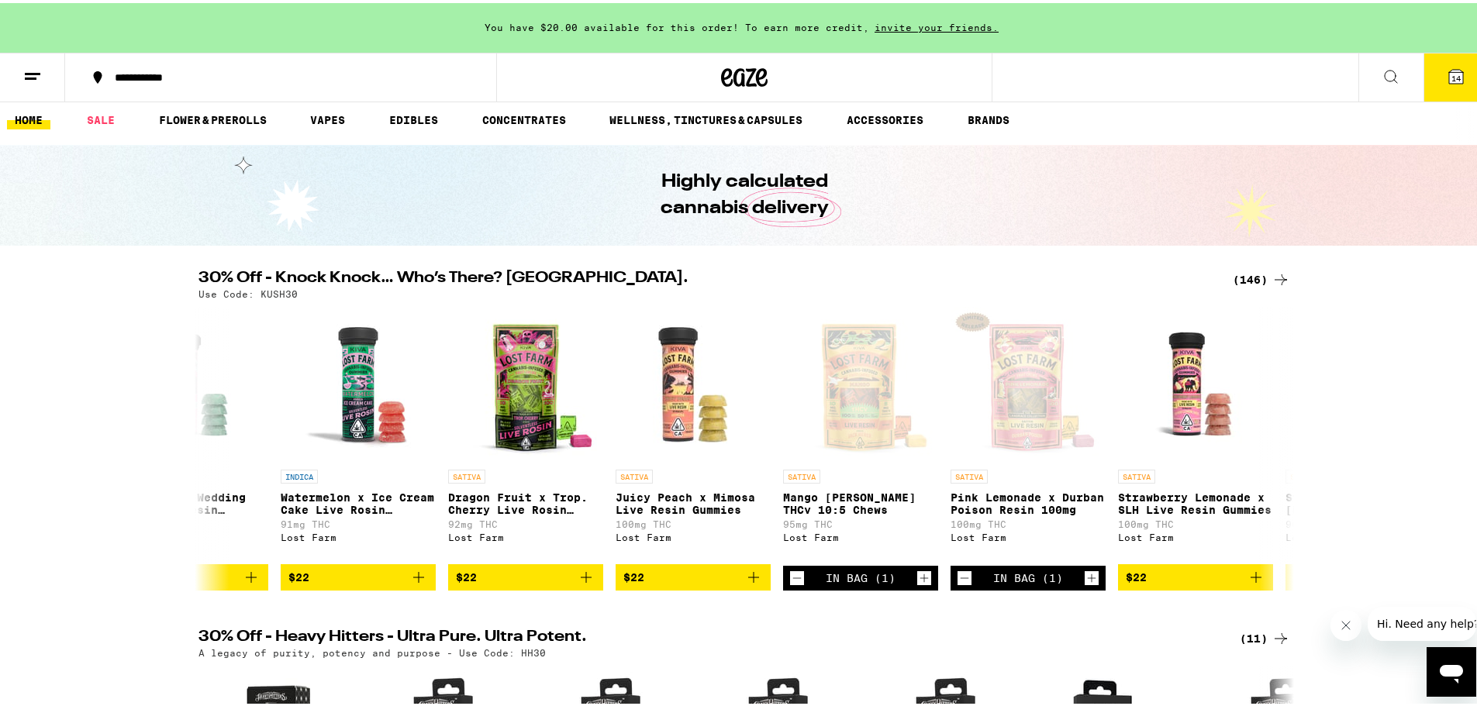
click at [1451, 74] on span "14" at bounding box center [1455, 75] width 9 height 9
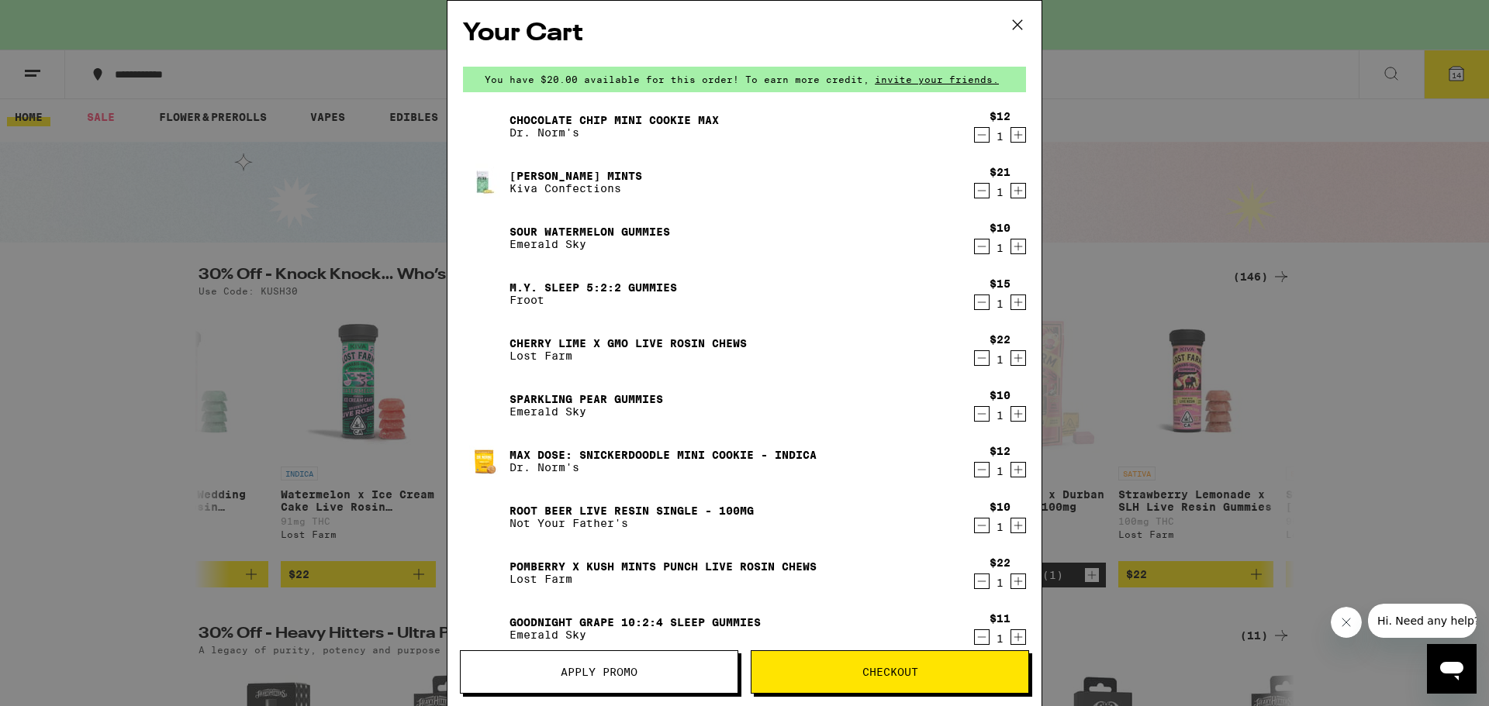
click at [612, 676] on span "Apply Promo" at bounding box center [599, 672] width 77 height 11
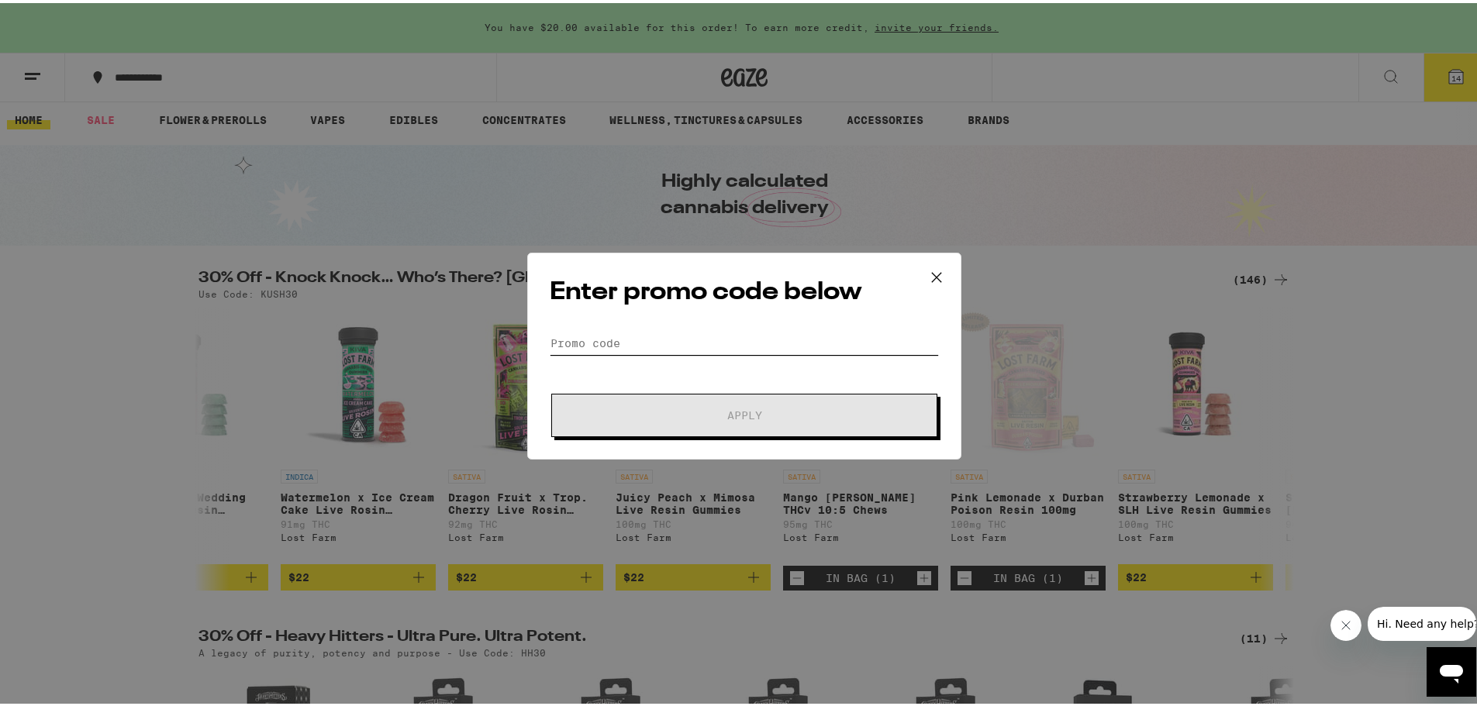
click at [640, 344] on input "Promo Code" at bounding box center [744, 340] width 389 height 23
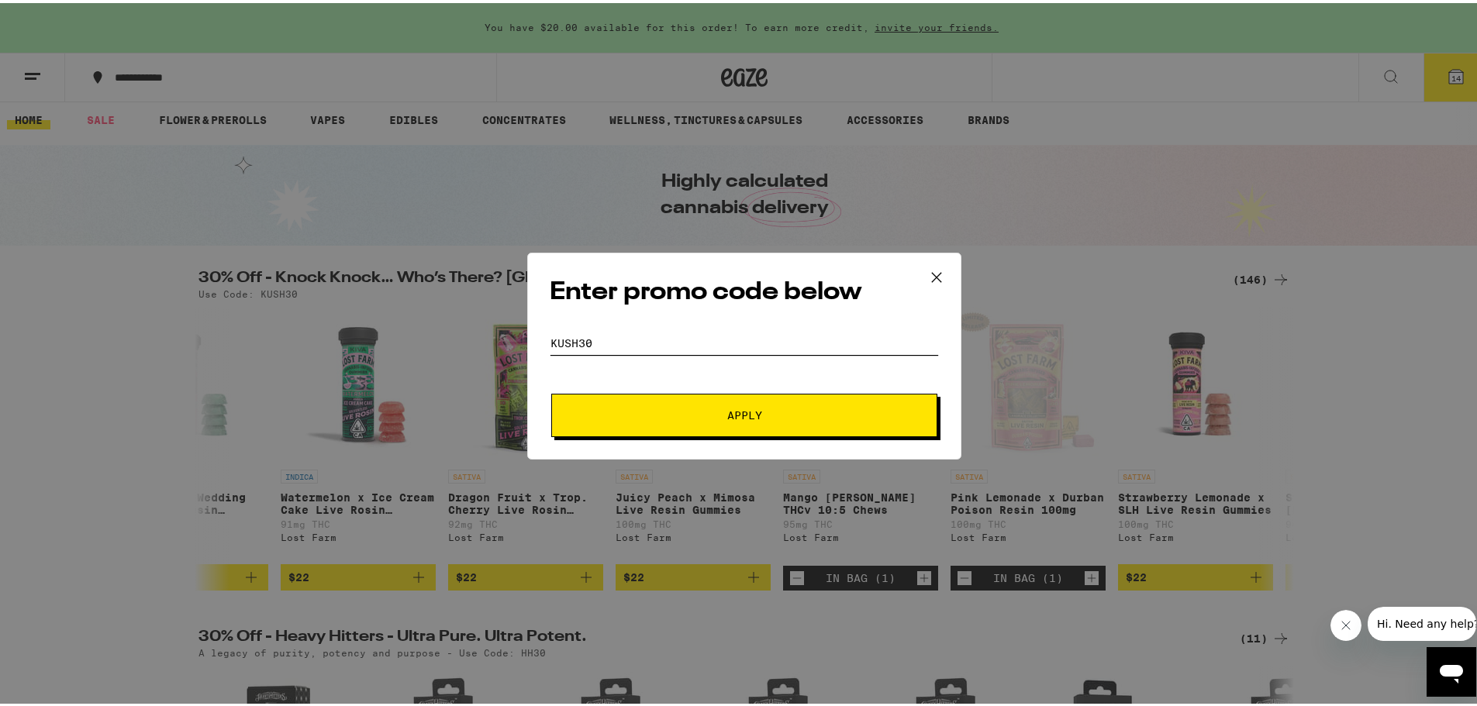
type input "kush30"
click at [687, 419] on button "Apply" at bounding box center [744, 412] width 386 height 43
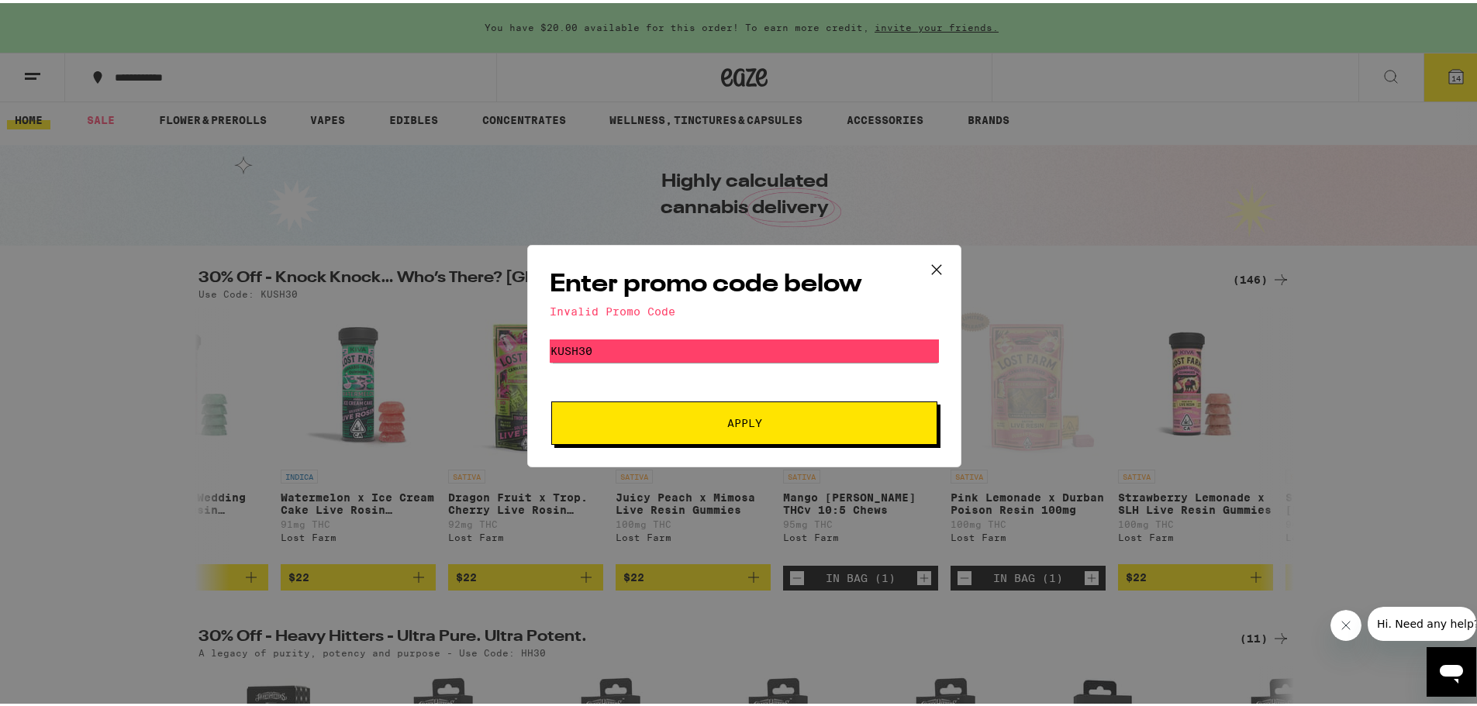
click at [929, 257] on icon at bounding box center [936, 266] width 23 height 23
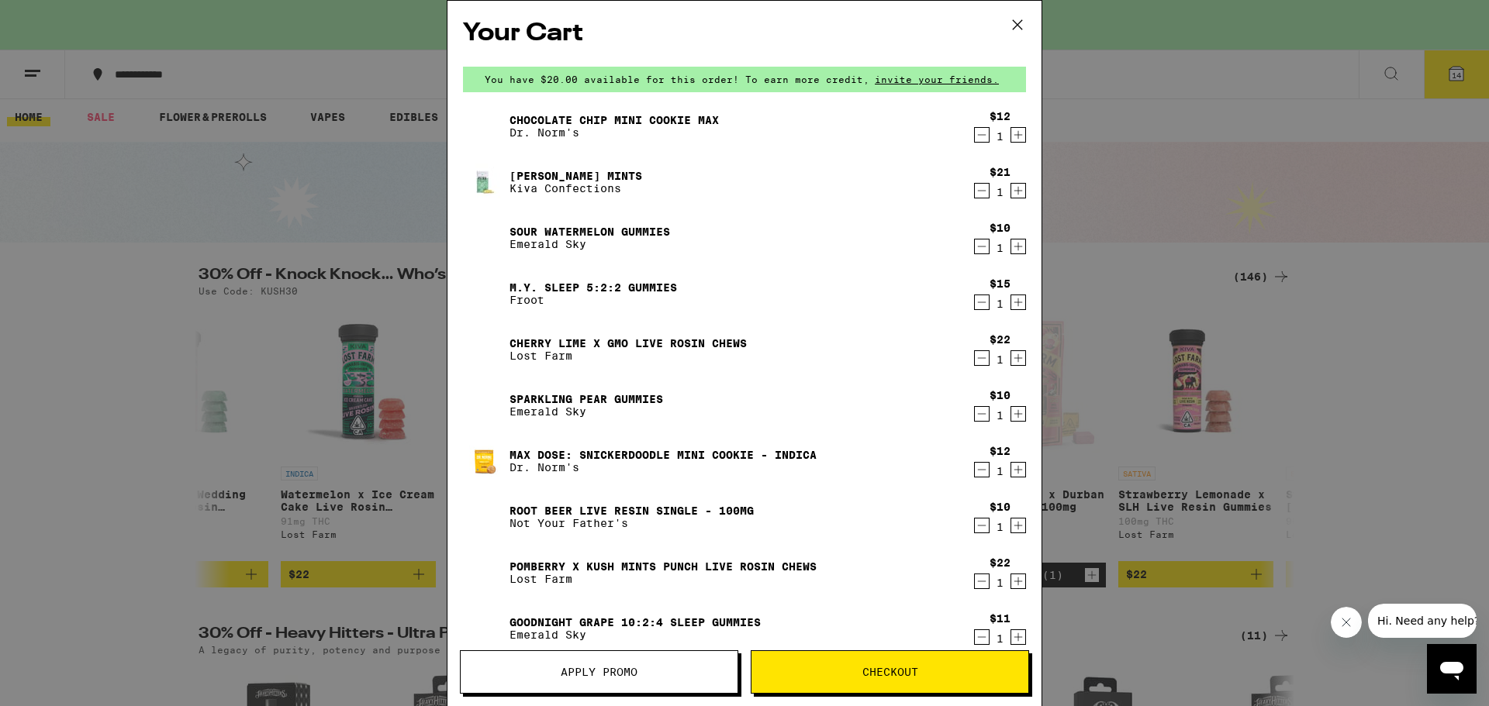
click at [1018, 20] on icon at bounding box center [1017, 24] width 23 height 23
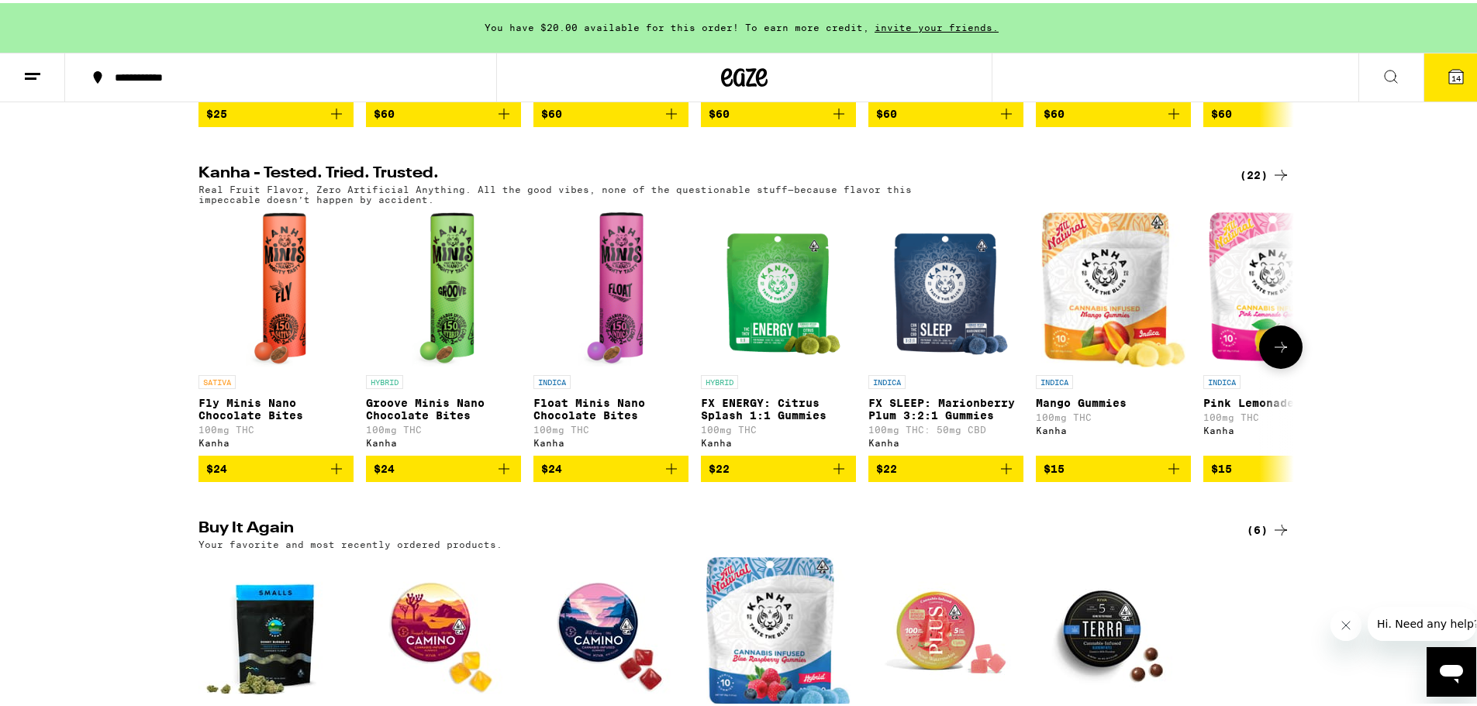
scroll to position [830, 0]
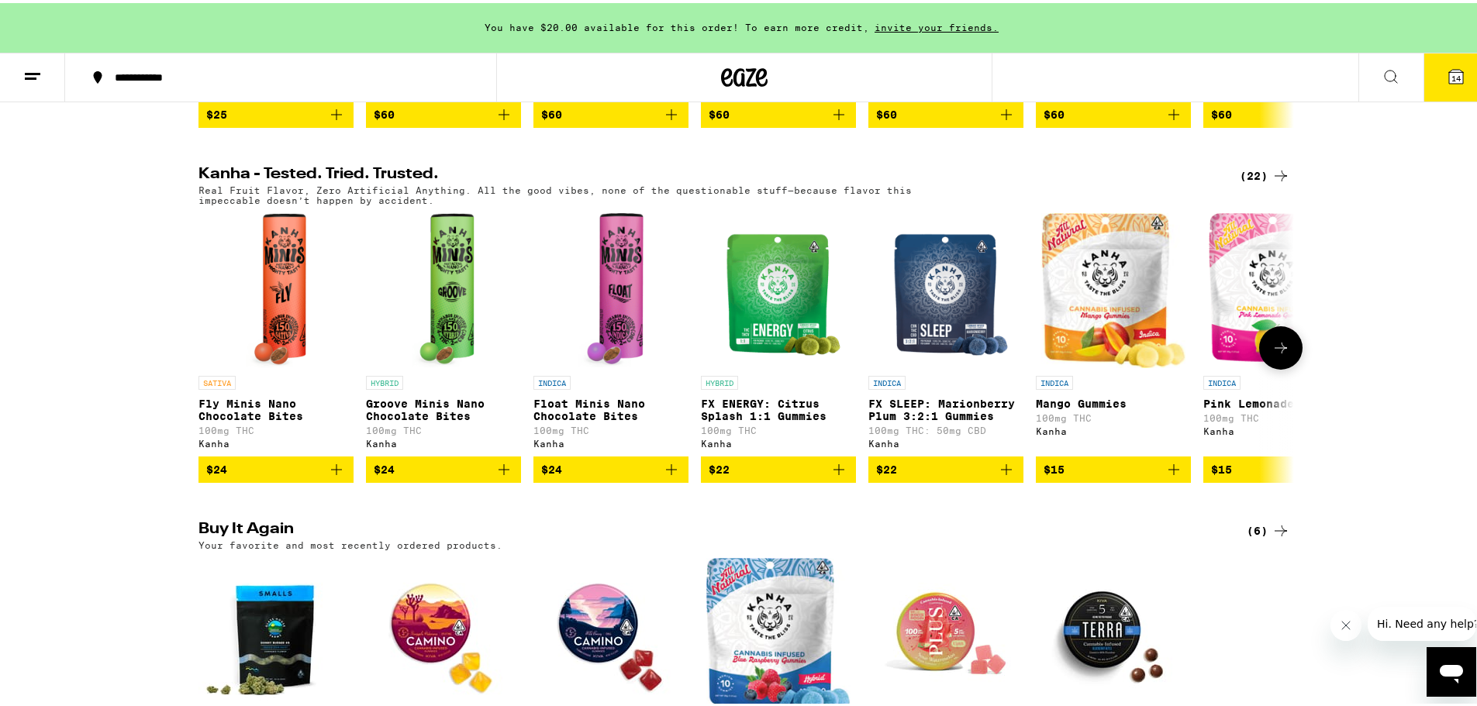
click at [1282, 361] on button at bounding box center [1280, 344] width 43 height 43
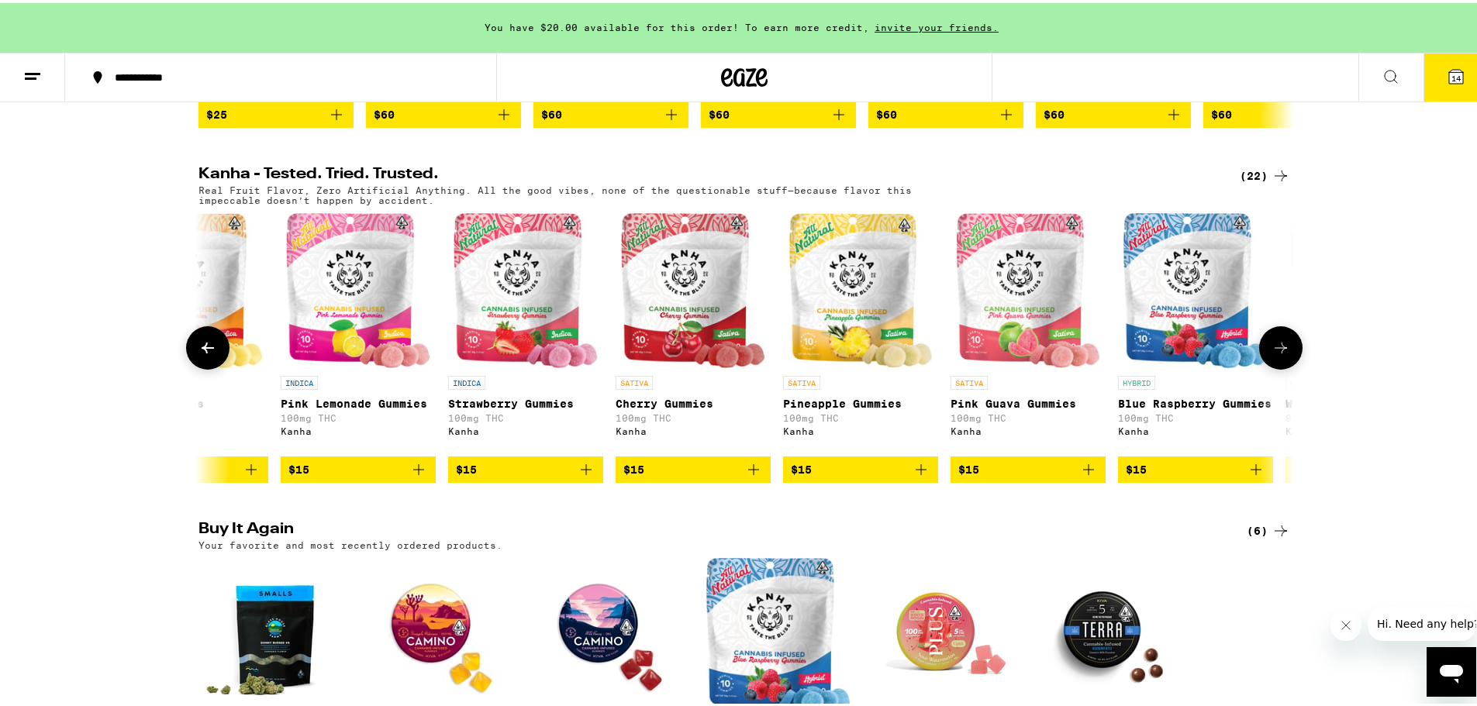
click at [1282, 361] on button at bounding box center [1280, 344] width 43 height 43
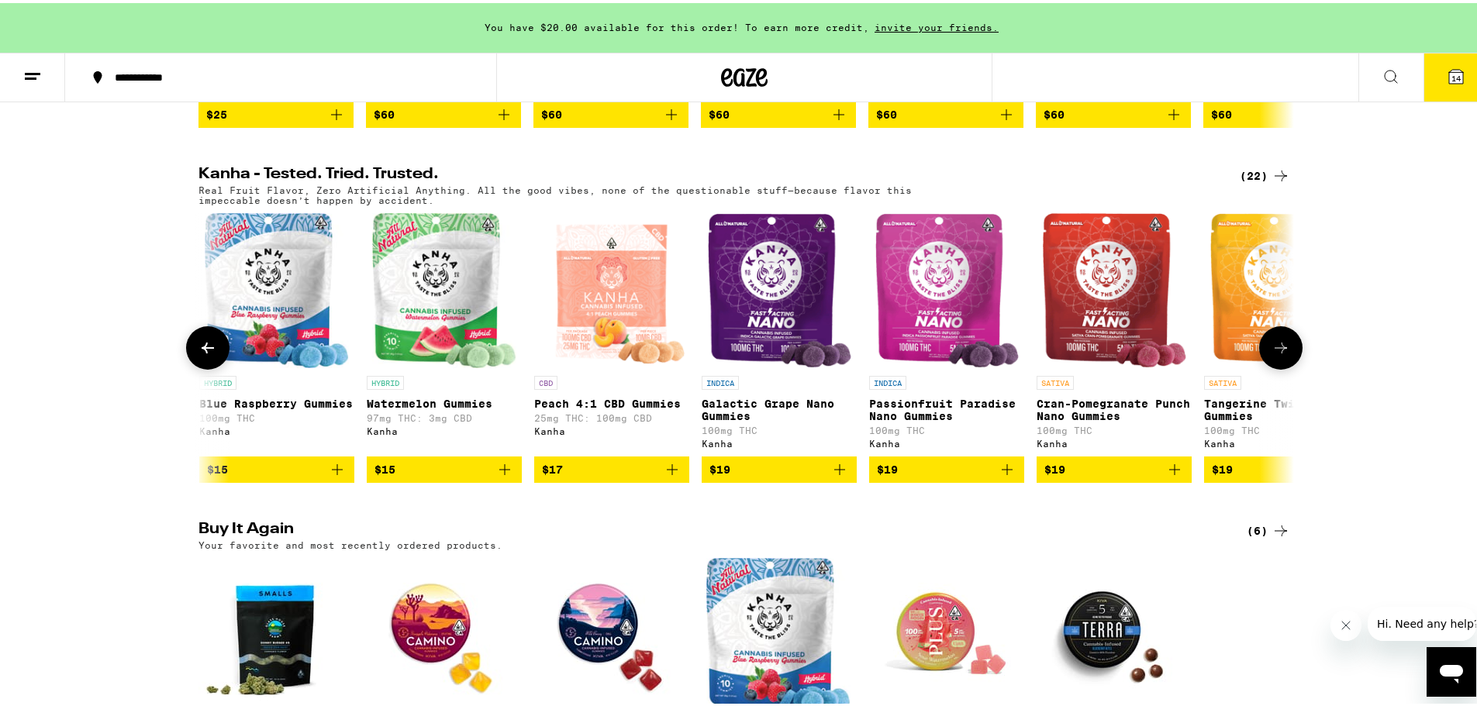
scroll to position [0, 1845]
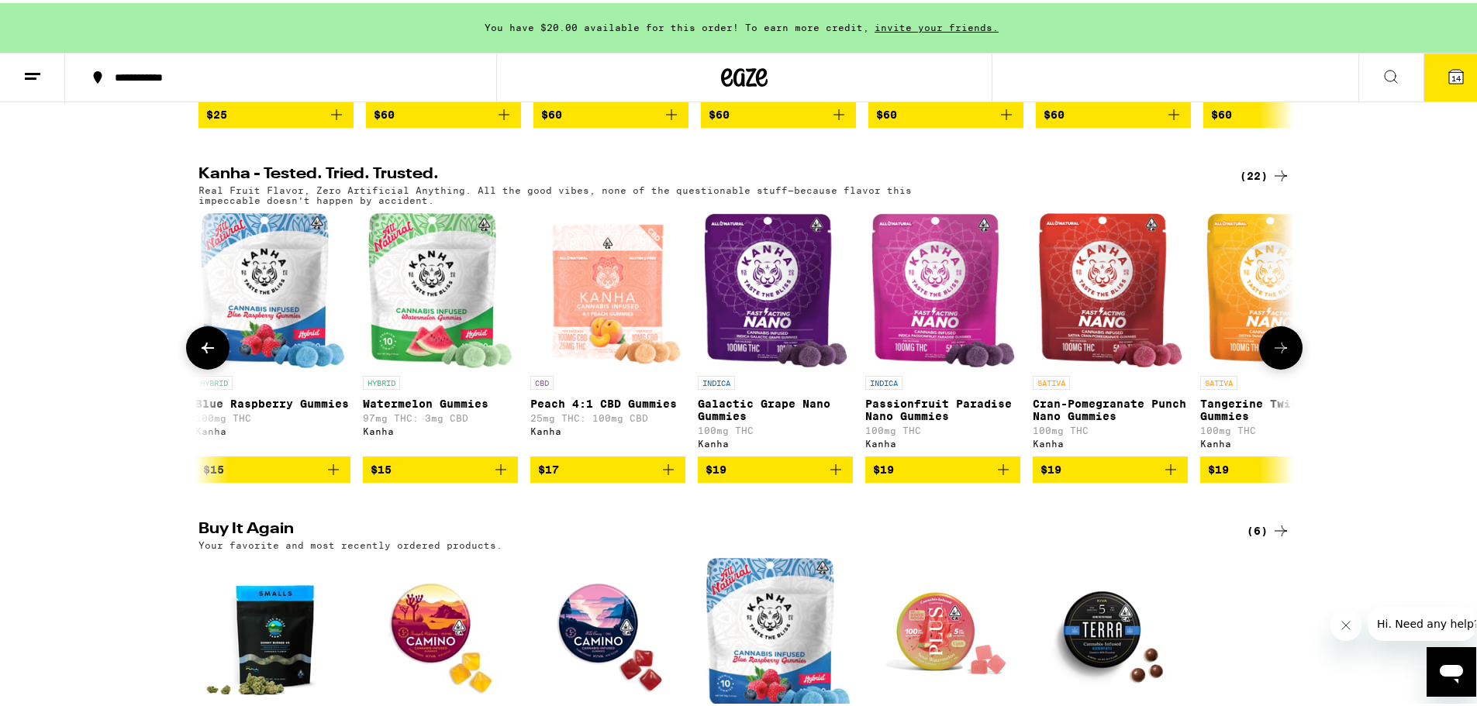
click at [1282, 361] on button at bounding box center [1280, 344] width 43 height 43
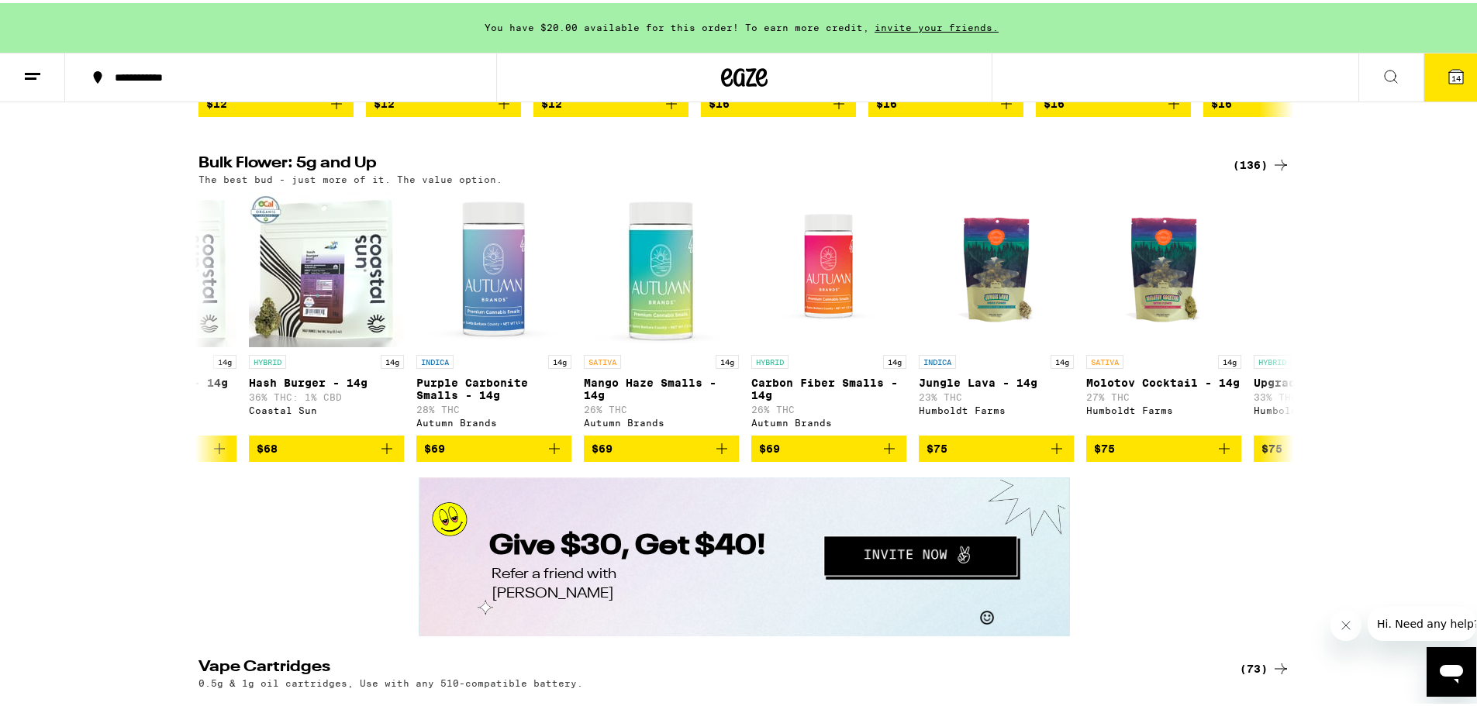
scroll to position [0, 13020]
